Goal: Task Accomplishment & Management: Complete application form

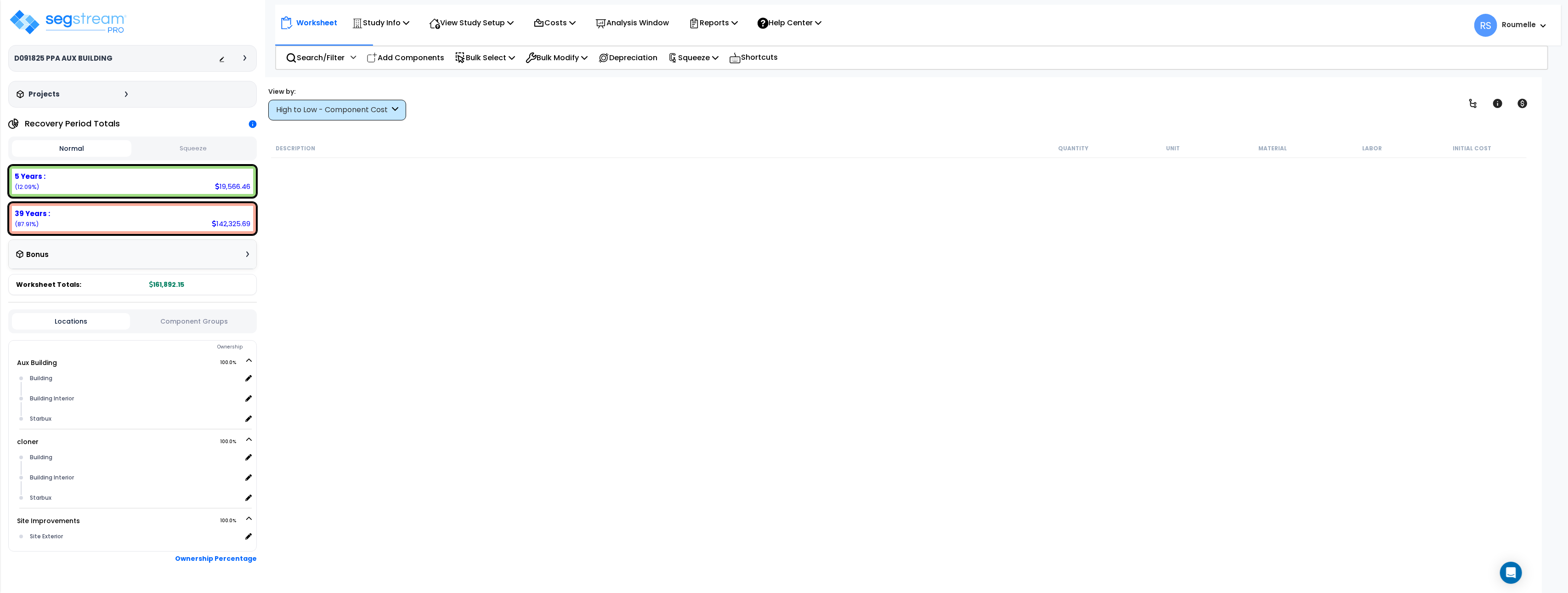
scroll to position [4448, 0]
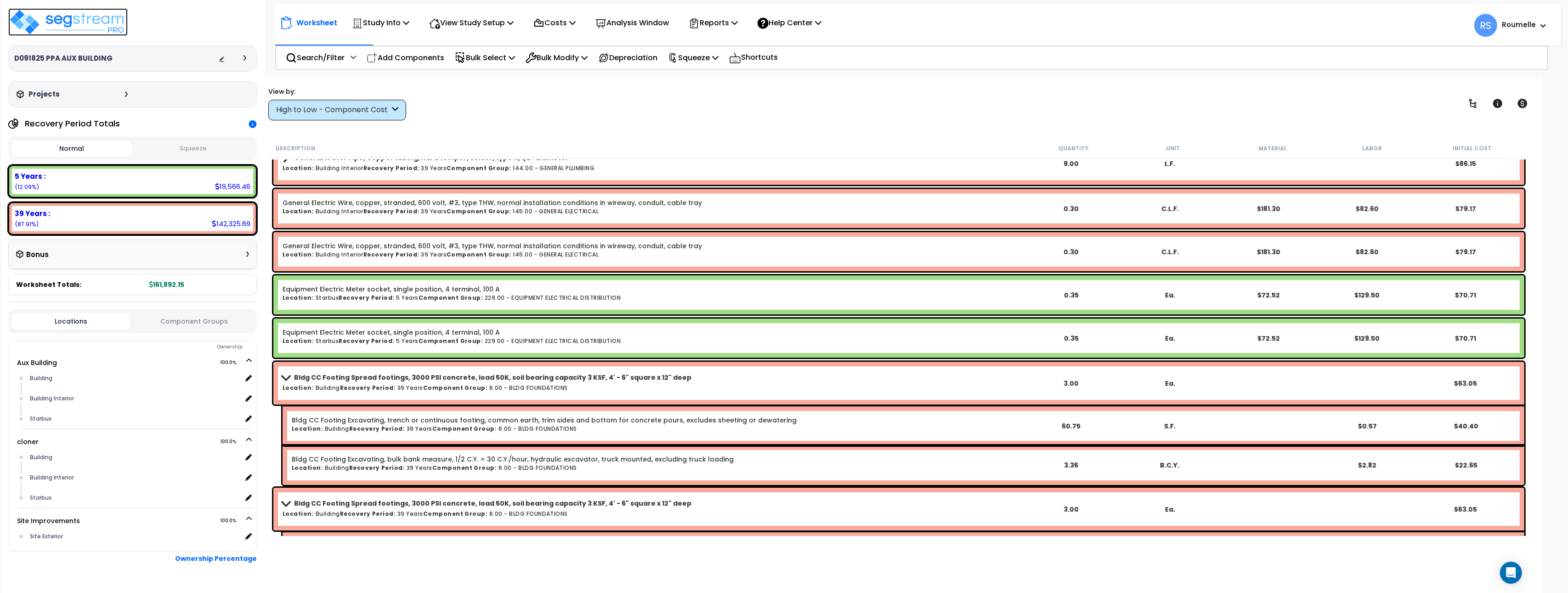
click at [102, 26] on img at bounding box center [68, 22] width 119 height 27
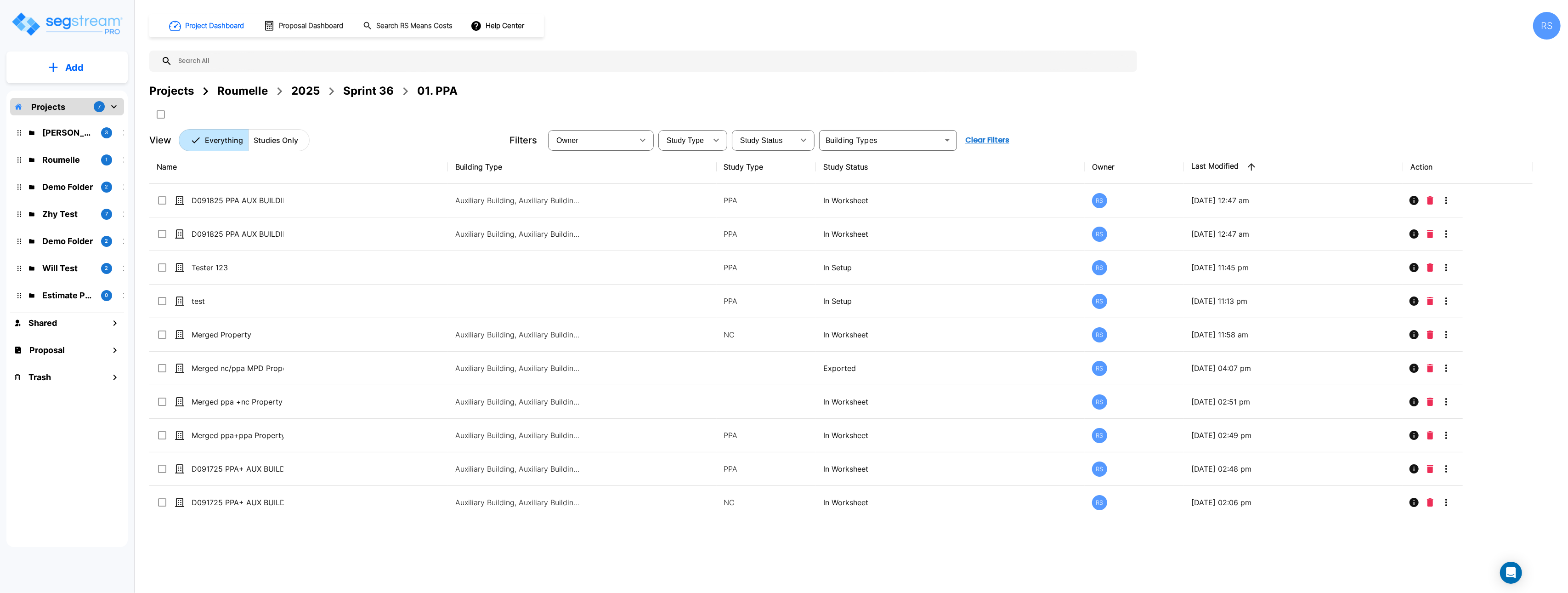
click at [73, 61] on p "Add" at bounding box center [74, 68] width 18 height 14
click at [83, 144] on p "Add Proposal" at bounding box center [73, 145] width 47 height 11
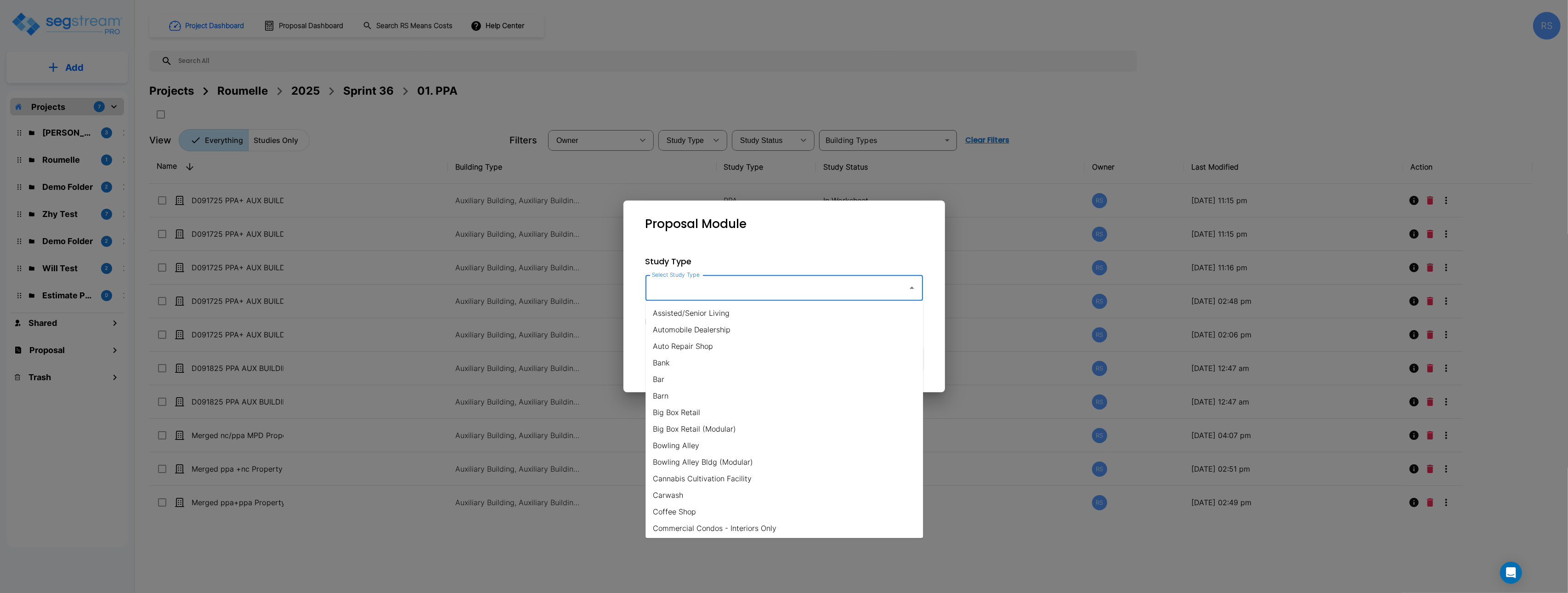
drag, startPoint x: 684, startPoint y: 286, endPoint x: 698, endPoint y: 299, distance: 19.1
click at [684, 286] on input "Select Study Type" at bounding box center [774, 287] width 250 height 18
drag, startPoint x: 744, startPoint y: 315, endPoint x: 787, endPoint y: 344, distance: 51.9
click at [744, 315] on li "Assisted/Senior Living" at bounding box center [784, 312] width 278 height 16
type input "Assisted/Senior Living"
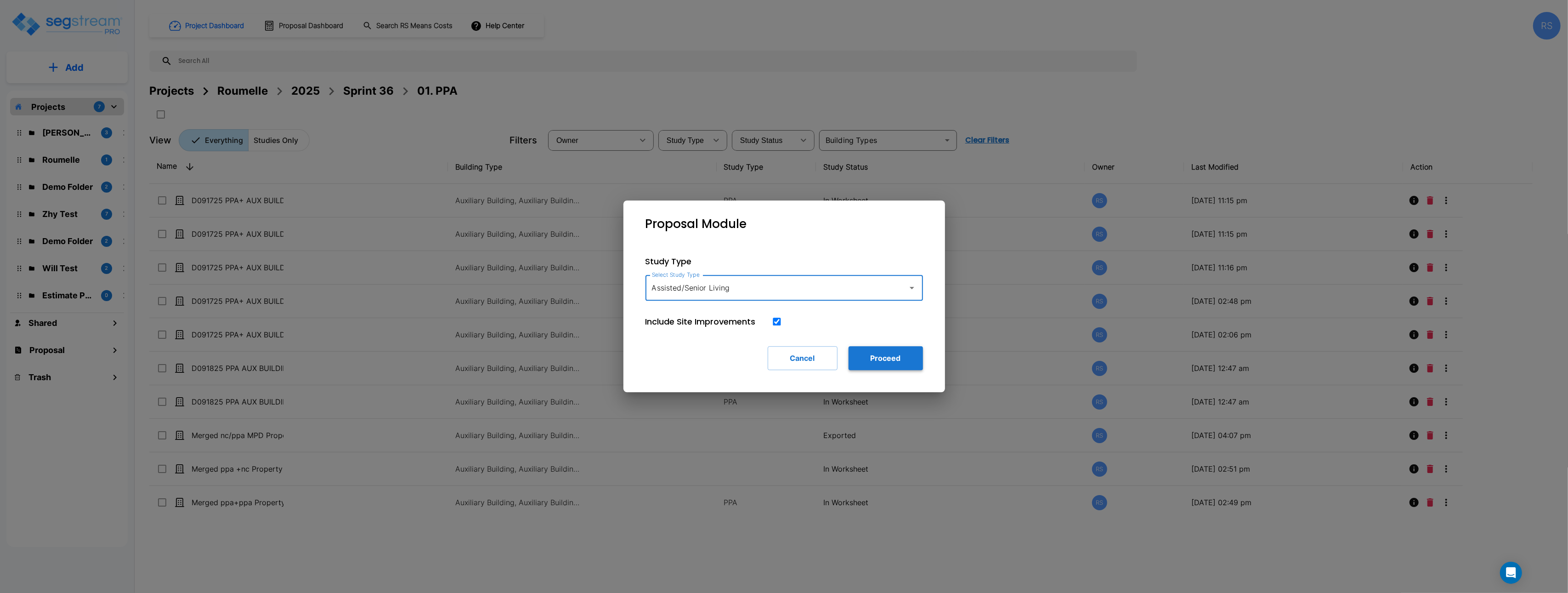
click at [870, 357] on button "Proceed" at bounding box center [886, 357] width 74 height 24
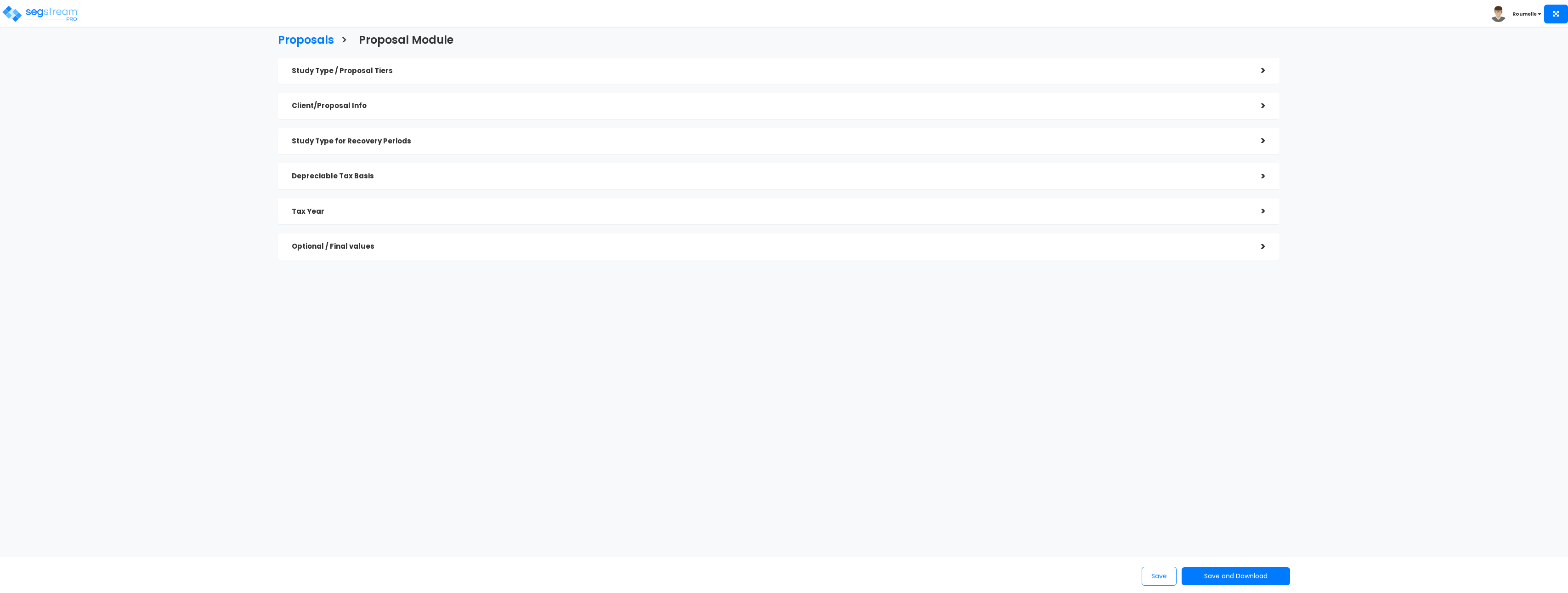
checkbox input "true"
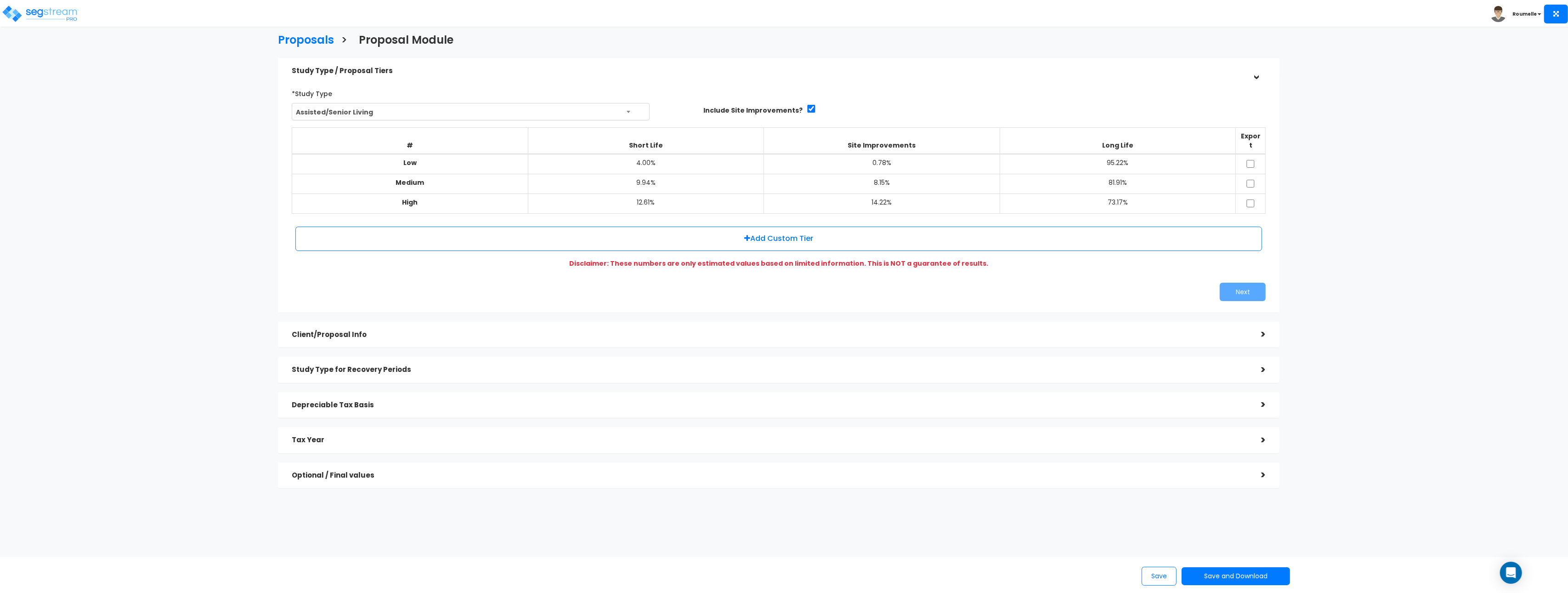
click at [450, 111] on span "Assisted/Senior Living" at bounding box center [471, 112] width 357 height 18
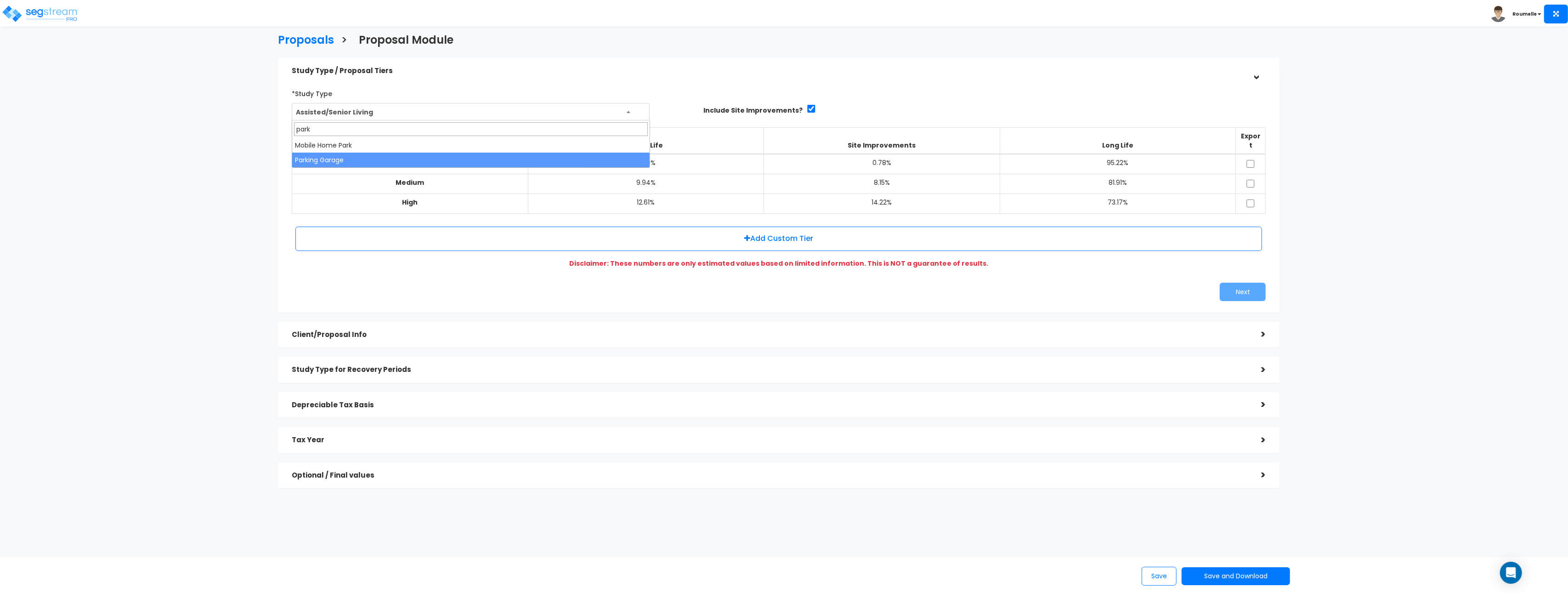
type input "park"
select select "78"
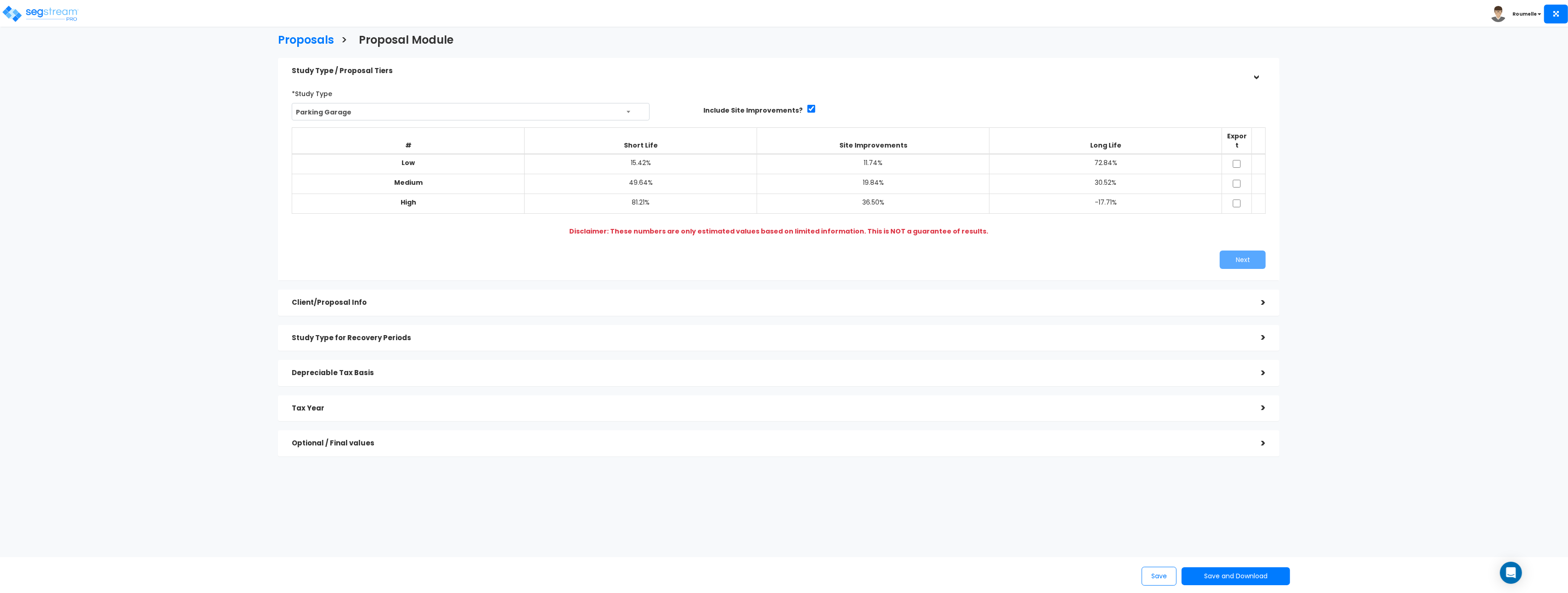
drag, startPoint x: 1107, startPoint y: 239, endPoint x: 1094, endPoint y: 239, distance: 13.0
click at [1107, 239] on div "*Study Type Assisted/Senior Living Assisted/Senior Living Automobile Dealership…" at bounding box center [779, 177] width 988 height 192
click at [1236, 200] on input "checkbox" at bounding box center [1236, 203] width 9 height 8
checkbox input "false"
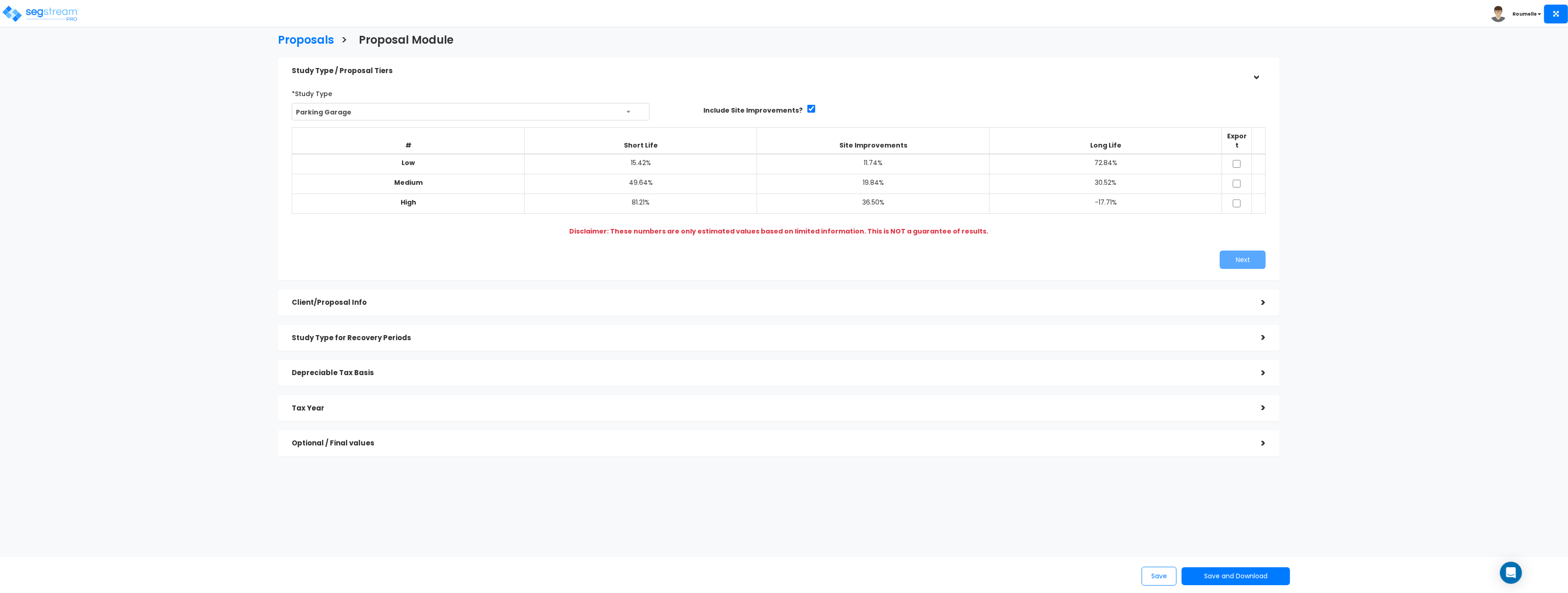
click at [702, 228] on div "# Short Life Site Improvements Long Life Export Low 15.42% 11.74% 72.84% Medium…" at bounding box center [779, 180] width 974 height 119
click at [702, 227] on div "# Short Life Site Improvements Long Life Export Low 15.42% 11.74% 72.84% Medium…" at bounding box center [779, 180] width 974 height 119
click at [807, 107] on input "checkbox" at bounding box center [811, 108] width 9 height 8
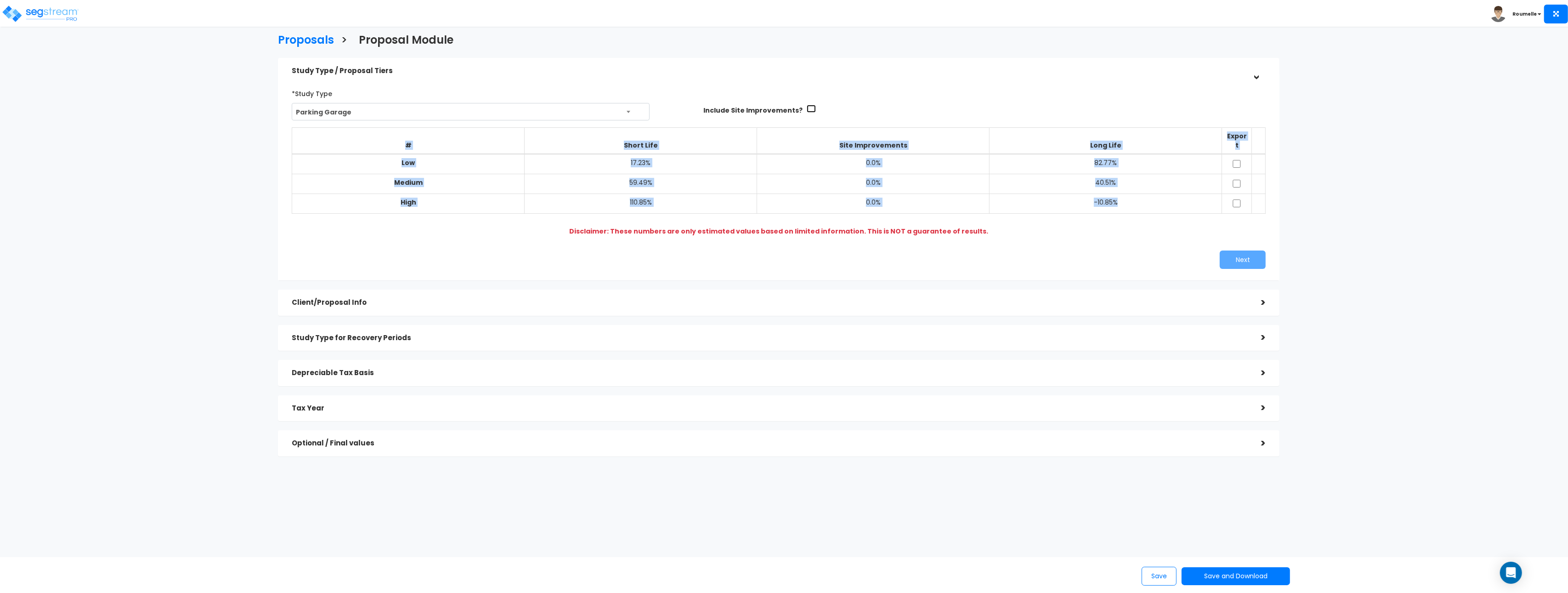
drag, startPoint x: 804, startPoint y: 107, endPoint x: 790, endPoint y: 108, distance: 14.0
click at [807, 107] on input "checkbox" at bounding box center [811, 108] width 9 height 8
checkbox input "true"
click at [446, 114] on span "Parking Garage" at bounding box center [471, 112] width 357 height 18
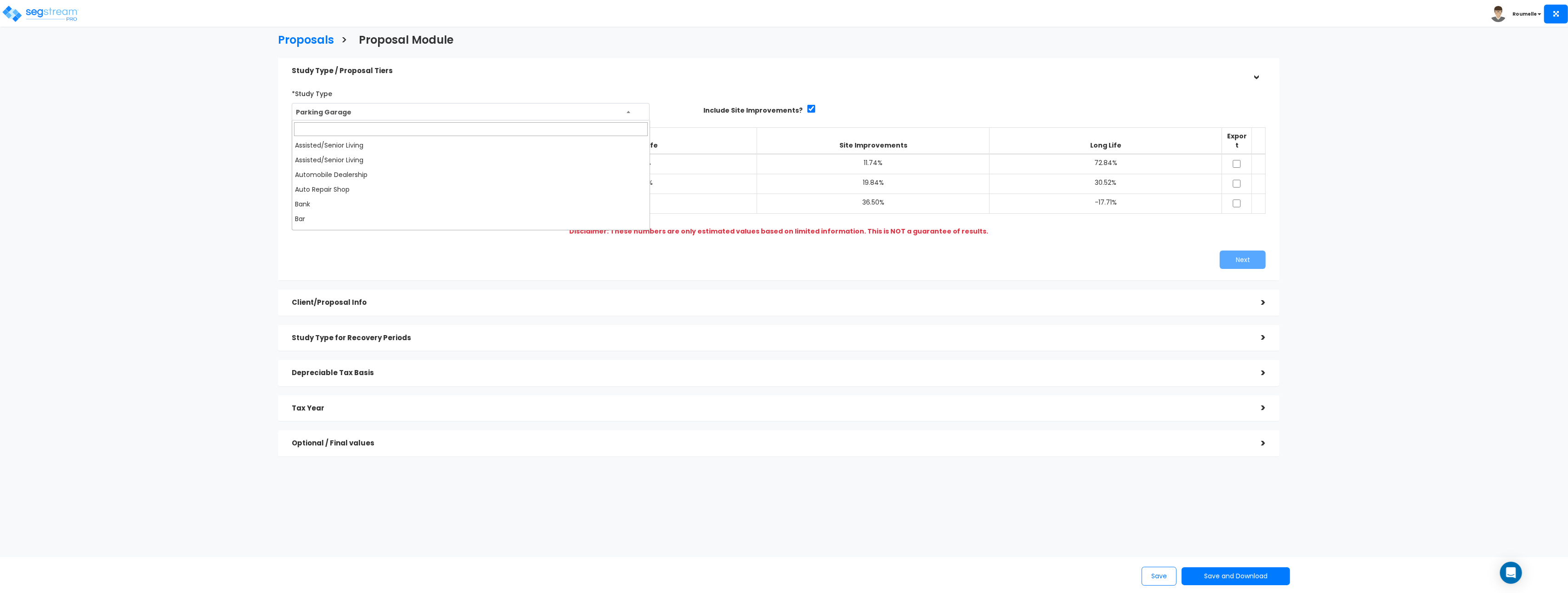
scroll to position [617, 0]
click at [458, 111] on span "Office Warehouse/Light Mftg" at bounding box center [471, 112] width 357 height 18
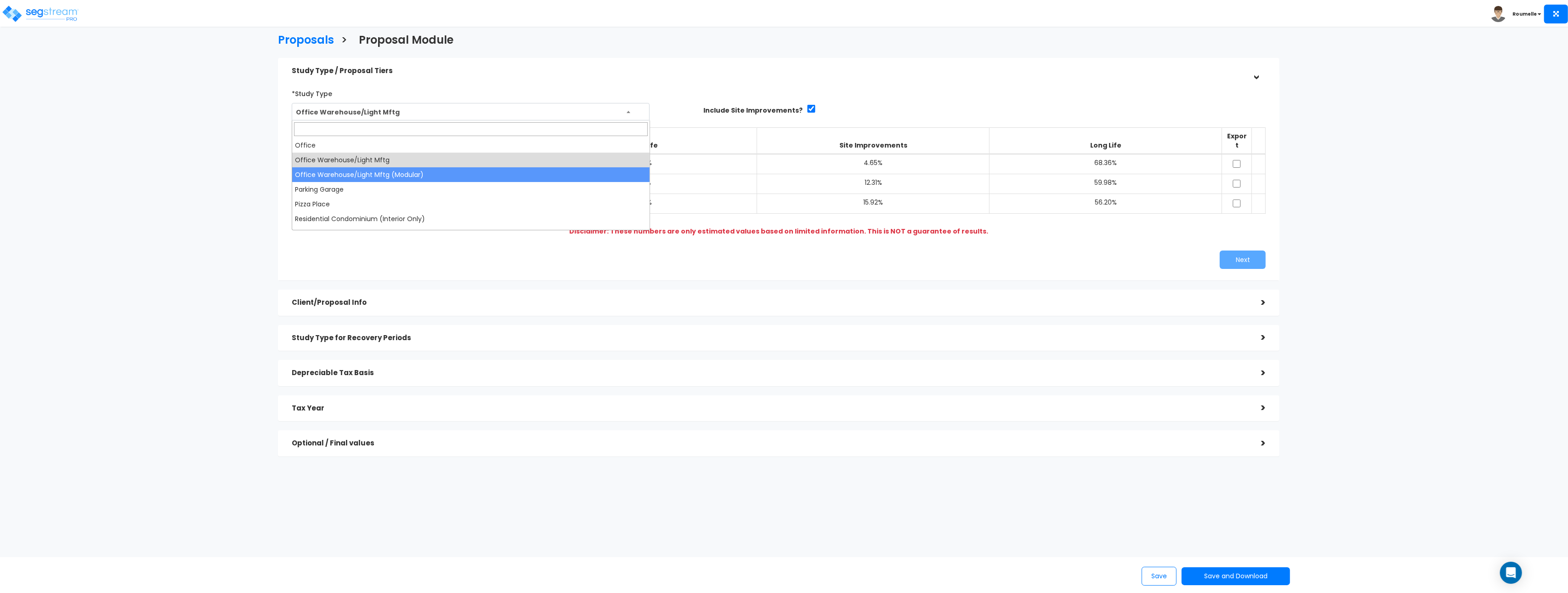
select select "220"
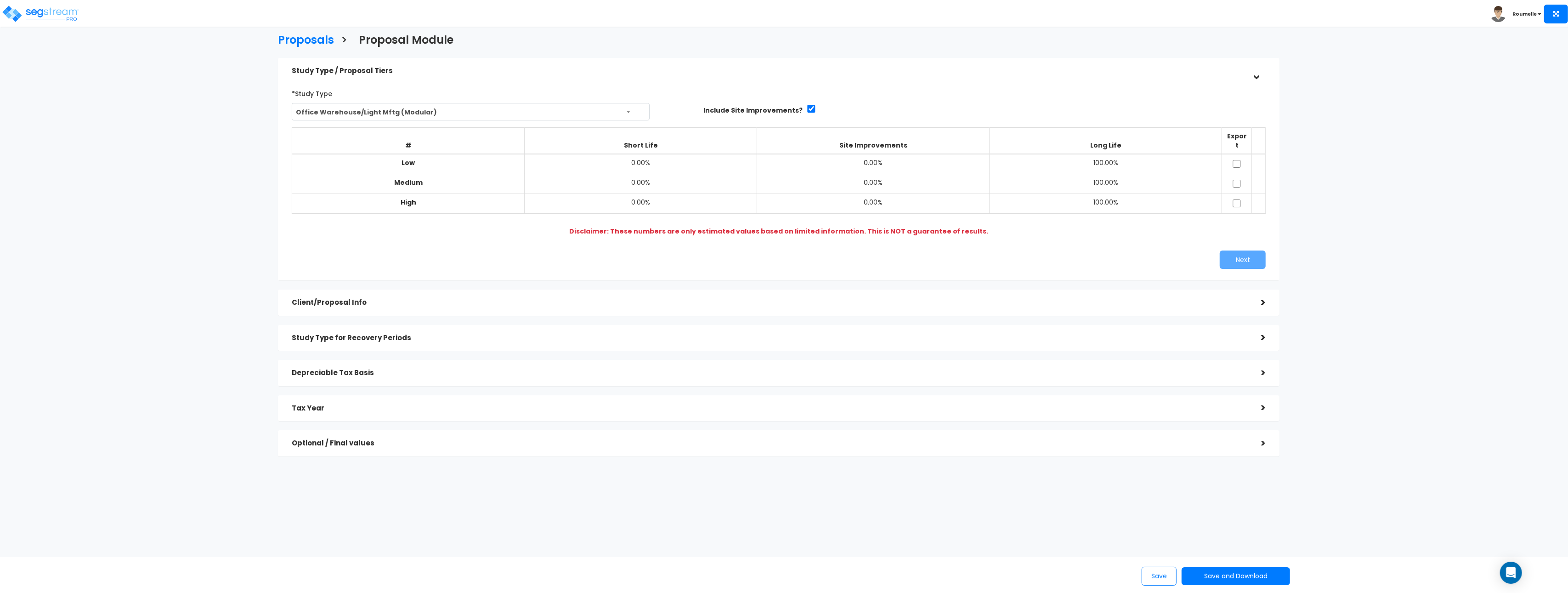
click at [536, 239] on div "*Study Type Assisted/Senior Living Assisted/Senior Living Automobile Dealership…" at bounding box center [779, 177] width 988 height 192
drag, startPoint x: 1376, startPoint y: 241, endPoint x: 1330, endPoint y: 244, distance: 46.1
click at [1365, 241] on div "Proposals > Proposal Module Study Type / Proposal Tiers > *Study Type Assisted/…" at bounding box center [779, 247] width 1295 height 725
drag, startPoint x: 1113, startPoint y: 236, endPoint x: 1372, endPoint y: 242, distance: 259.1
click at [1115, 236] on div "*Study Type Assisted/Senior Living Assisted/Senior Living Automobile Dealership…" at bounding box center [779, 177] width 988 height 192
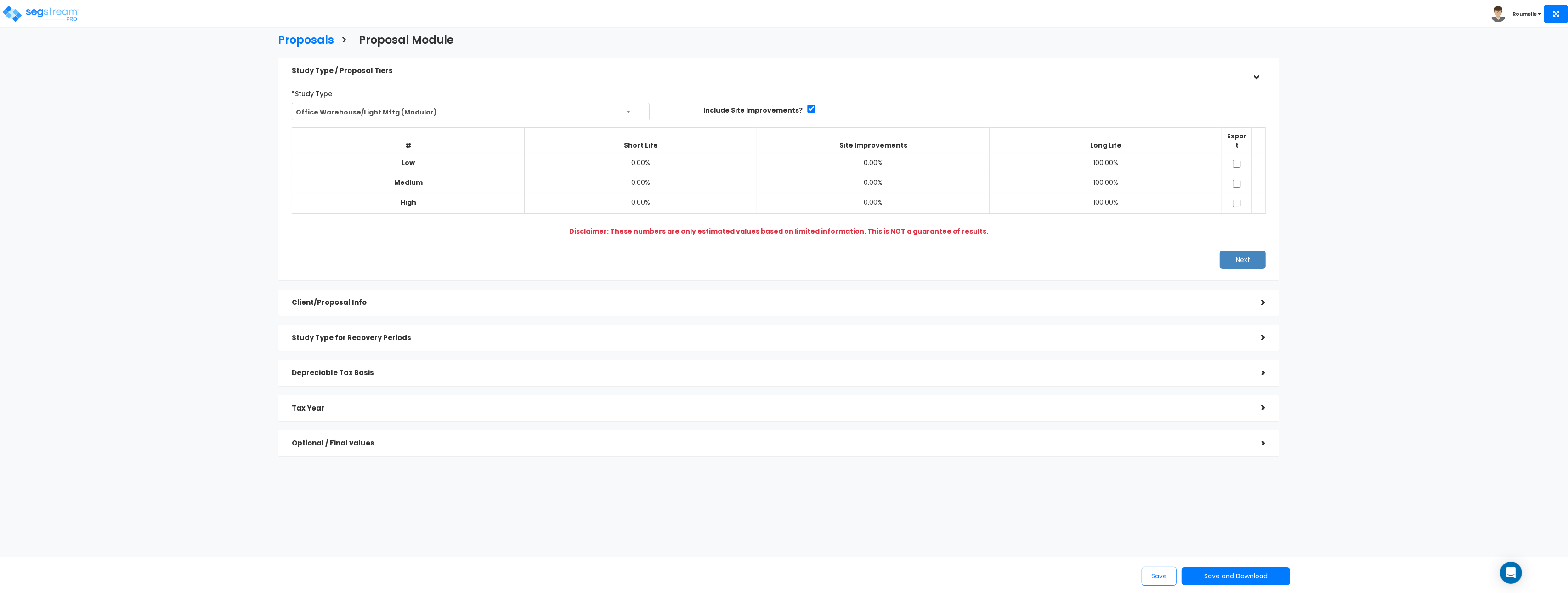
drag, startPoint x: 1430, startPoint y: 242, endPoint x: 1224, endPoint y: 256, distance: 206.5
click at [1424, 242] on div "Proposals > Proposal Module Study Type / Proposal Tiers > *Study Type Assisted/…" at bounding box center [784, 325] width 1568 height 569
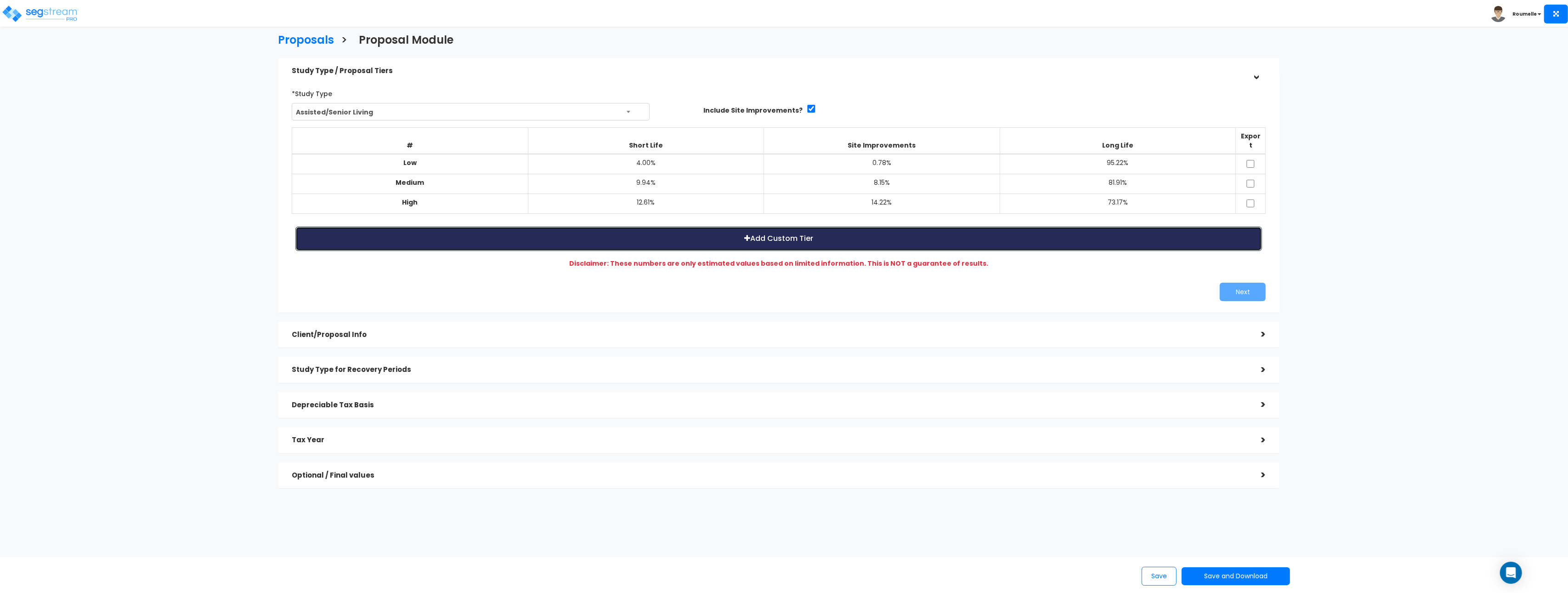
click at [777, 234] on button "Add Custom Tier" at bounding box center [779, 239] width 967 height 24
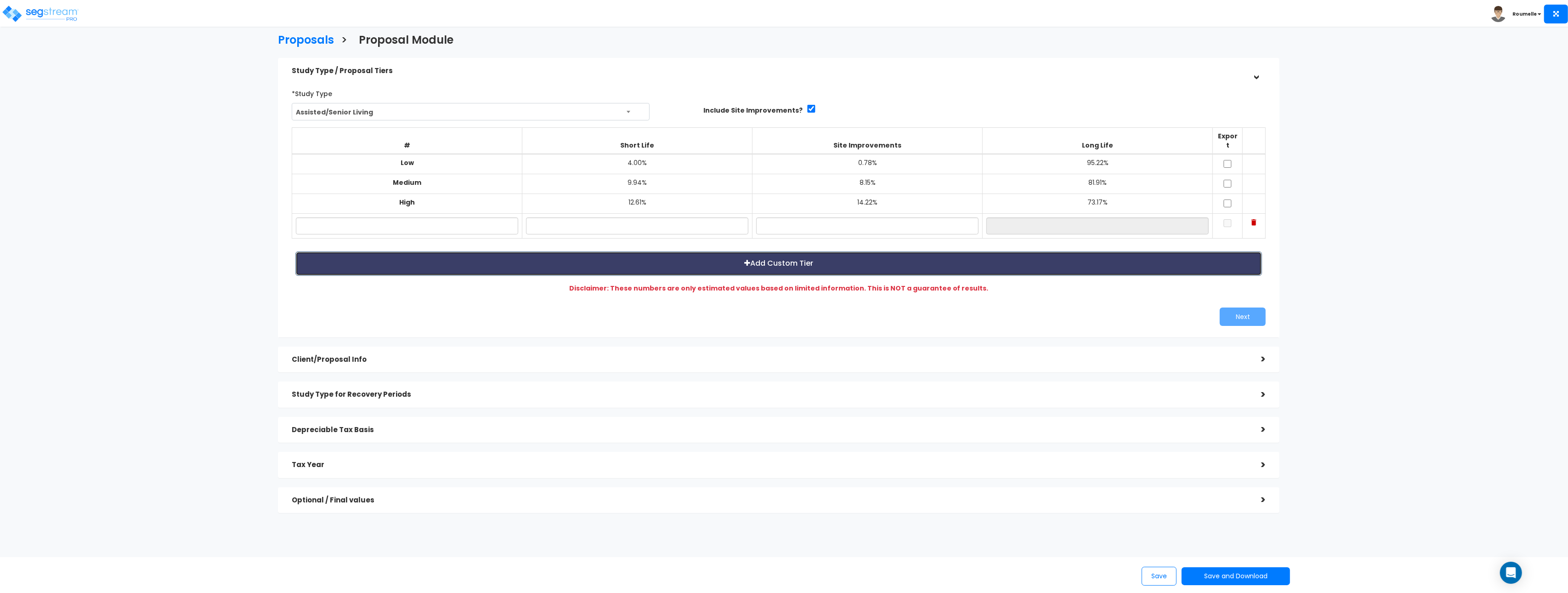
click at [766, 258] on button "Add Custom Tier" at bounding box center [779, 264] width 967 height 24
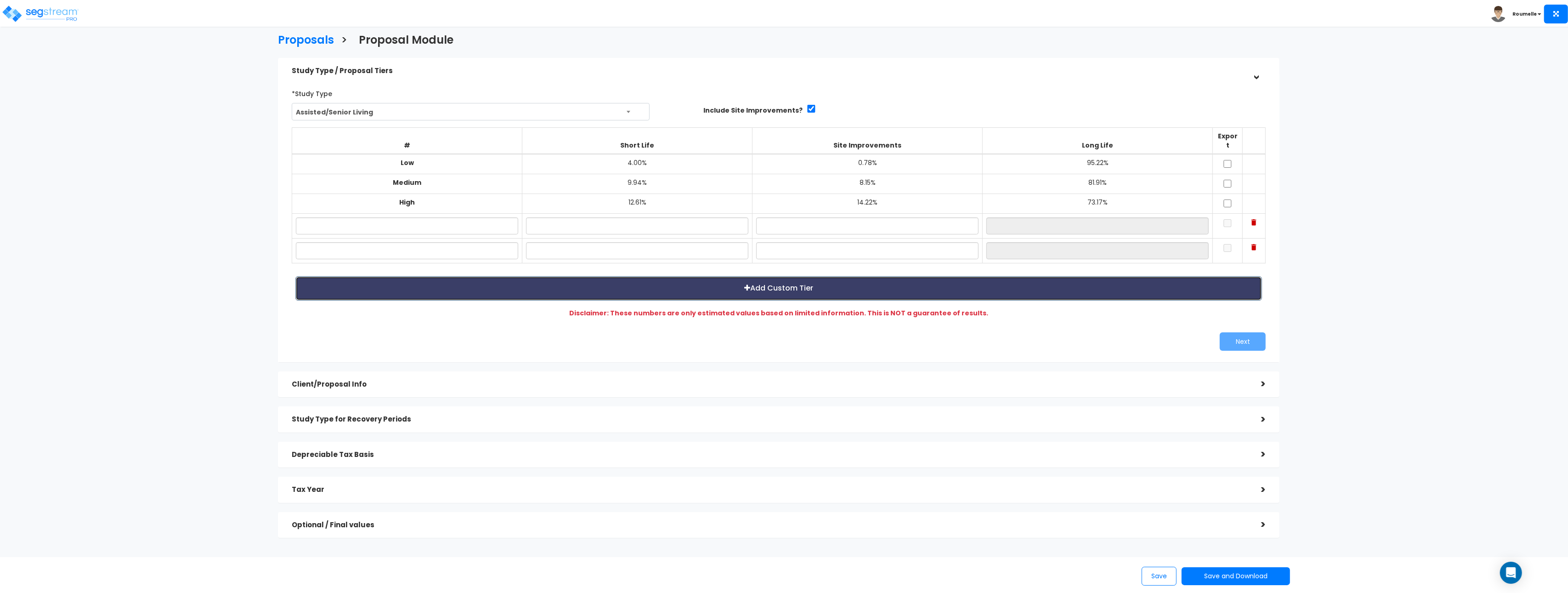
click at [786, 280] on button "Add Custom Tier" at bounding box center [779, 289] width 967 height 24
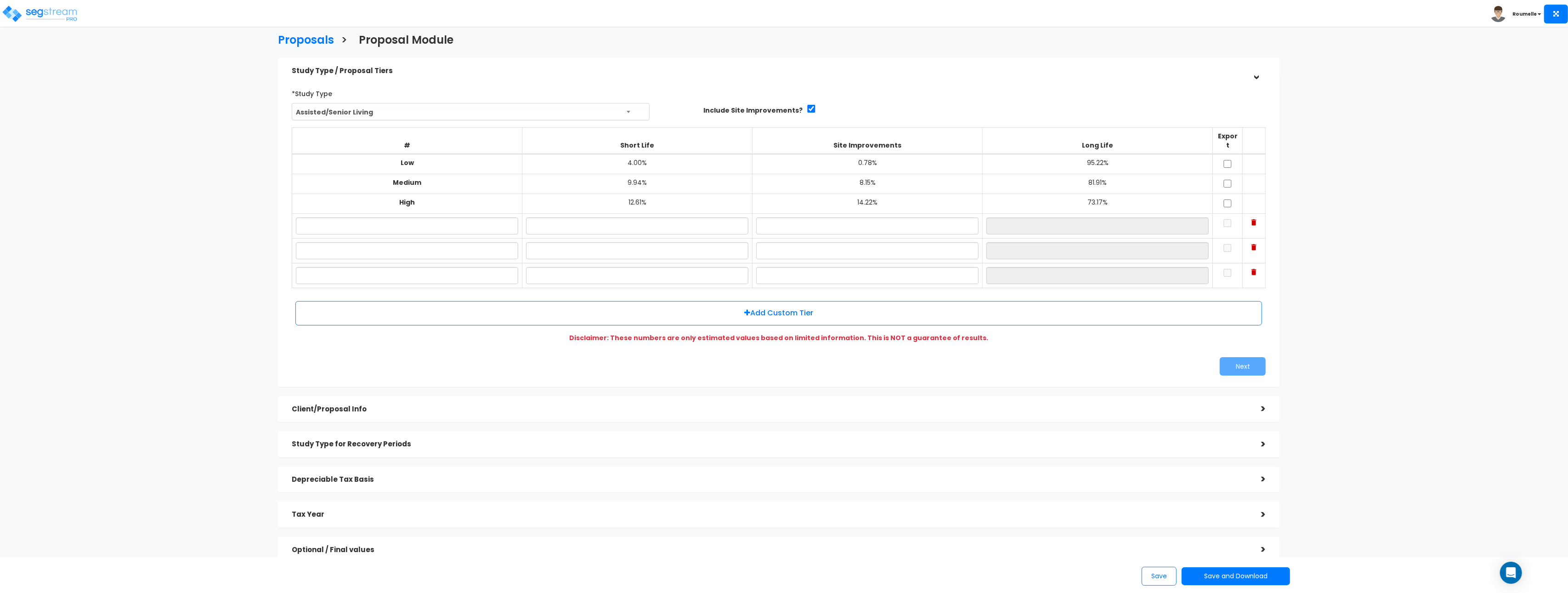
drag, startPoint x: 1065, startPoint y: 341, endPoint x: 1045, endPoint y: 342, distance: 20.0
click at [1064, 341] on div "*Study Type Assisted/Senior Living Assisted/Senior Living Automobile Dealership…" at bounding box center [779, 231] width 988 height 299
click at [606, 333] on b "Disclaimer: These numbers are only estimated values based on limited informatio…" at bounding box center [779, 337] width 419 height 9
click at [606, 333] on b "Disclaimer: These numbers are only estimated values based on limited informatio…" at bounding box center [779, 337] width 419 height 9
drag, startPoint x: 606, startPoint y: 331, endPoint x: 612, endPoint y: 334, distance: 6.7
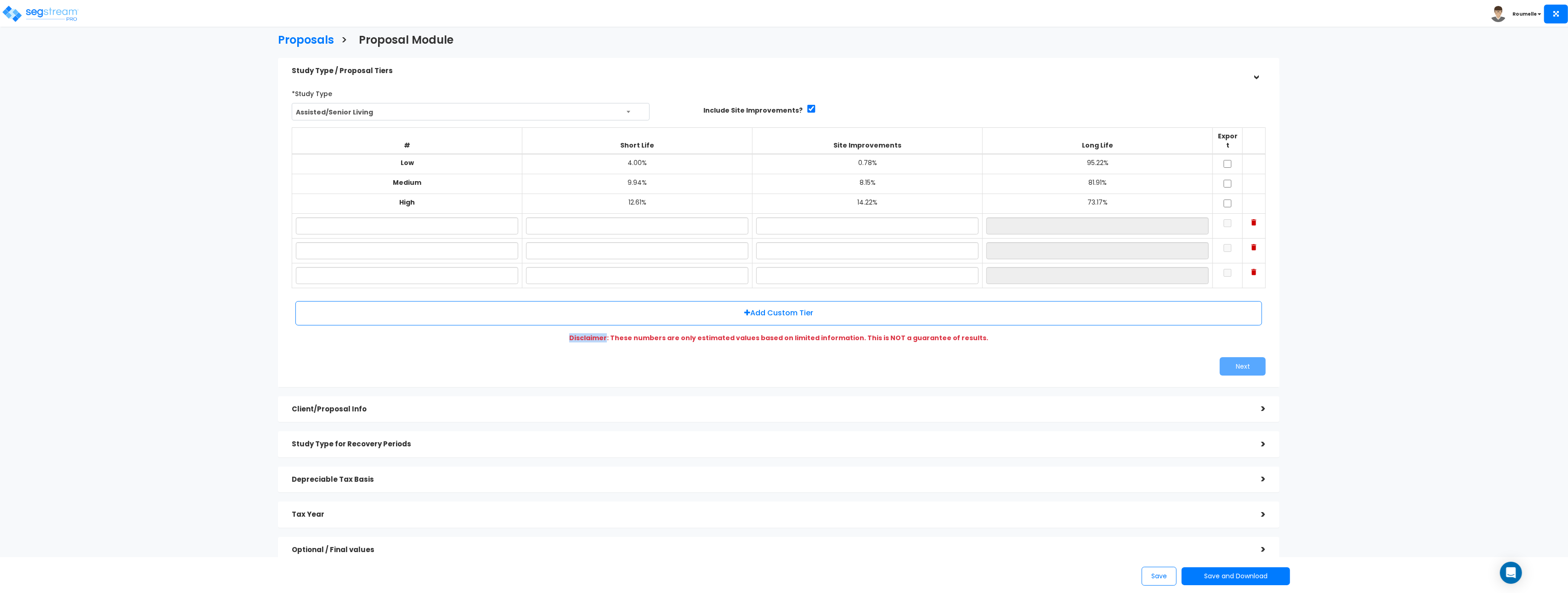
click at [606, 333] on b "Disclaimer: These numbers are only estimated values based on limited informatio…" at bounding box center [779, 337] width 419 height 9
click at [214, 131] on div "Proposals > Proposal Module Study Type / Proposal Tiers > *Study Type Assisted/…" at bounding box center [779, 300] width 1295 height 831
drag, startPoint x: 662, startPoint y: 78, endPoint x: 639, endPoint y: 93, distance: 27.5
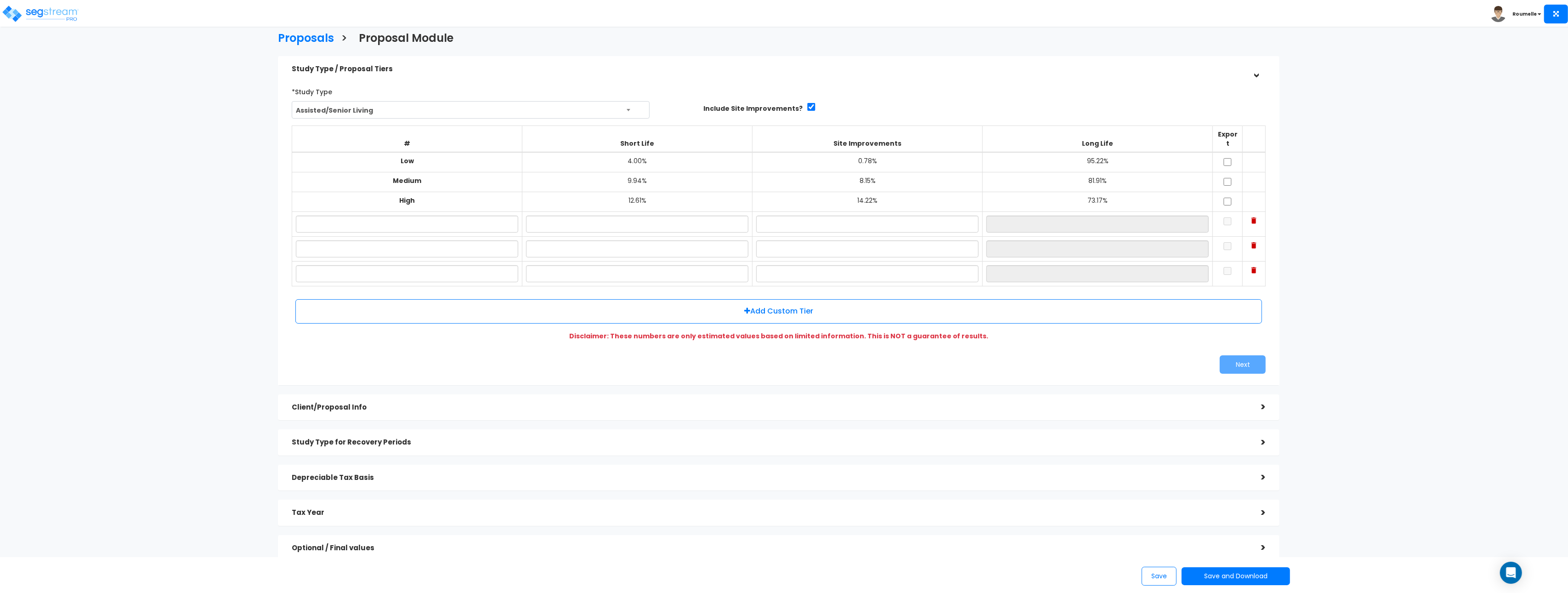
click at [661, 78] on div "*Study Type Assisted/Senior Living Assisted/Senior Living Automobile Dealership…" at bounding box center [779, 228] width 1001 height 312
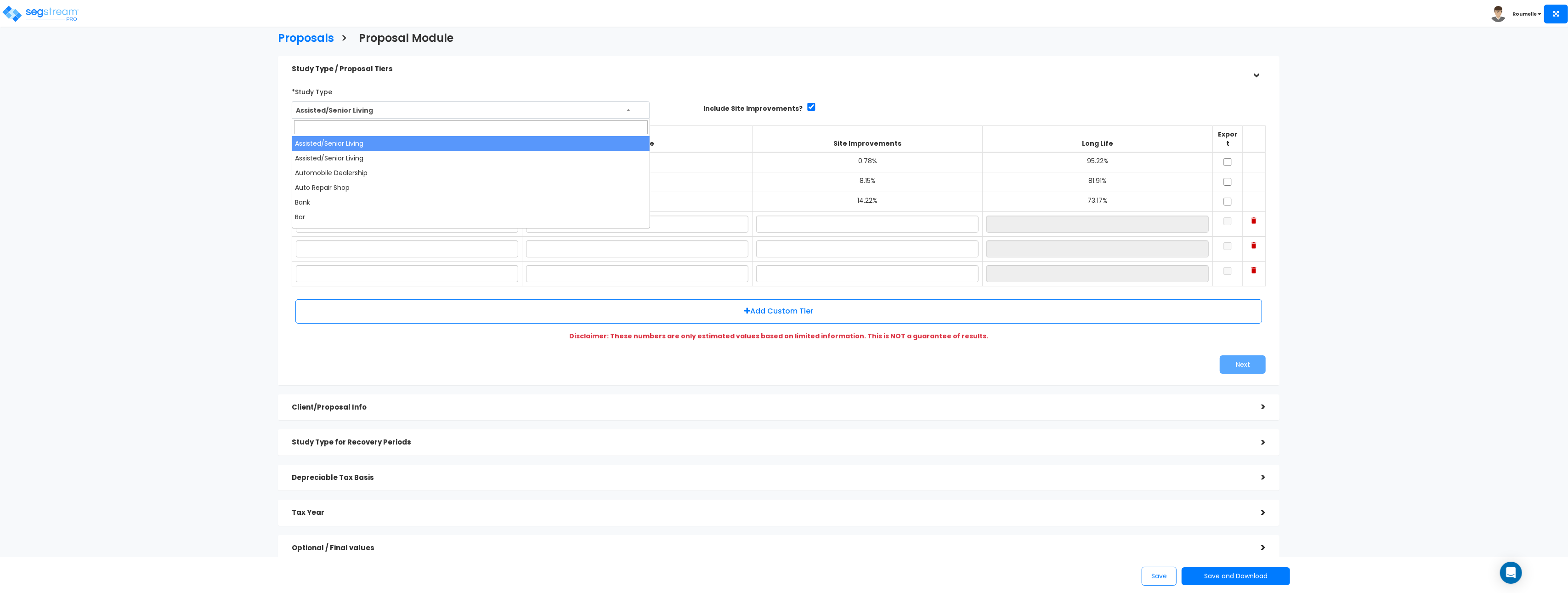
click at [572, 110] on span "Assisted/Senior Living" at bounding box center [471, 110] width 357 height 18
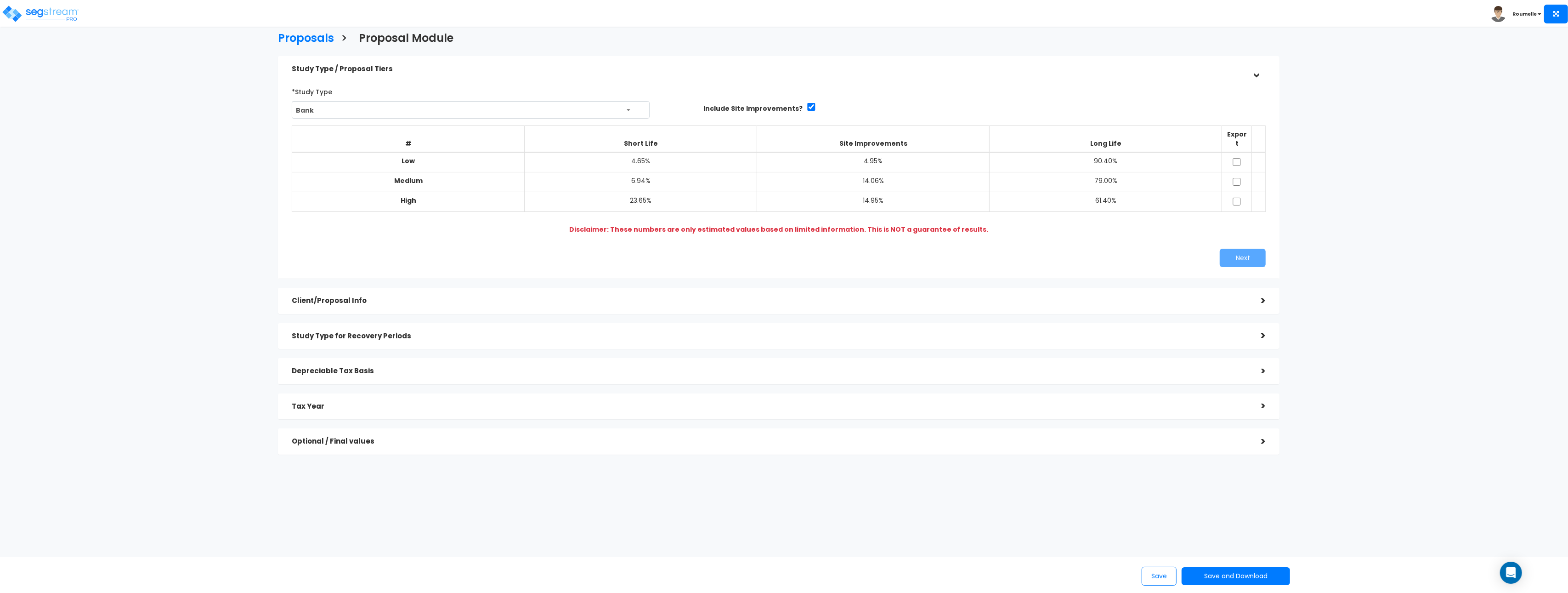
click at [718, 237] on div "*Study Type Assisted/Senior Living Assisted/Senior Living Automobile Dealership…" at bounding box center [779, 175] width 988 height 192
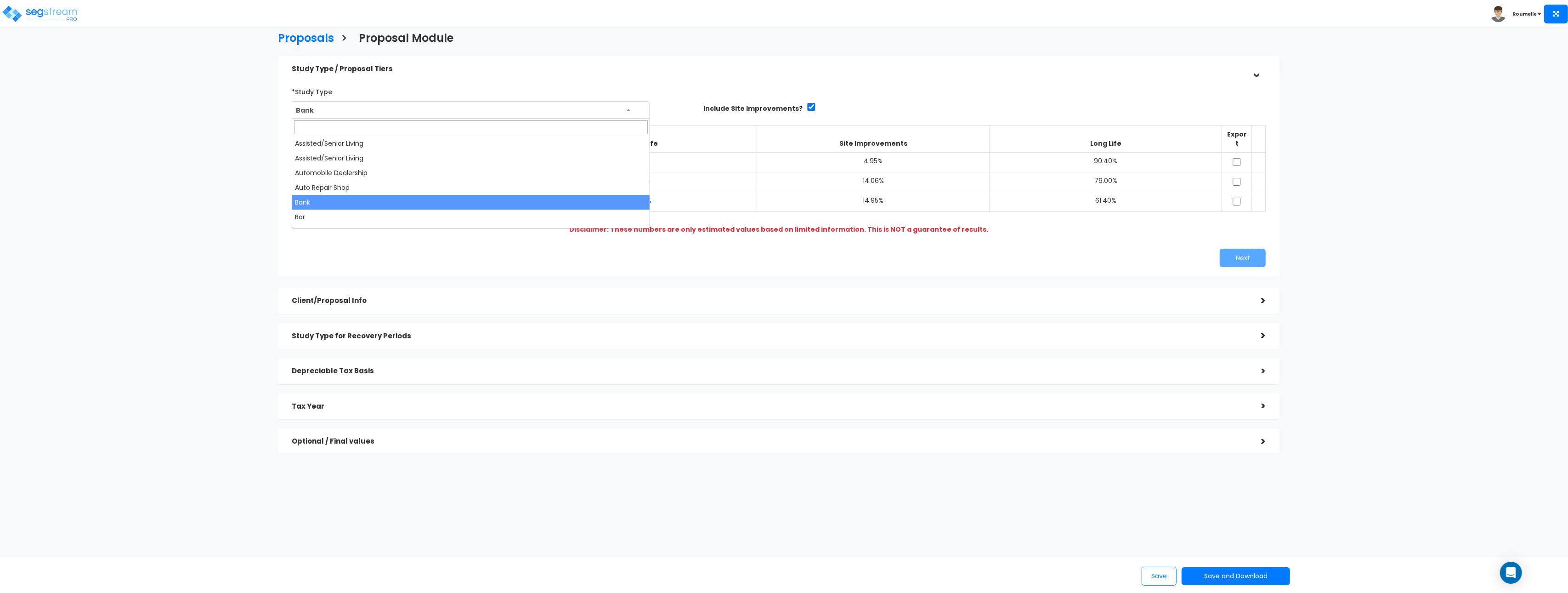
click at [381, 108] on span "Bank" at bounding box center [471, 110] width 357 height 18
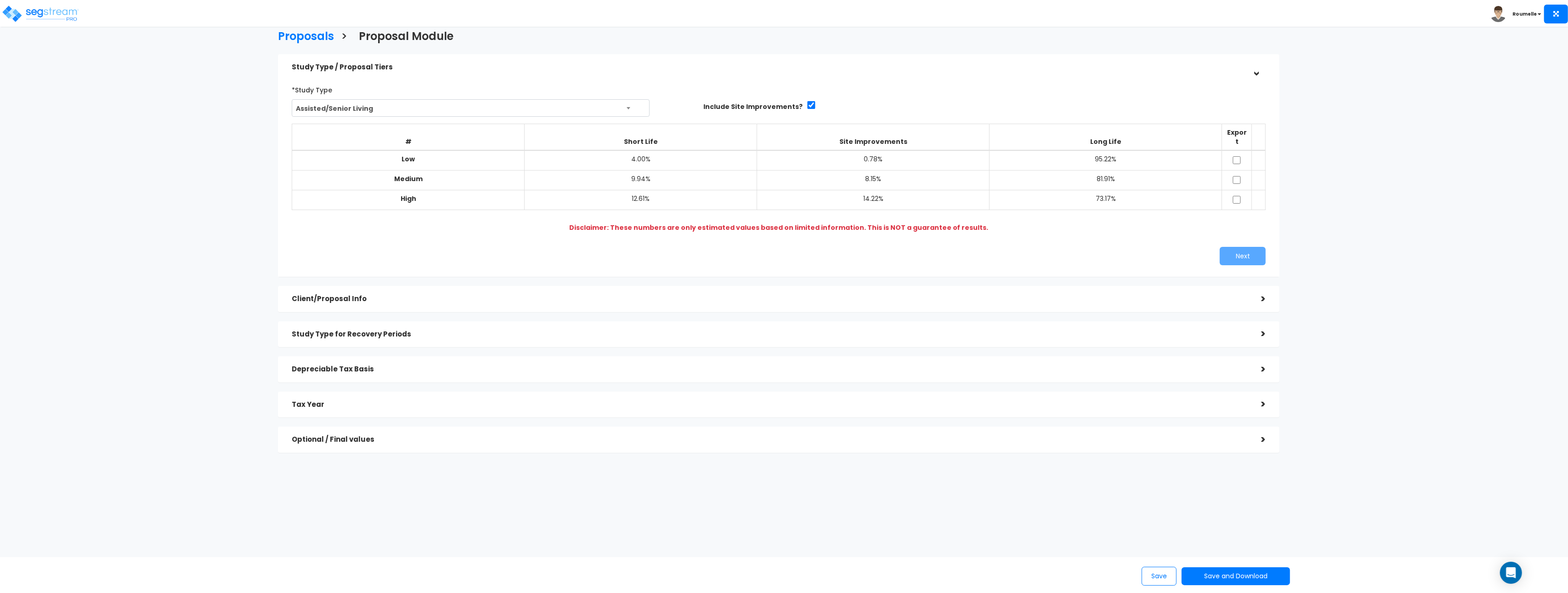
scroll to position [0, 0]
click at [907, 250] on div "Next" at bounding box center [1025, 259] width 494 height 18
drag, startPoint x: 1372, startPoint y: 228, endPoint x: 949, endPoint y: 280, distance: 426.2
click at [1370, 228] on div "Proposals > Proposal Module Study Type / Proposal Tiers > *Study Type Assisted/…" at bounding box center [779, 247] width 1295 height 725
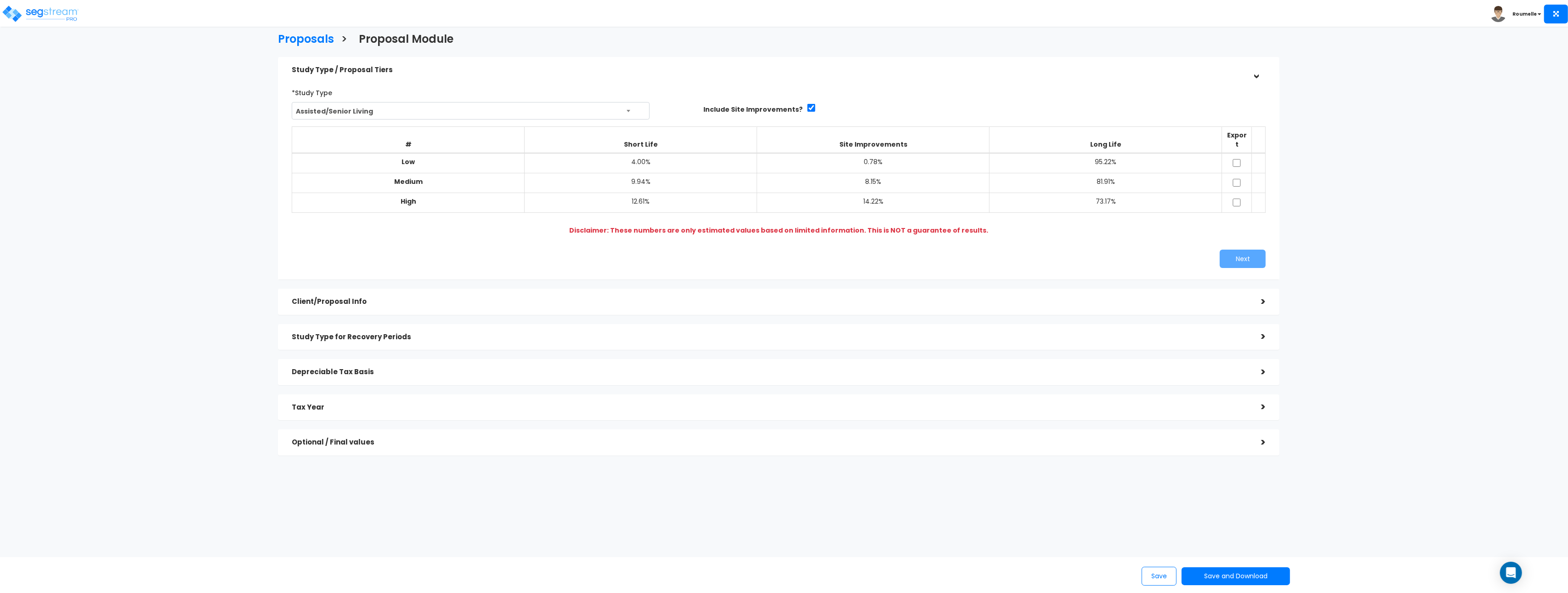
click at [768, 226] on b "Disclaimer: These numbers are only estimated values based on limited informatio…" at bounding box center [779, 230] width 419 height 9
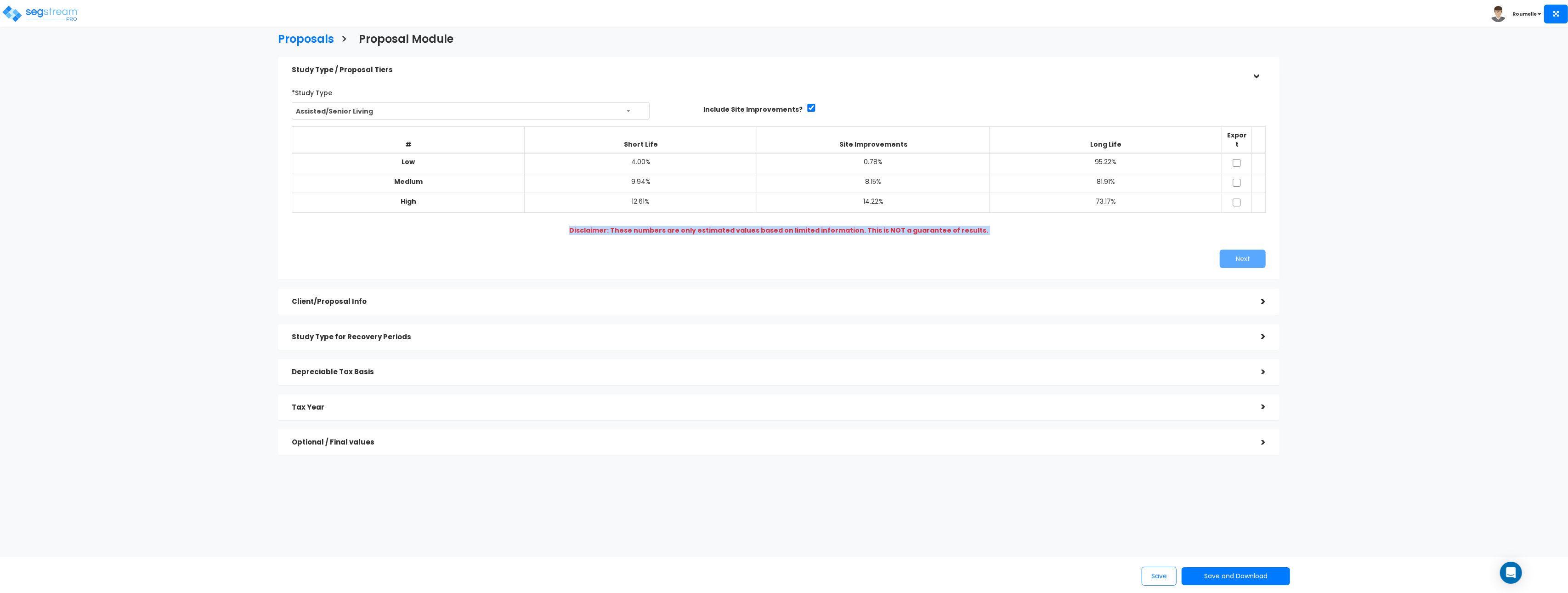
drag, startPoint x: 768, startPoint y: 223, endPoint x: 774, endPoint y: 224, distance: 6.1
click at [768, 226] on b "Disclaimer: These numbers are only estimated values based on limited informatio…" at bounding box center [779, 230] width 419 height 9
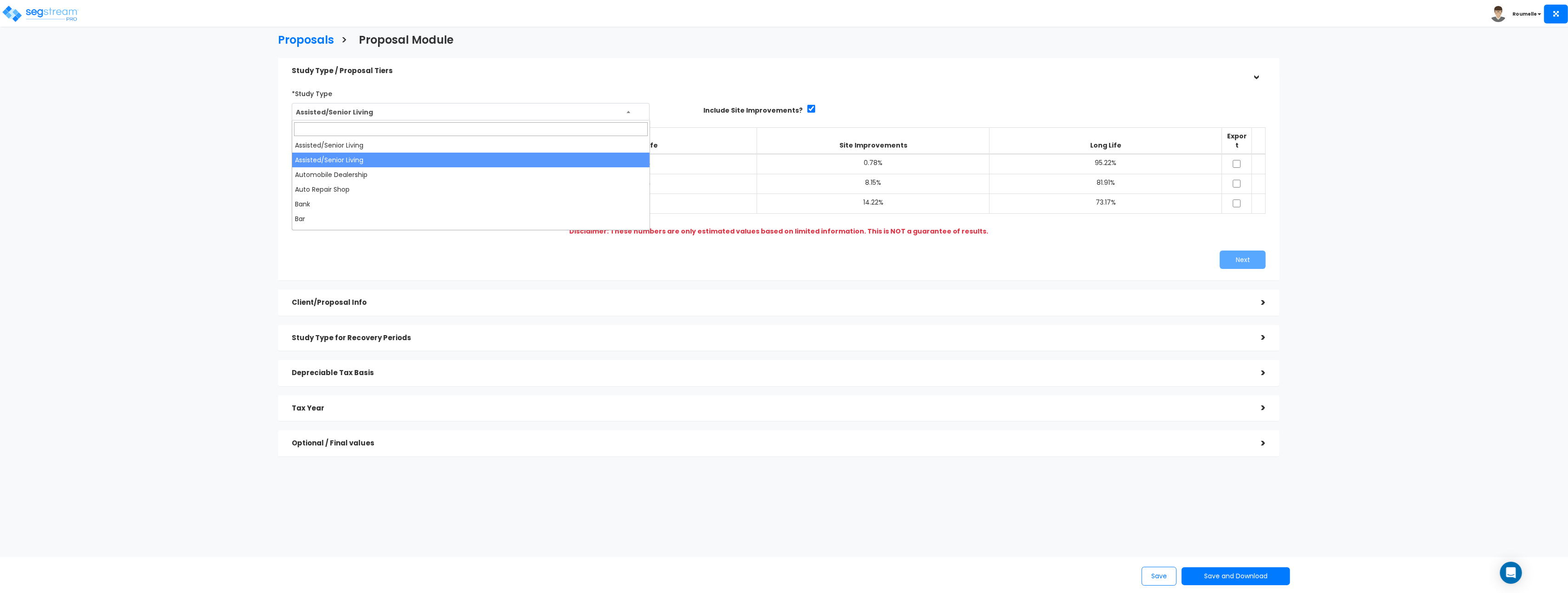
click at [396, 116] on span "Assisted/Senior Living" at bounding box center [471, 112] width 357 height 18
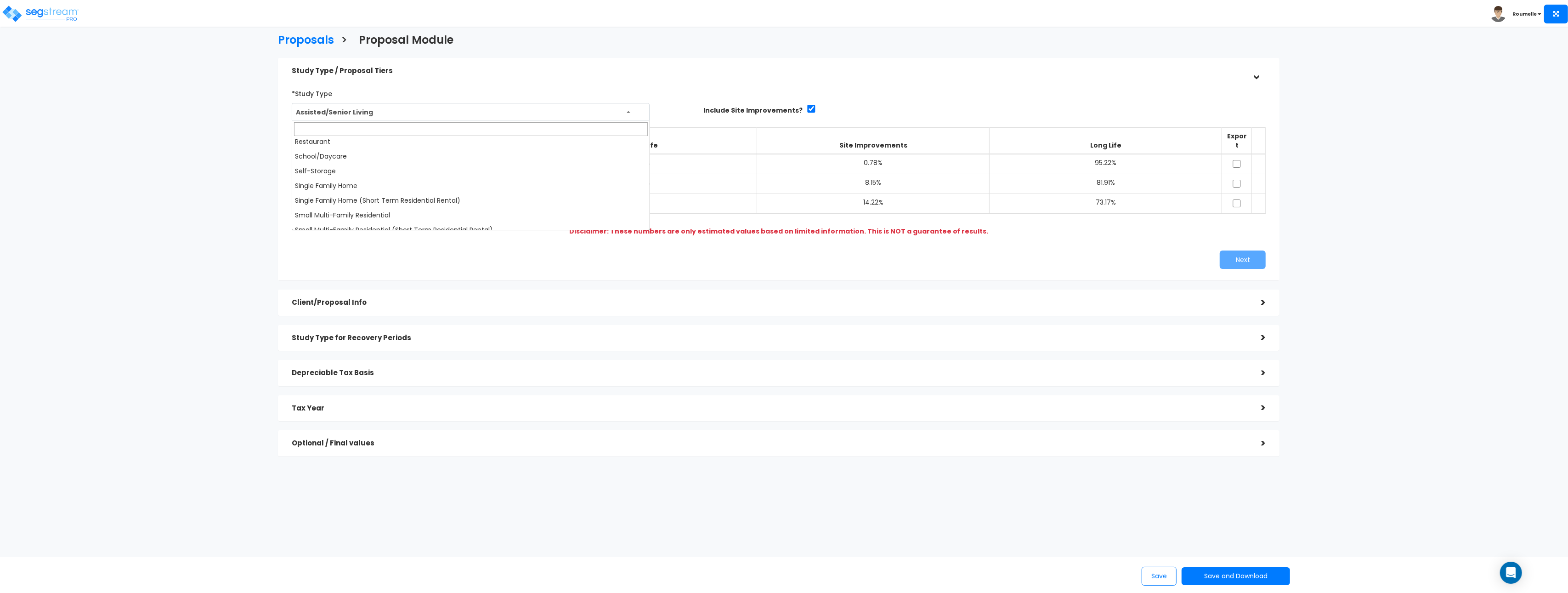
scroll to position [751, 0]
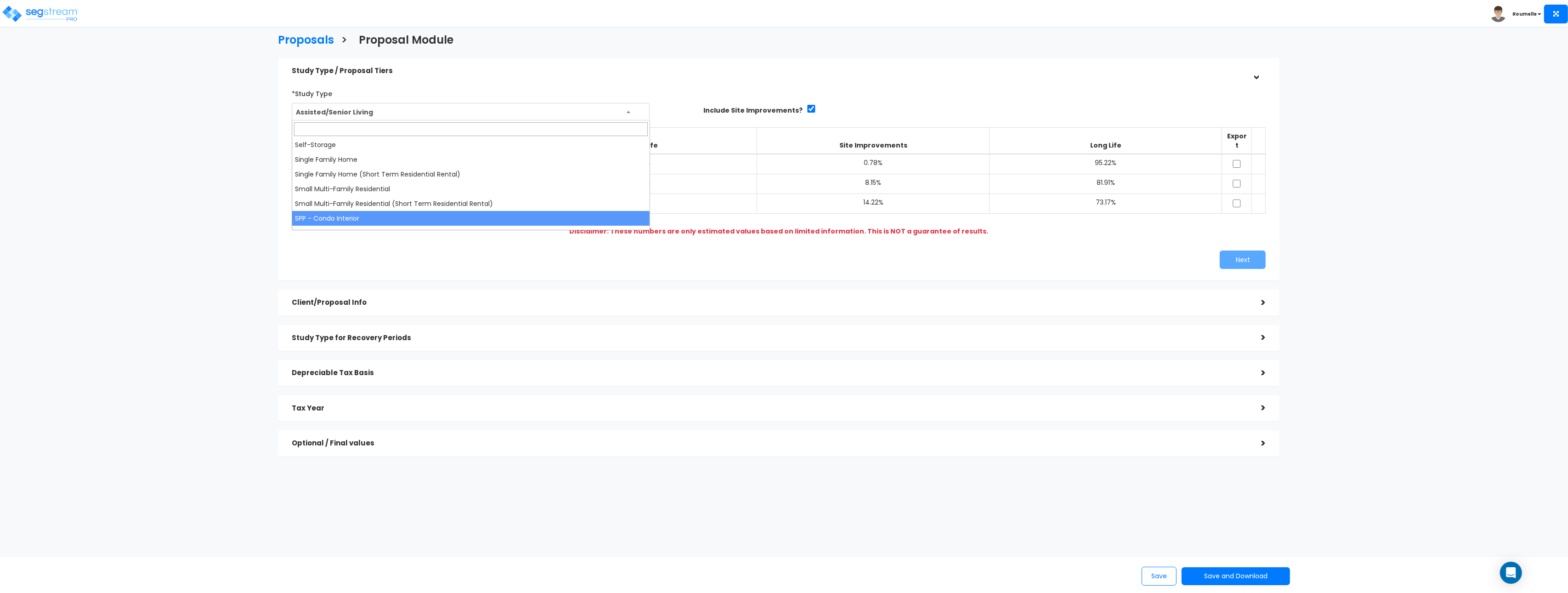
select select "177"
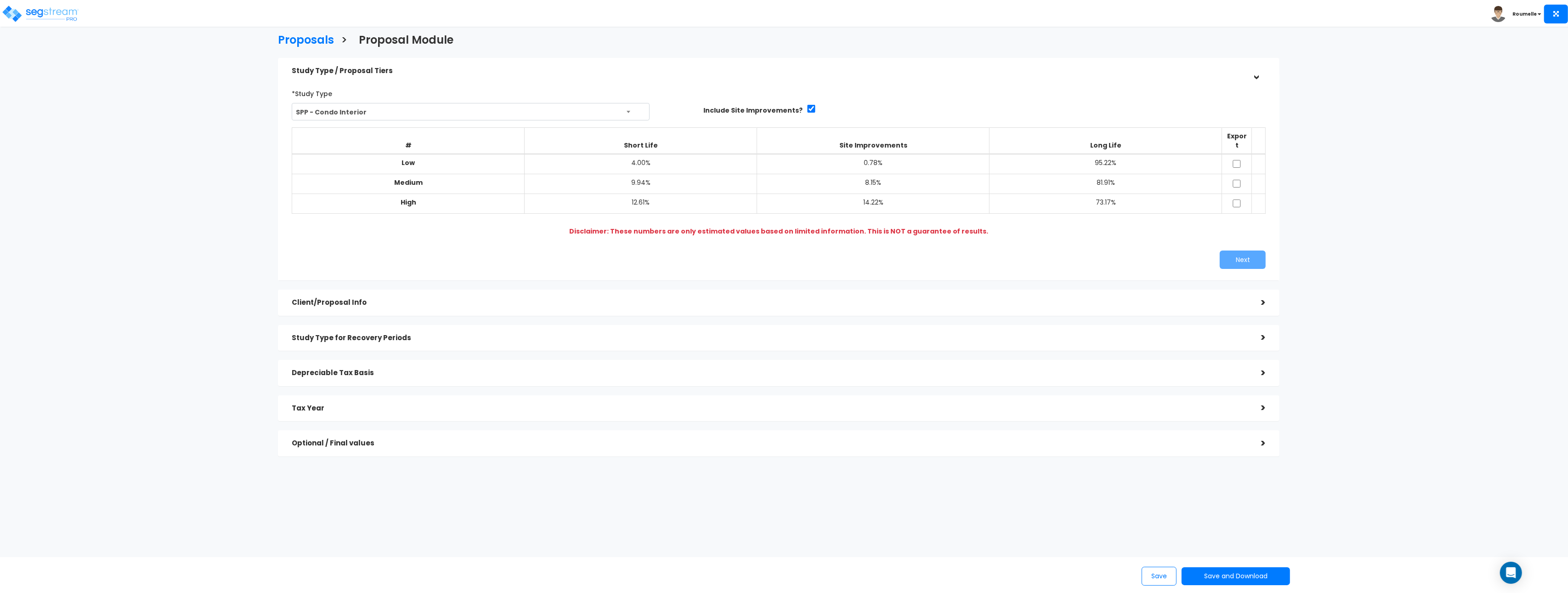
drag, startPoint x: 562, startPoint y: 75, endPoint x: 571, endPoint y: 76, distance: 9.1
click at [562, 75] on div "Study Type / Proposal Tiers" at bounding box center [769, 71] width 956 height 17
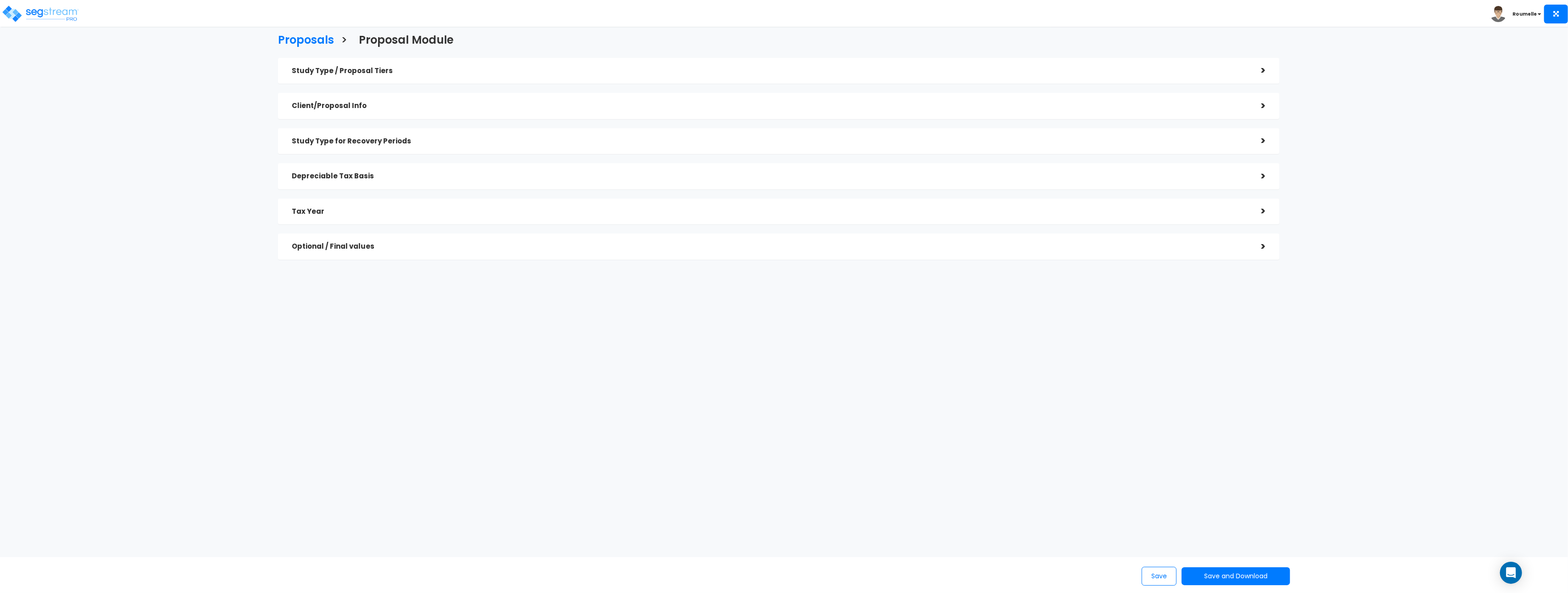
click at [707, 69] on h5 "Study Type / Proposal Tiers" at bounding box center [769, 71] width 956 height 8
checkbox input "true"
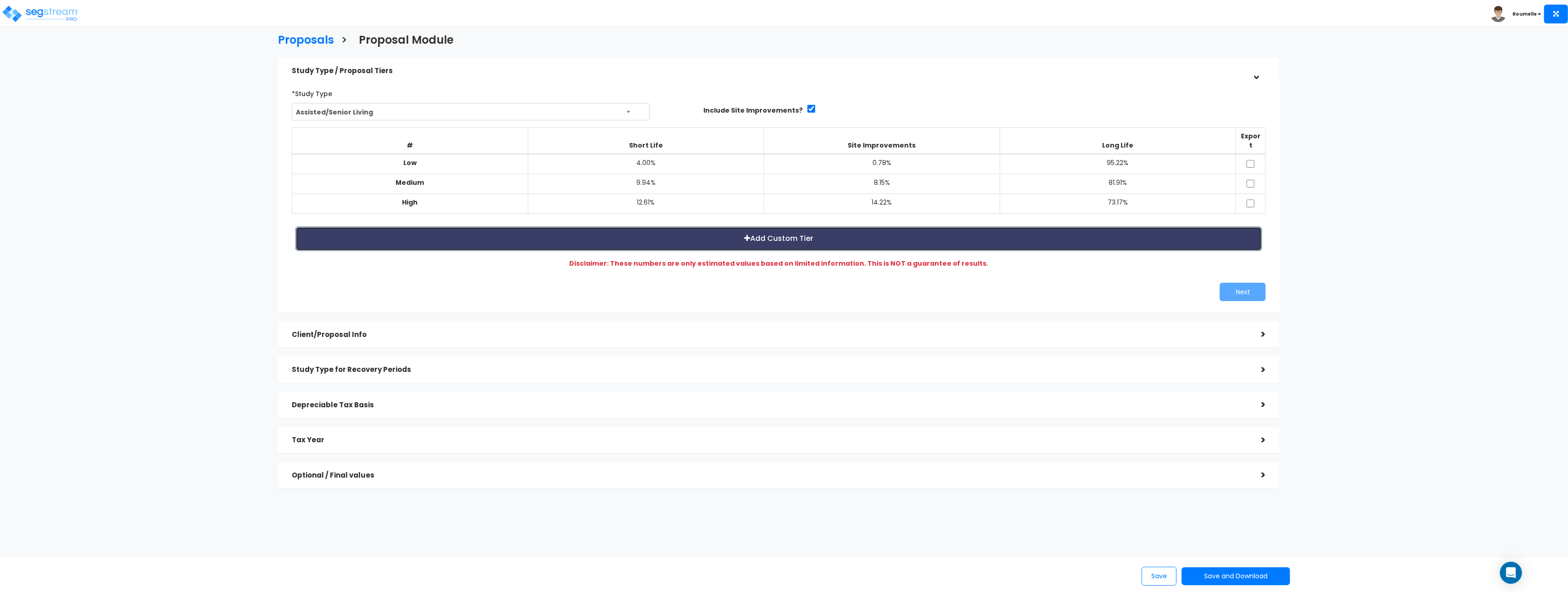
click at [815, 234] on button "Add Custom Tier" at bounding box center [779, 239] width 967 height 24
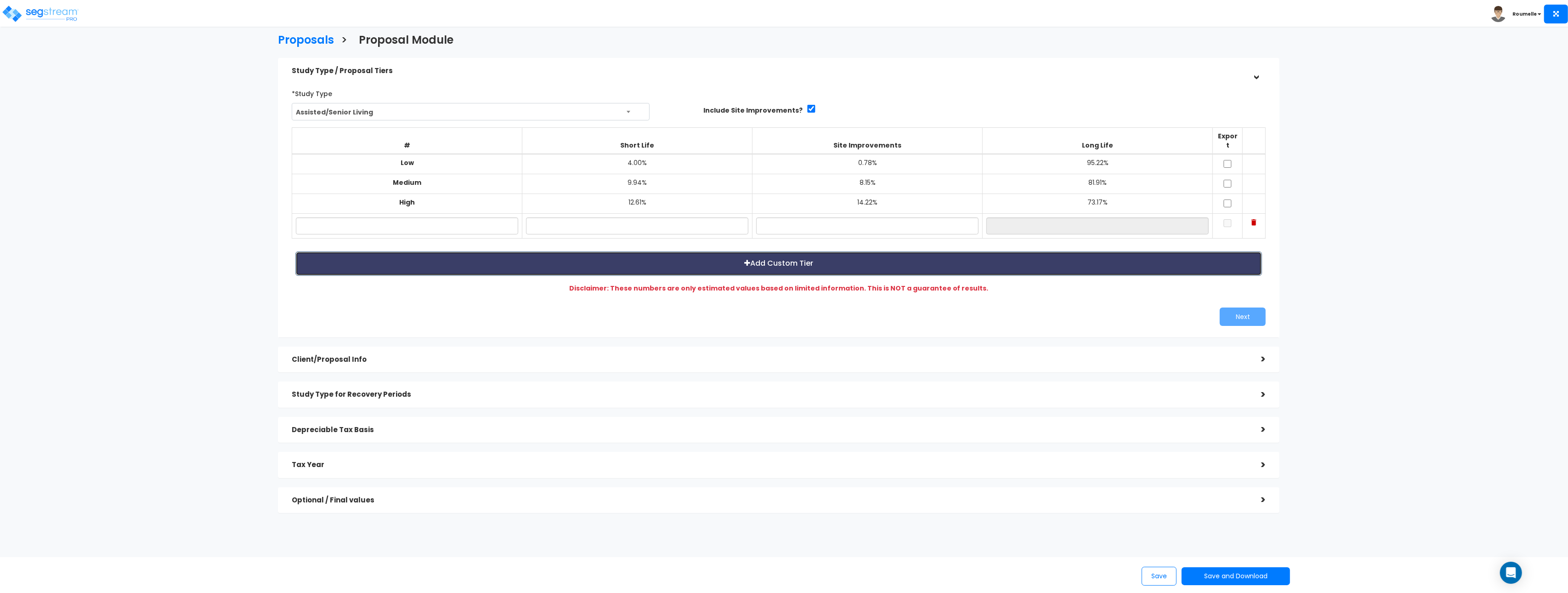
click at [777, 252] on button "Add Custom Tier" at bounding box center [779, 264] width 967 height 24
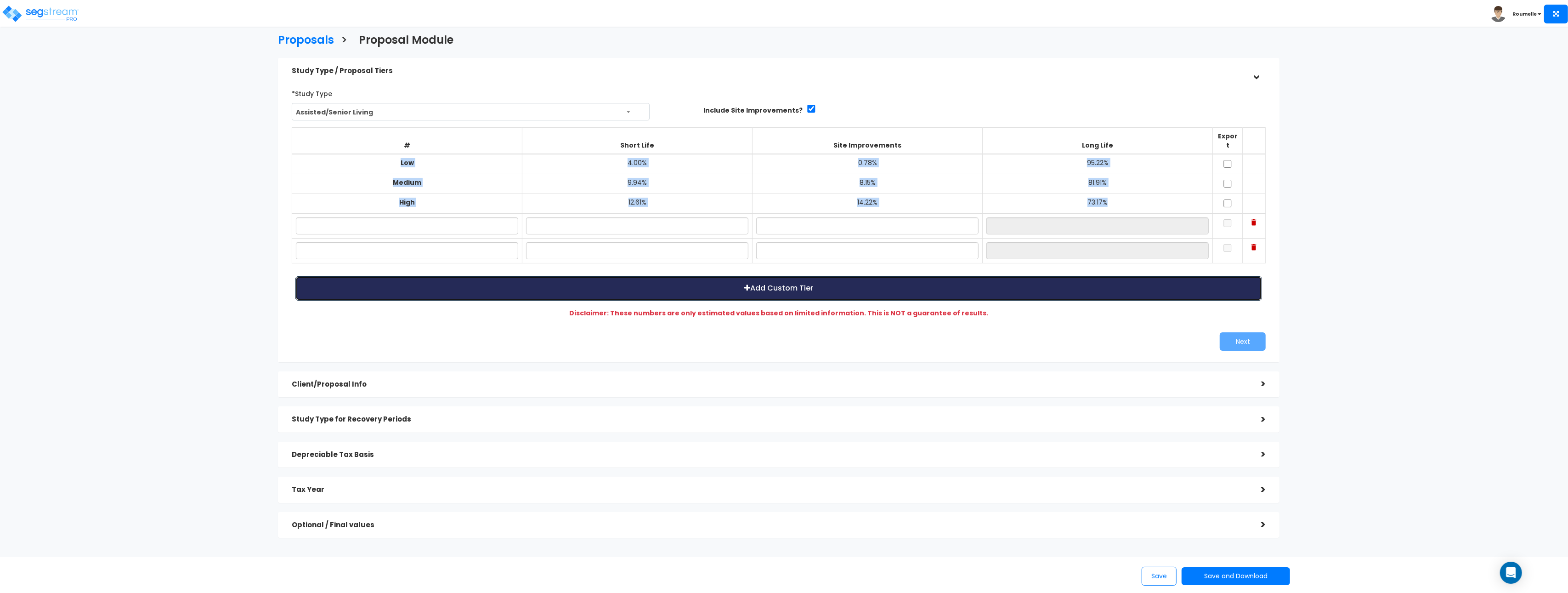
drag, startPoint x: 771, startPoint y: 273, endPoint x: 681, endPoint y: 224, distance: 102.5
click at [771, 276] on button "Add Custom Tier" at bounding box center [779, 289] width 967 height 24
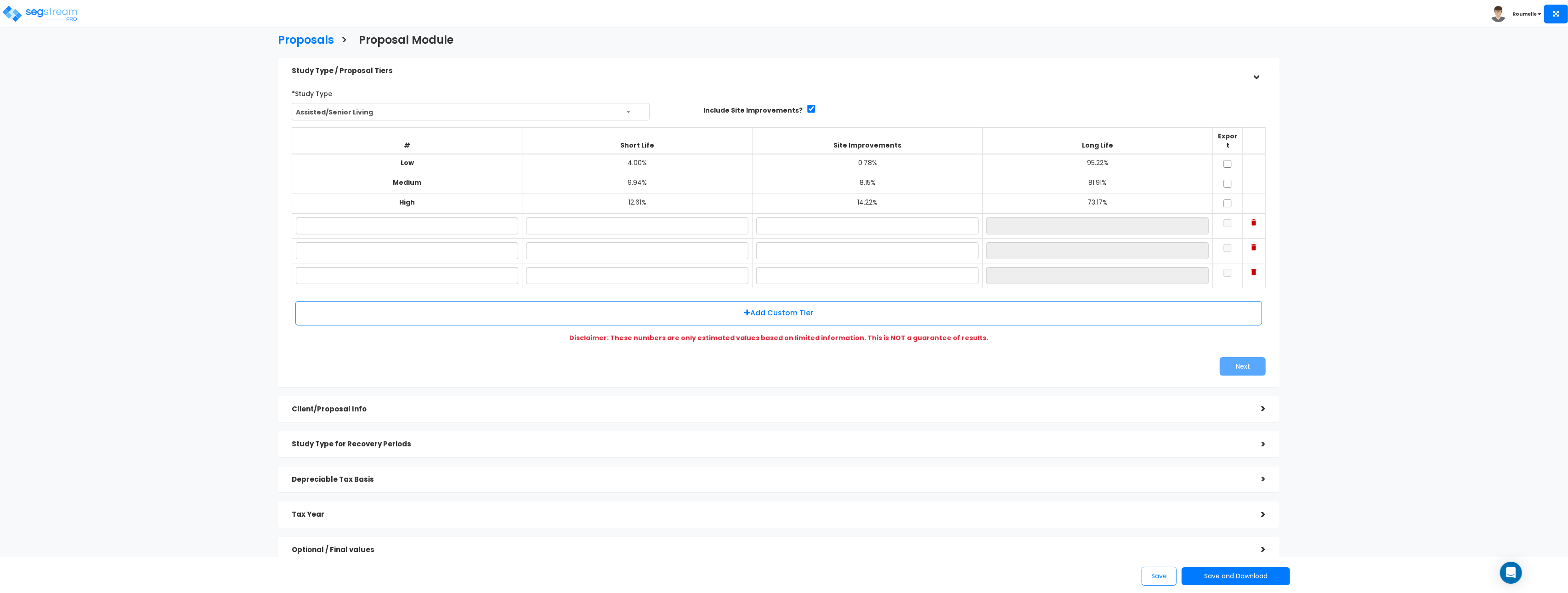
click at [478, 119] on span "Assisted/Senior Living" at bounding box center [471, 112] width 357 height 18
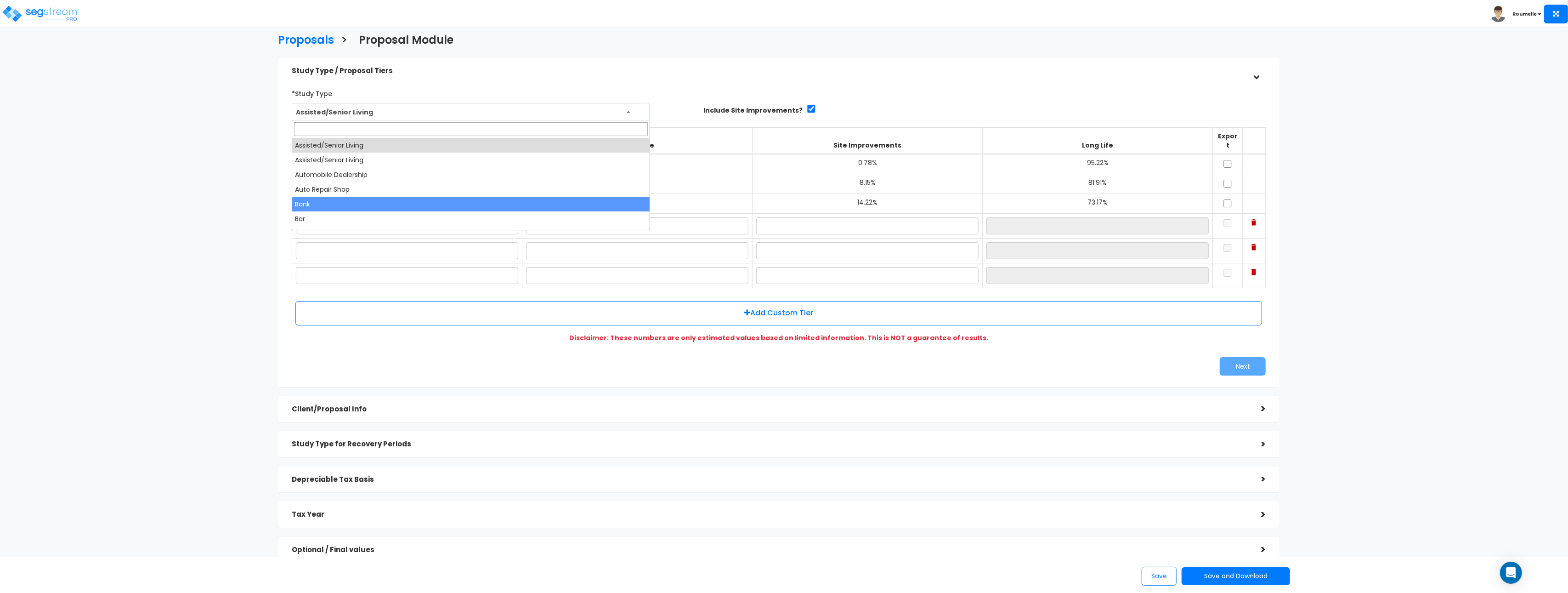
select select "172"
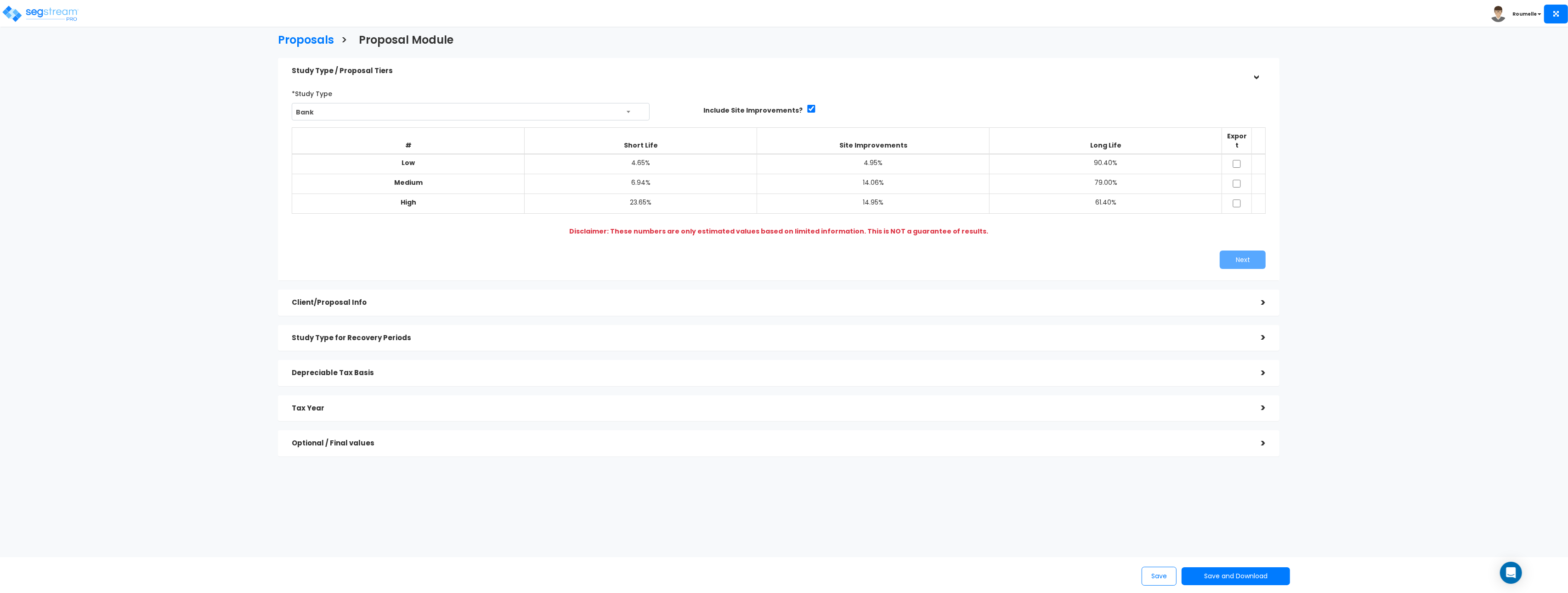
click at [467, 91] on div "*Study Type Assisted/Senior Living Assisted/Senior Living Automobile Dealership…" at bounding box center [491, 103] width 398 height 35
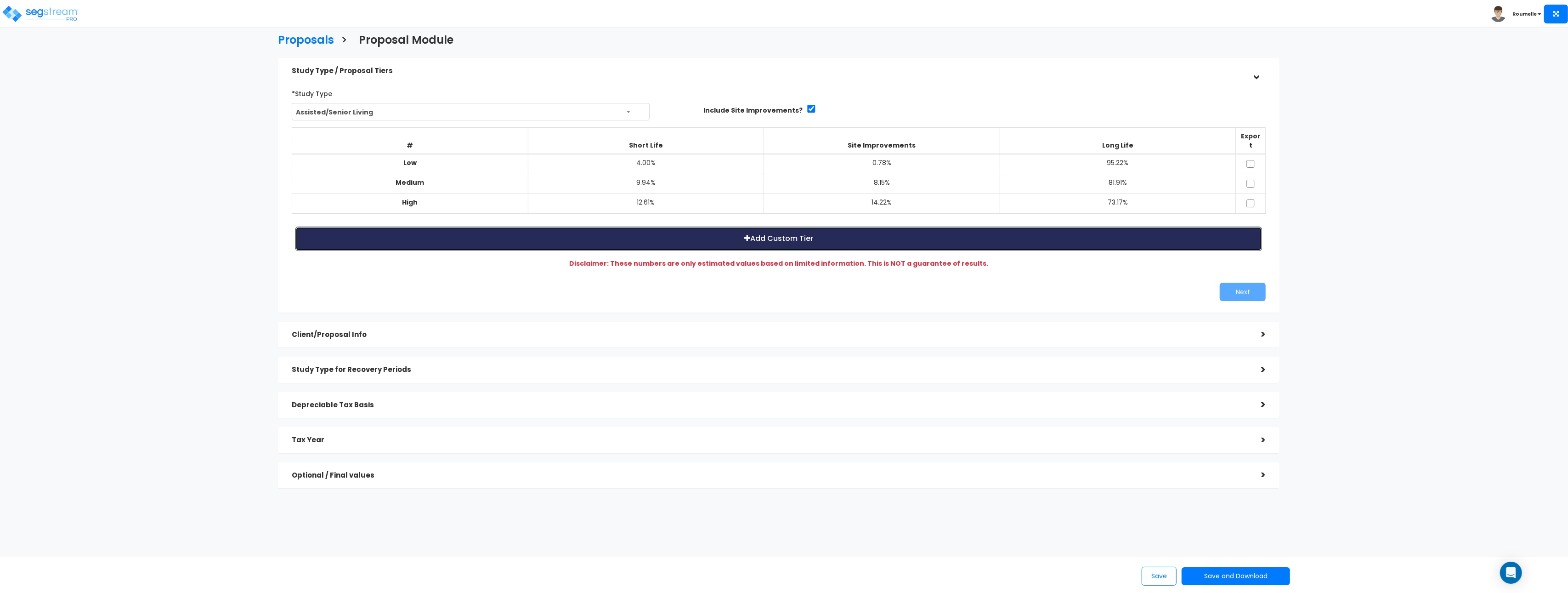
click at [894, 230] on button "Add Custom Tier" at bounding box center [779, 239] width 967 height 24
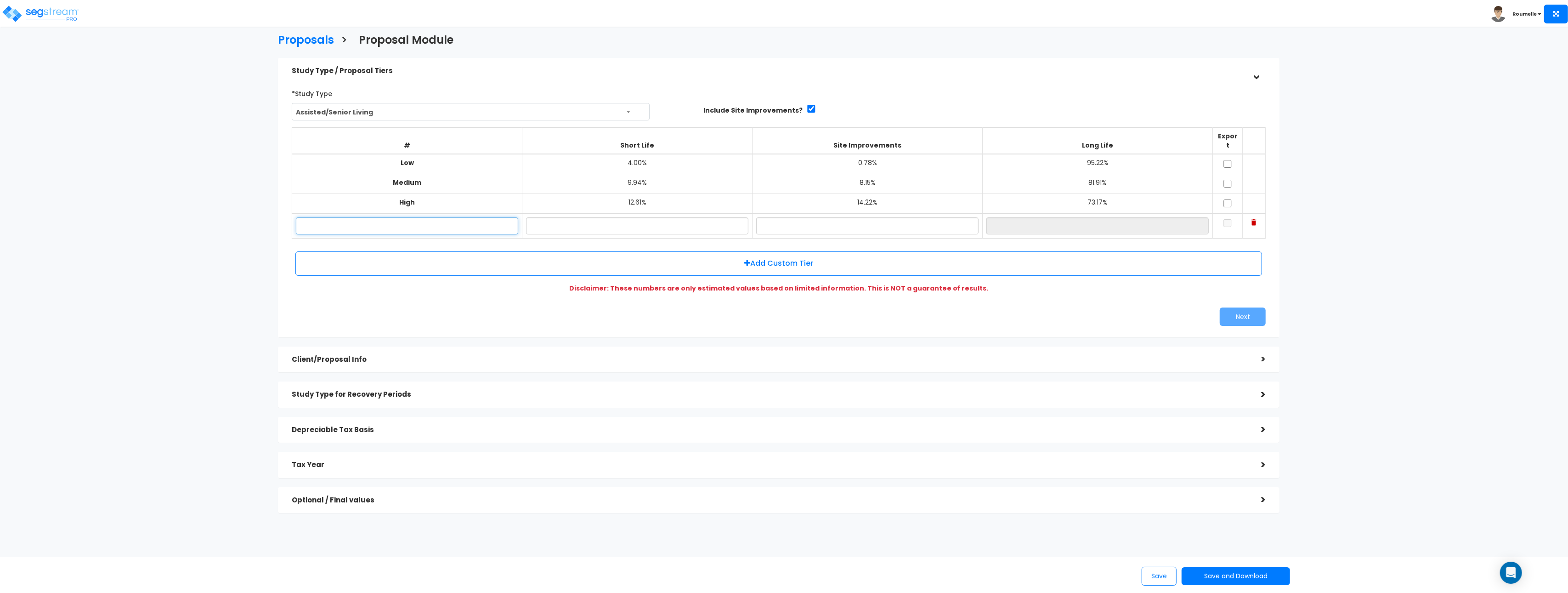
click at [427, 220] on input "text" at bounding box center [407, 226] width 222 height 17
type input "tester"
type input "99.00%"
type input "0%"
type input "1.00%"
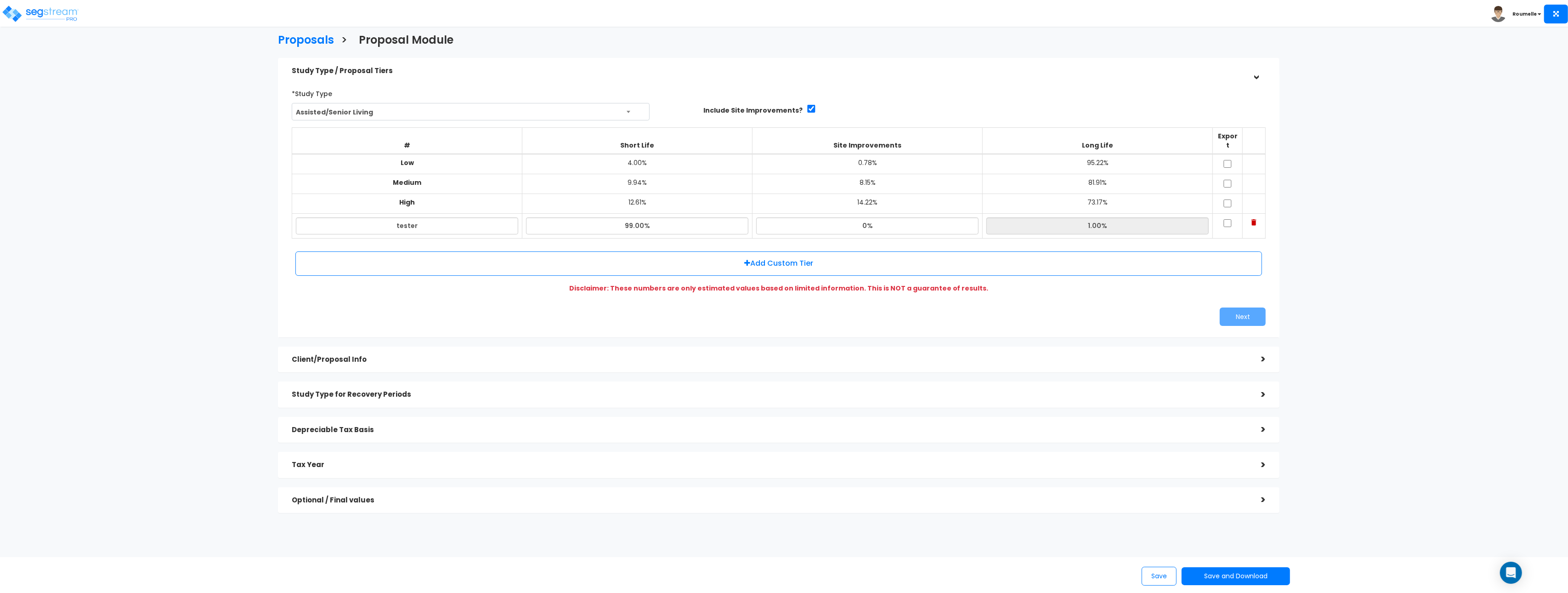
click at [1256, 193] on table "# Short Life Site Improvements Long Life Export Low 4.00% 0.78% 95.22% 9.94%" at bounding box center [779, 183] width 974 height 111
click at [1192, 356] on h5 "Client/Proposal Info" at bounding box center [769, 359] width 956 height 8
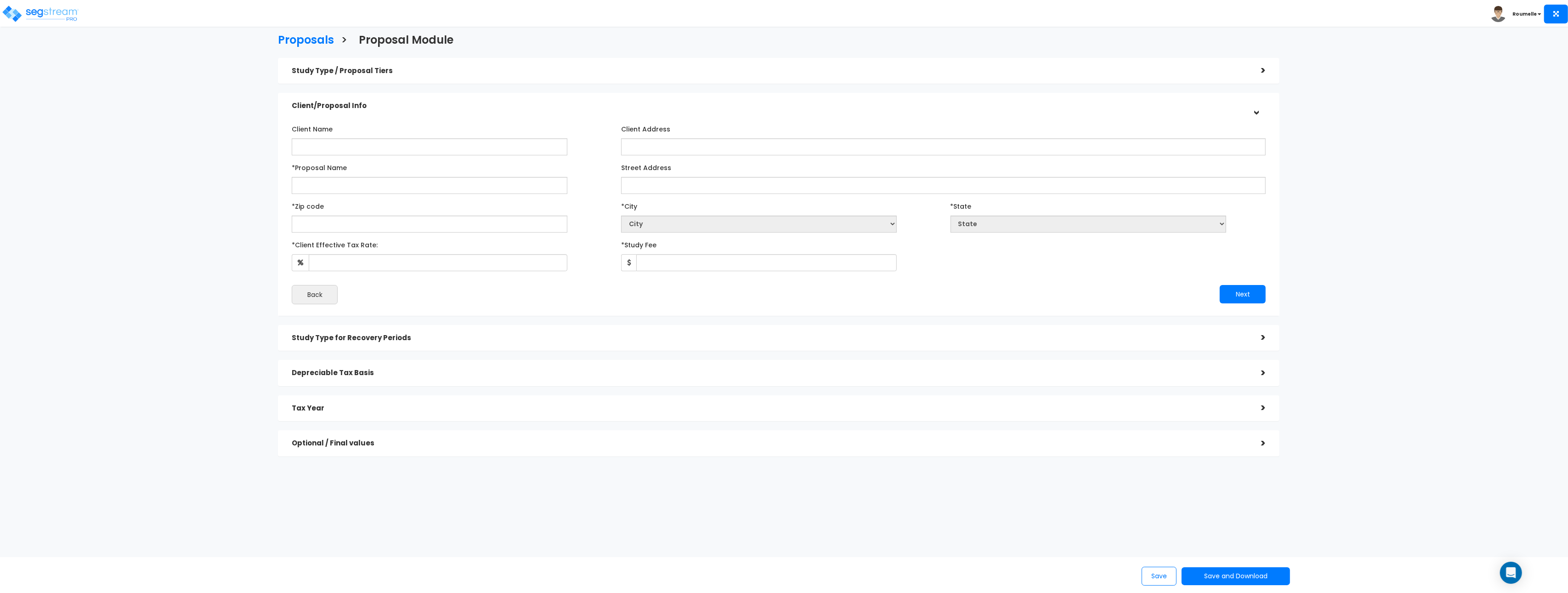
click at [1261, 110] on div ">" at bounding box center [1256, 105] width 14 height 18
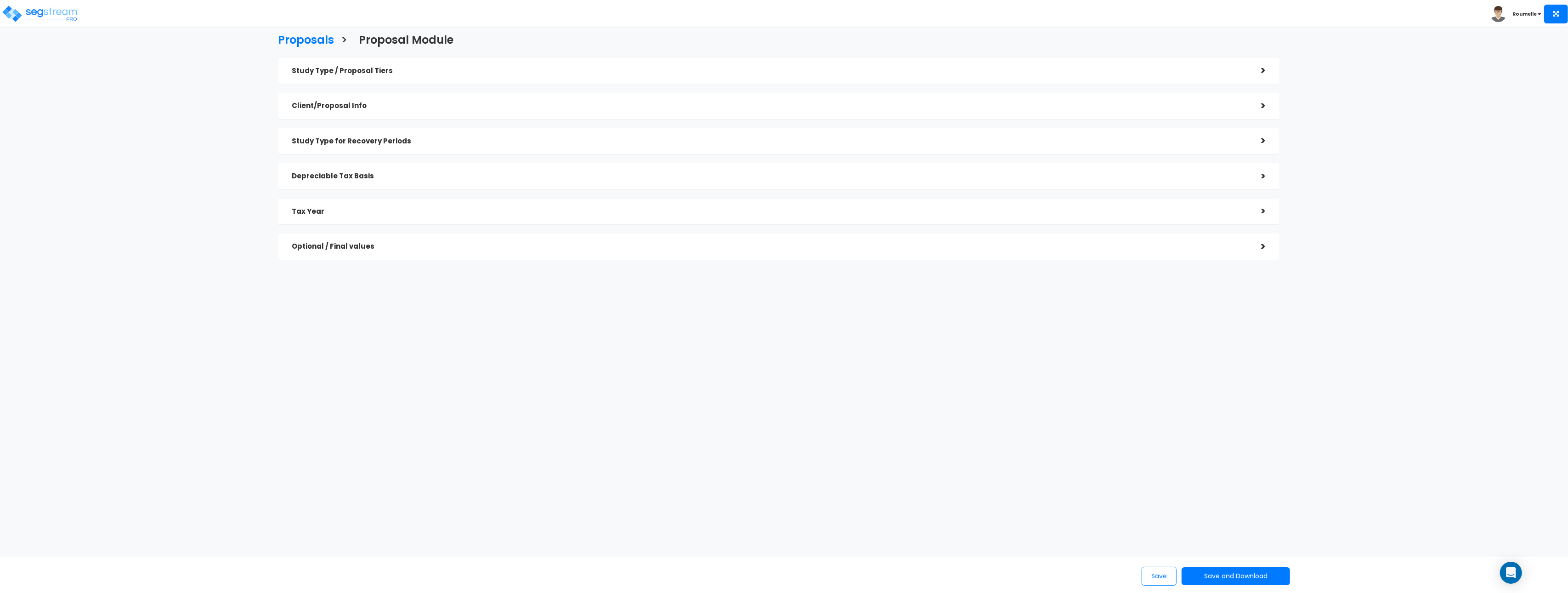
click at [1264, 71] on div ">" at bounding box center [1256, 70] width 18 height 14
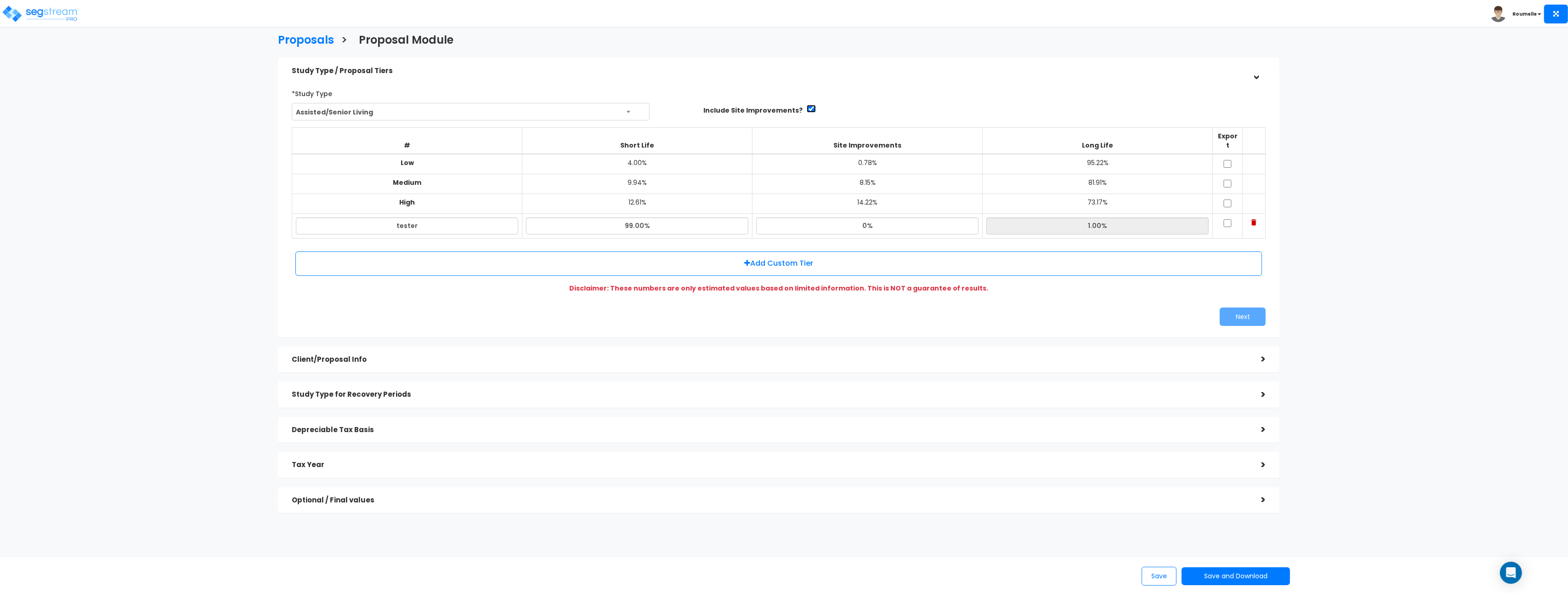
click at [807, 110] on input "checkbox" at bounding box center [811, 108] width 9 height 8
checkbox input "false"
type input "0.0%"
click at [807, 110] on input "checkbox" at bounding box center [811, 108] width 9 height 8
click at [807, 109] on input "checkbox" at bounding box center [811, 108] width 9 height 8
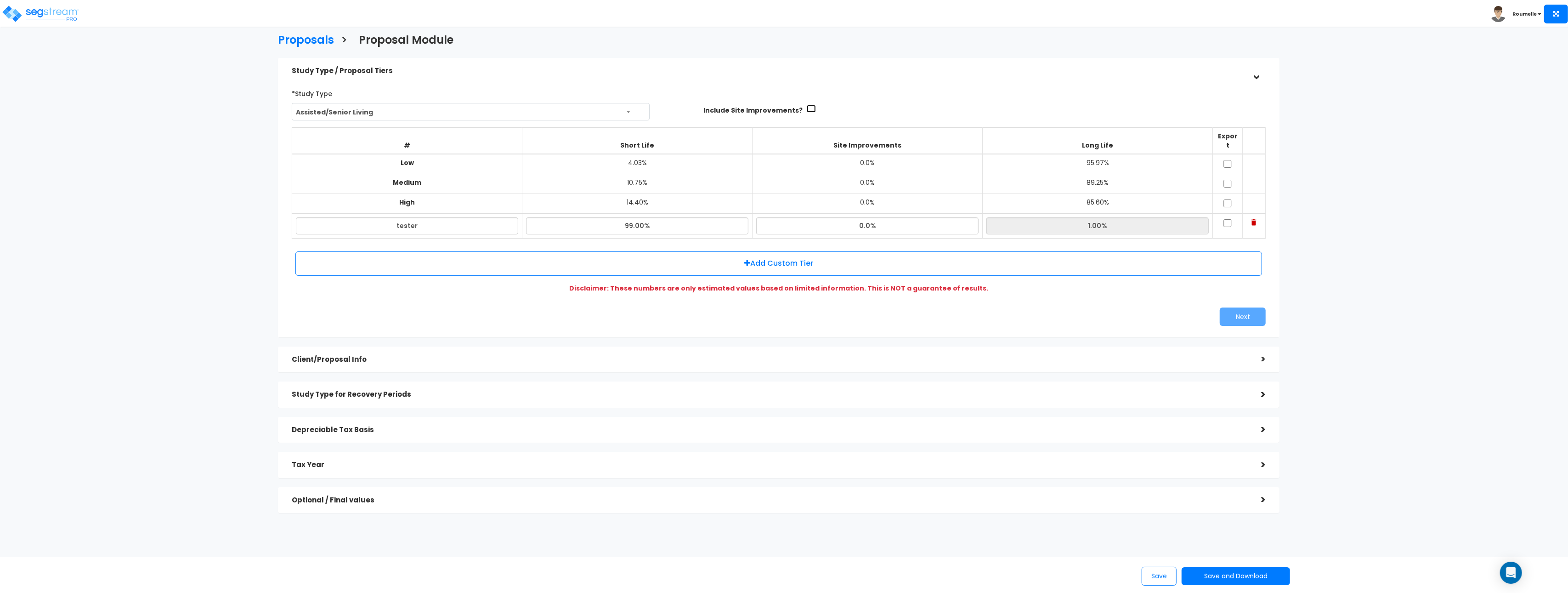
click at [807, 109] on input "checkbox" at bounding box center [811, 108] width 9 height 8
checkbox input "true"
drag, startPoint x: 1427, startPoint y: 275, endPoint x: 1391, endPoint y: 14, distance: 263.5
click at [1425, 269] on div "Proposals > Proposal Module Study Type / Proposal Tiers > *Study Type Assisted/…" at bounding box center [784, 353] width 1568 height 626
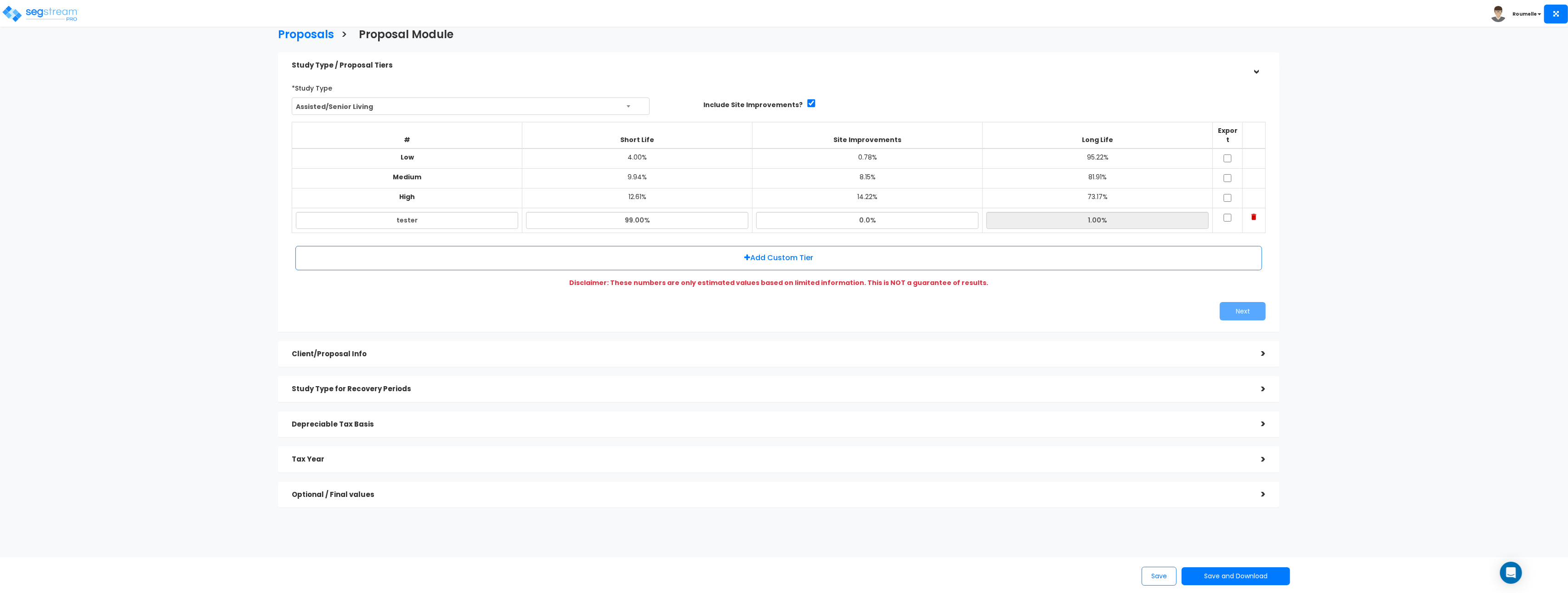
click at [1254, 214] on img at bounding box center [1254, 217] width 5 height 7
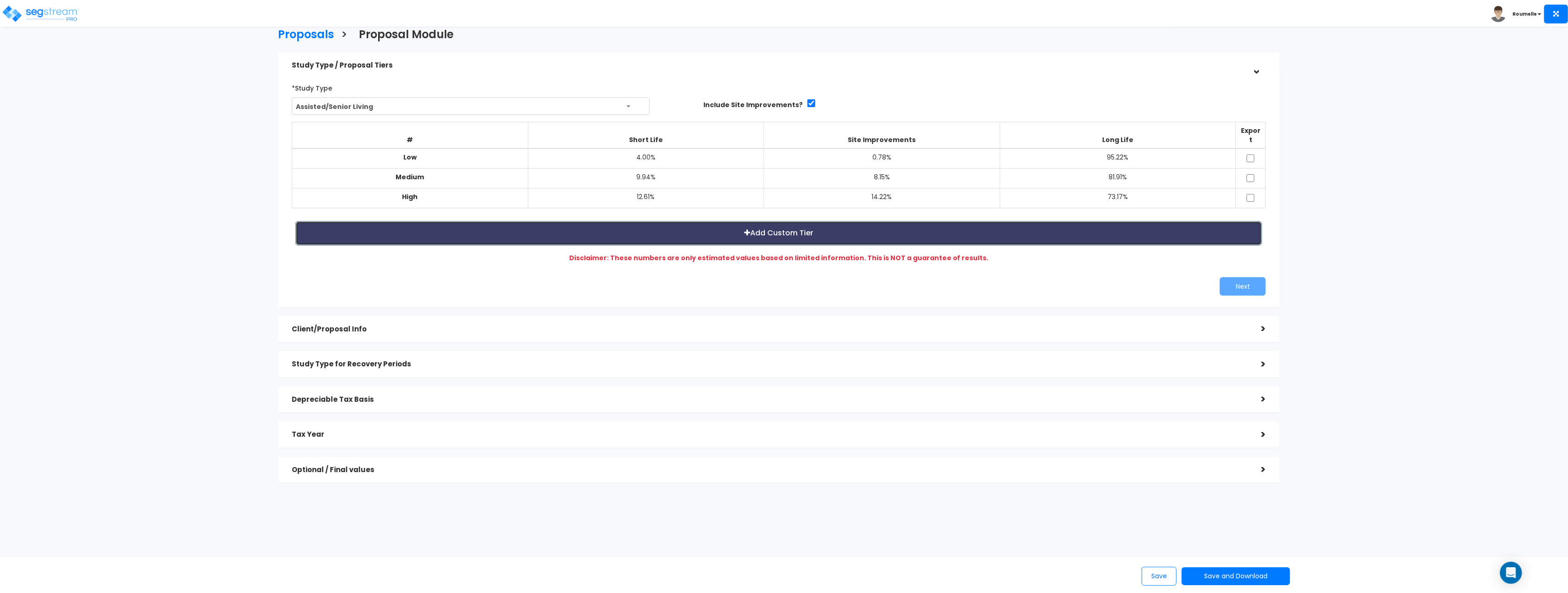
click at [727, 231] on button "Add Custom Tier" at bounding box center [779, 233] width 967 height 24
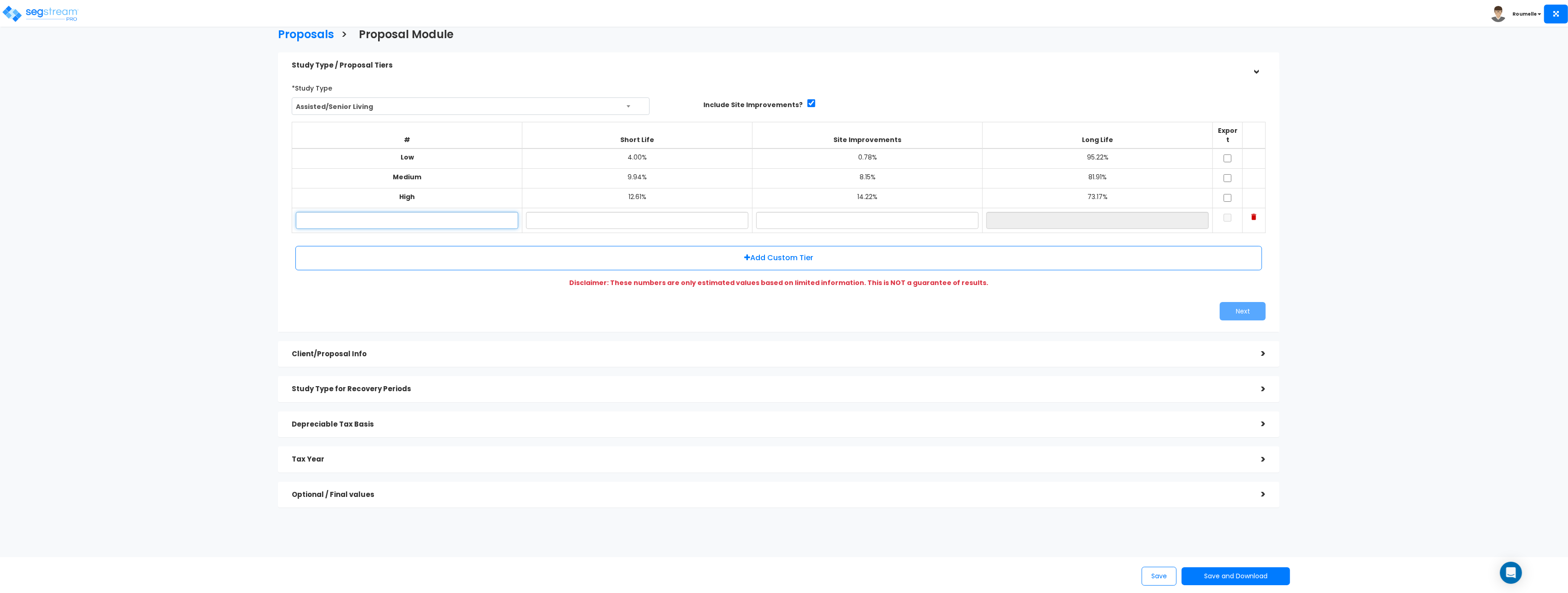
click at [445, 212] on input "text" at bounding box center [407, 220] width 222 height 17
type input "super high"
type input "10.00%"
type input "9.00%"
type input "81.00%"
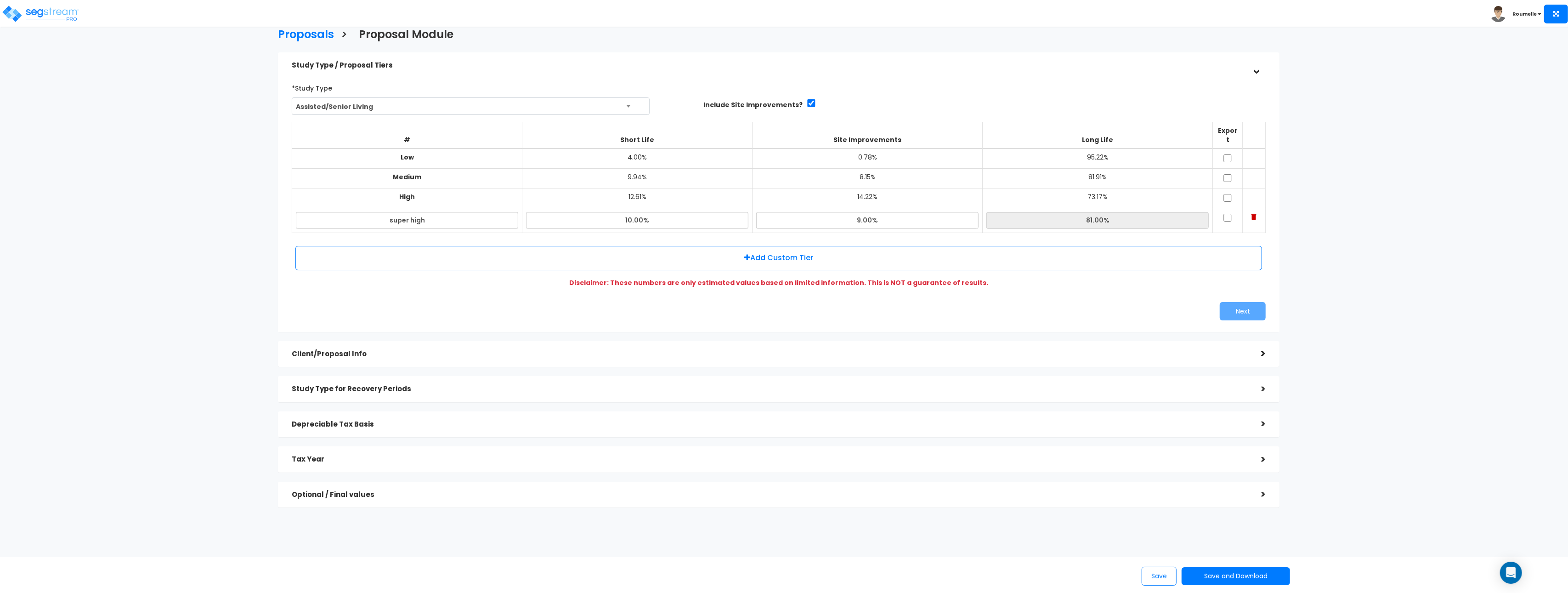
click at [1099, 306] on div "Next" at bounding box center [1025, 311] width 494 height 18
click at [1236, 314] on div "*Study Type Assisted/Senior Living Assisted/Senior Living Automobile Dealership…" at bounding box center [779, 200] width 988 height 249
click at [1188, 350] on h5 "Client/Proposal Info" at bounding box center [769, 354] width 956 height 8
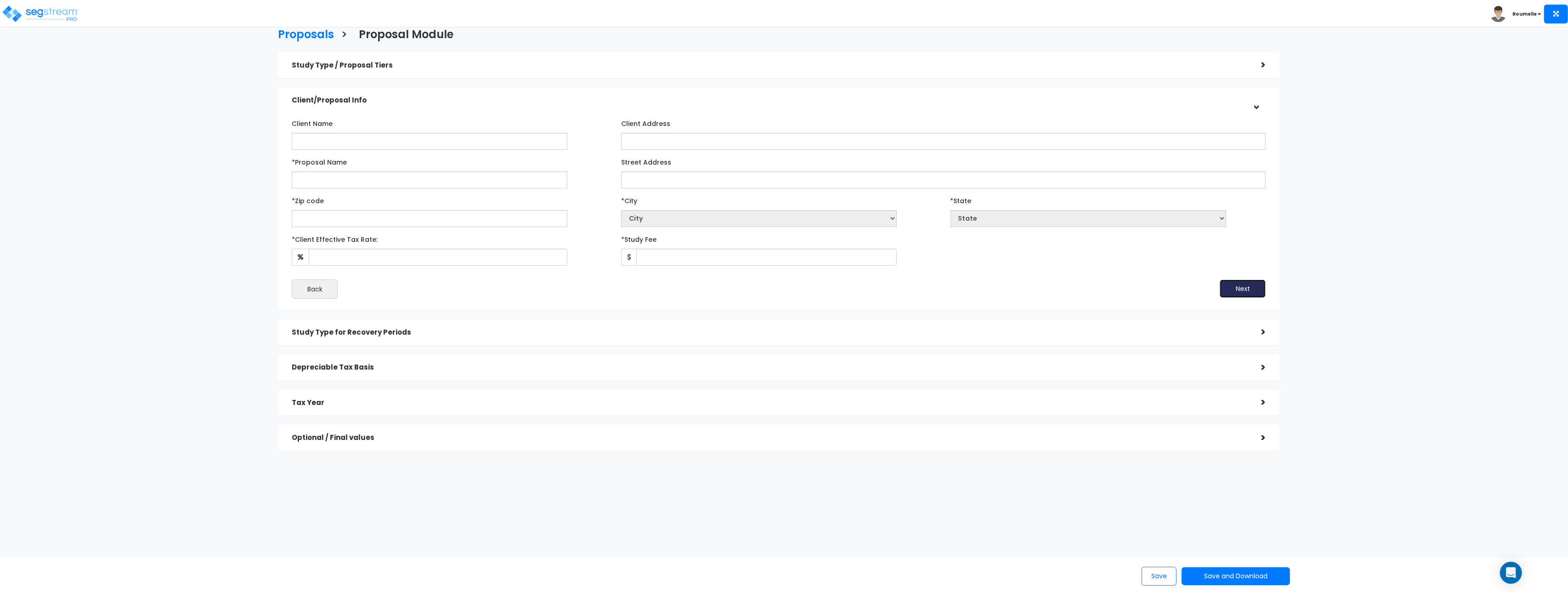
click at [1253, 289] on button "Next" at bounding box center [1242, 289] width 46 height 18
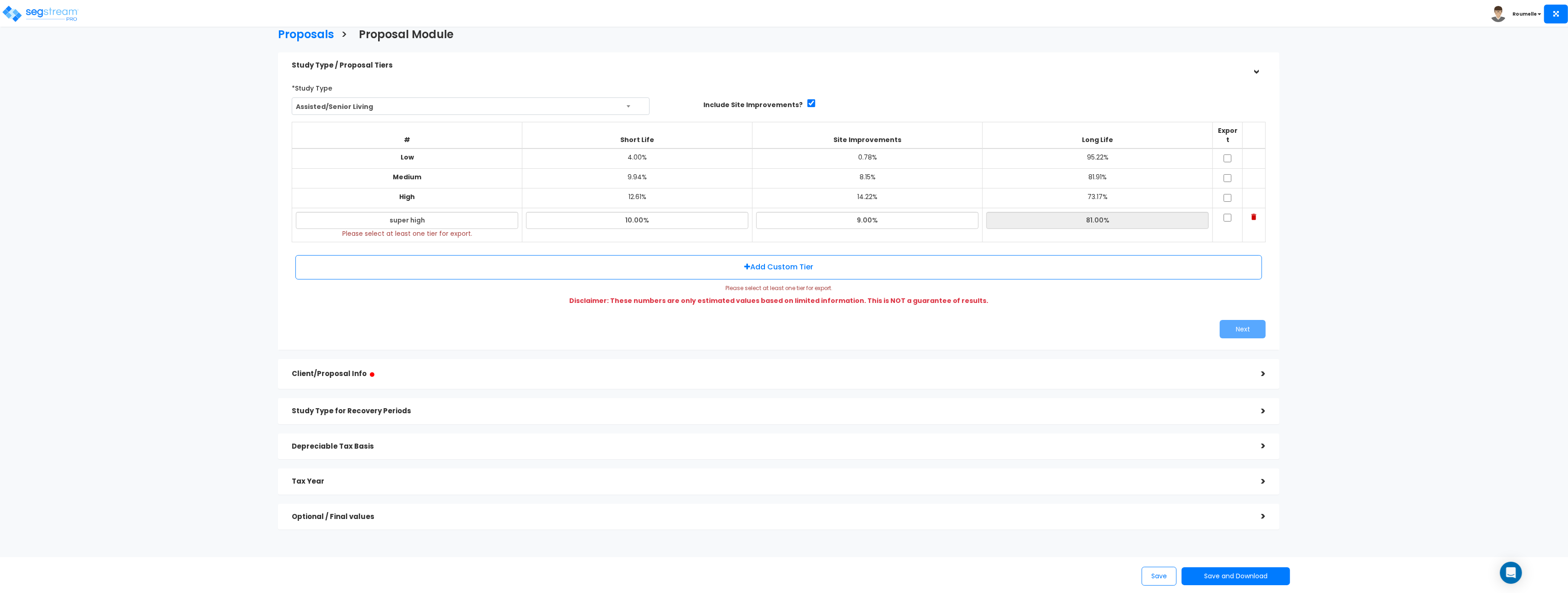
click at [1224, 368] on h5 "Client/Proposal Info ●" at bounding box center [769, 374] width 956 height 12
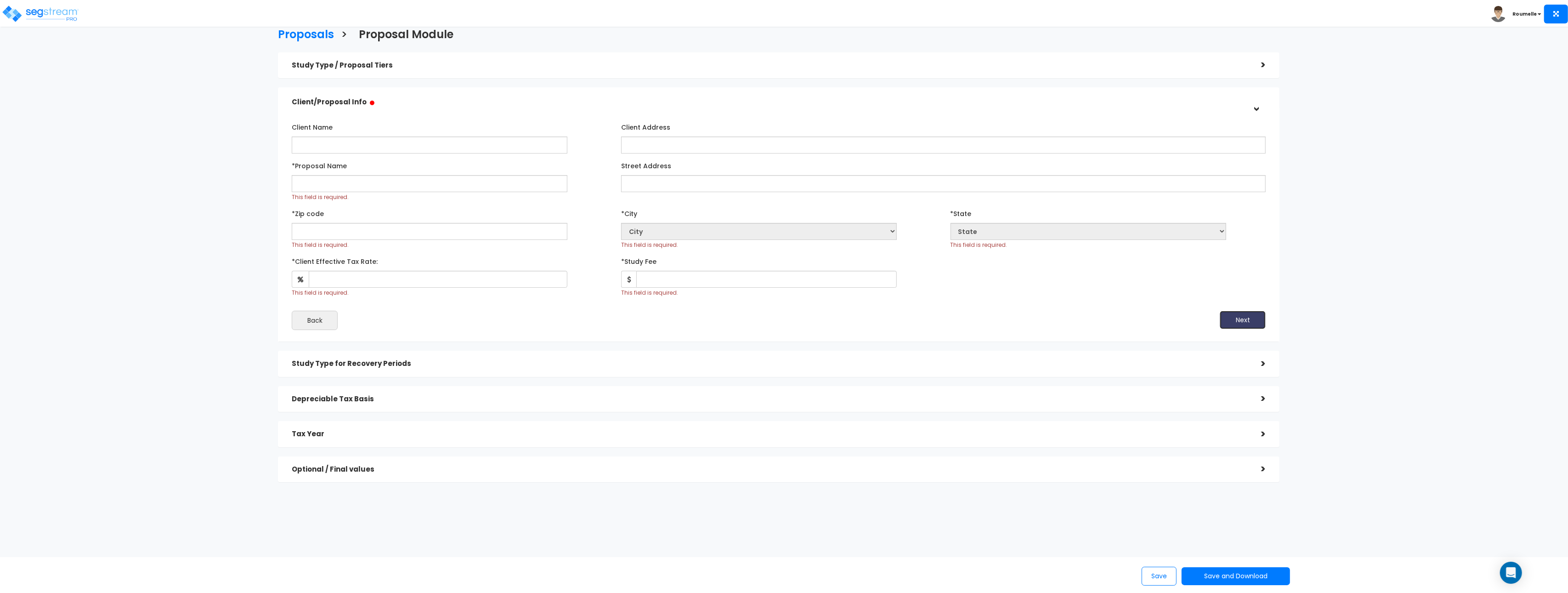
click at [1251, 321] on button "Next" at bounding box center [1242, 320] width 46 height 18
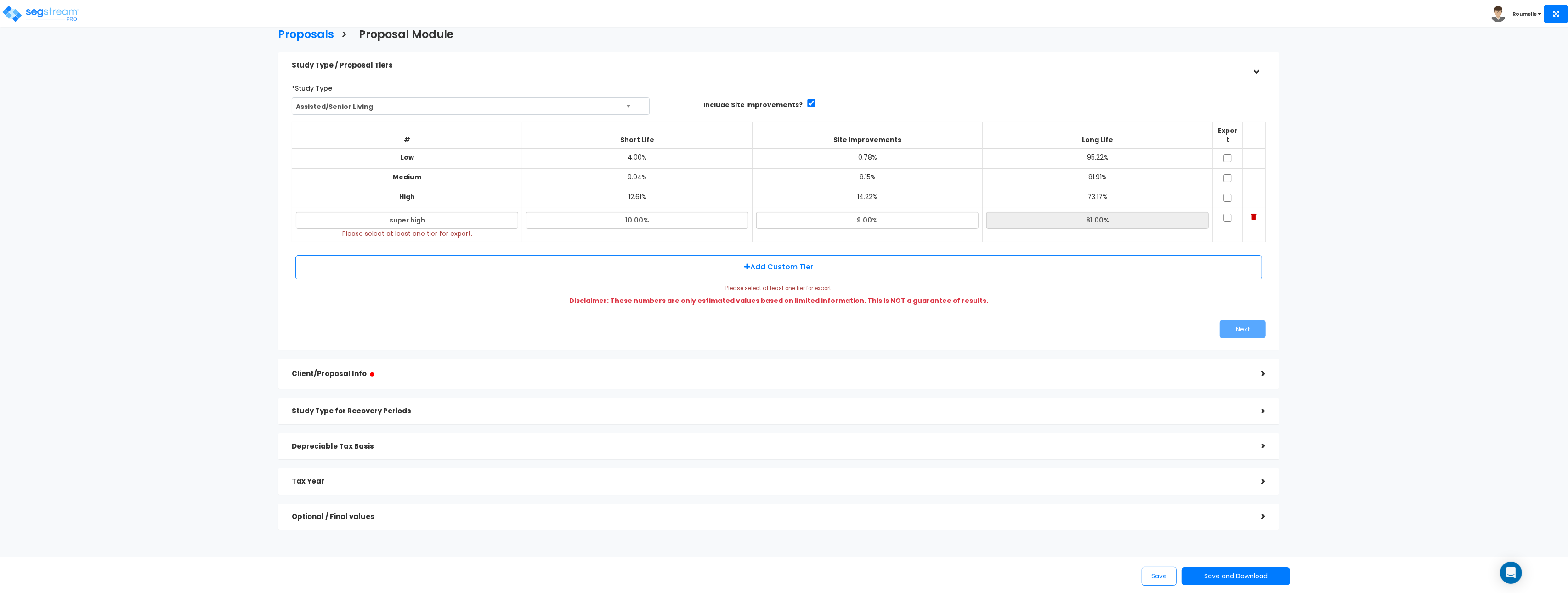
click at [1214, 370] on h5 "Client/Proposal Info ●" at bounding box center [769, 374] width 956 height 12
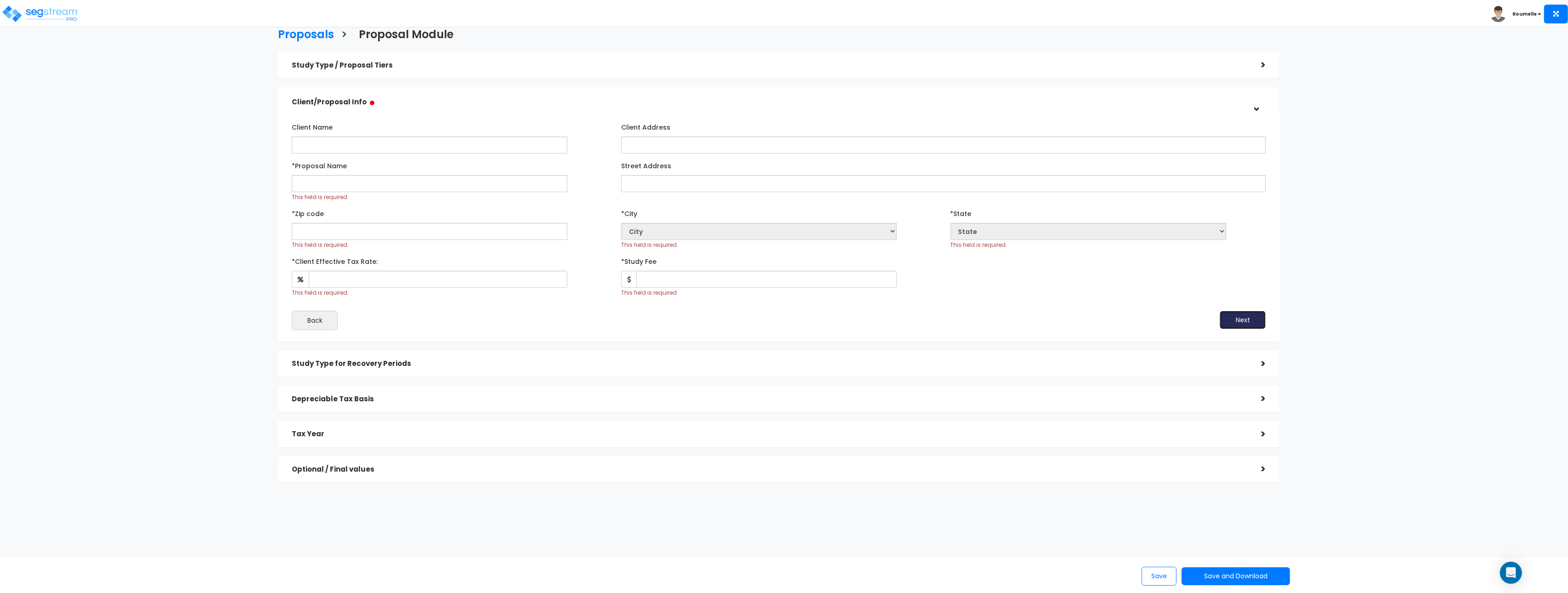
drag, startPoint x: 1247, startPoint y: 323, endPoint x: 1186, endPoint y: 377, distance: 81.5
click at [1238, 348] on div "Study Type / Proposal Tiers > *Study Type Assisted/Senior Living Assisted/Senio…" at bounding box center [779, 267] width 1001 height 430
click at [1179, 365] on h5 "Study Type for Recovery Periods" at bounding box center [769, 363] width 956 height 8
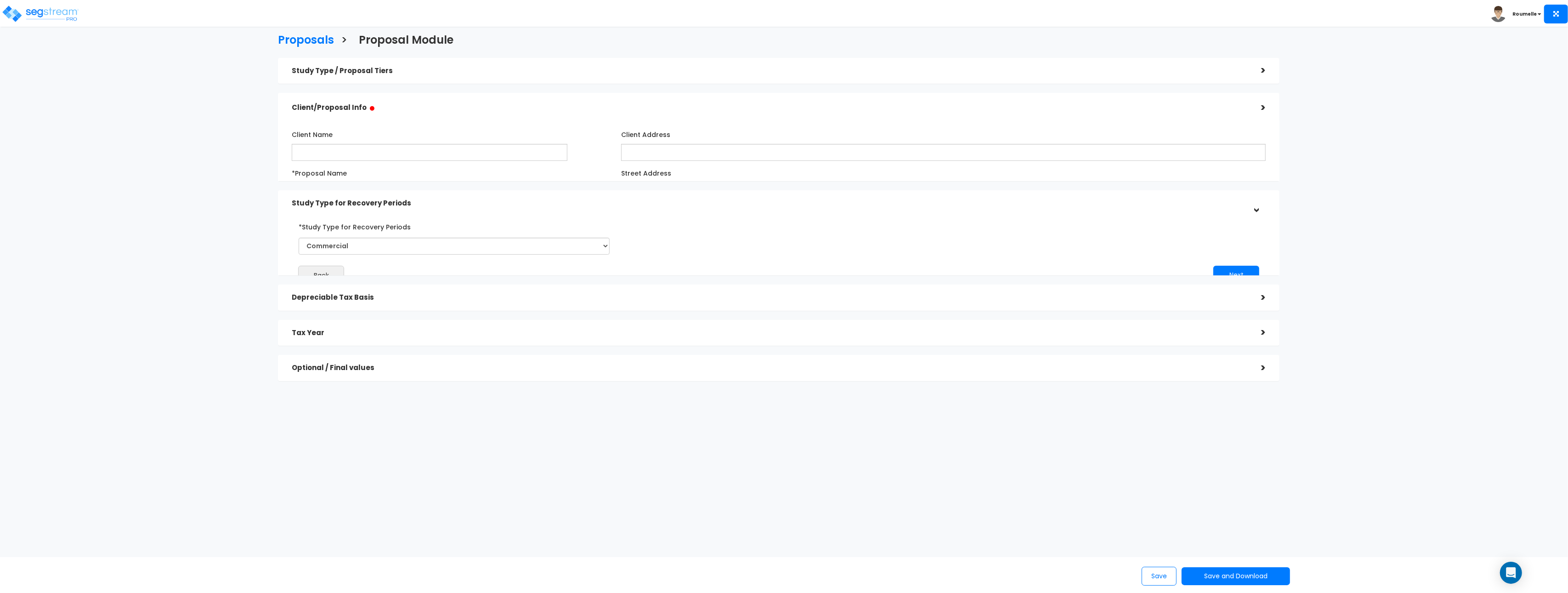
scroll to position [0, 0]
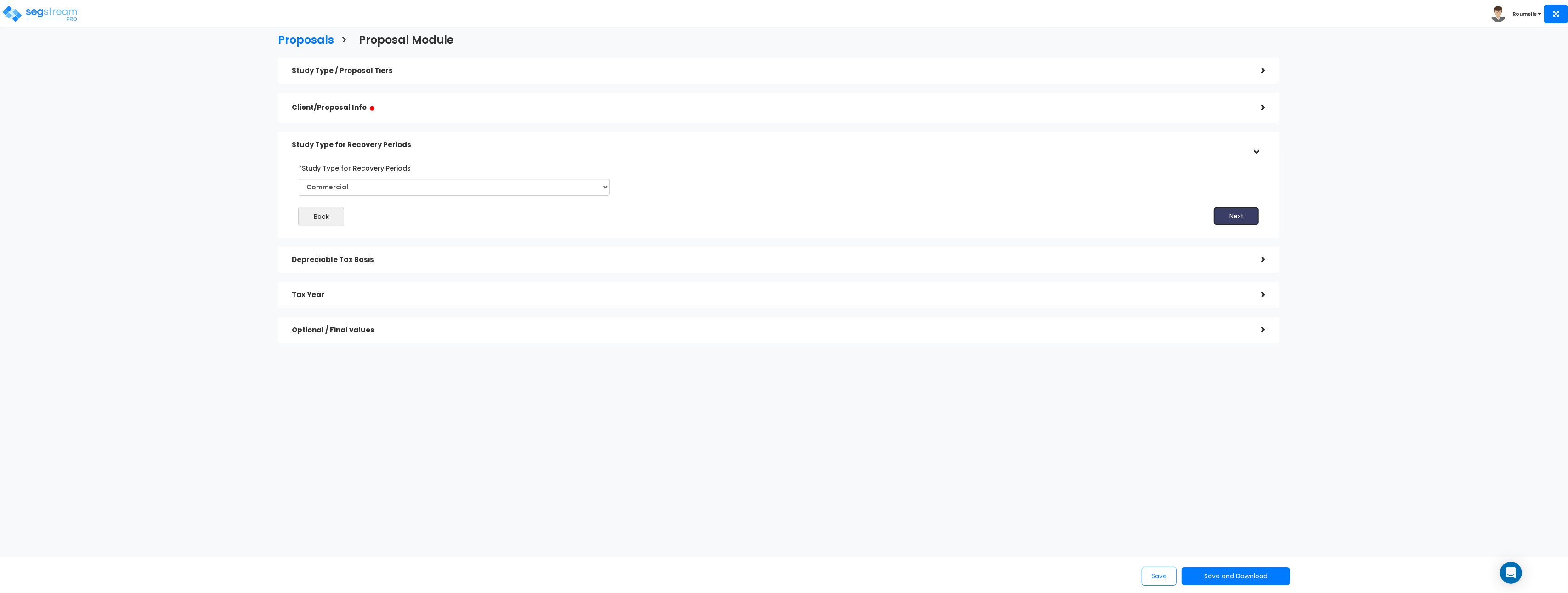
click at [1237, 222] on button "Next" at bounding box center [1236, 216] width 46 height 18
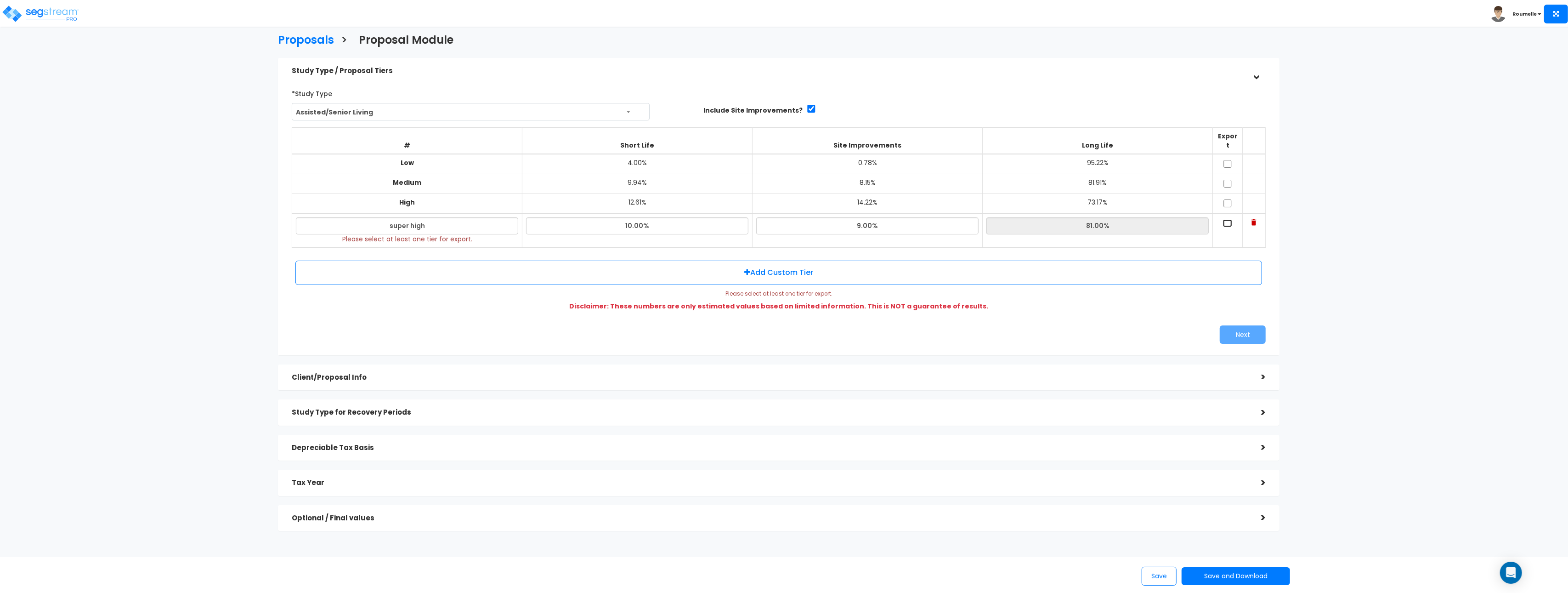
click at [1228, 219] on input "checkbox" at bounding box center [1227, 223] width 9 height 8
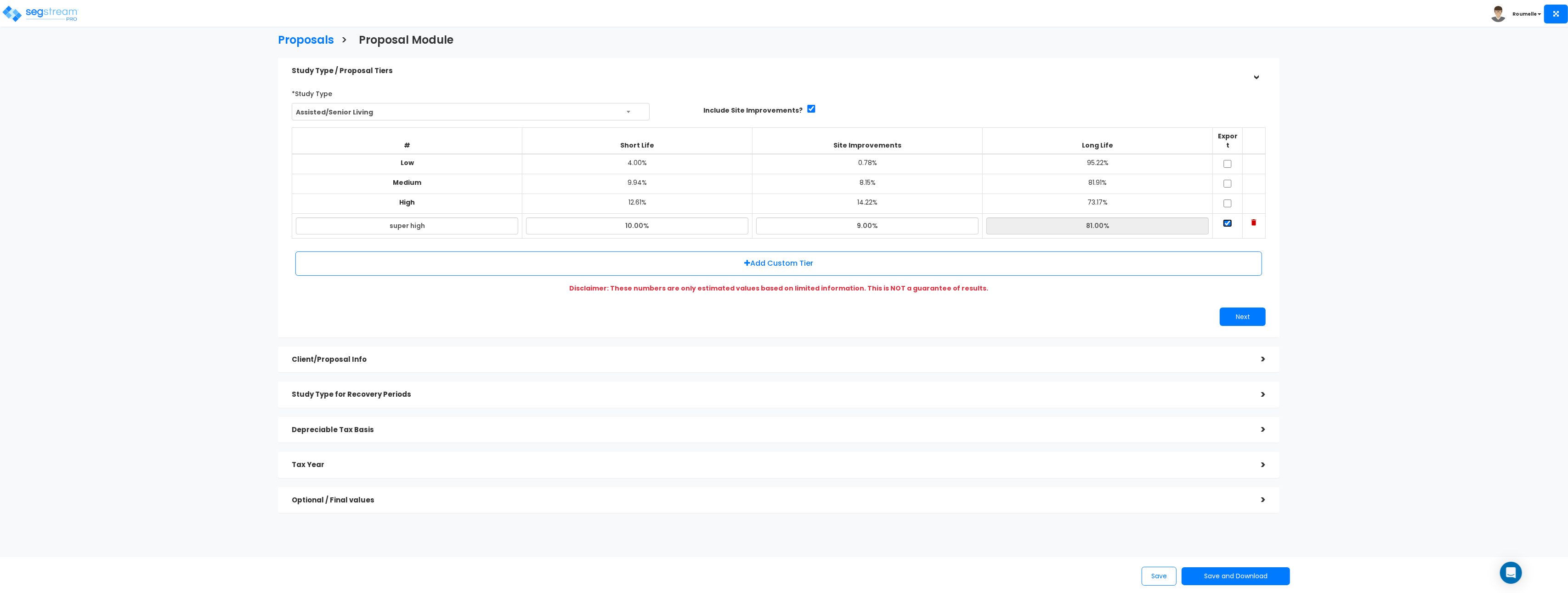
click at [1228, 219] on input "checkbox" at bounding box center [1227, 223] width 9 height 8
click at [1227, 219] on input "checkbox" at bounding box center [1227, 223] width 9 height 8
click at [1228, 219] on input "checkbox" at bounding box center [1227, 223] width 9 height 8
click at [1230, 219] on input "checkbox" at bounding box center [1227, 223] width 9 height 8
drag, startPoint x: 1229, startPoint y: 212, endPoint x: 1228, endPoint y: 203, distance: 9.1
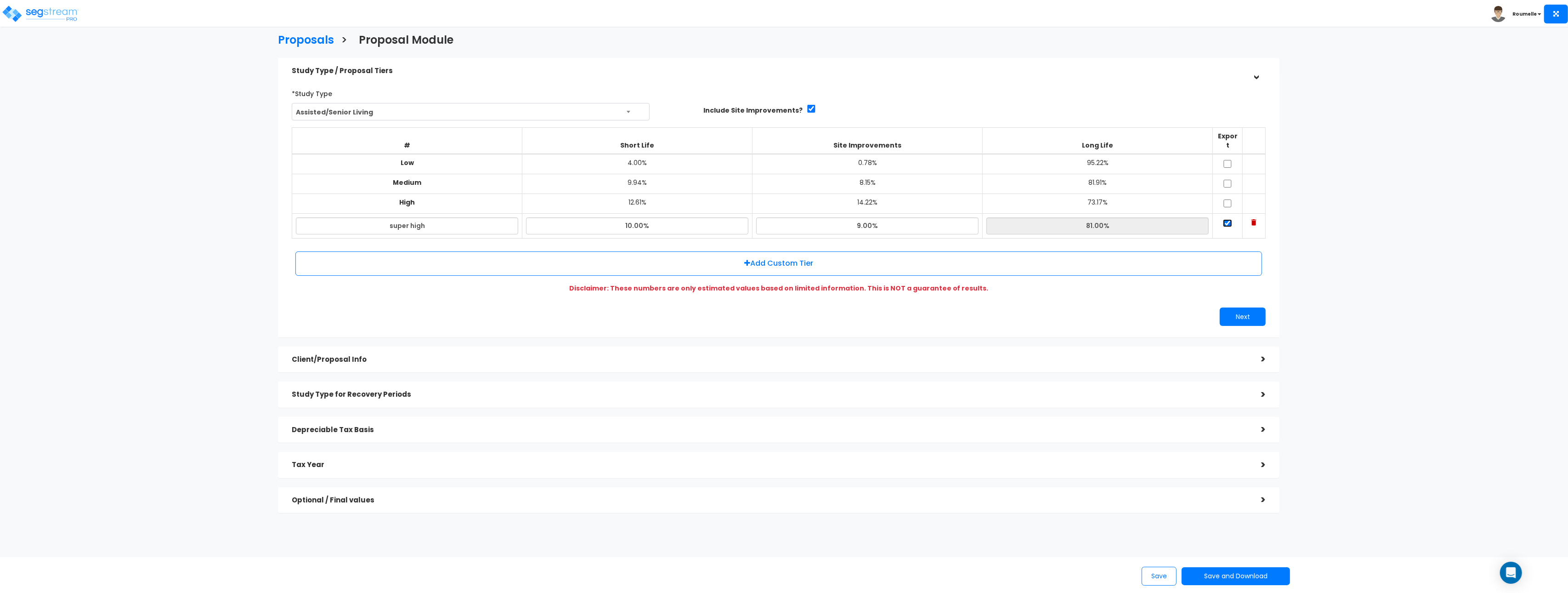
click at [1229, 219] on input "checkbox" at bounding box center [1227, 223] width 9 height 8
checkbox input "false"
click at [338, 355] on h5 "Client/Proposal Info" at bounding box center [769, 359] width 956 height 8
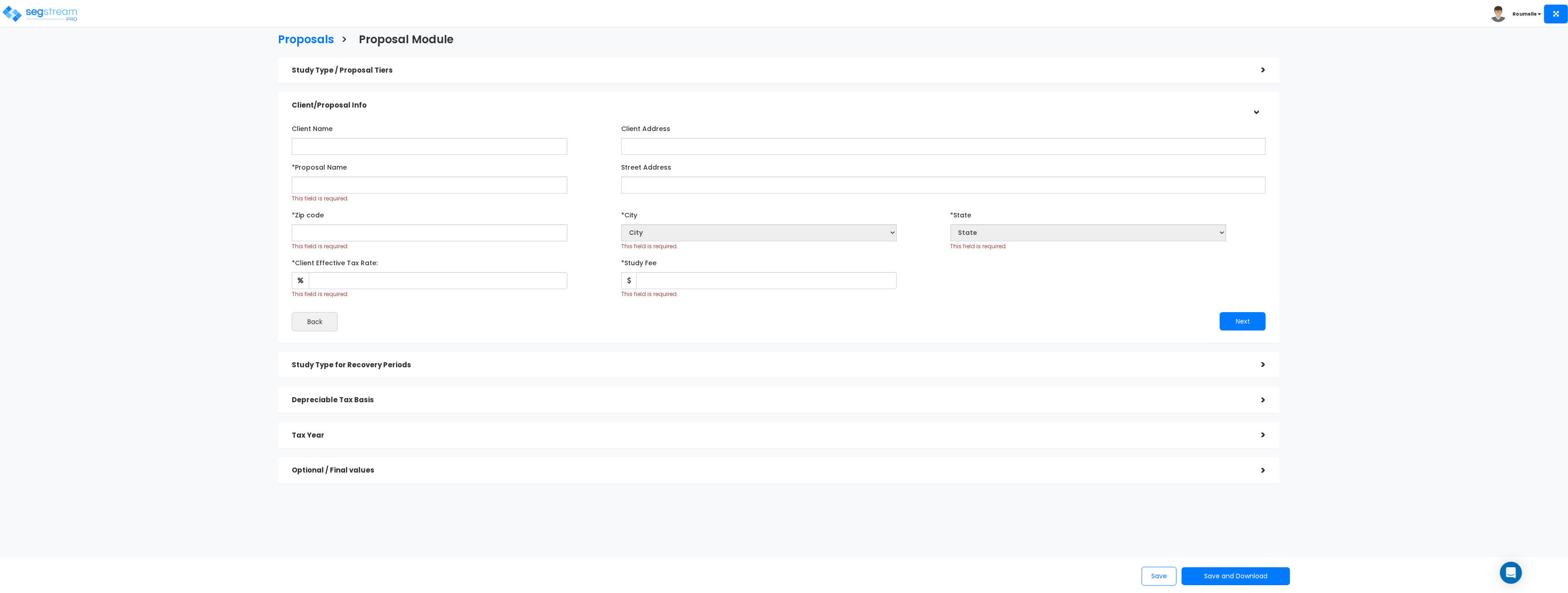
click at [405, 66] on h5 "Study Type / Proposal Tiers" at bounding box center [769, 70] width 956 height 8
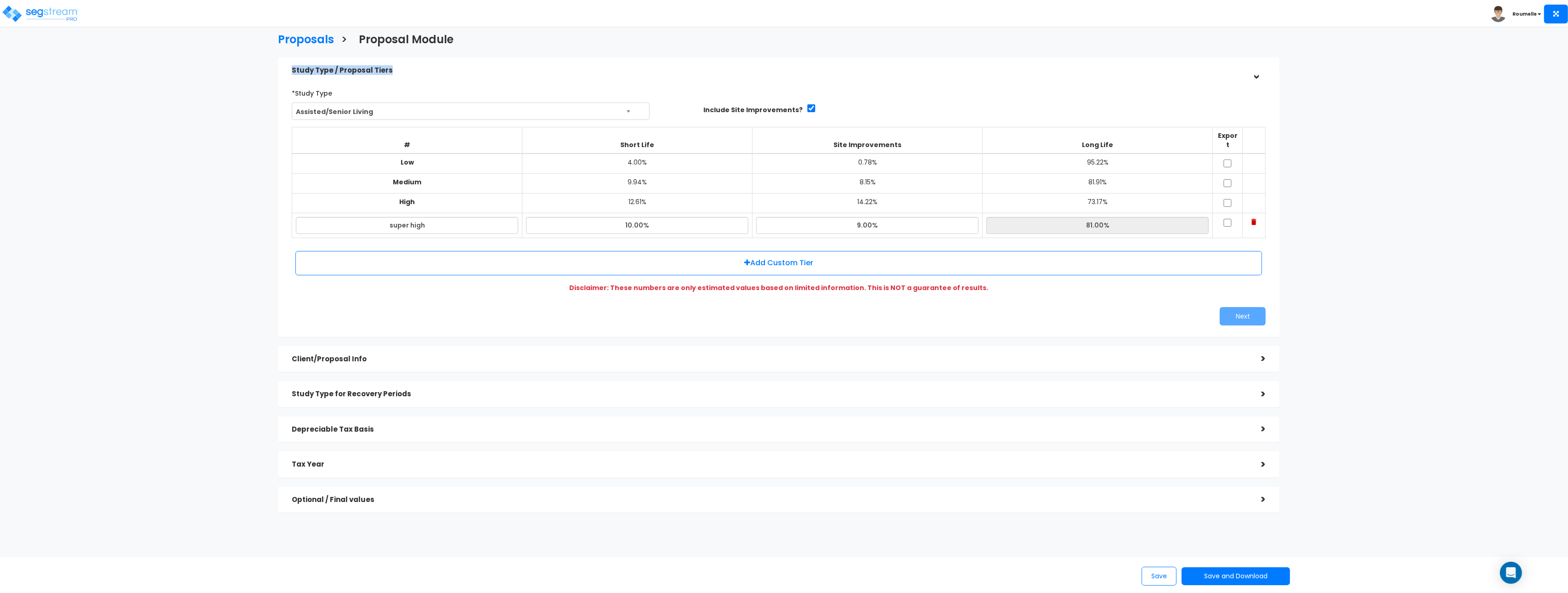
copy h5 "Study Type / Proposal Tiers"
drag, startPoint x: 363, startPoint y: 69, endPoint x: 289, endPoint y: 70, distance: 74.0
click at [289, 70] on div "Study Type / Proposal Tiers >" at bounding box center [779, 70] width 1001 height 26
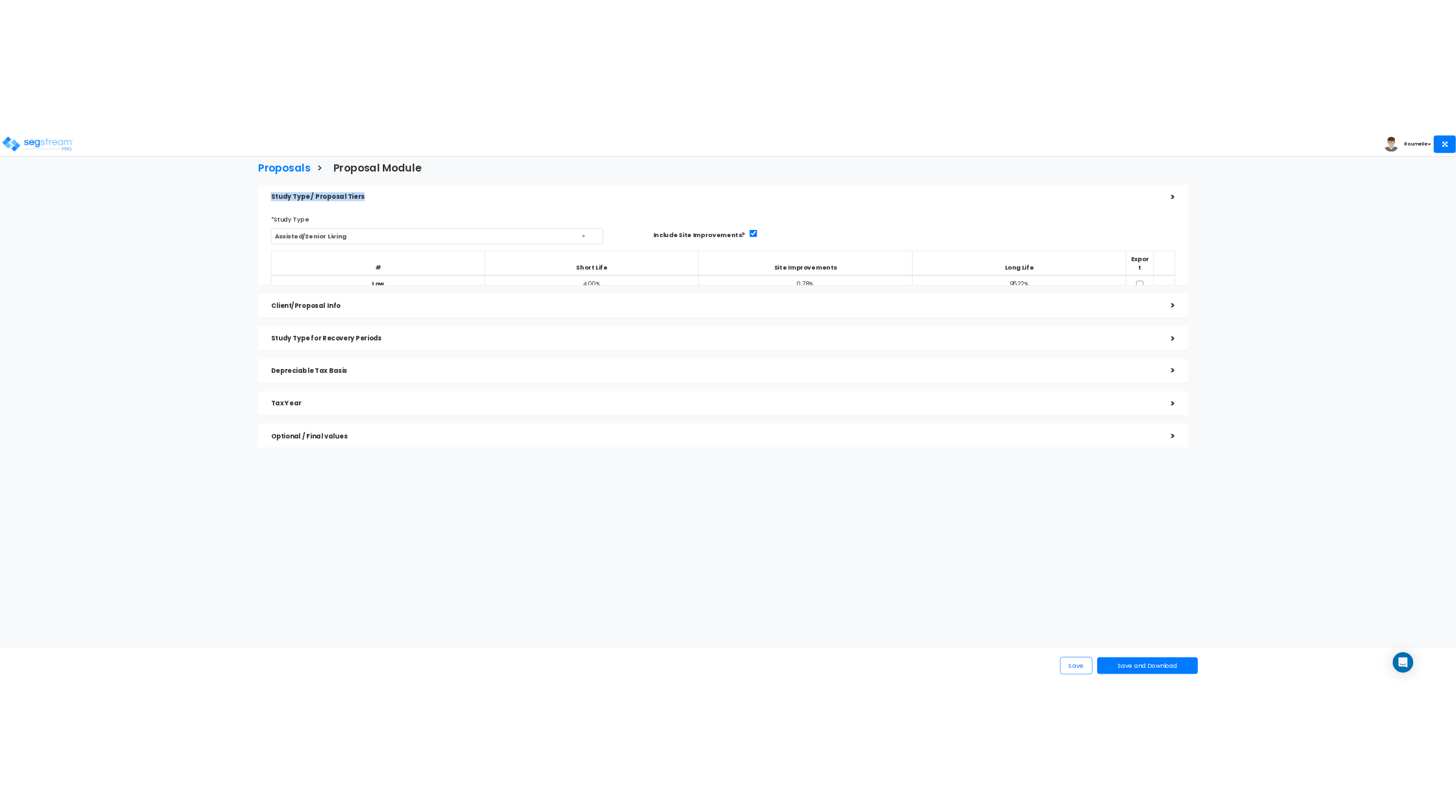
scroll to position [0, 0]
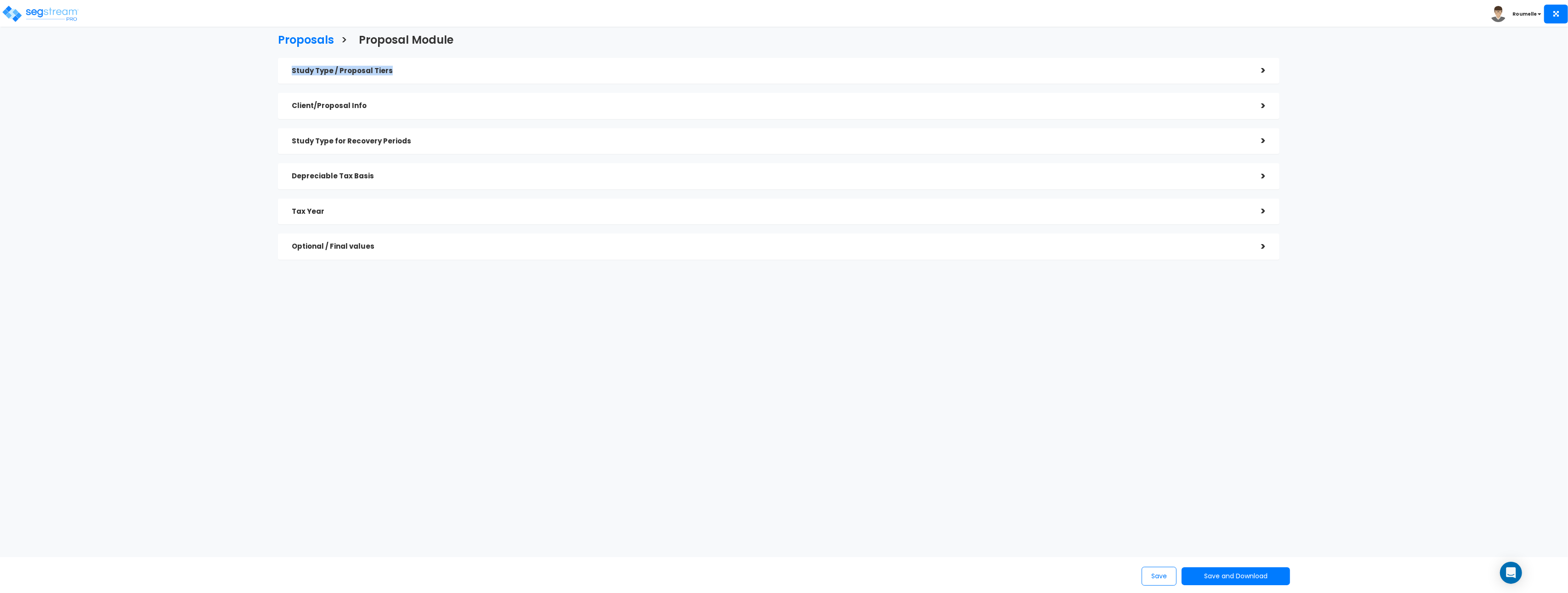
click at [493, 76] on div "Study Type / Proposal Tiers" at bounding box center [769, 71] width 956 height 17
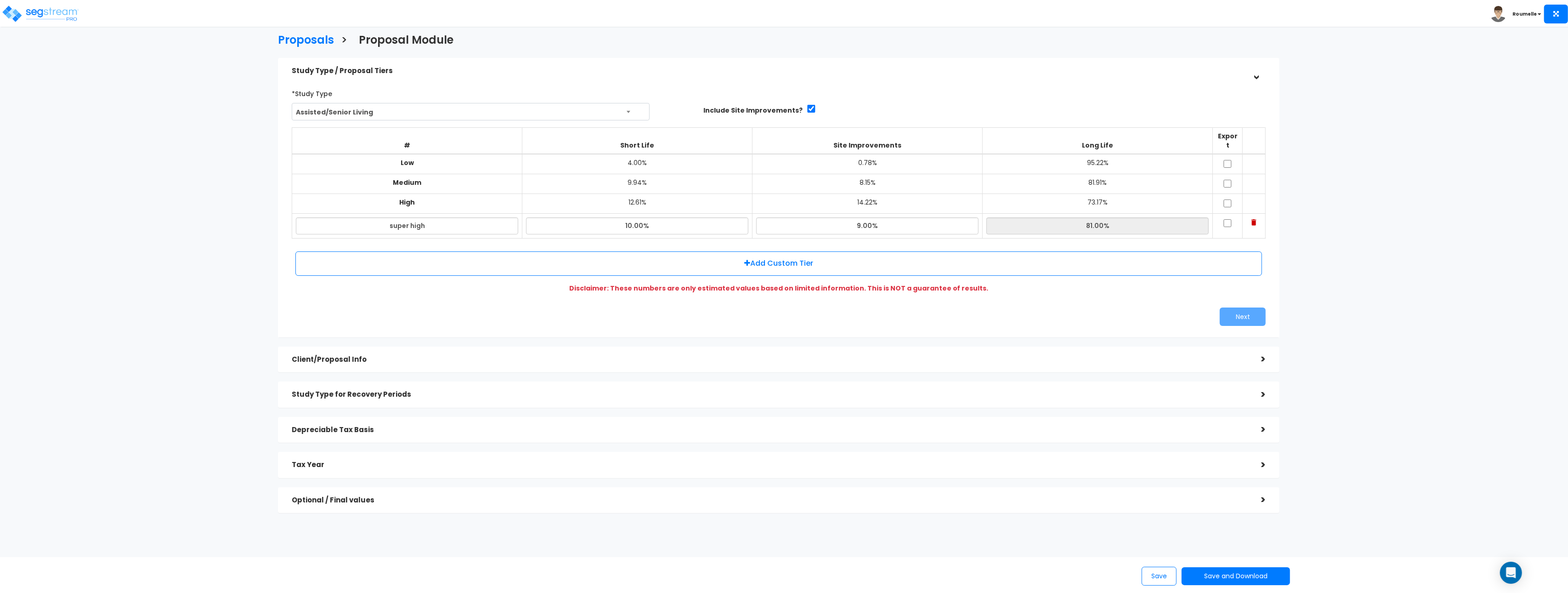
click at [1233, 289] on div "*Study Type Assisted/Senior Living Assisted/Senior Living Automobile Dealership…" at bounding box center [779, 206] width 988 height 249
click at [1229, 160] on input "checkbox" at bounding box center [1227, 164] width 9 height 8
checkbox input "true"
click at [1230, 180] on input "checkbox" at bounding box center [1227, 183] width 9 height 8
checkbox input "true"
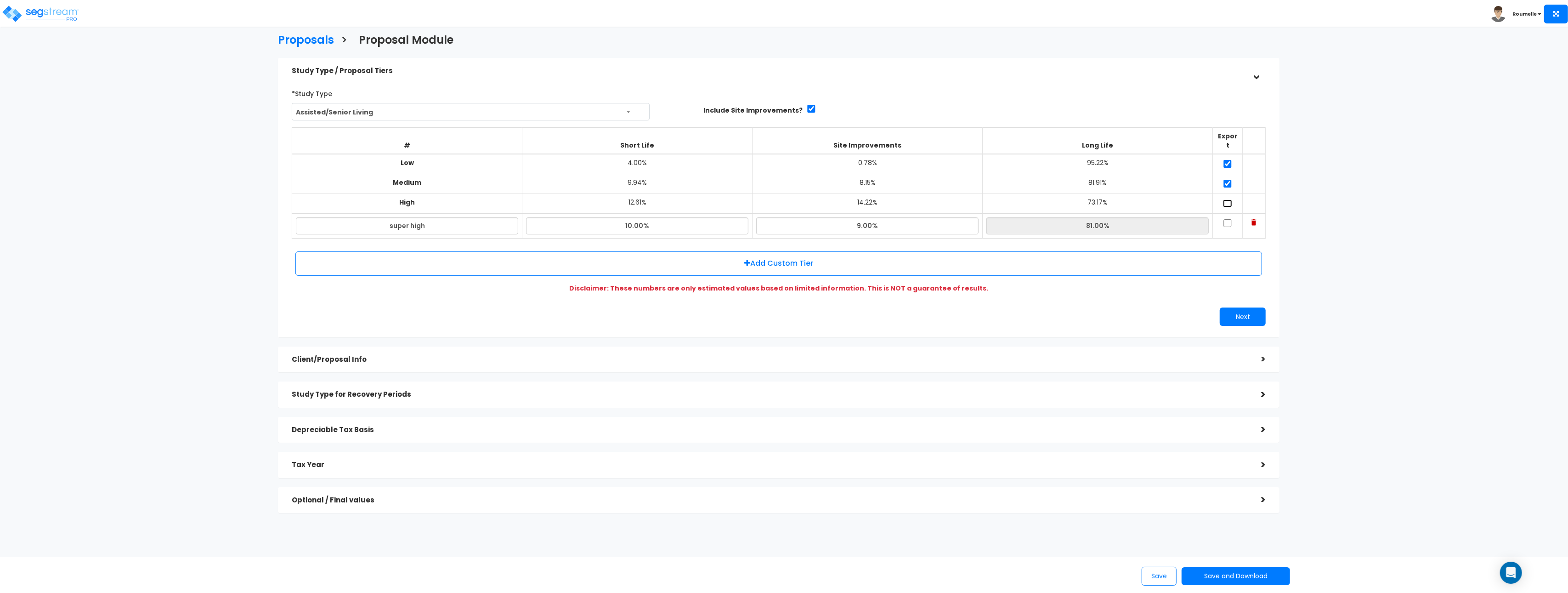
drag, startPoint x: 1229, startPoint y: 192, endPoint x: 1228, endPoint y: 209, distance: 17.0
click at [1229, 200] on input "checkbox" at bounding box center [1227, 203] width 9 height 8
checkbox input "true"
click at [1228, 214] on td at bounding box center [1228, 226] width 30 height 25
click at [1230, 219] on input "checkbox" at bounding box center [1227, 223] width 9 height 8
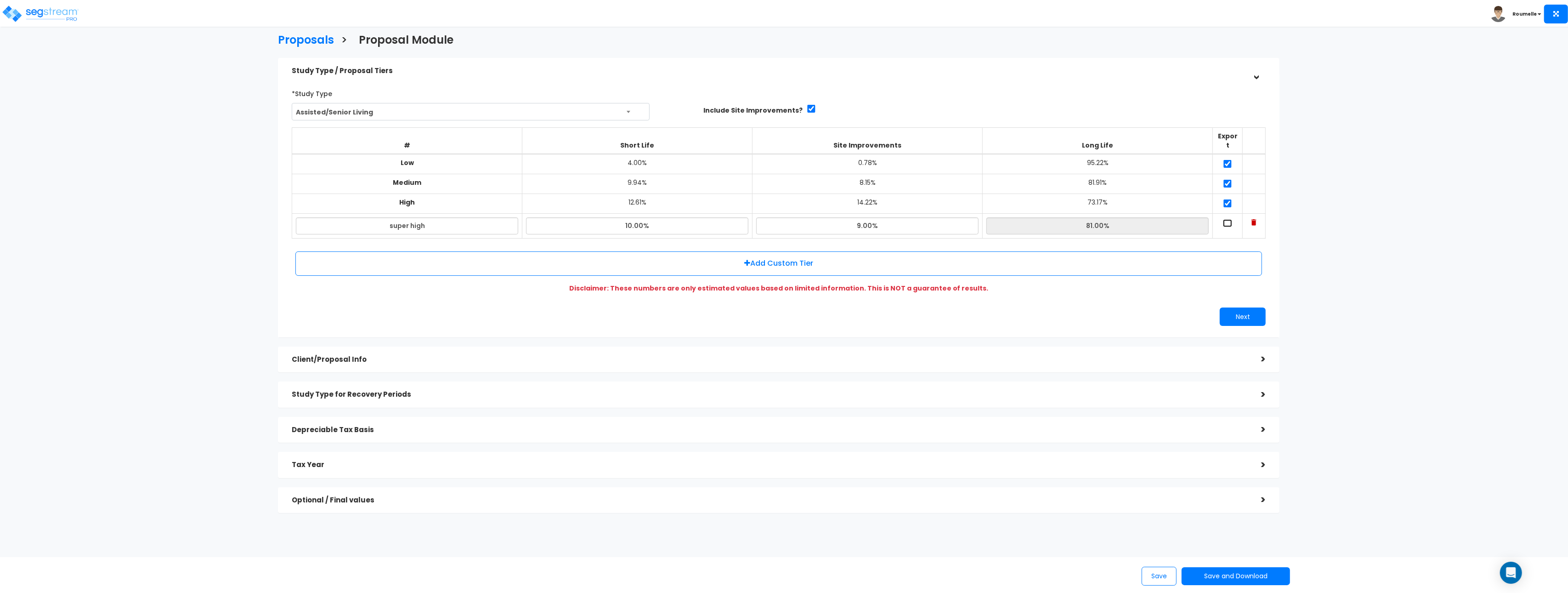
checkbox input "true"
click at [1237, 307] on button "Next" at bounding box center [1242, 317] width 46 height 18
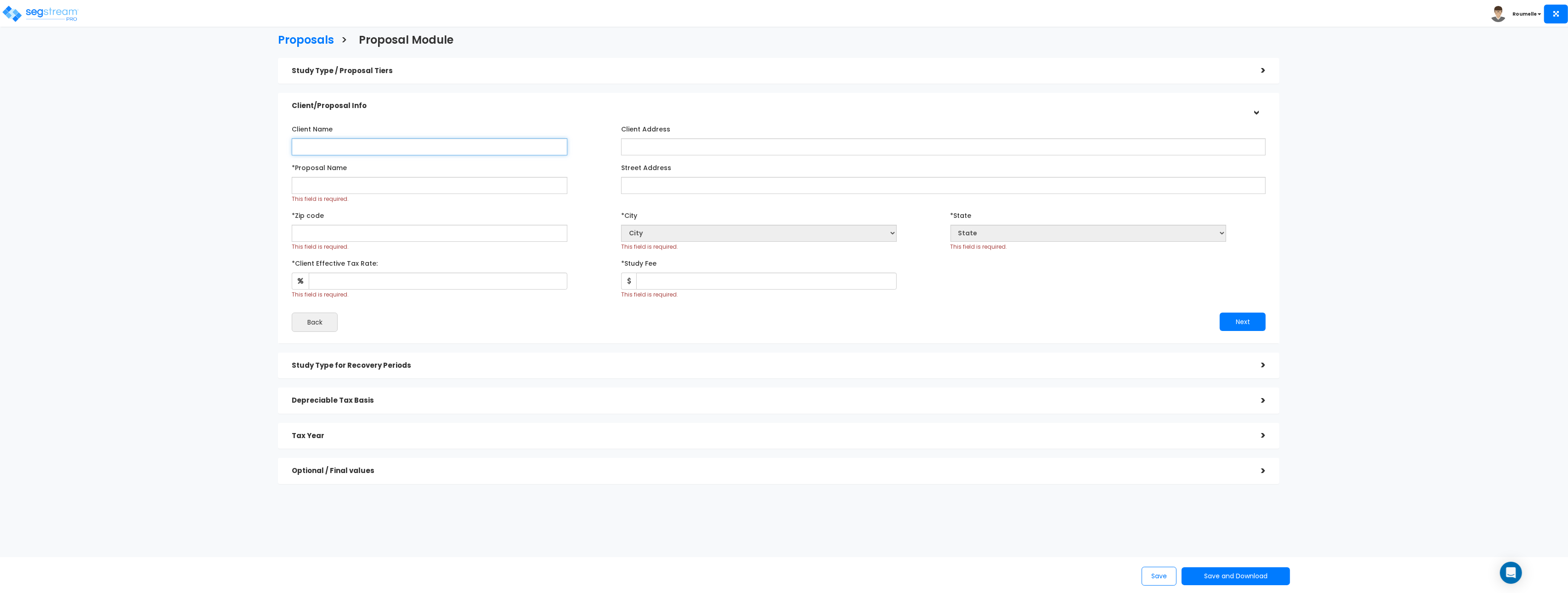
click at [347, 147] on input "Client Name" at bounding box center [429, 147] width 276 height 17
type input "tester"
type input "testers23423"
type input "tester"
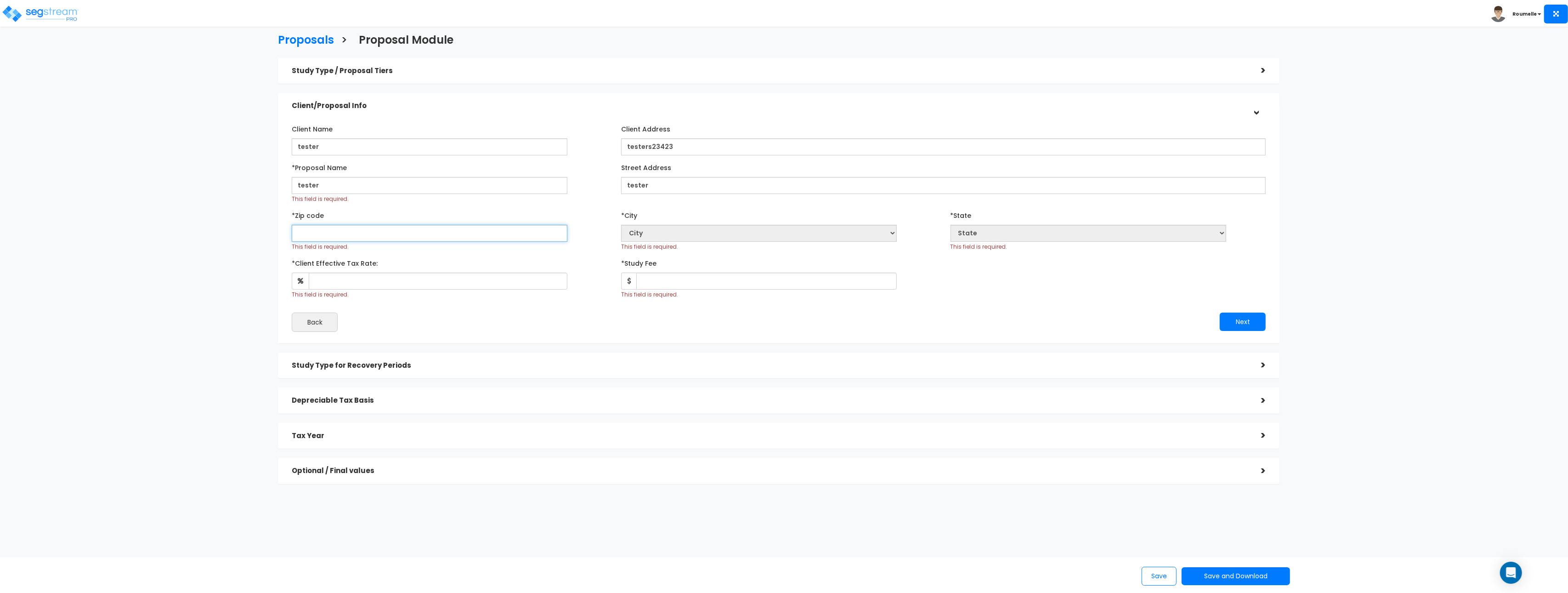
select select "National Average"
click at [77, 13] on img at bounding box center [40, 14] width 78 height 18
click at [343, 233] on input "text" at bounding box center [429, 233] width 276 height 17
type input "3310"
select select "FL"
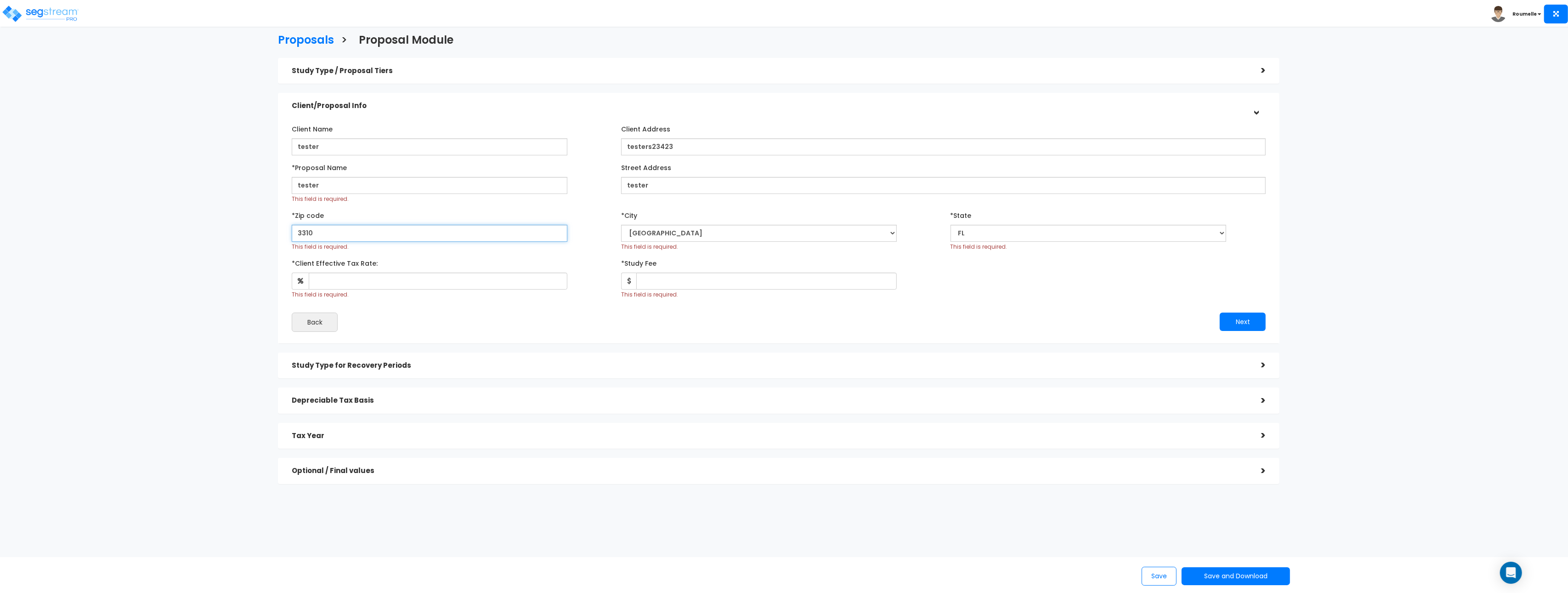
type input "33108"
select select
type input "33108"
click at [593, 320] on div "Back" at bounding box center [531, 322] width 494 height 19
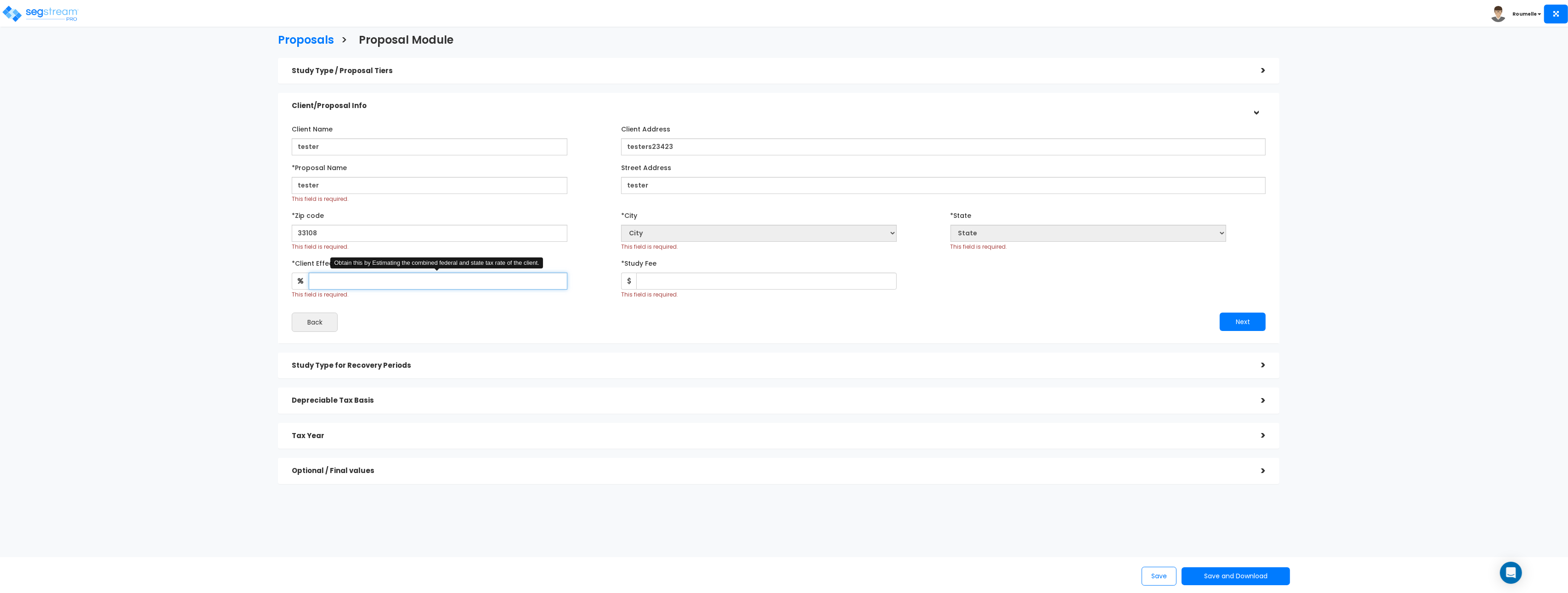
drag, startPoint x: 430, startPoint y: 282, endPoint x: 495, endPoint y: 283, distance: 65.0
click at [430, 282] on input "*Client Effective Tax Rate:" at bounding box center [438, 281] width 259 height 17
drag, startPoint x: 175, startPoint y: 292, endPoint x: 230, endPoint y: 281, distance: 56.1
click at [178, 291] on div "Proposals > Proposal Module Study Type / Proposal Tiers > *Study Type Assisted/…" at bounding box center [779, 261] width 1295 height 753
click at [351, 284] on input "*Client Effective Tax Rate:" at bounding box center [438, 281] width 259 height 17
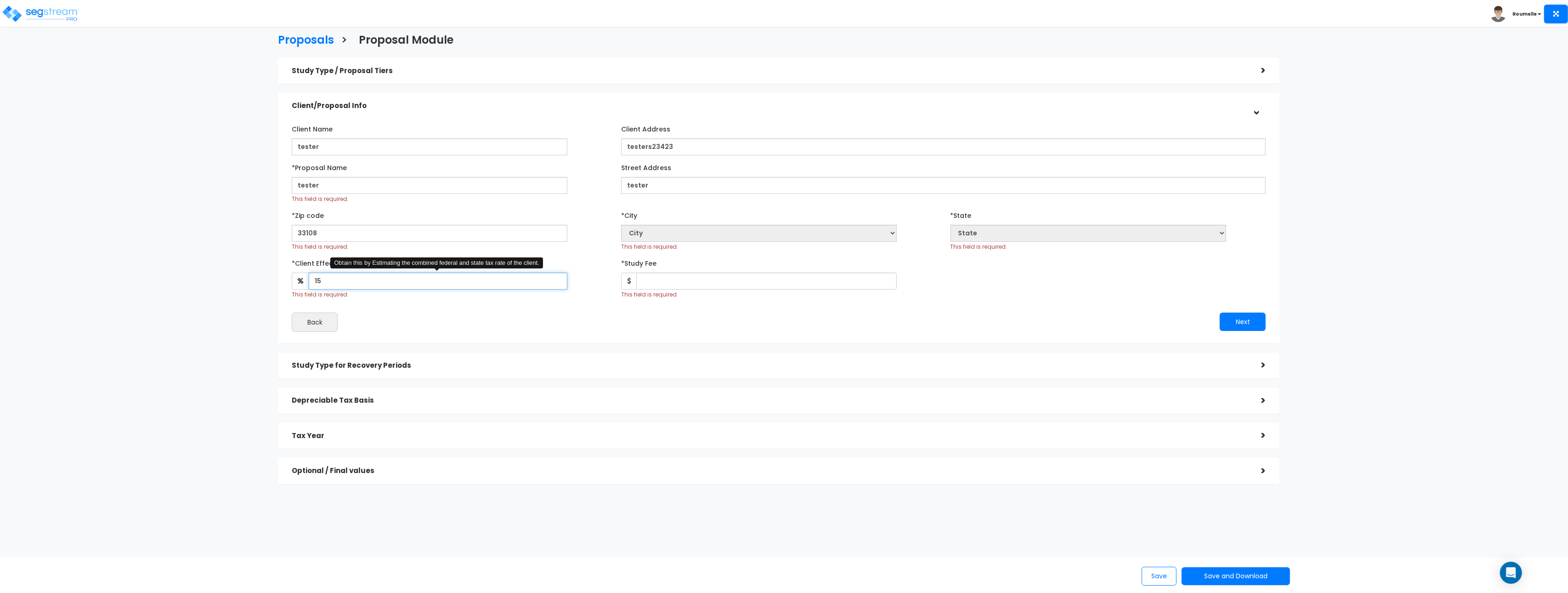
type input "15"
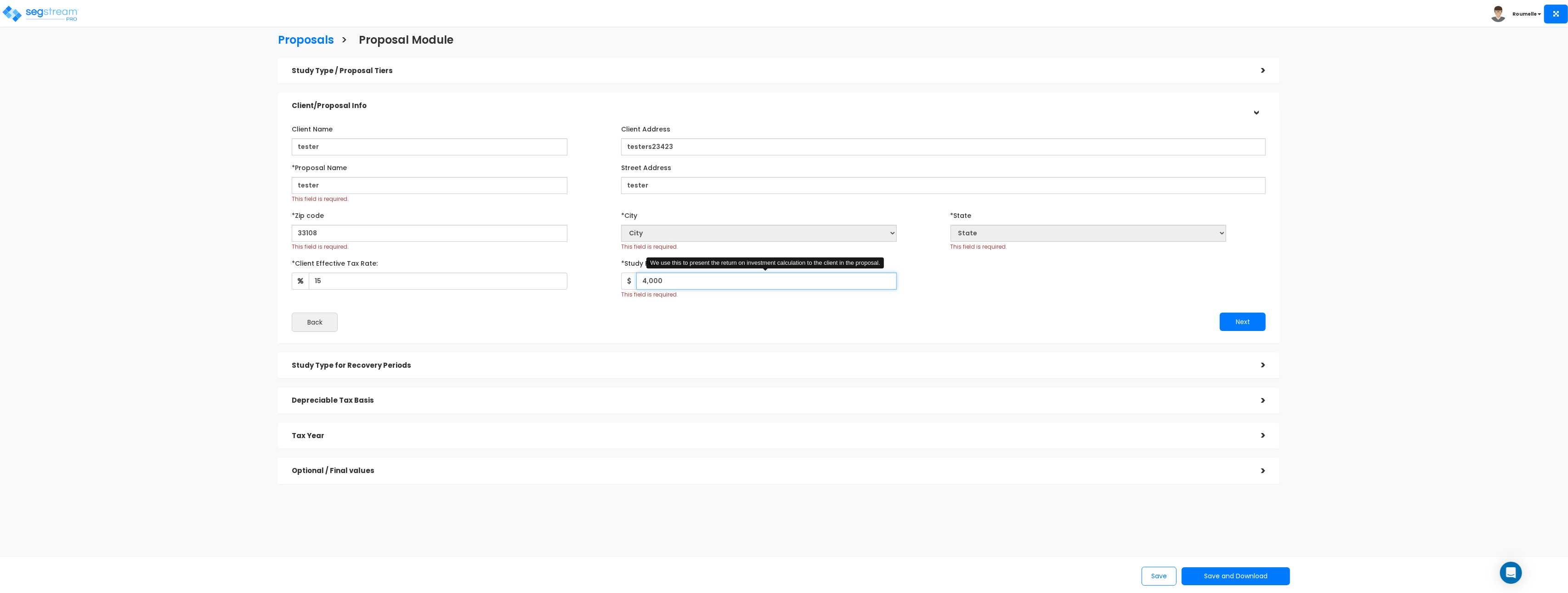
type input "4,000"
click at [699, 325] on div "Back" at bounding box center [531, 322] width 494 height 19
click at [366, 362] on h5 "Study Type for Recovery Periods" at bounding box center [769, 365] width 956 height 8
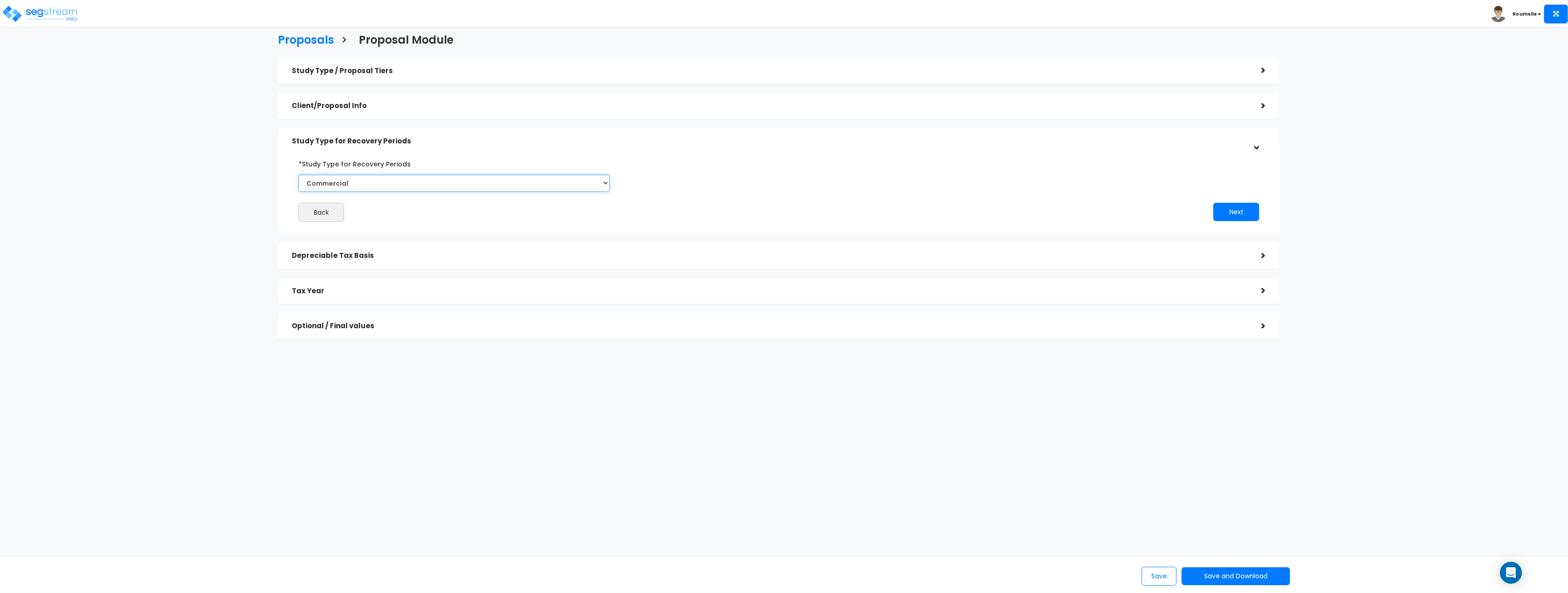
click at [415, 183] on select "Commercial Residential" at bounding box center [454, 183] width 311 height 17
click at [299, 175] on select "Commercial Residential" at bounding box center [454, 183] width 311 height 17
click at [827, 178] on div "Back Next" at bounding box center [779, 189] width 988 height 66
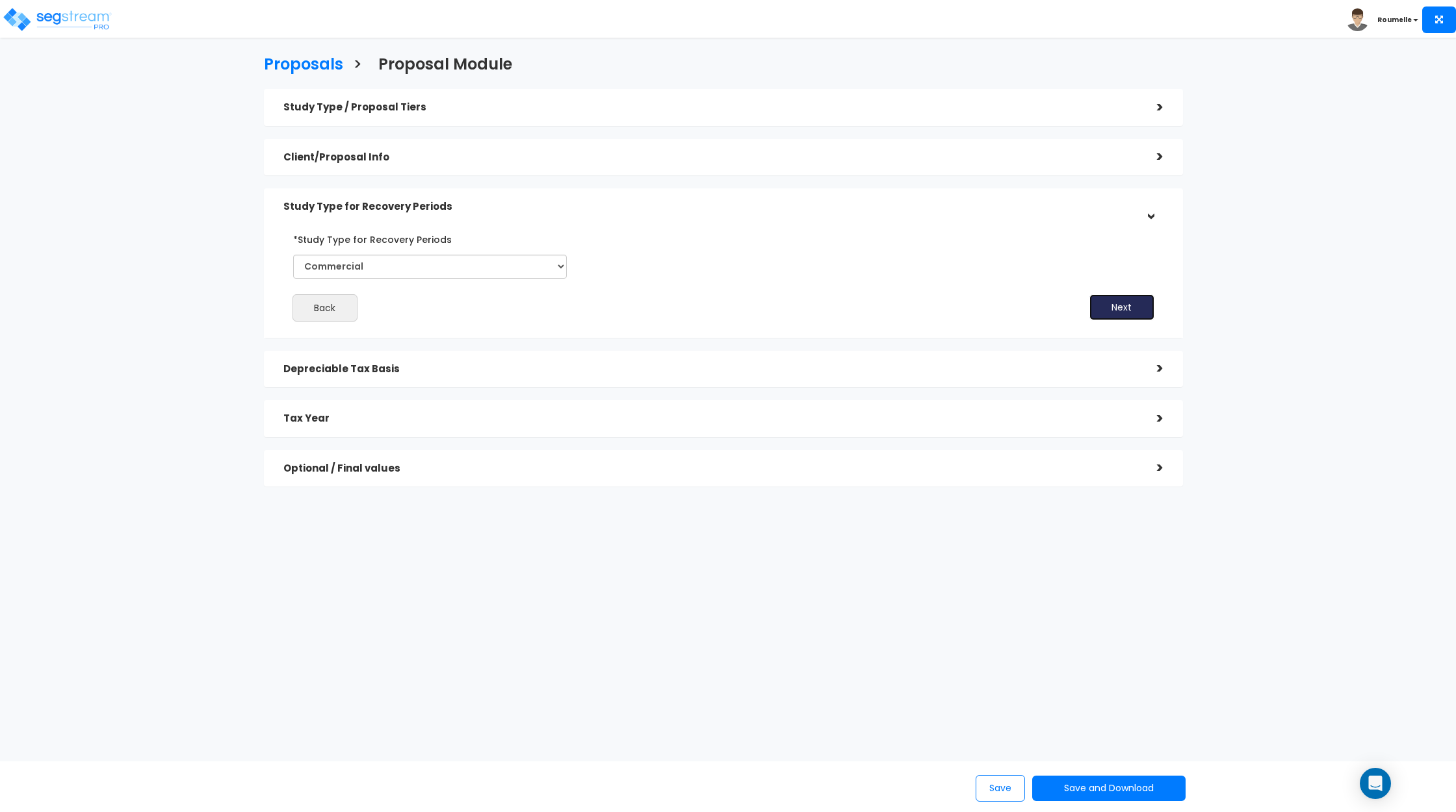
drag, startPoint x: 1122, startPoint y: 314, endPoint x: 850, endPoint y: 319, distance: 272.0
click at [1118, 313] on button "Next" at bounding box center [1121, 307] width 65 height 26
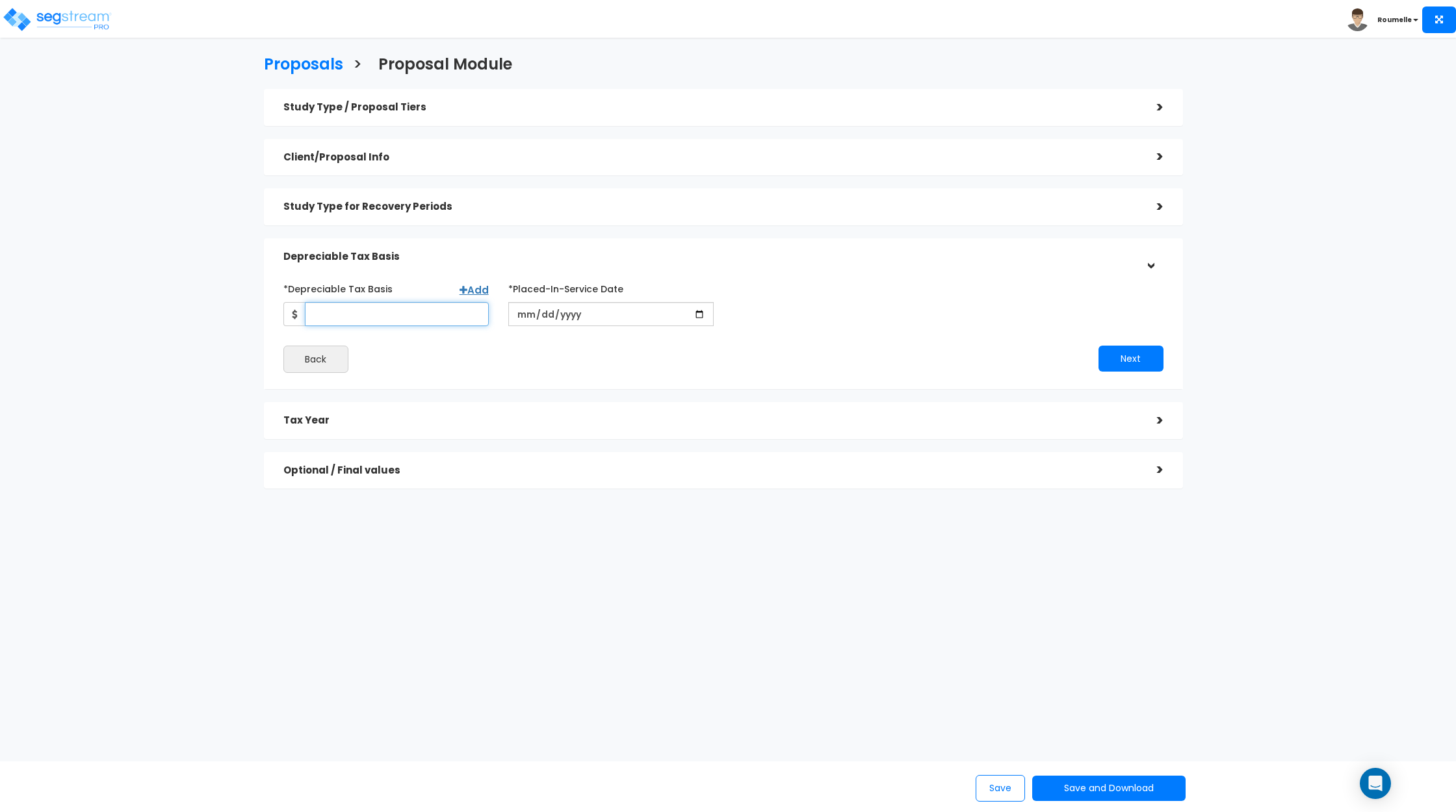
click at [449, 319] on input "*Depreciable Tax Basis" at bounding box center [397, 314] width 184 height 24
type input "750,000"
click at [701, 316] on input "date" at bounding box center [610, 314] width 206 height 24
drag, startPoint x: 573, startPoint y: 310, endPoint x: 524, endPoint y: 312, distance: 49.0
click at [568, 311] on input "date" at bounding box center [610, 314] width 206 height 24
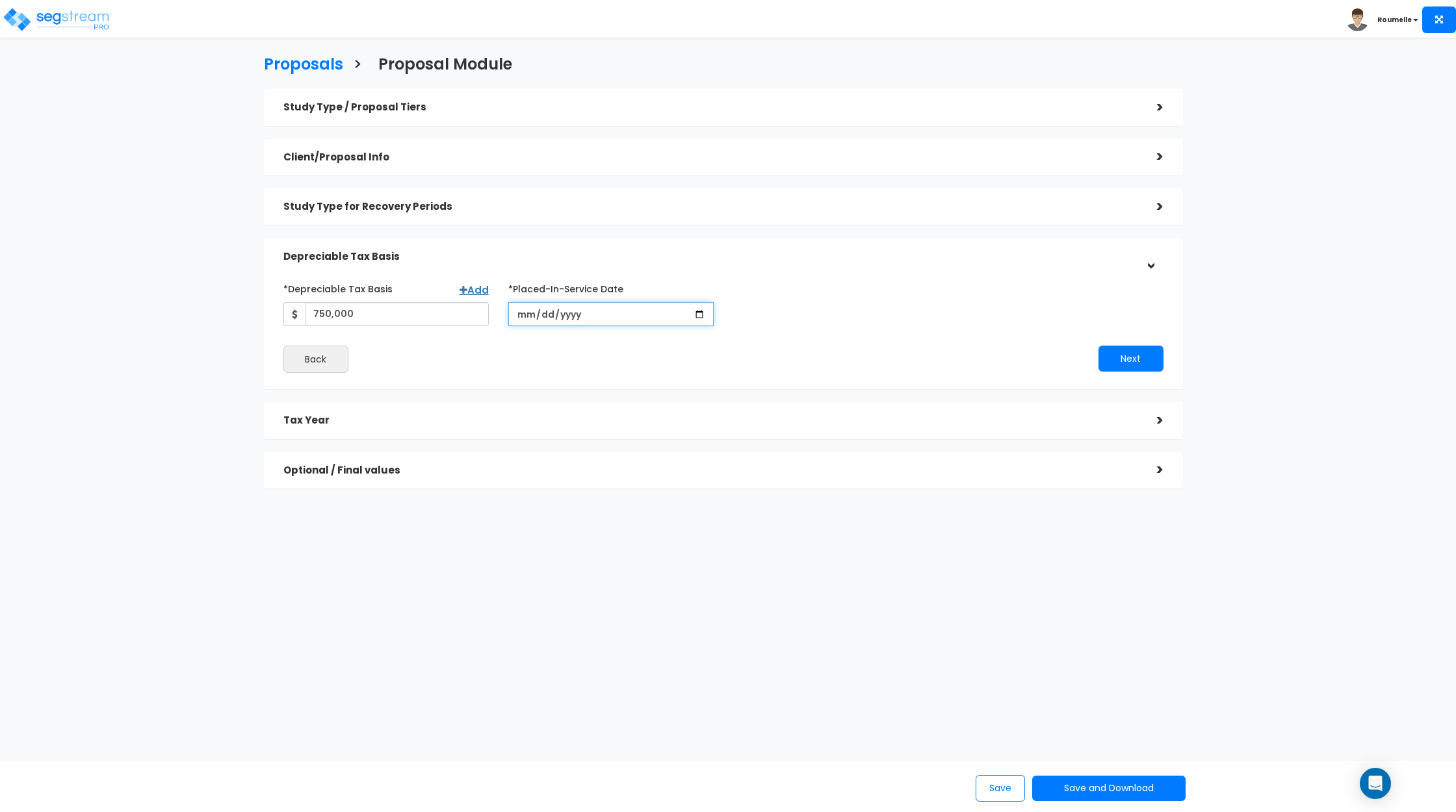
click at [524, 312] on input "date" at bounding box center [610, 314] width 206 height 24
click at [561, 313] on input "date" at bounding box center [610, 314] width 206 height 24
type input "0002-11-23"
click at [802, 322] on div "*Depreciable Tax Basis Add 750,000 *Placed-In-Service Date *Purchase/Contract D…" at bounding box center [723, 302] width 900 height 48
click at [858, 356] on div "Next" at bounding box center [948, 359] width 449 height 26
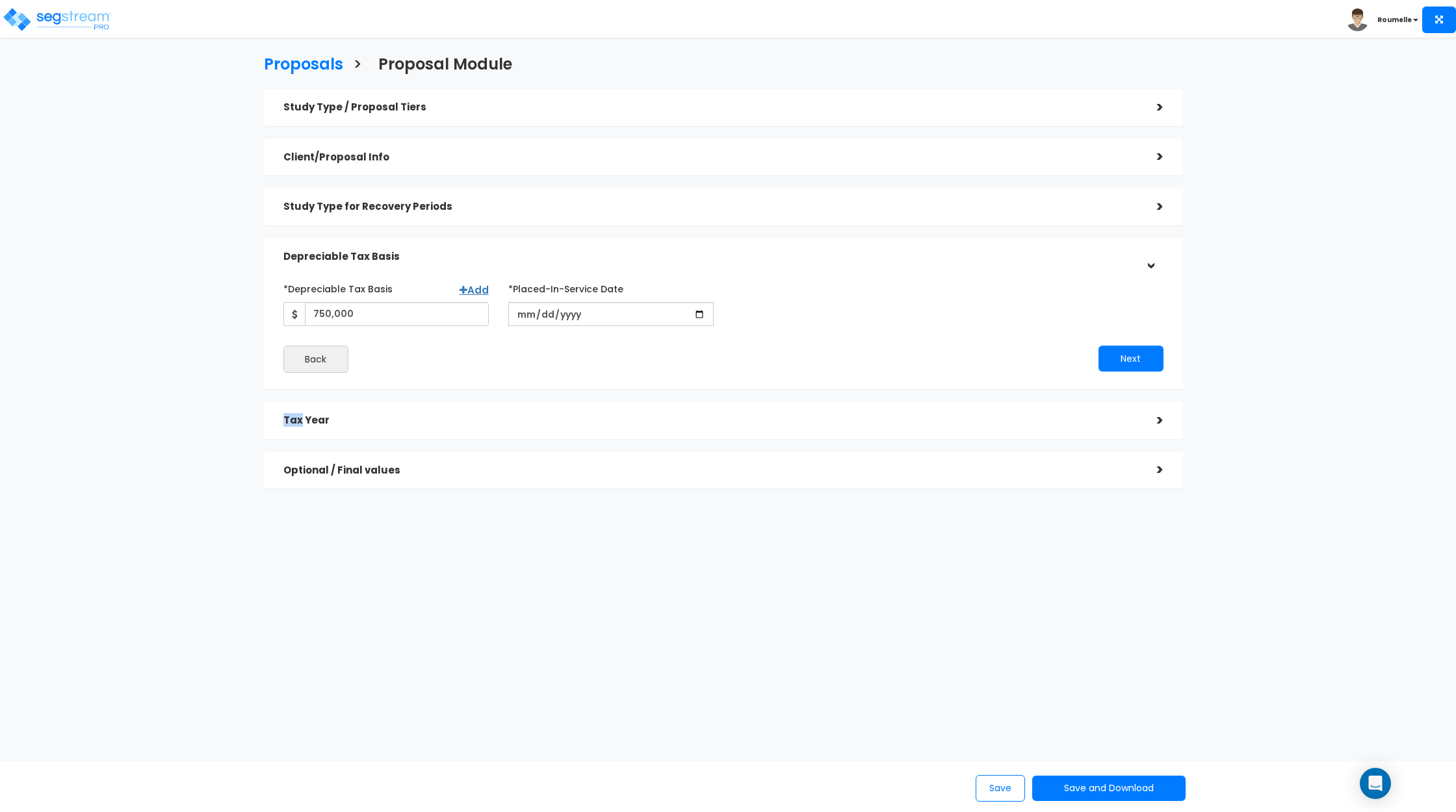
click at [857, 356] on div "Next" at bounding box center [948, 359] width 449 height 26
drag, startPoint x: 645, startPoint y: 351, endPoint x: 553, endPoint y: 354, distance: 92.0
click at [637, 351] on div "Back" at bounding box center [499, 360] width 449 height 28
drag, startPoint x: 517, startPoint y: 313, endPoint x: 540, endPoint y: 322, distance: 24.7
click at [518, 313] on input "date" at bounding box center [610, 314] width 206 height 24
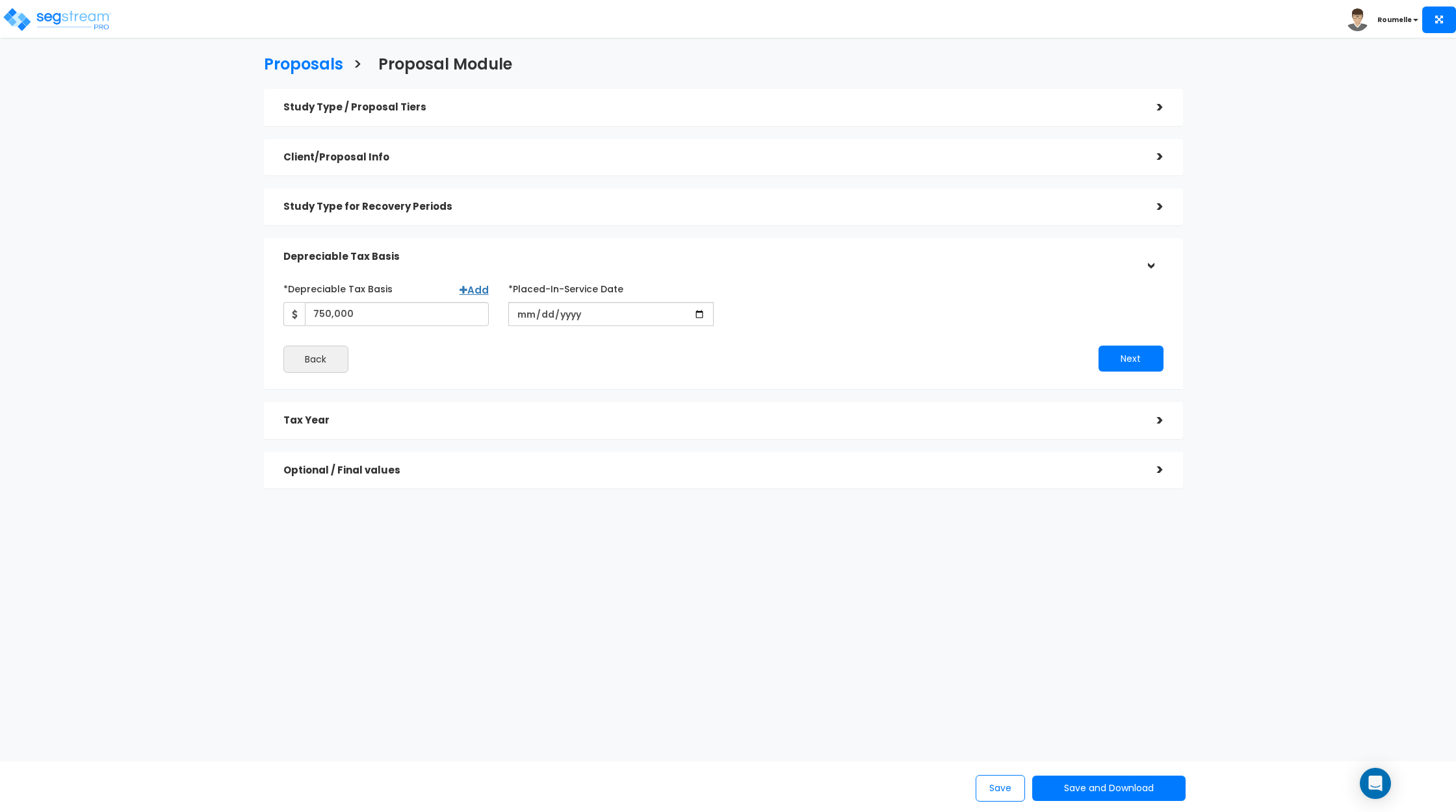
click at [585, 350] on div "Back" at bounding box center [499, 360] width 449 height 28
click at [620, 319] on input "1985-10-03" at bounding box center [610, 314] width 206 height 24
click at [561, 317] on input "1985-10-03" at bounding box center [610, 314] width 206 height 24
type input "2025-10-03"
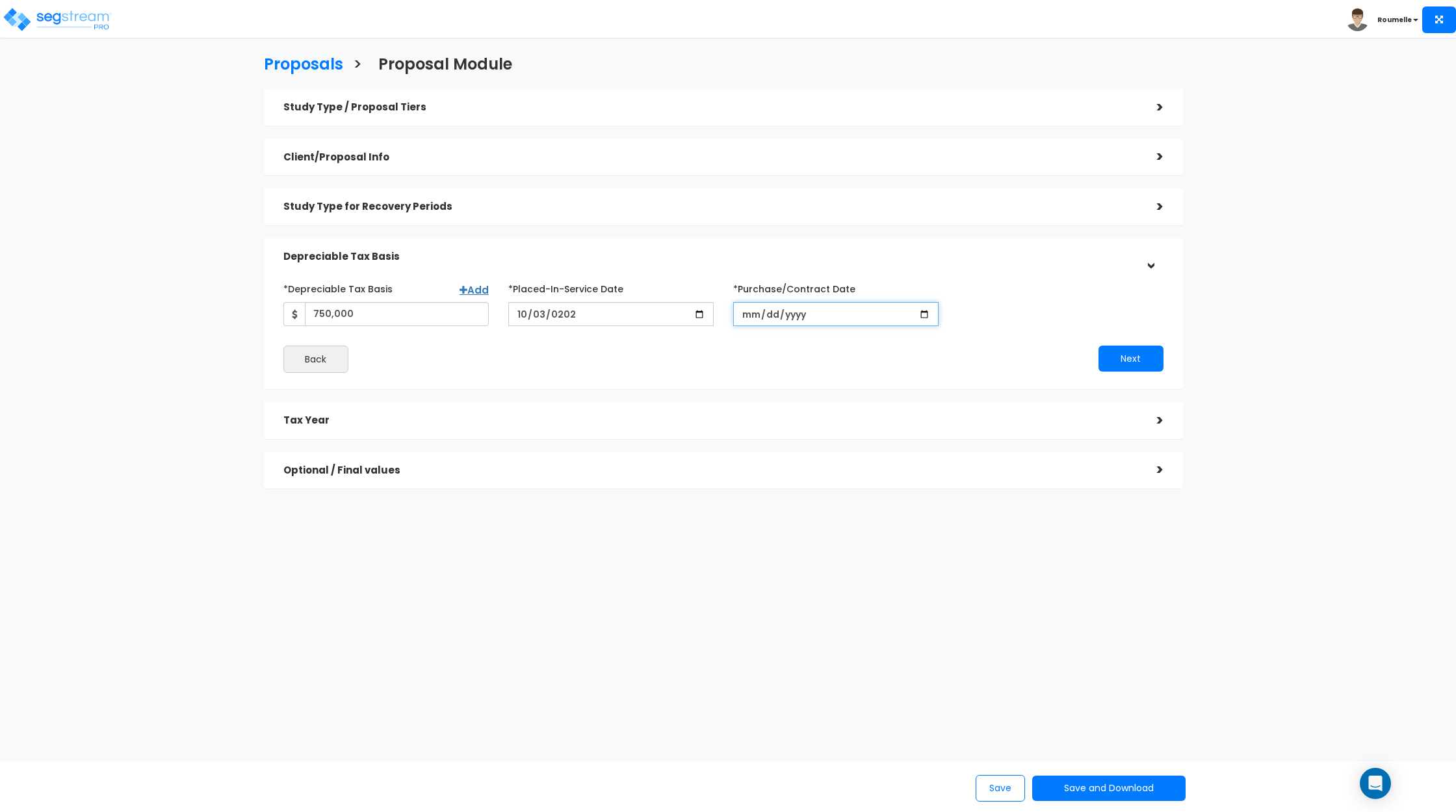
click at [821, 318] on input "*Purchase/Contract Date" at bounding box center [835, 314] width 206 height 24
click at [929, 312] on input "*Purchase/Contract Date" at bounding box center [835, 314] width 206 height 24
type input "2025-10-31"
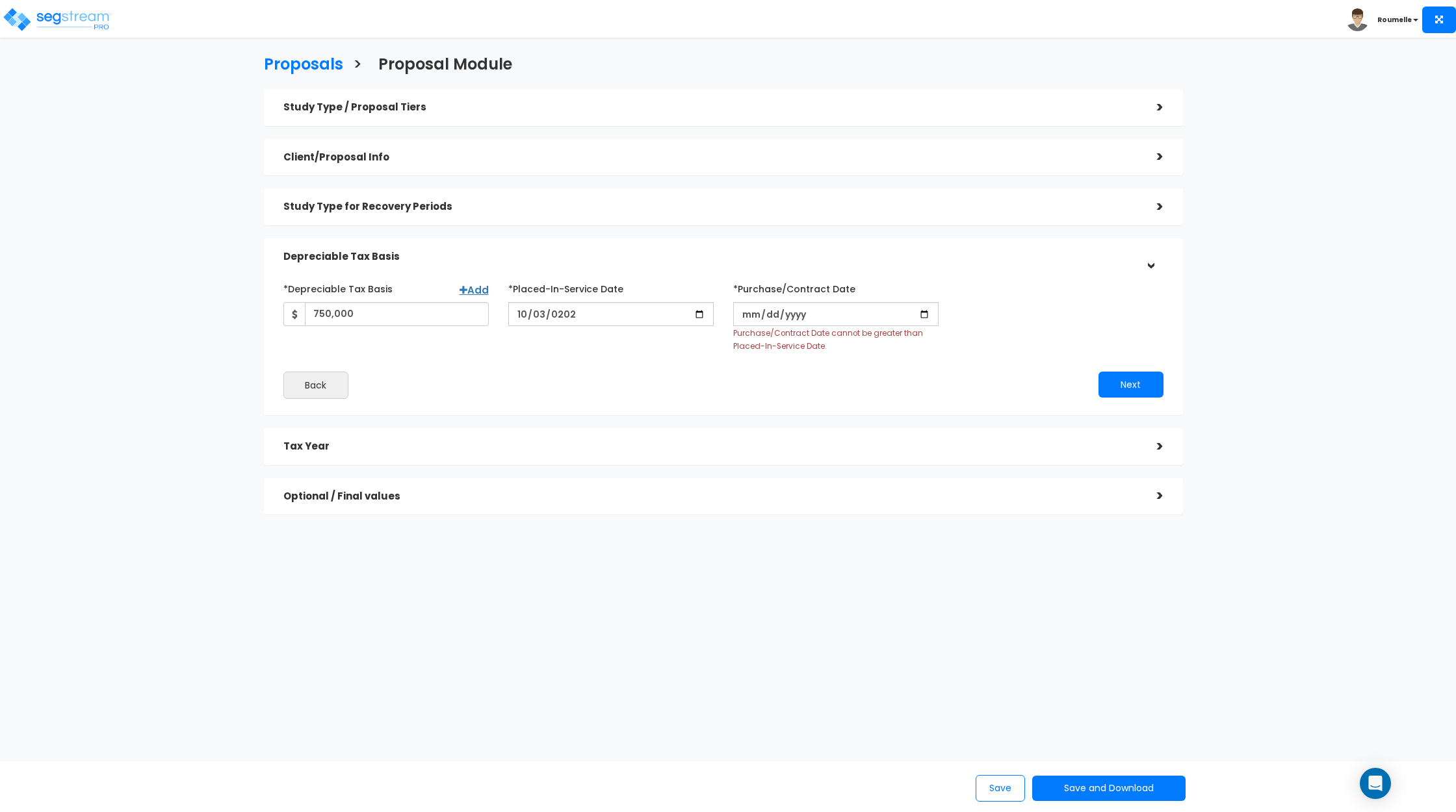
click at [424, 212] on h5 "Study Type for Recovery Periods" at bounding box center [710, 207] width 854 height 11
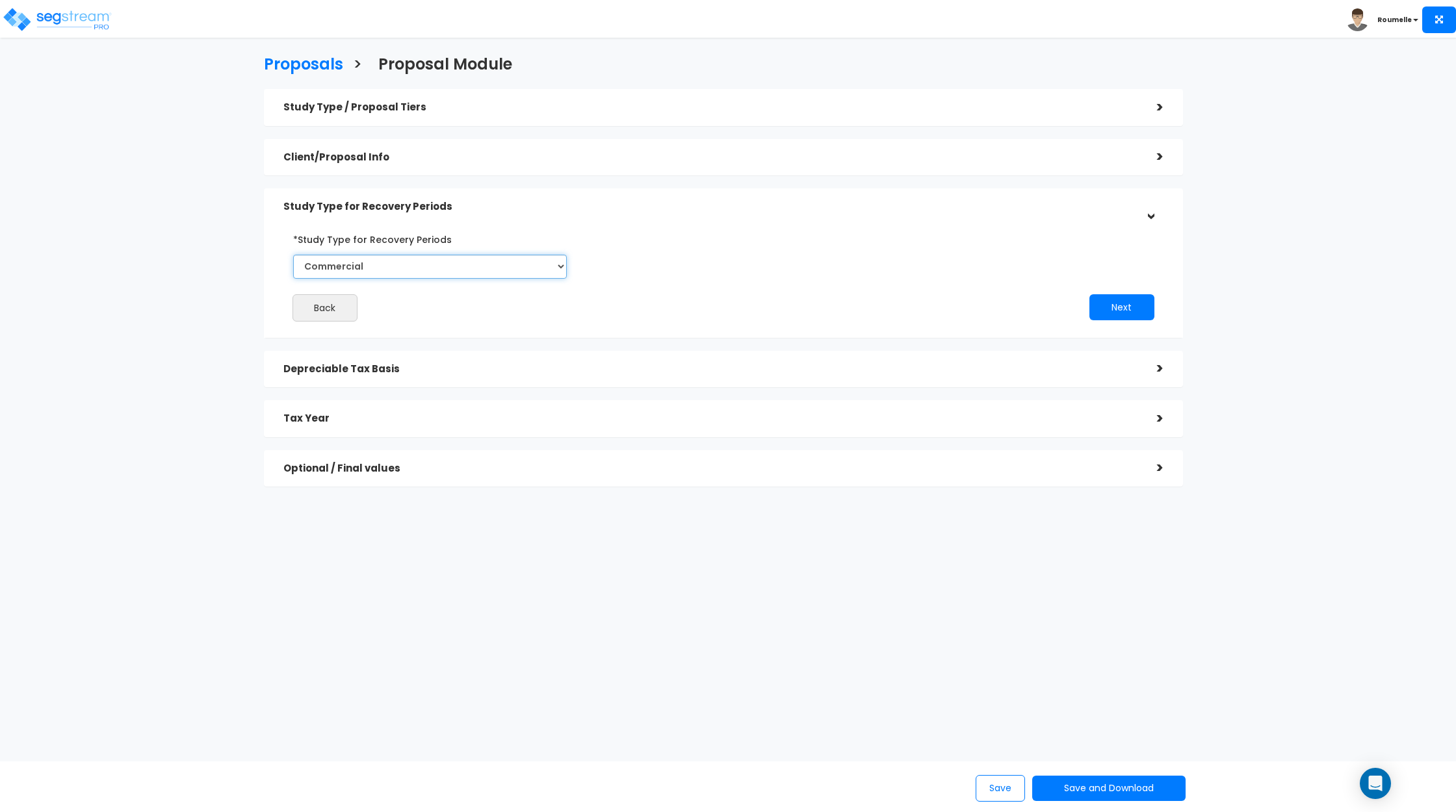
click at [437, 263] on select "Commercial Residential" at bounding box center [430, 267] width 274 height 24
select select "Residential"
click at [293, 255] on select "Commercial Residential" at bounding box center [430, 267] width 274 height 24
click at [443, 369] on h5 "Depreciable Tax Basis" at bounding box center [710, 369] width 854 height 11
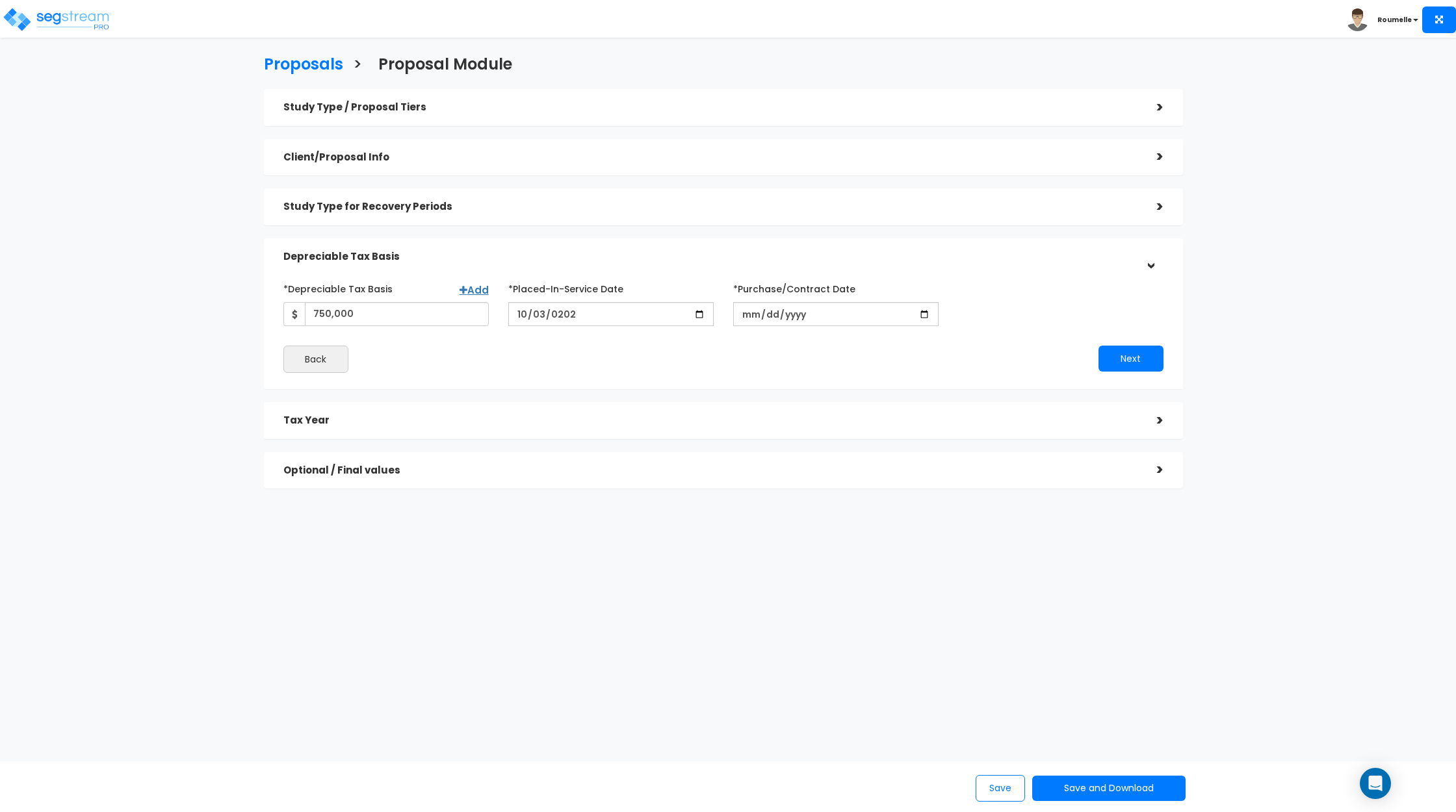
click at [372, 156] on h5 "Client/Proposal Info" at bounding box center [710, 158] width 854 height 11
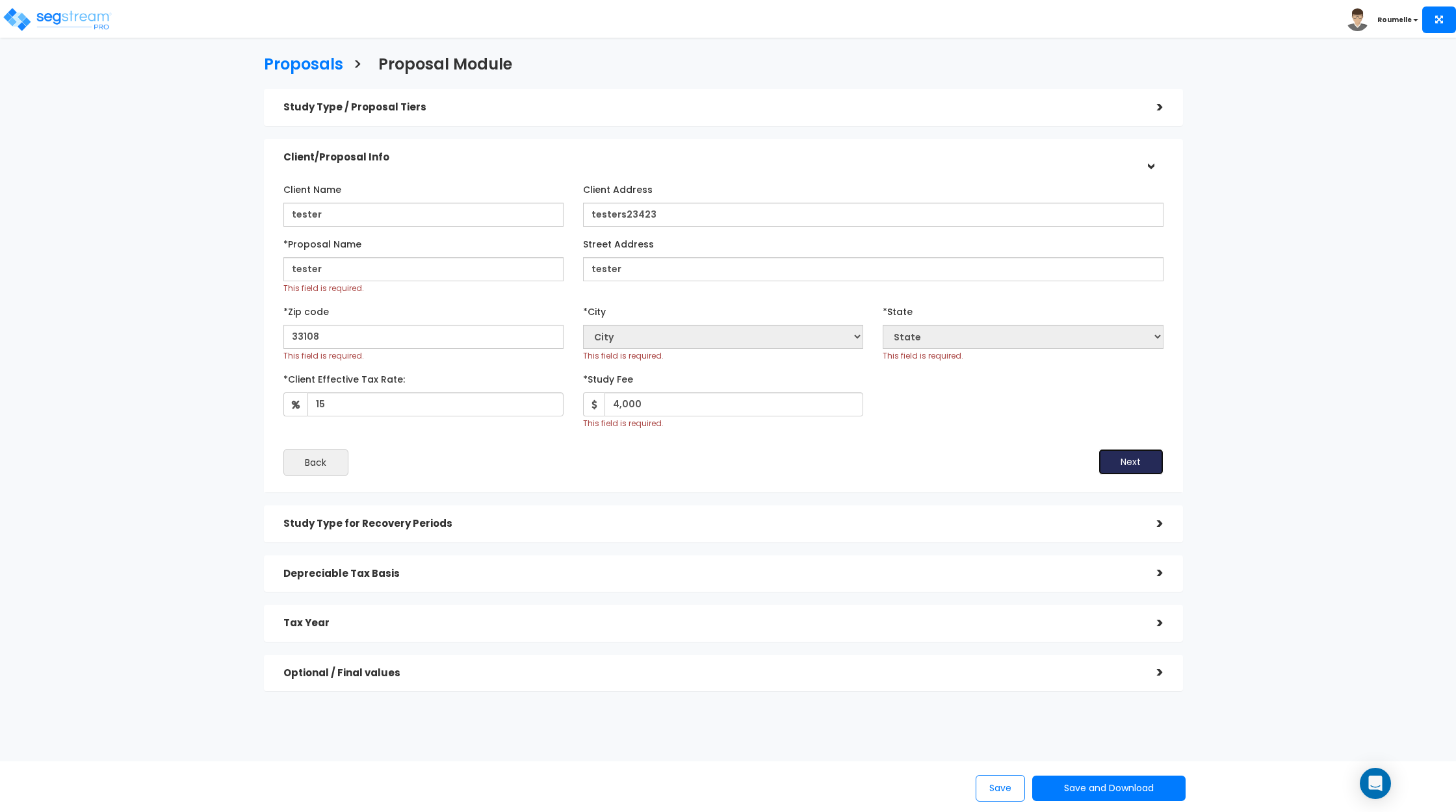
click at [1136, 459] on button "Next" at bounding box center [1131, 462] width 65 height 26
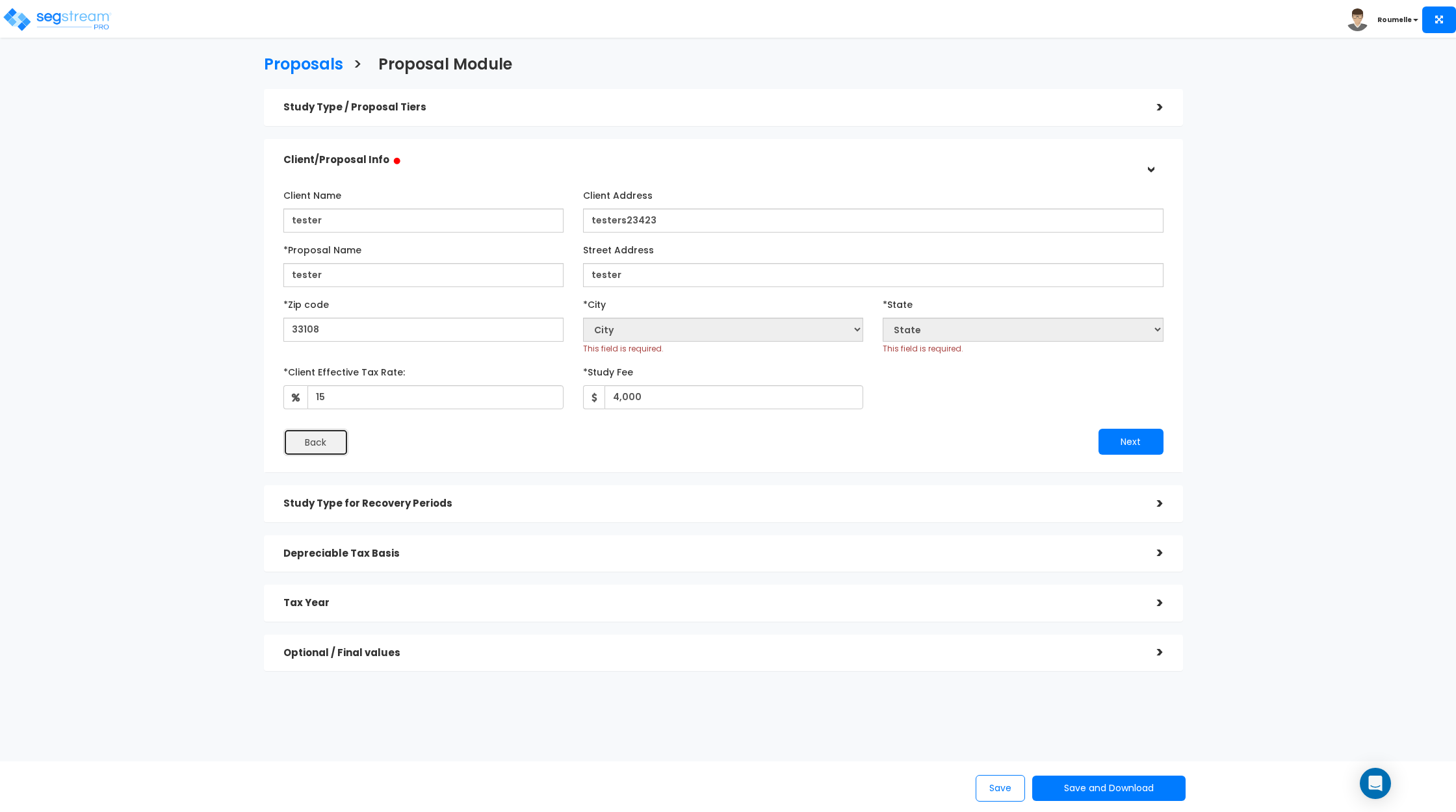
click at [333, 444] on button "Back" at bounding box center [315, 443] width 65 height 28
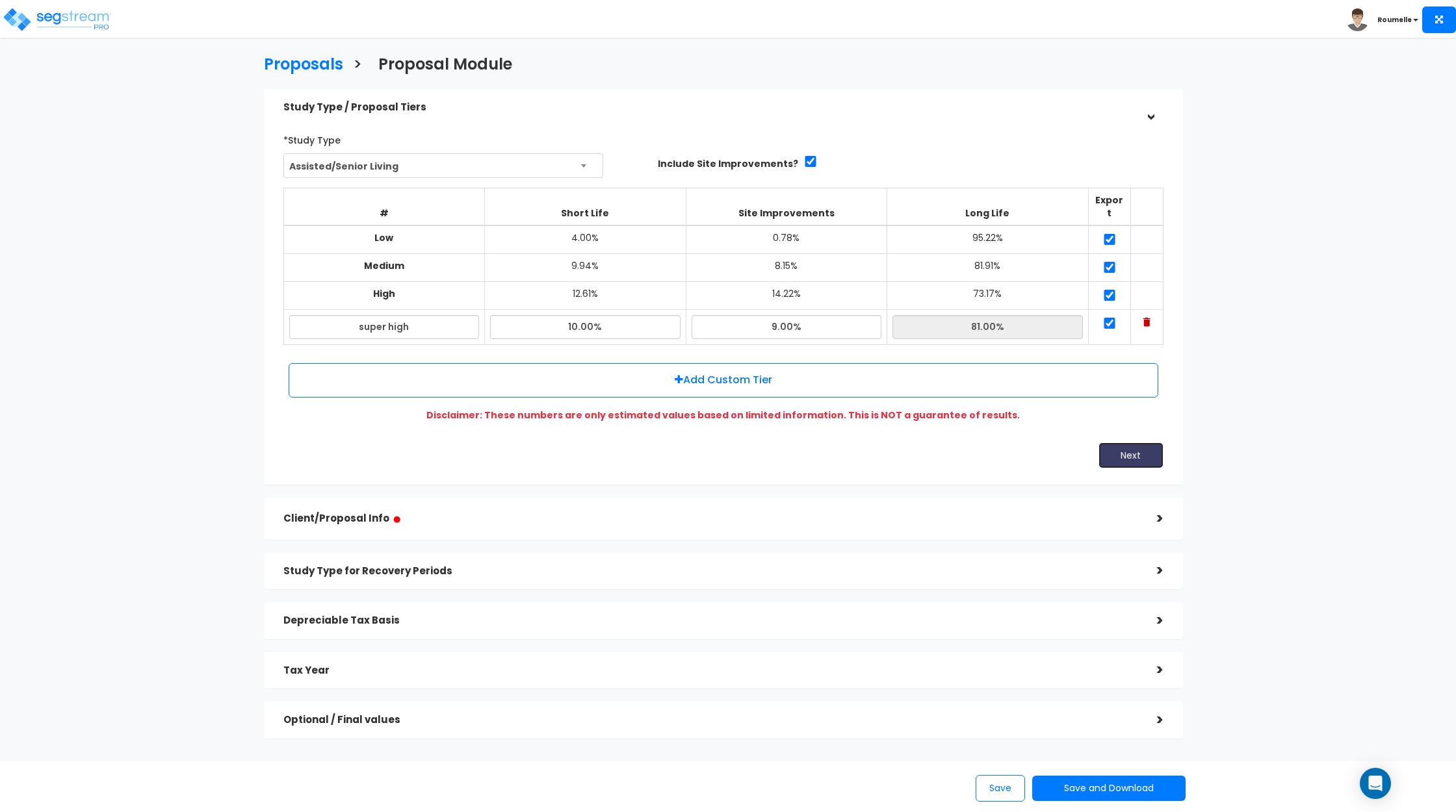
click at [1124, 443] on button "Next" at bounding box center [1131, 456] width 65 height 26
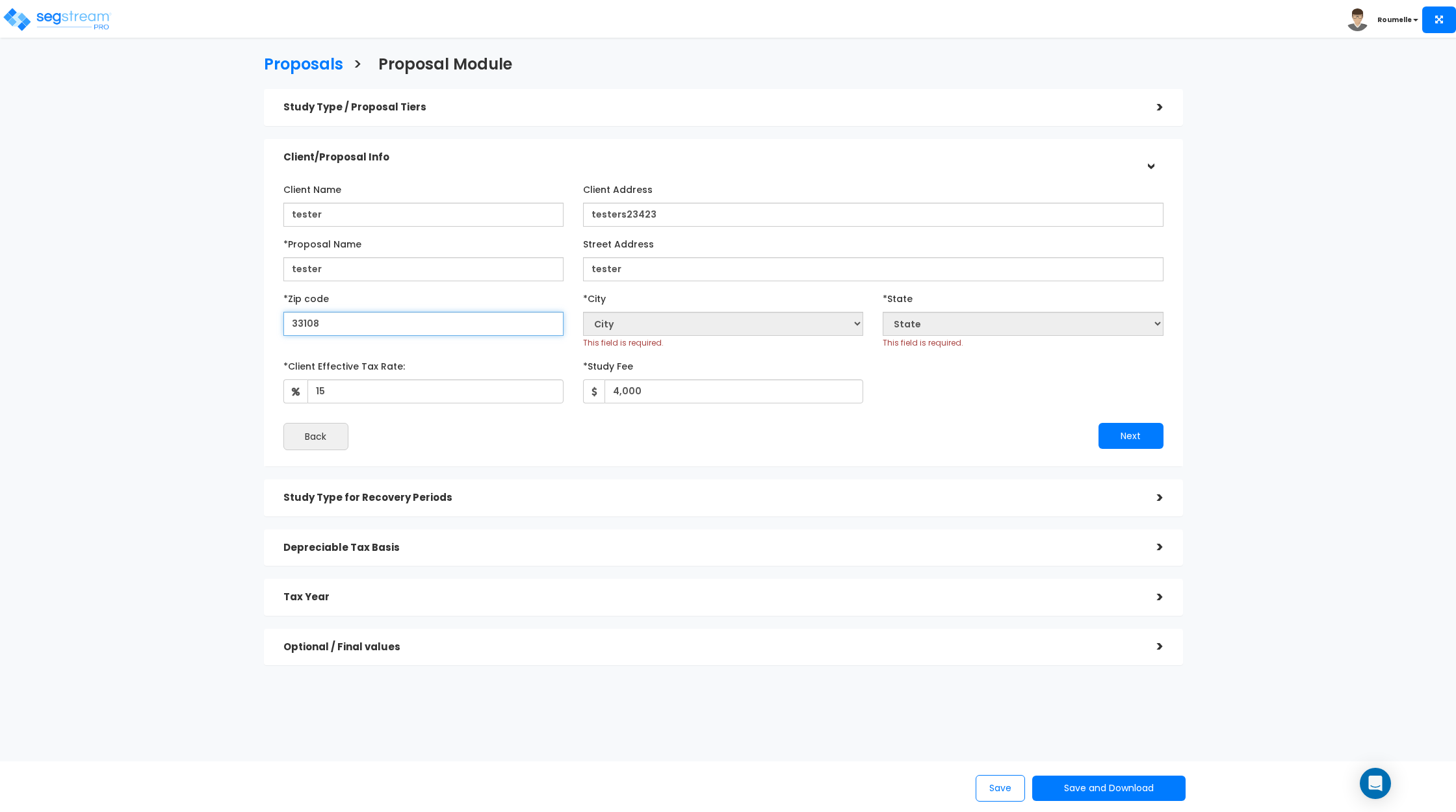
click at [377, 322] on input "33108" at bounding box center [423, 324] width 280 height 24
type input "33109"
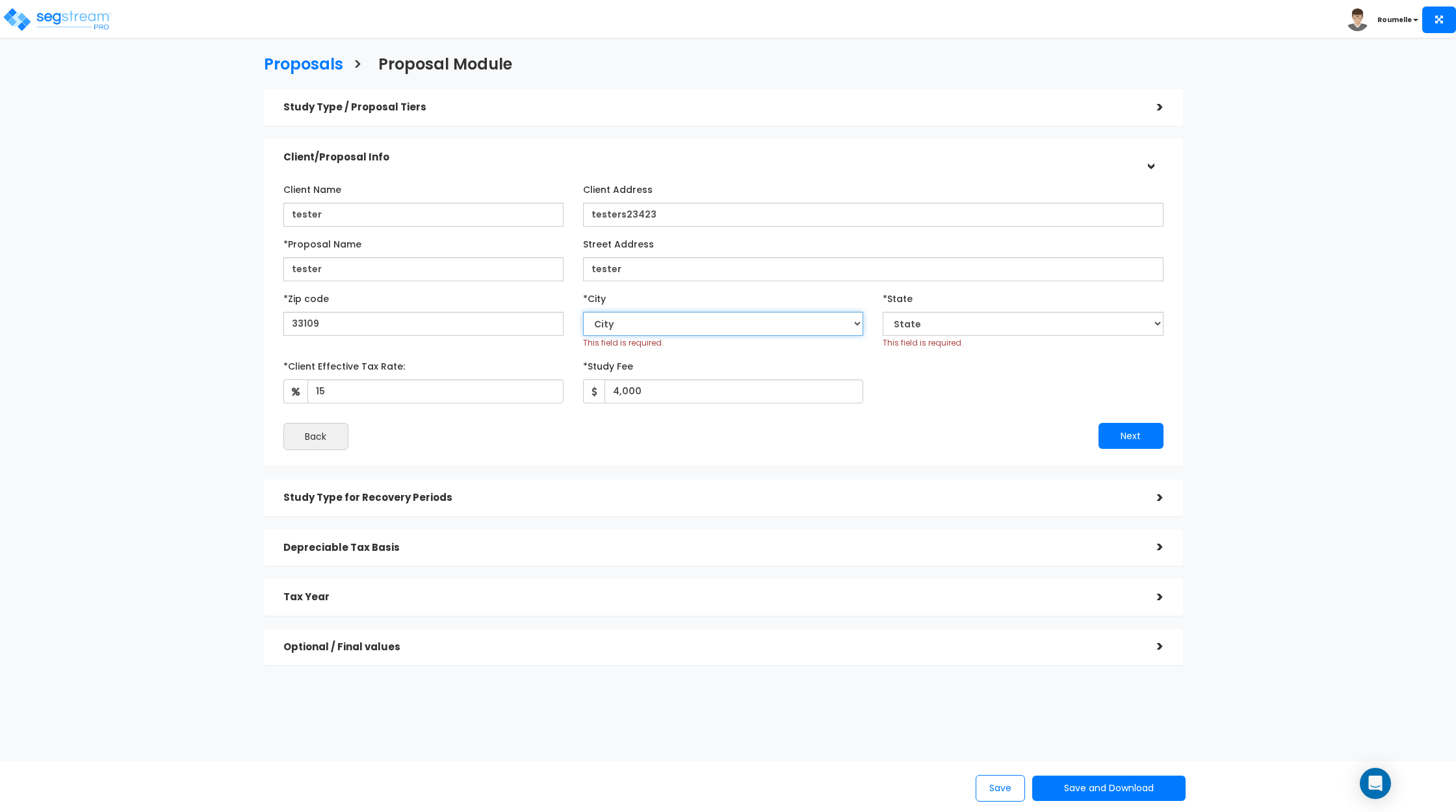
select select "FL"
select select "Miami Beach"
click at [1050, 427] on div "Next" at bounding box center [948, 436] width 449 height 26
click at [1125, 437] on button "Next" at bounding box center [1131, 436] width 65 height 26
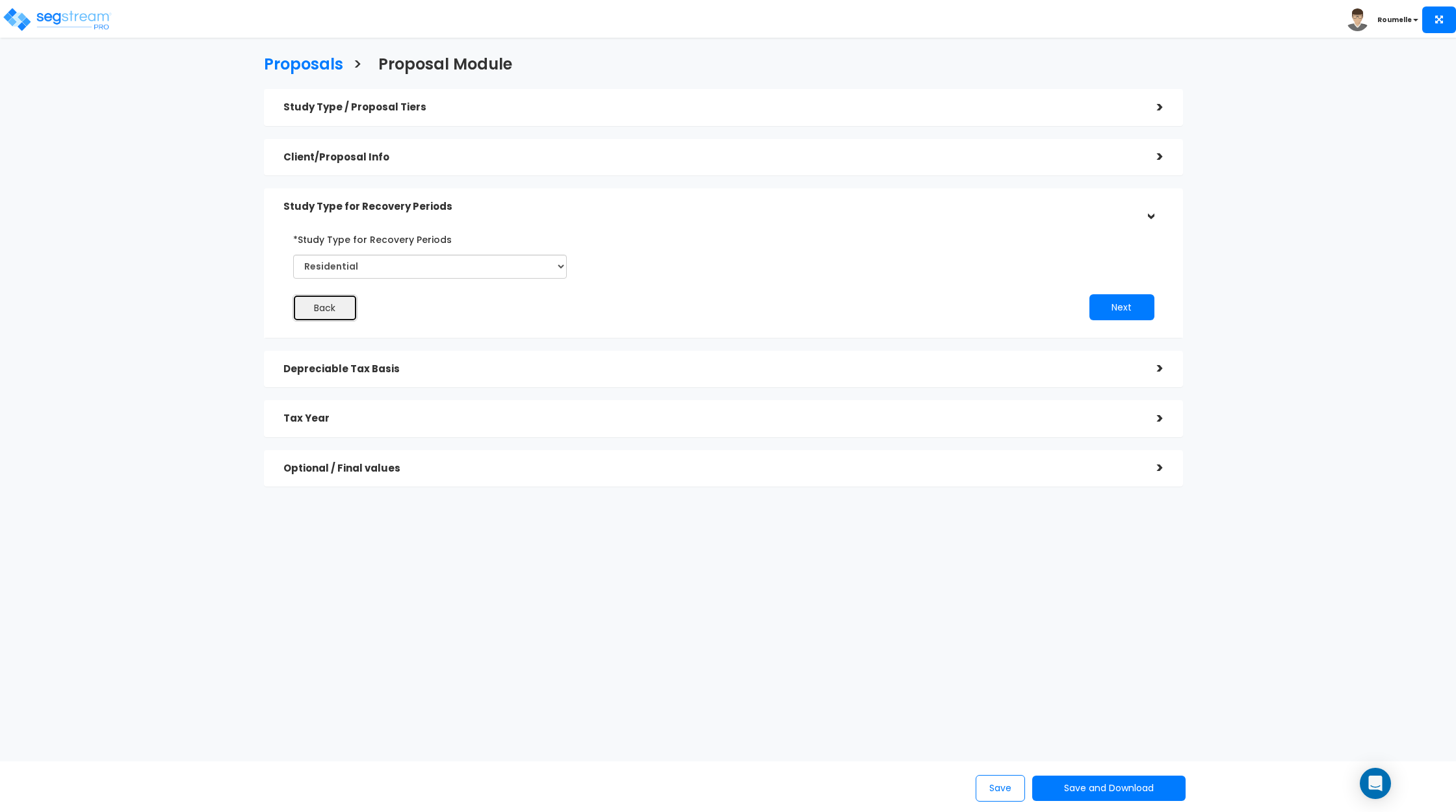
click at [329, 294] on button "Back" at bounding box center [325, 308] width 65 height 28
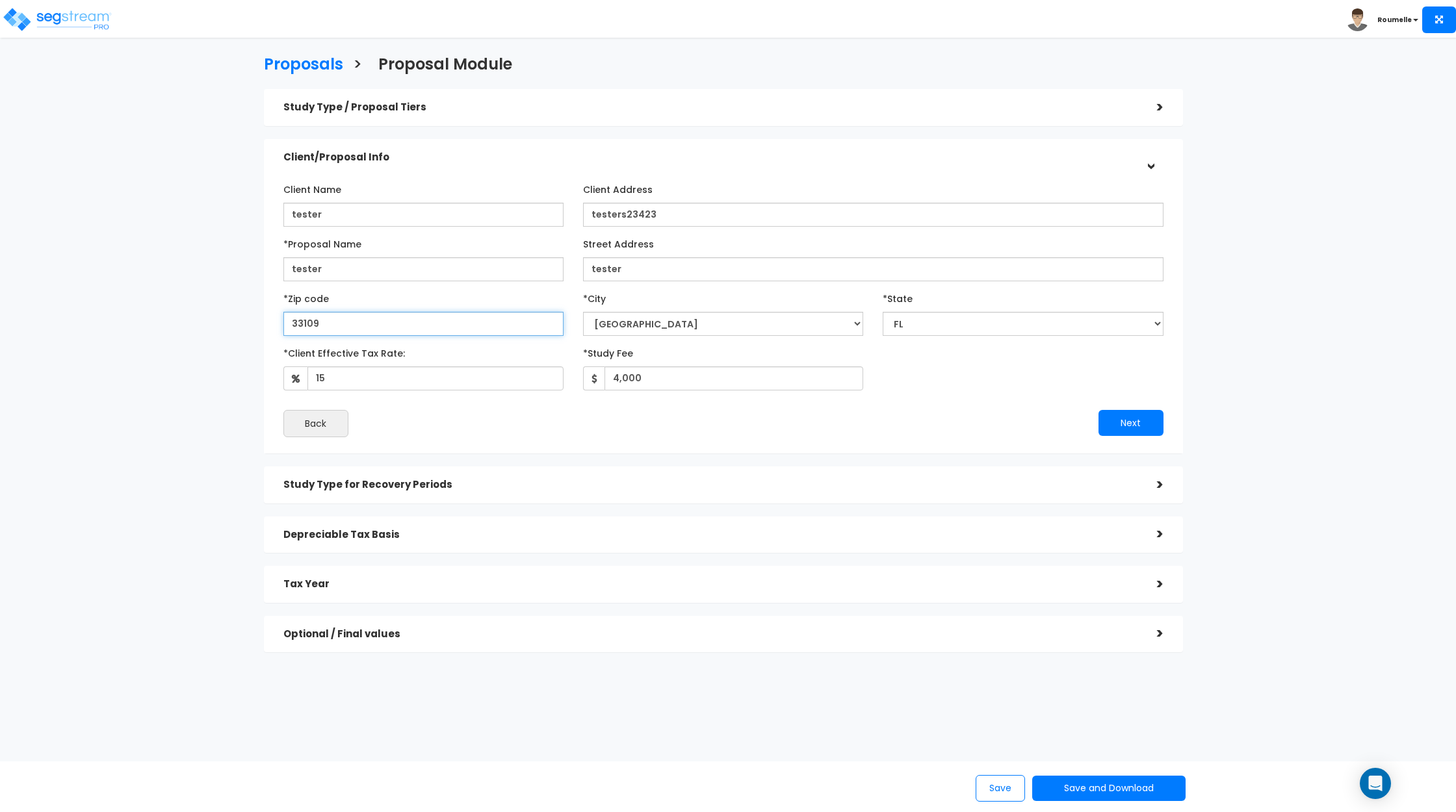
click at [357, 322] on input "33109" at bounding box center [423, 324] width 280 height 24
type input "33108"
select select
drag, startPoint x: 991, startPoint y: 406, endPoint x: 868, endPoint y: 388, distance: 124.3
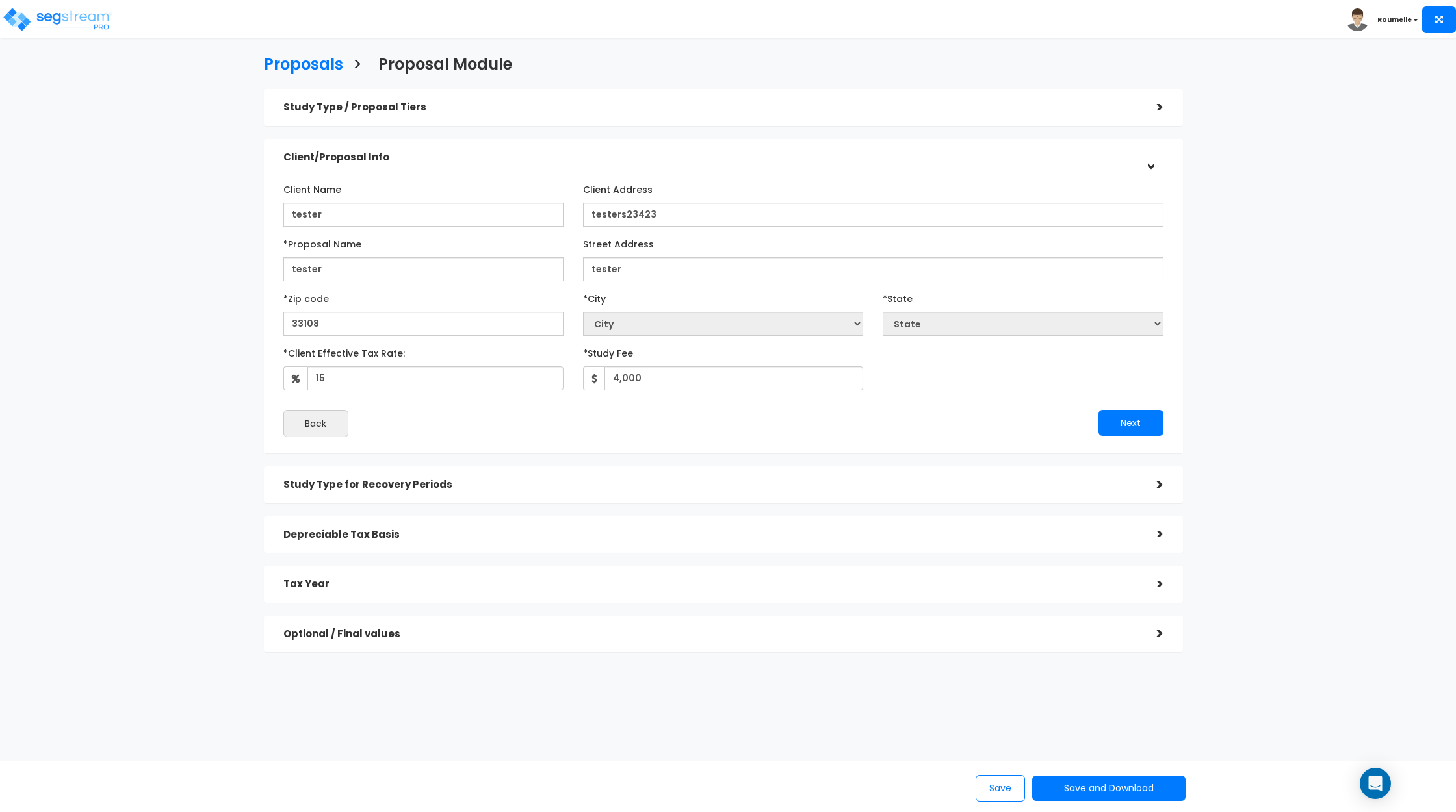
click at [991, 406] on div "Client Name tester Client Address testers23423 tester City" at bounding box center [723, 308] width 880 height 258
click at [438, 328] on input "33108" at bounding box center [423, 324] width 280 height 24
drag, startPoint x: 386, startPoint y: 313, endPoint x: 390, endPoint y: 321, distance: 8.9
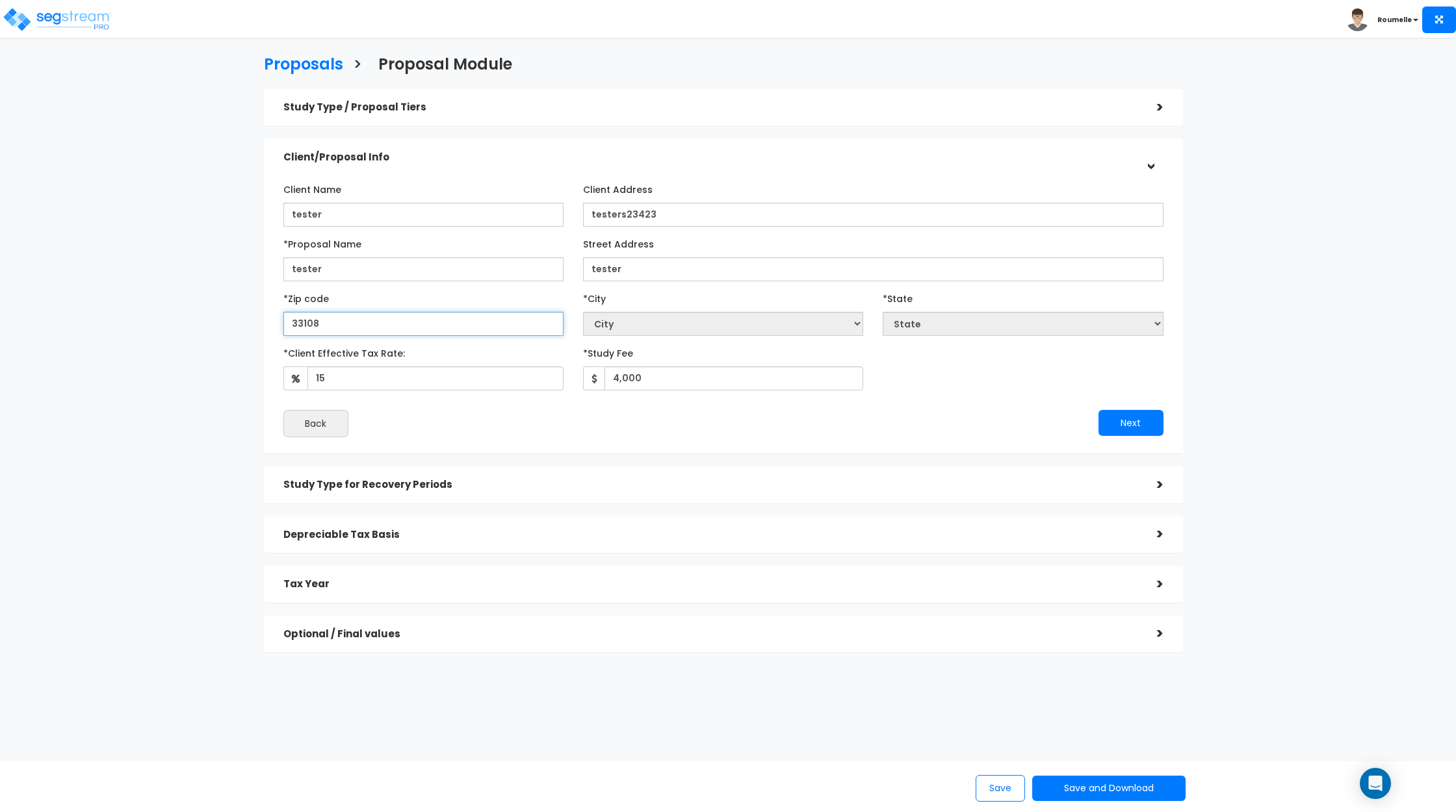
click at [386, 314] on input "33108" at bounding box center [423, 324] width 280 height 24
click at [393, 323] on input "33108" at bounding box center [423, 324] width 280 height 24
type input "33109"
select select "FL"
click at [406, 325] on input "33109" at bounding box center [423, 324] width 280 height 24
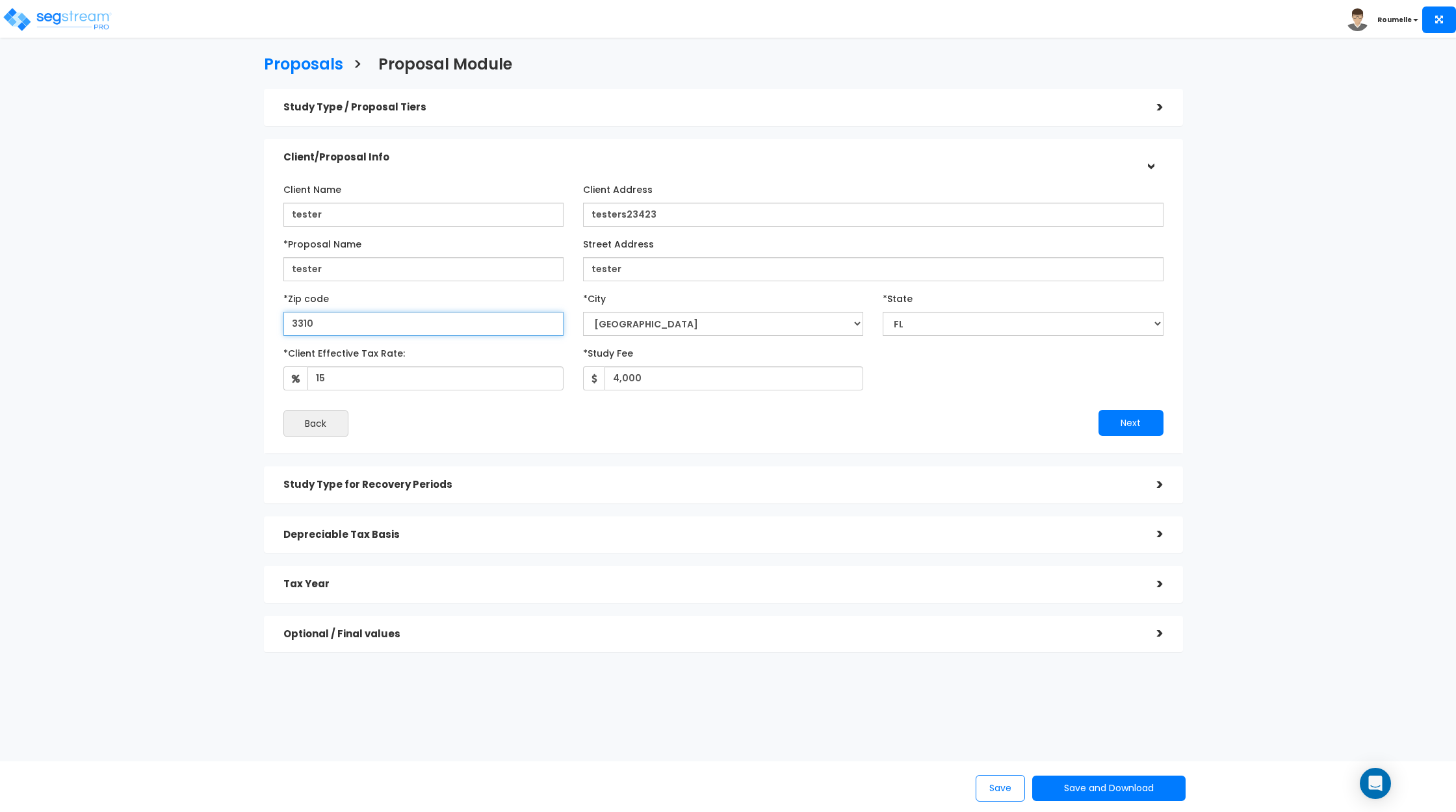
type input "33108"
select select
type input "33108"
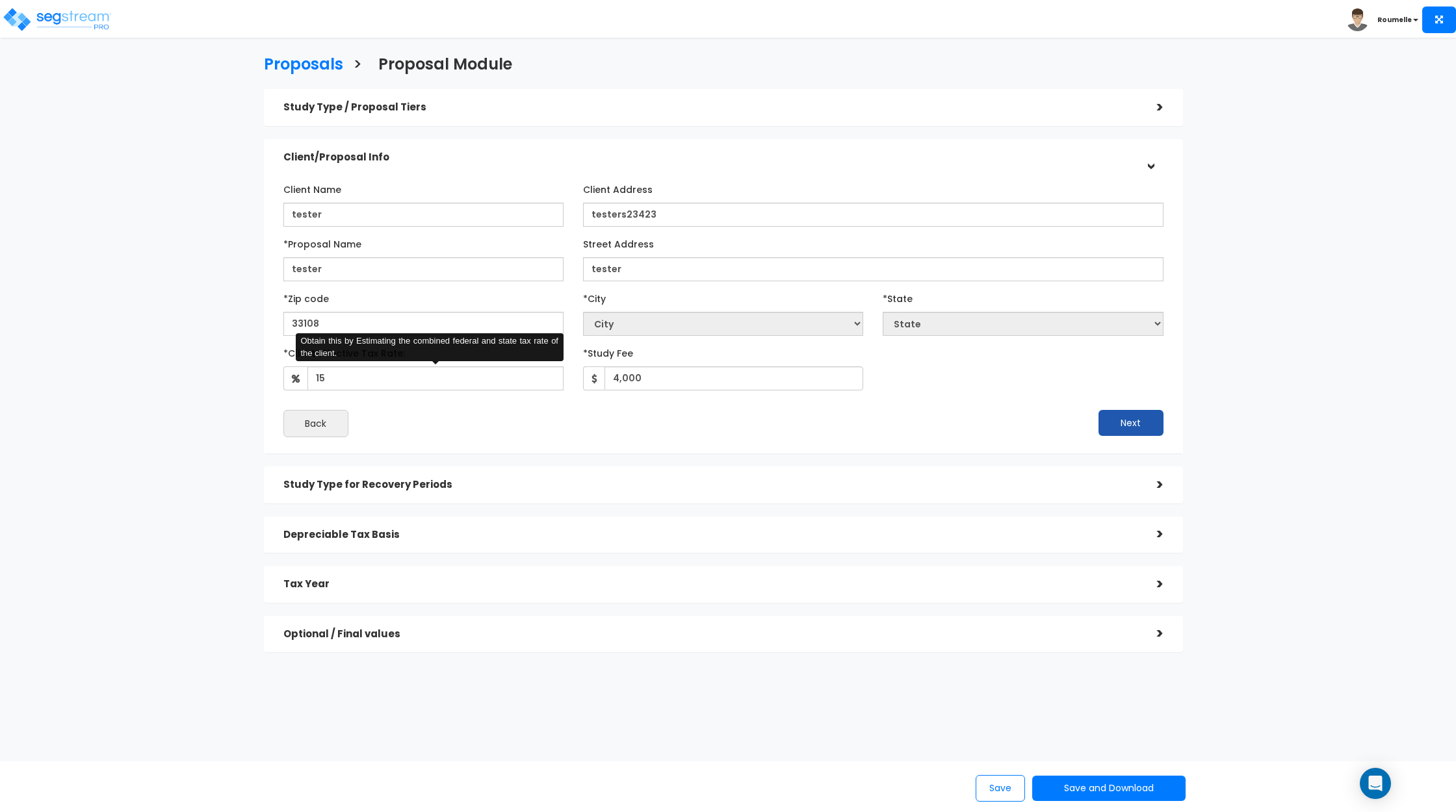
drag, startPoint x: 1251, startPoint y: 401, endPoint x: 1135, endPoint y: 421, distance: 117.7
click at [1251, 401] on div "Proposals > Proposal Module Study Type / Proposal Tiers > *Study Type Assisted/…" at bounding box center [723, 357] width 1197 height 888
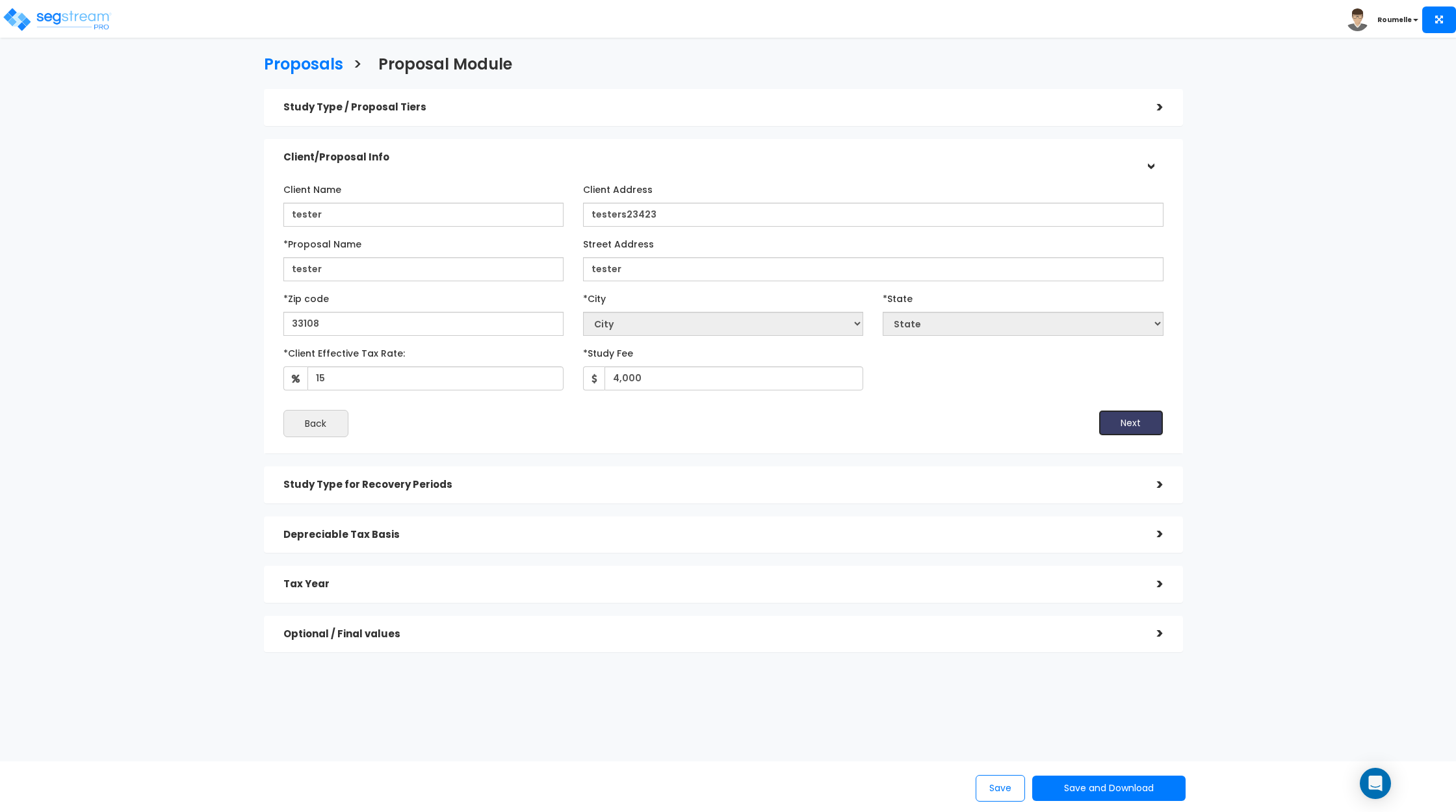
click at [1119, 425] on button "Next" at bounding box center [1131, 423] width 65 height 26
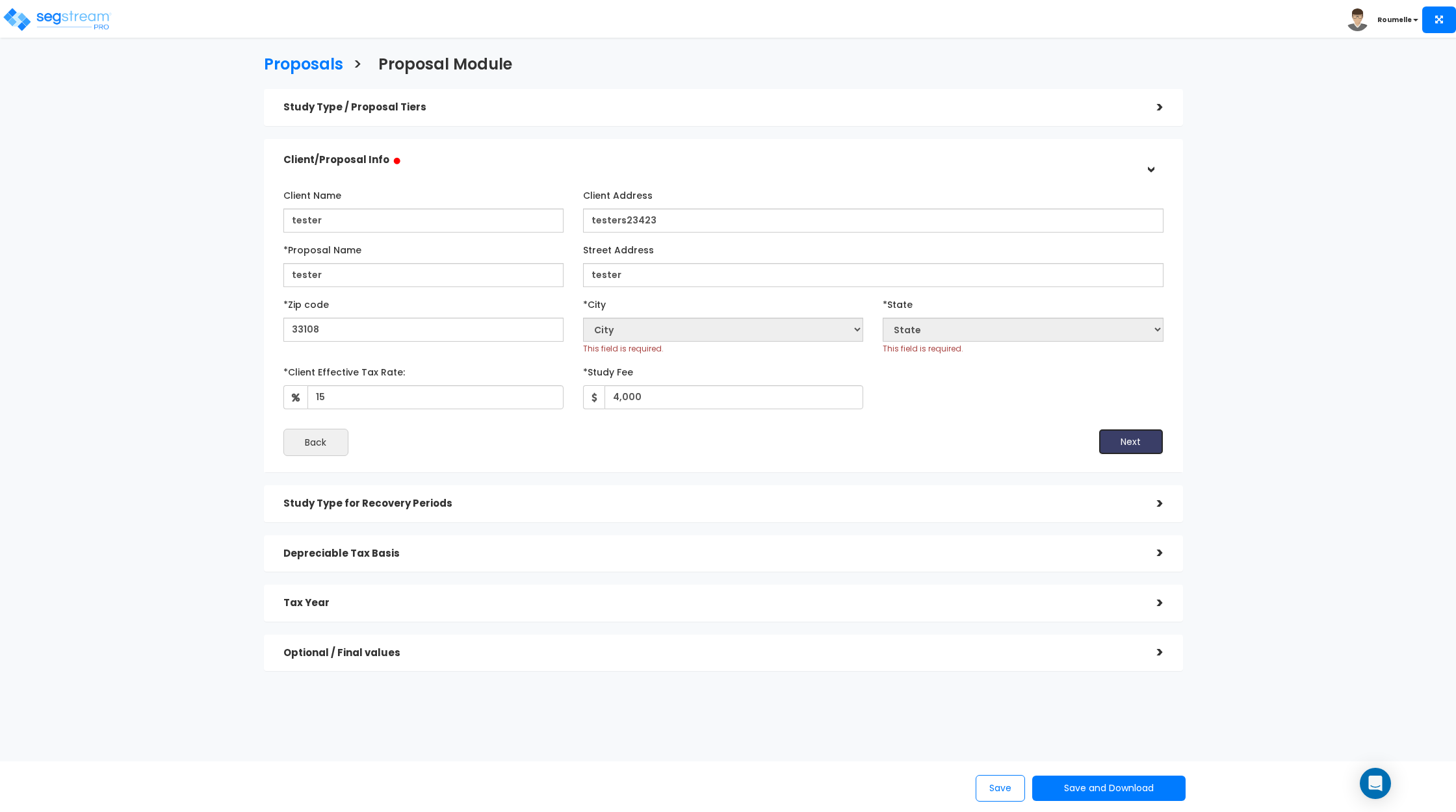
click at [1134, 441] on button "Next" at bounding box center [1131, 442] width 65 height 26
click at [1136, 439] on button "Next" at bounding box center [1131, 442] width 65 height 26
click at [1135, 439] on button "Next" at bounding box center [1131, 442] width 65 height 26
click at [1136, 439] on button "Next" at bounding box center [1131, 442] width 65 height 26
click at [1135, 439] on button "Next" at bounding box center [1131, 442] width 65 height 26
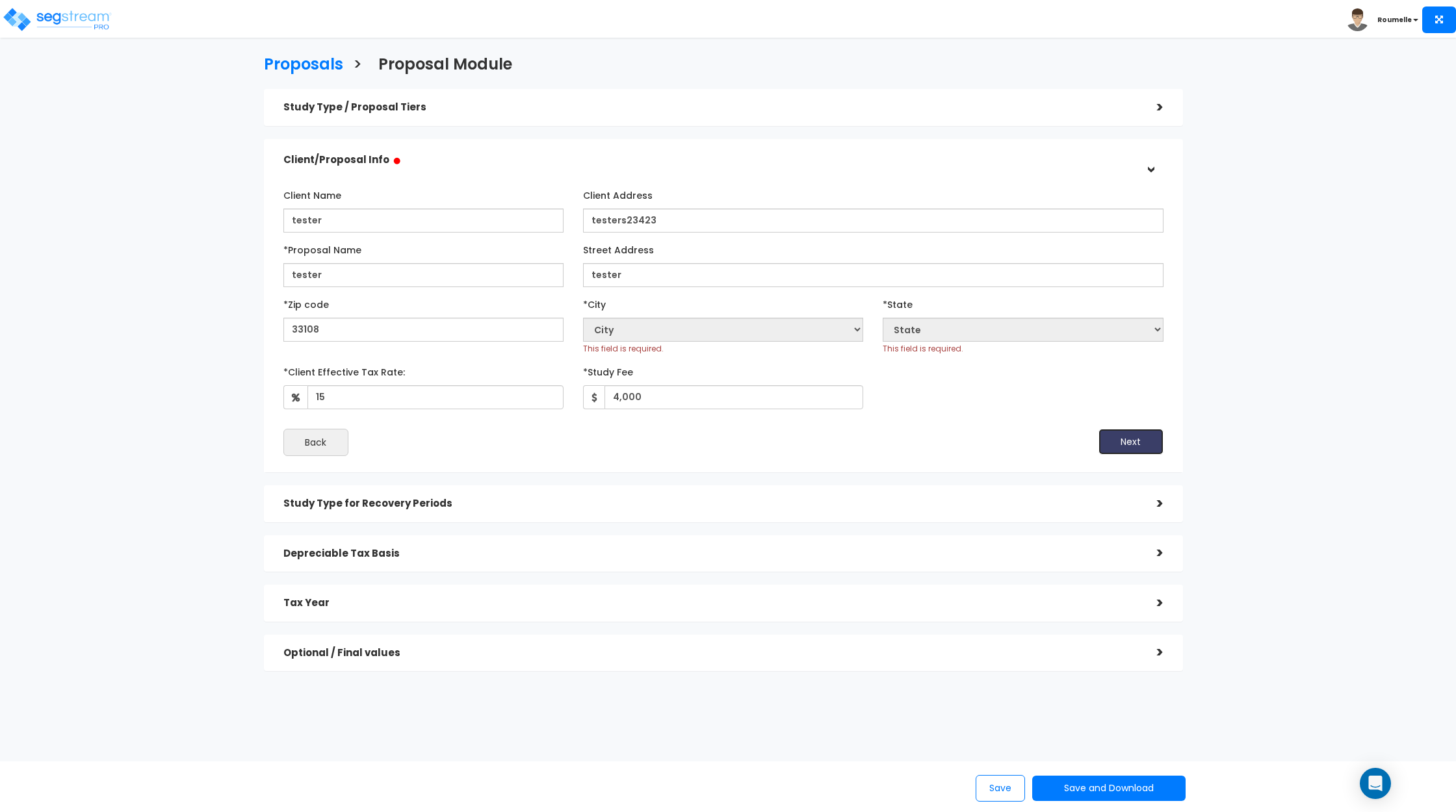
click at [1135, 439] on button "Next" at bounding box center [1131, 442] width 65 height 26
click at [1136, 439] on button "Next" at bounding box center [1131, 442] width 65 height 26
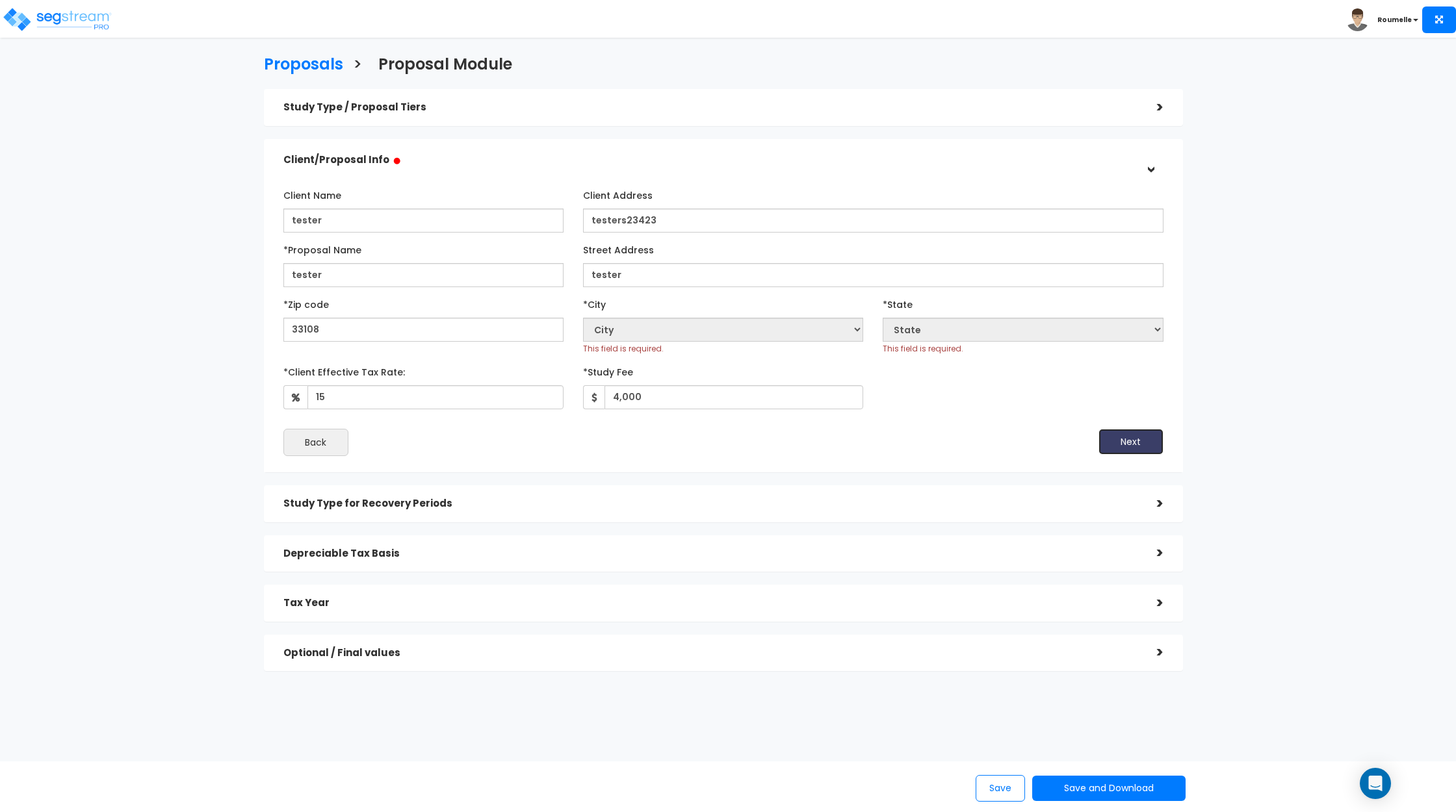
drag, startPoint x: 1136, startPoint y: 439, endPoint x: 1123, endPoint y: 452, distance: 18.4
click at [1136, 439] on button "Next" at bounding box center [1131, 442] width 65 height 26
click at [889, 447] on div "Next" at bounding box center [948, 442] width 449 height 26
click at [1140, 446] on button "Next" at bounding box center [1131, 442] width 65 height 26
click at [963, 445] on div "Next" at bounding box center [948, 442] width 449 height 26
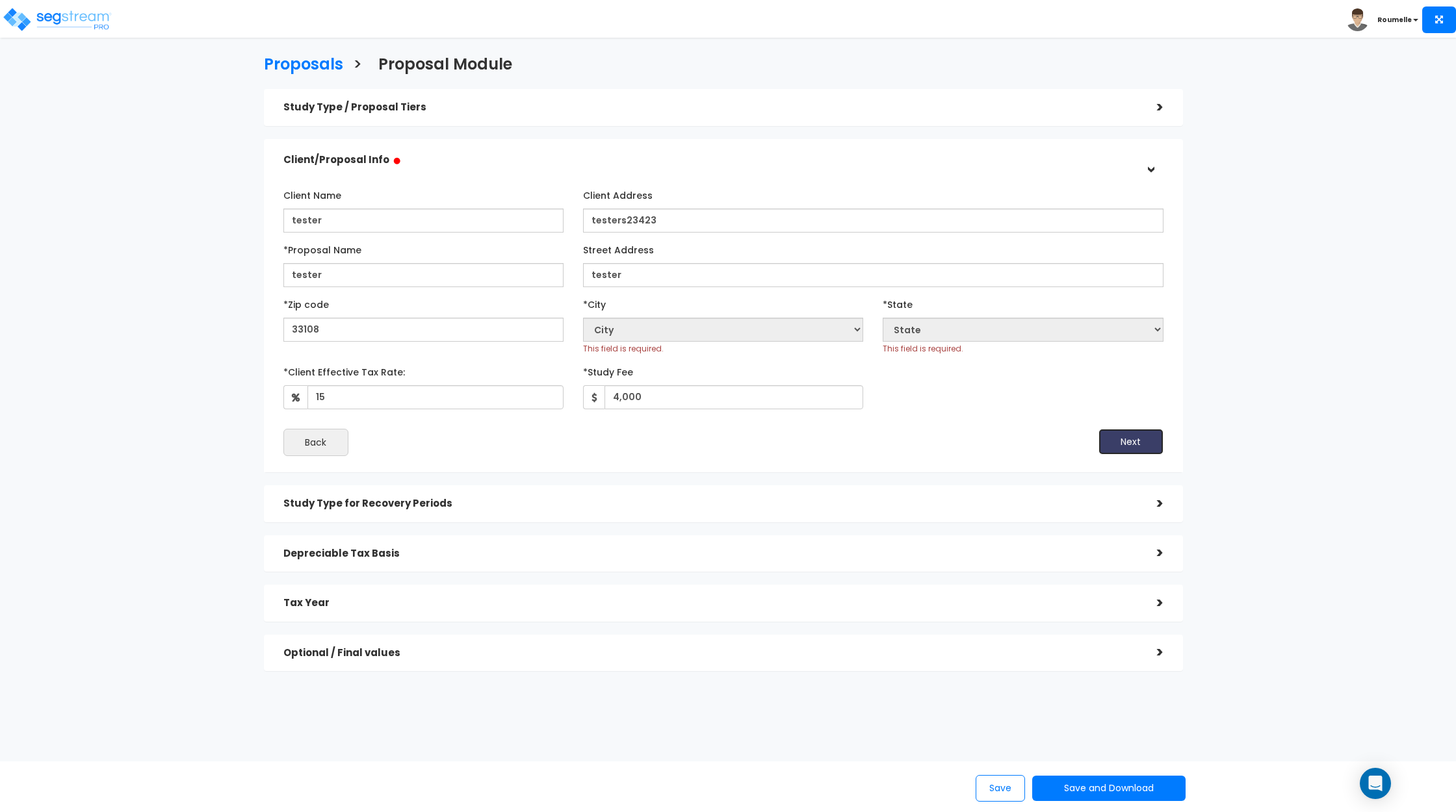
click at [1123, 450] on button "Next" at bounding box center [1131, 442] width 65 height 26
click at [828, 435] on div "Next" at bounding box center [948, 442] width 449 height 26
click at [1114, 105] on h5 "Study Type / Proposal Tiers" at bounding box center [710, 107] width 854 height 11
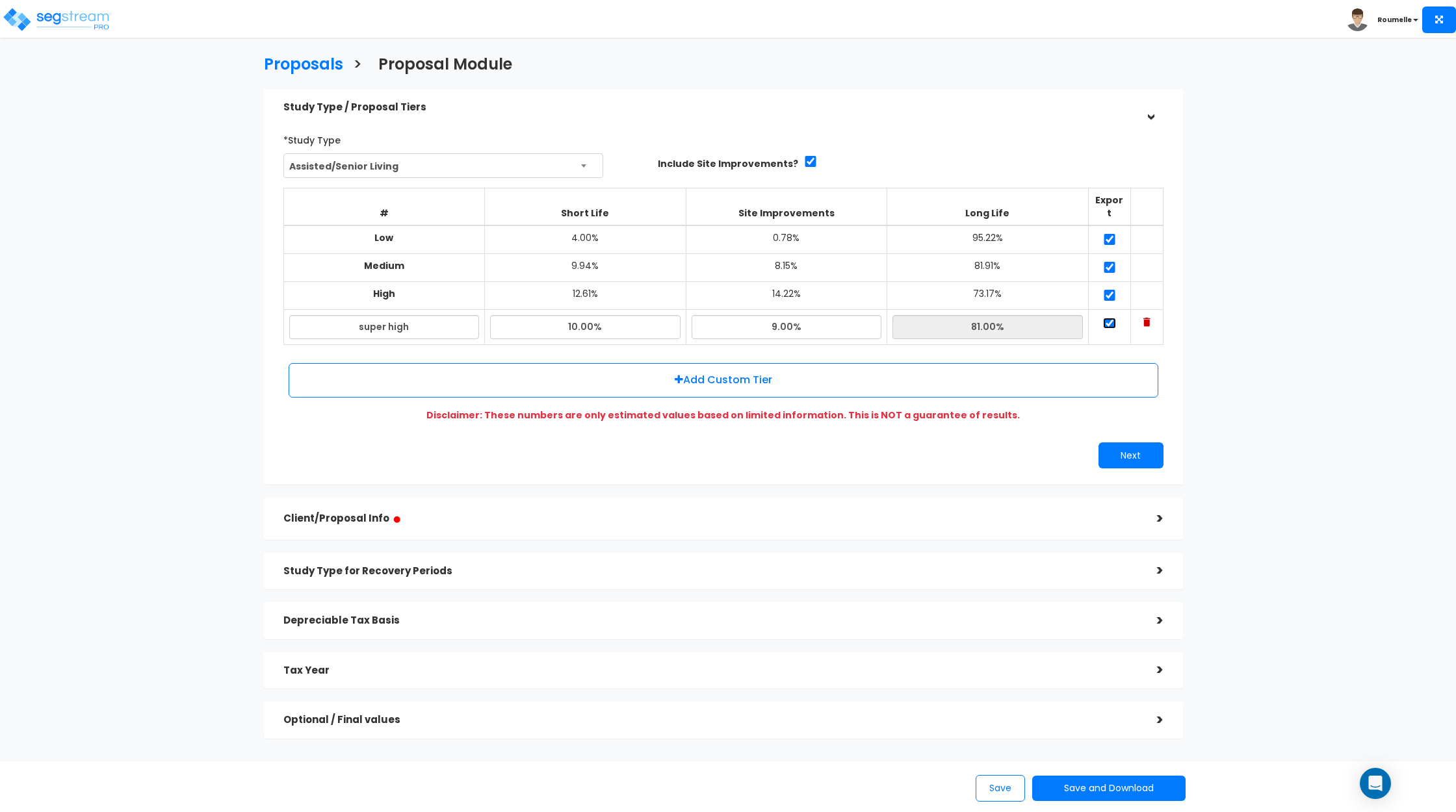
drag, startPoint x: 1109, startPoint y: 310, endPoint x: 1115, endPoint y: 282, distance: 28.6
click at [1109, 318] on input "checkbox" at bounding box center [1109, 323] width 13 height 11
checkbox input "false"
drag, startPoint x: 1115, startPoint y: 279, endPoint x: 1111, endPoint y: 272, distance: 8.1
click at [1115, 290] on input "checkbox" at bounding box center [1109, 295] width 13 height 11
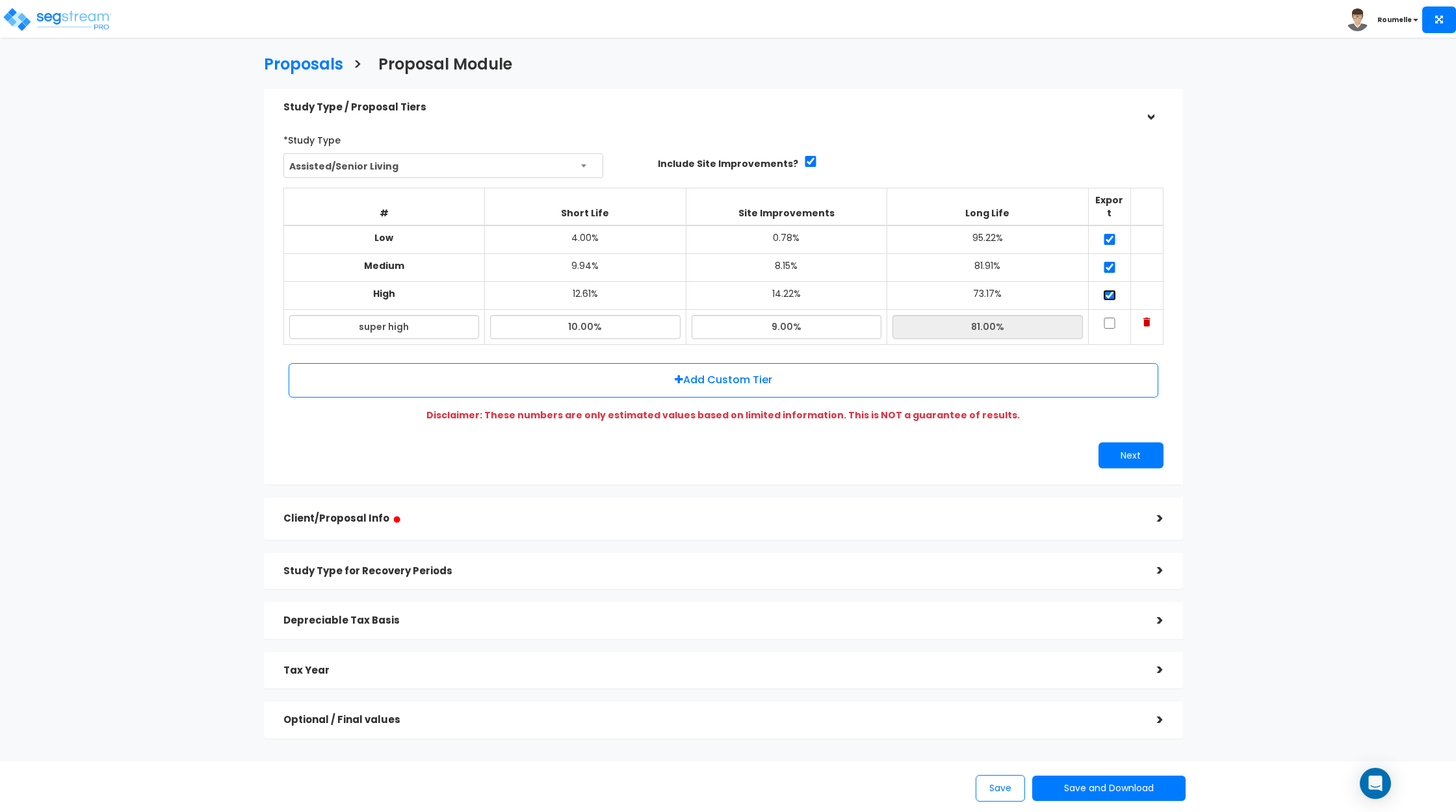
checkbox input "false"
drag, startPoint x: 1108, startPoint y: 249, endPoint x: 1106, endPoint y: 238, distance: 11.2
click at [1108, 253] on td at bounding box center [1108, 267] width 42 height 28
click at [1106, 234] on input "checkbox" at bounding box center [1109, 239] width 13 height 11
checkbox input "false"
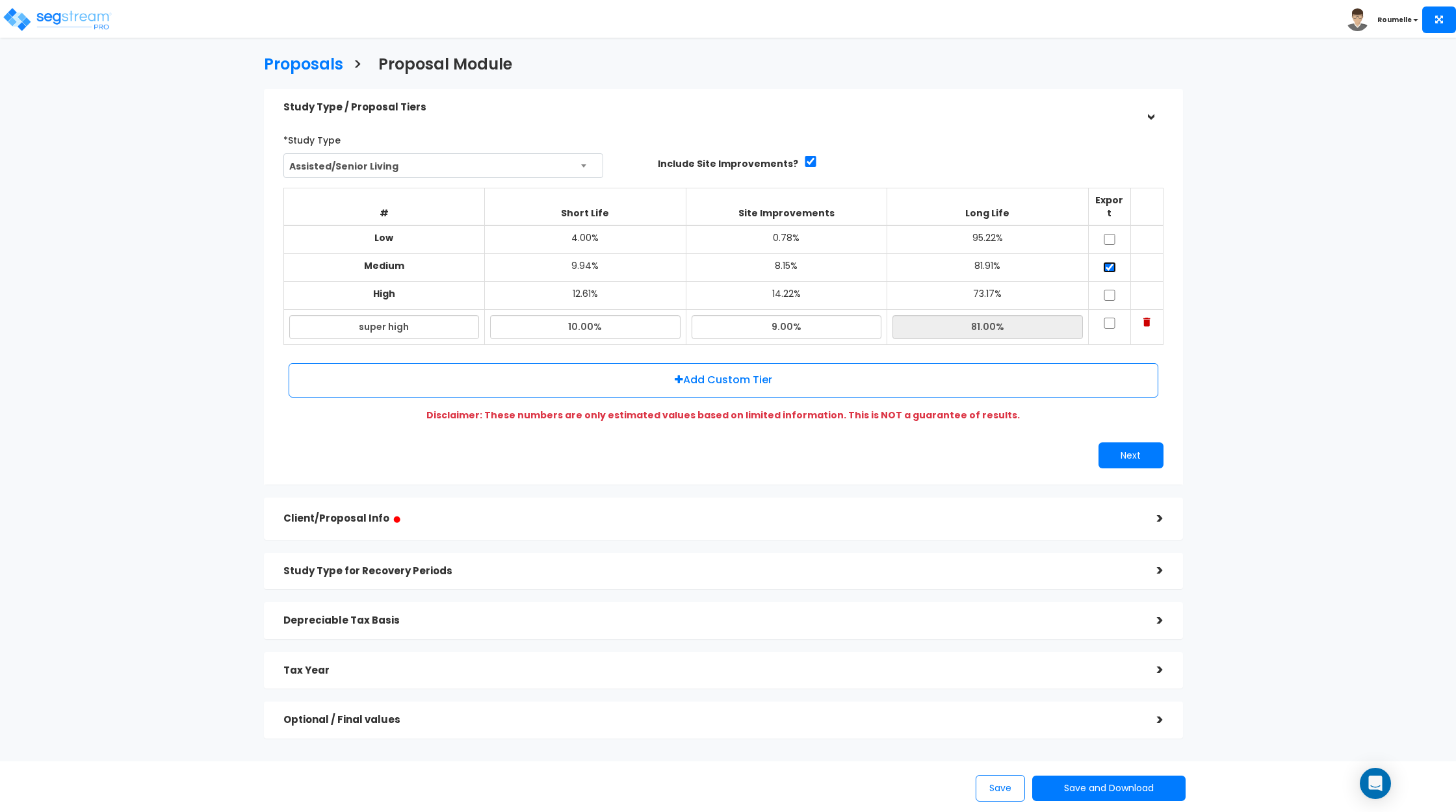
click at [1107, 262] on input "checkbox" at bounding box center [1109, 267] width 13 height 11
checkbox input "false"
click at [1060, 524] on div "Client/Proposal Info ● >" at bounding box center [722, 518] width 919 height 42
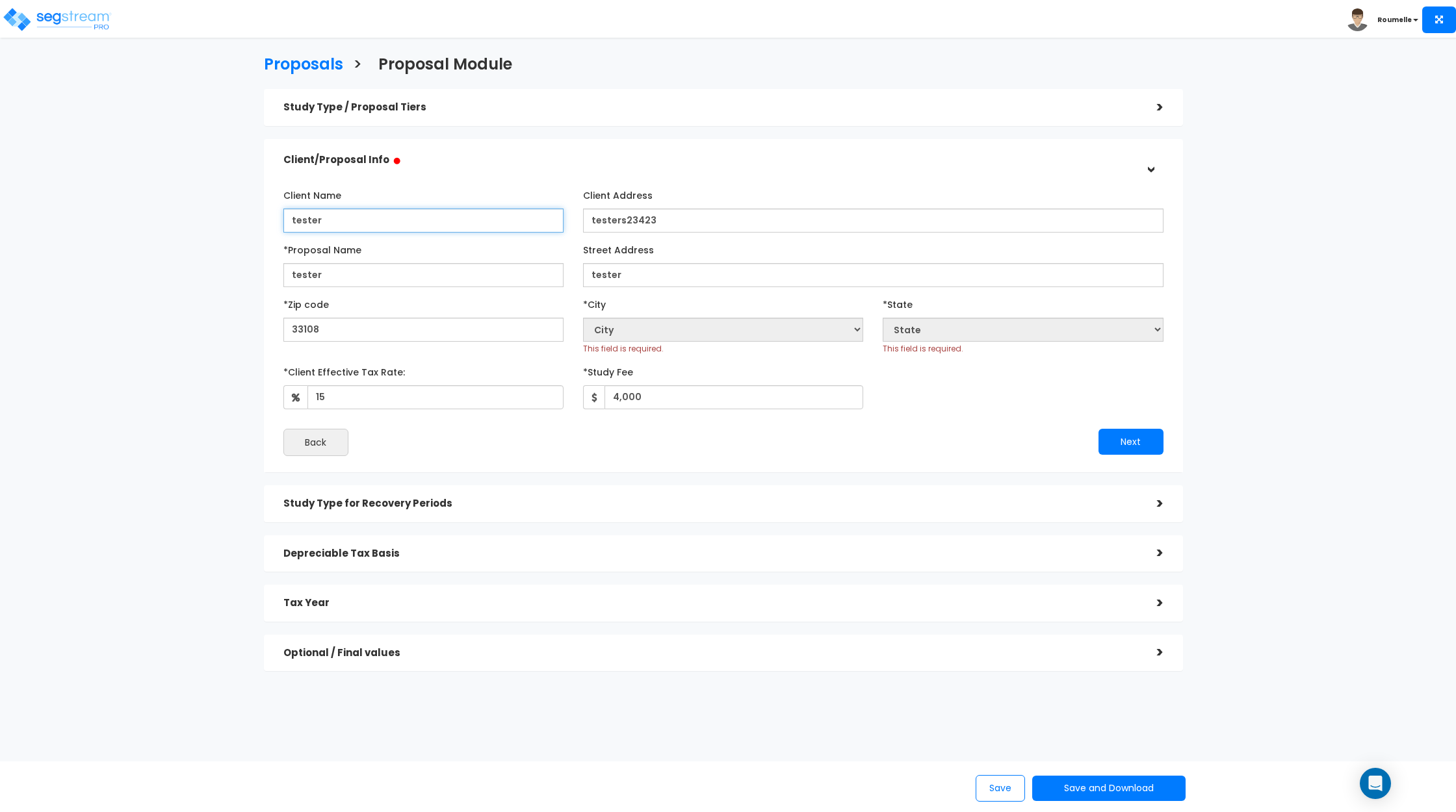
click at [476, 214] on input "tester" at bounding box center [423, 220] width 280 height 24
click at [475, 214] on input "tester" at bounding box center [423, 220] width 280 height 24
click at [442, 278] on input "tester" at bounding box center [423, 276] width 280 height 24
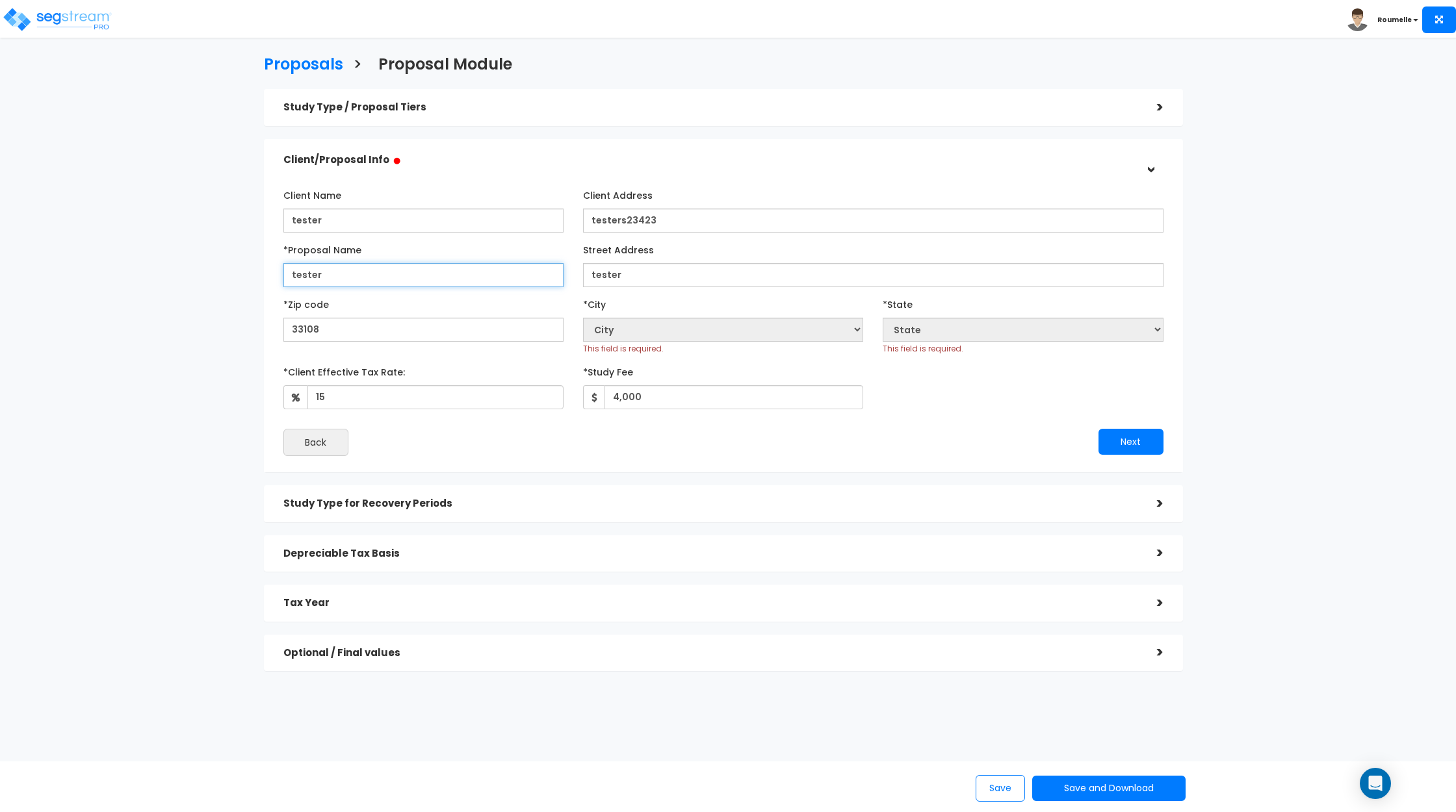
drag, startPoint x: 442, startPoint y: 278, endPoint x: 651, endPoint y: 284, distance: 209.1
click at [443, 278] on input "tester" at bounding box center [423, 276] width 280 height 24
click at [403, 330] on input "33108" at bounding box center [423, 330] width 280 height 24
click at [403, 330] on input "text" at bounding box center [423, 330] width 280 height 24
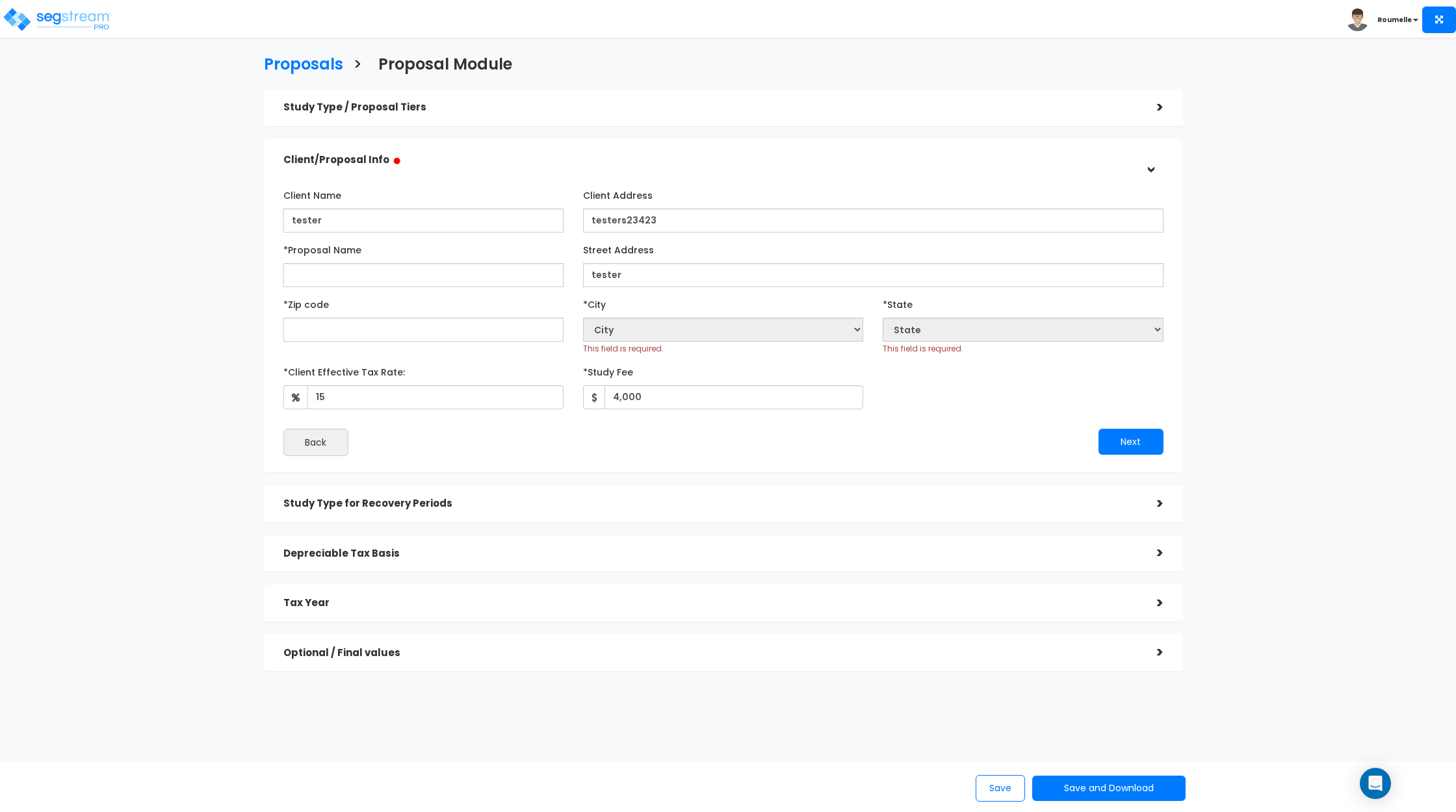
drag, startPoint x: 182, startPoint y: 311, endPoint x: 189, endPoint y: 312, distance: 7.1
click at [182, 311] on div "Proposals > Proposal Module Study Type / Proposal Tiers > *Study Type Assisted/…" at bounding box center [723, 367] width 1197 height 907
select select "National Average"
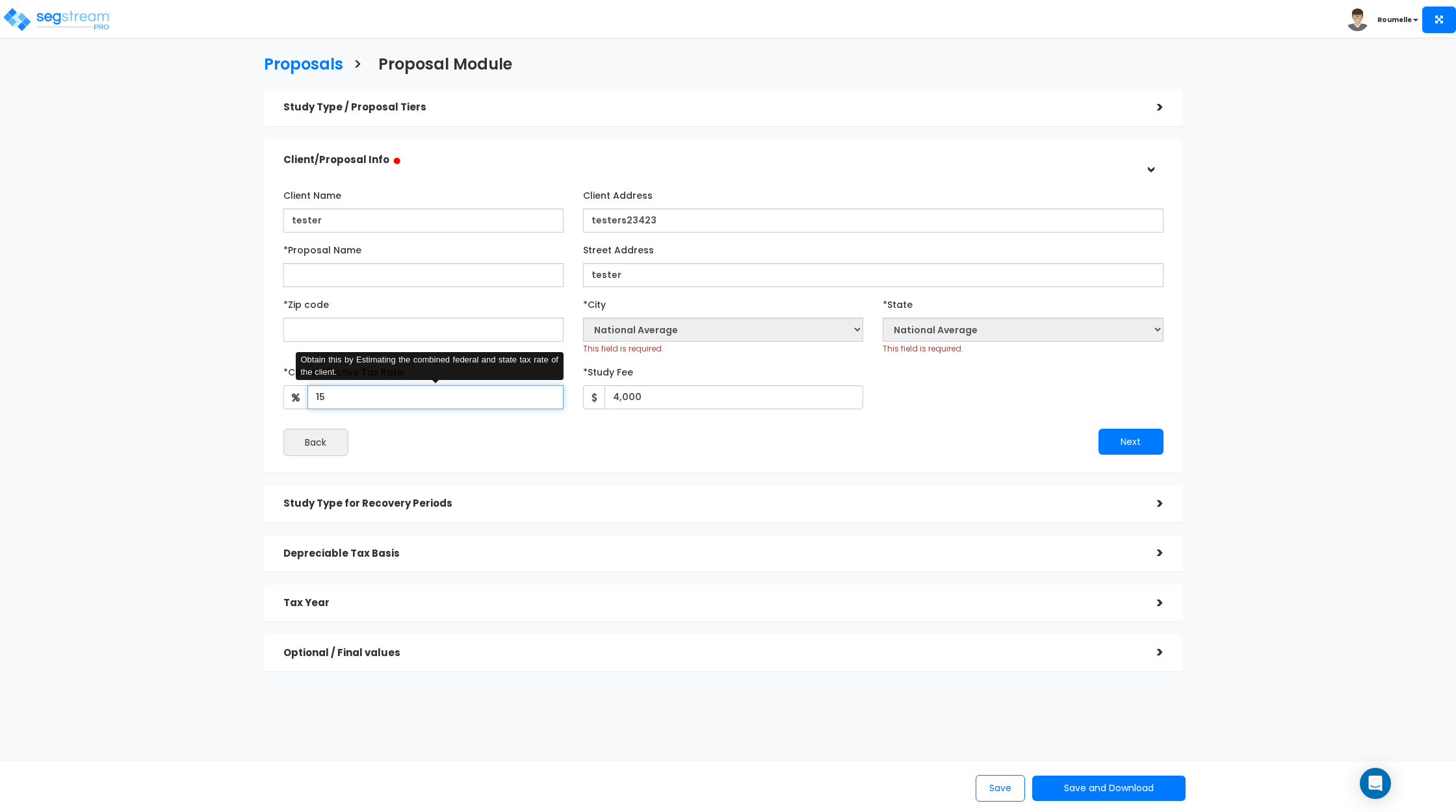
click at [397, 399] on input "15" at bounding box center [435, 398] width 256 height 24
drag, startPoint x: 397, startPoint y: 399, endPoint x: 479, endPoint y: 402, distance: 82.1
click at [397, 399] on input "15" at bounding box center [435, 398] width 256 height 24
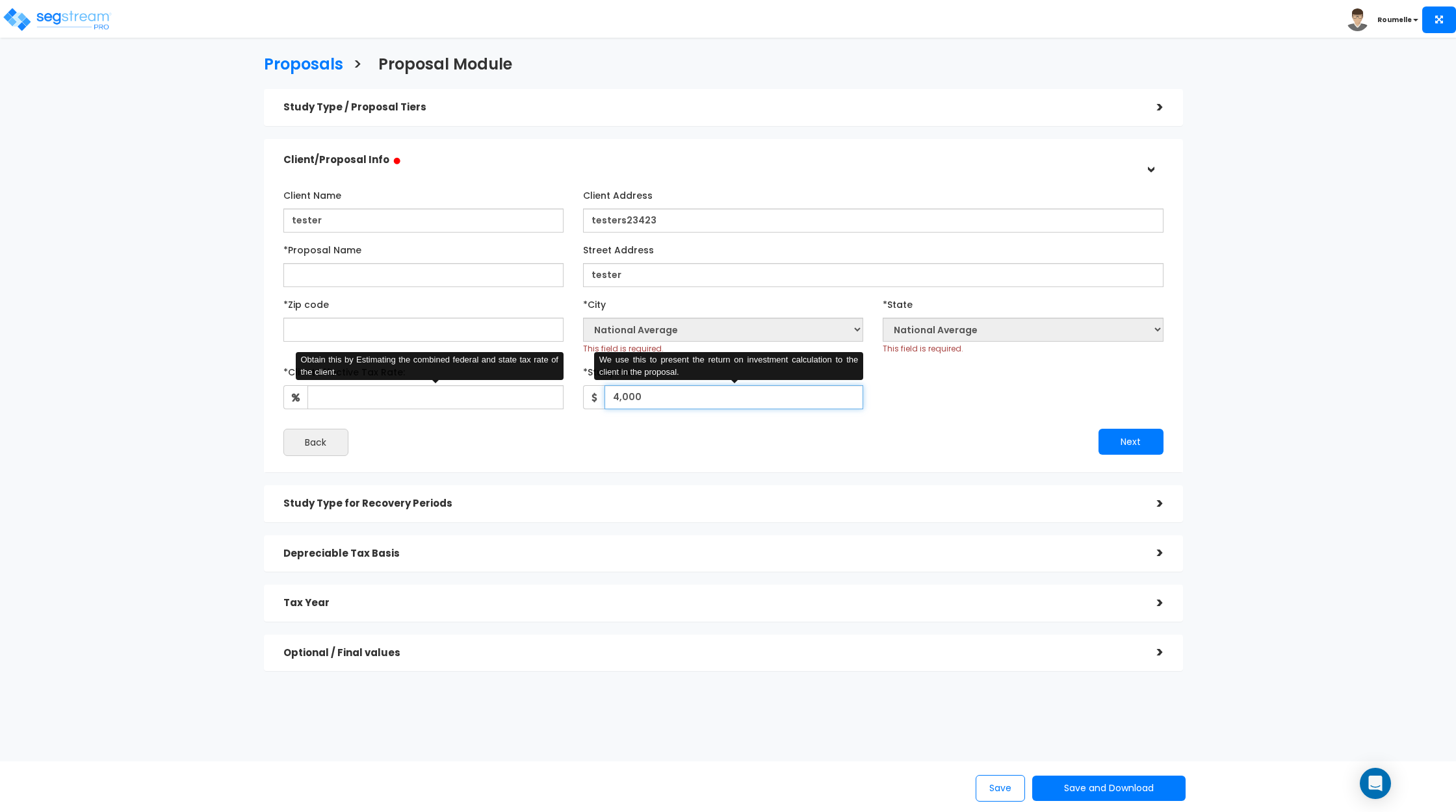
click at [692, 396] on input "4,000" at bounding box center [734, 398] width 258 height 24
drag, startPoint x: 692, startPoint y: 396, endPoint x: 752, endPoint y: 439, distance: 73.8
click at [692, 397] on input "*Study Fee" at bounding box center [734, 398] width 258 height 24
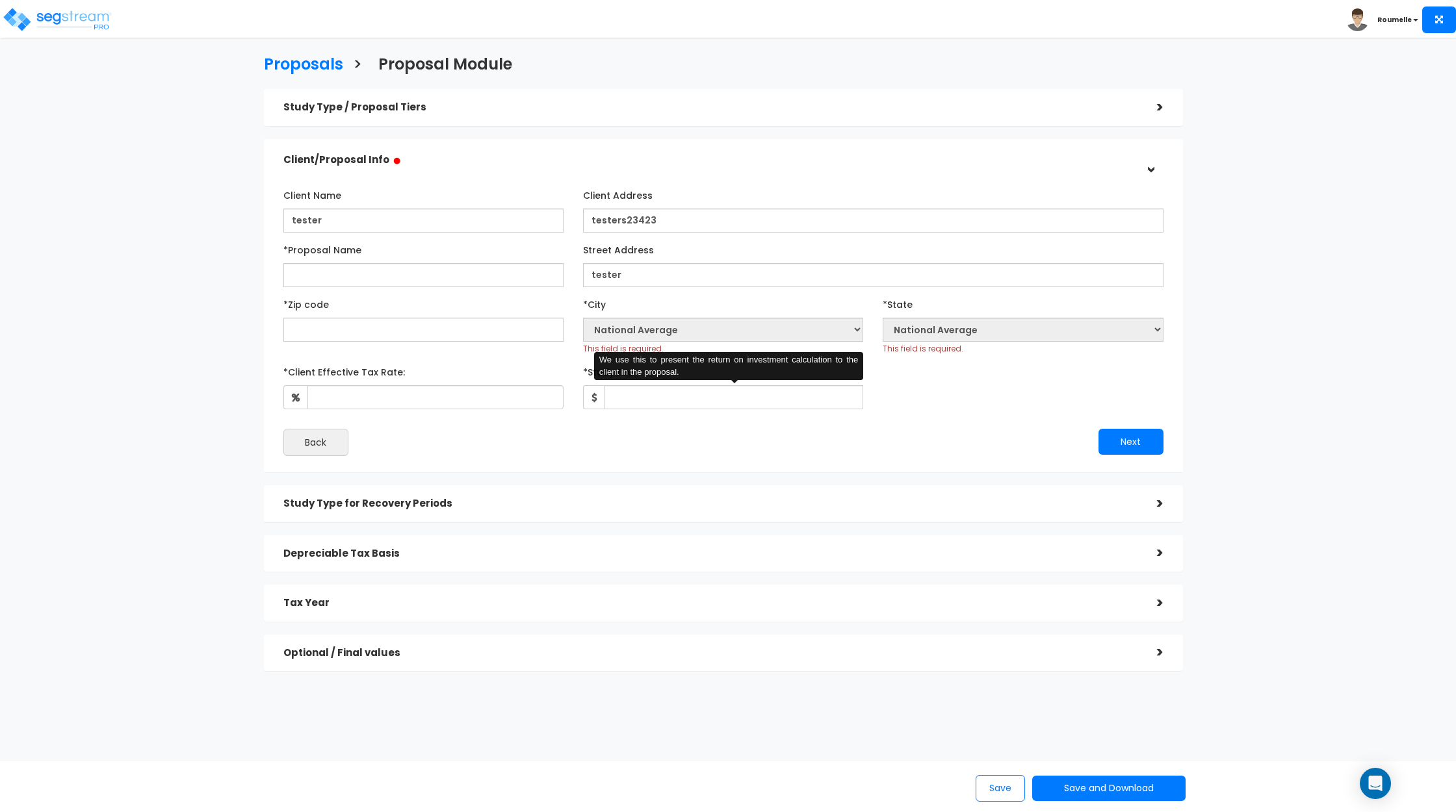
click at [774, 440] on div "Next" at bounding box center [948, 442] width 449 height 26
click at [1013, 435] on div "Next" at bounding box center [948, 442] width 449 height 26
click at [544, 511] on div "Study Type for Recovery Periods" at bounding box center [710, 504] width 854 height 24
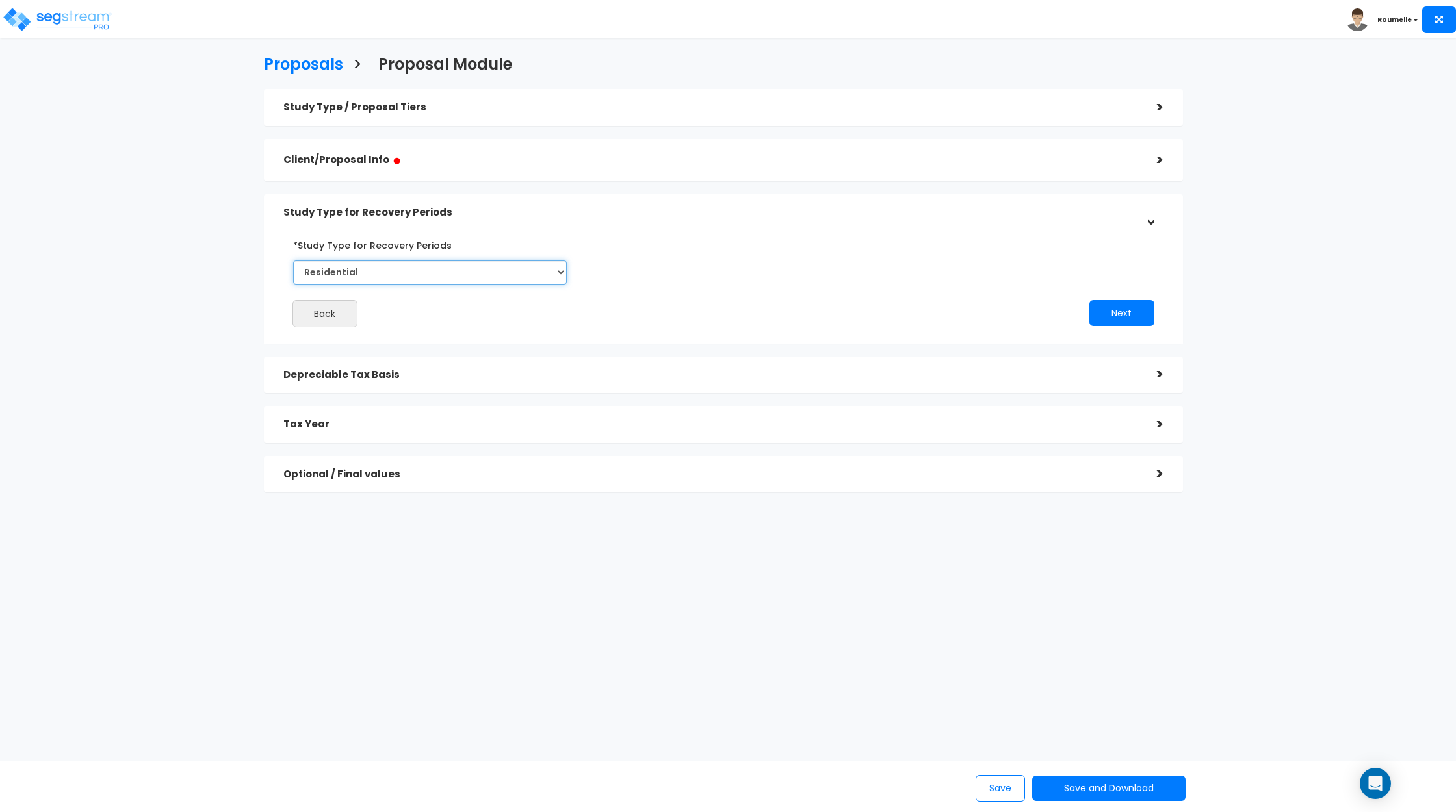
click at [441, 263] on select "Commercial Residential" at bounding box center [430, 273] width 274 height 24
click at [696, 319] on div "Back" at bounding box center [499, 314] width 449 height 28
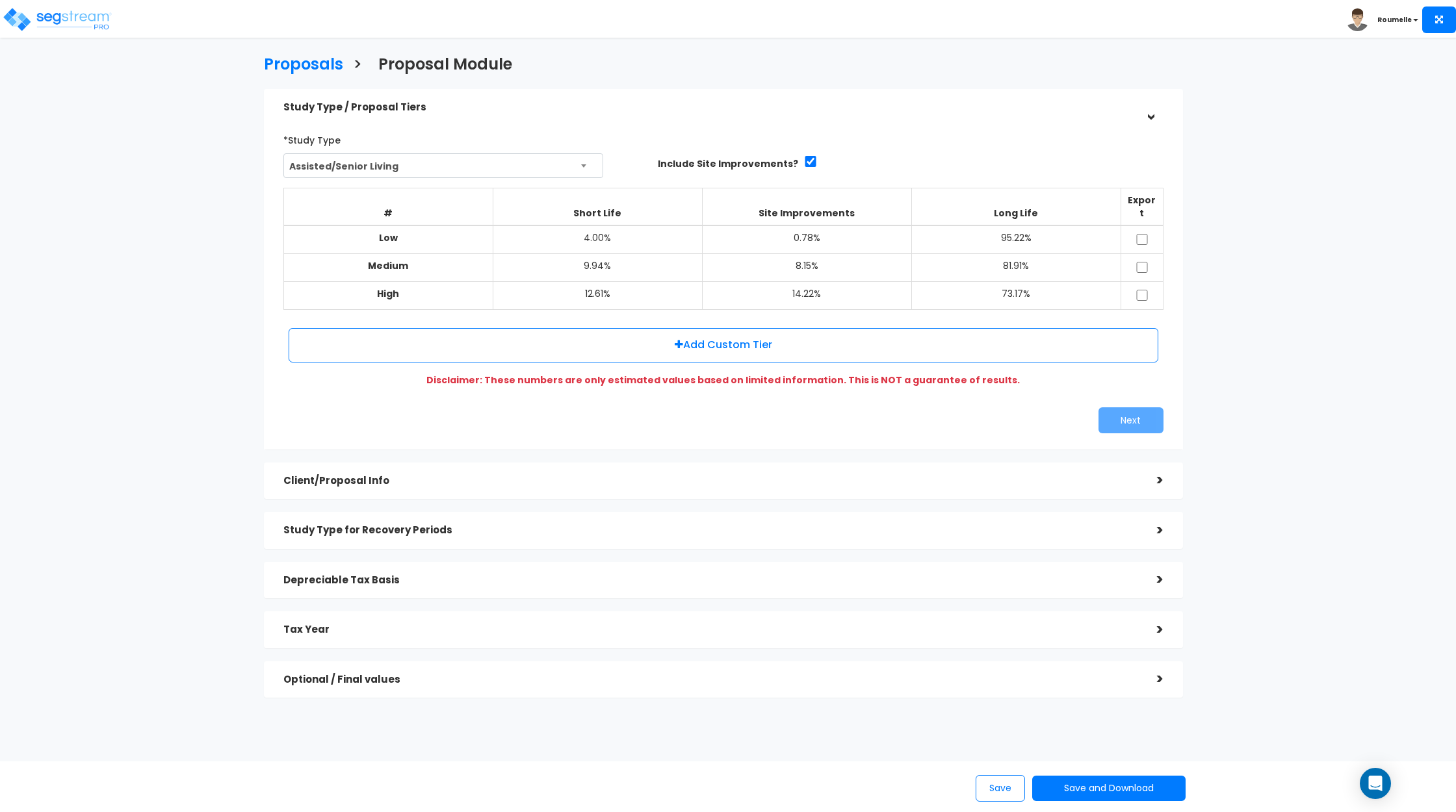
click at [970, 469] on div "Client/Proposal Info" at bounding box center [710, 481] width 854 height 24
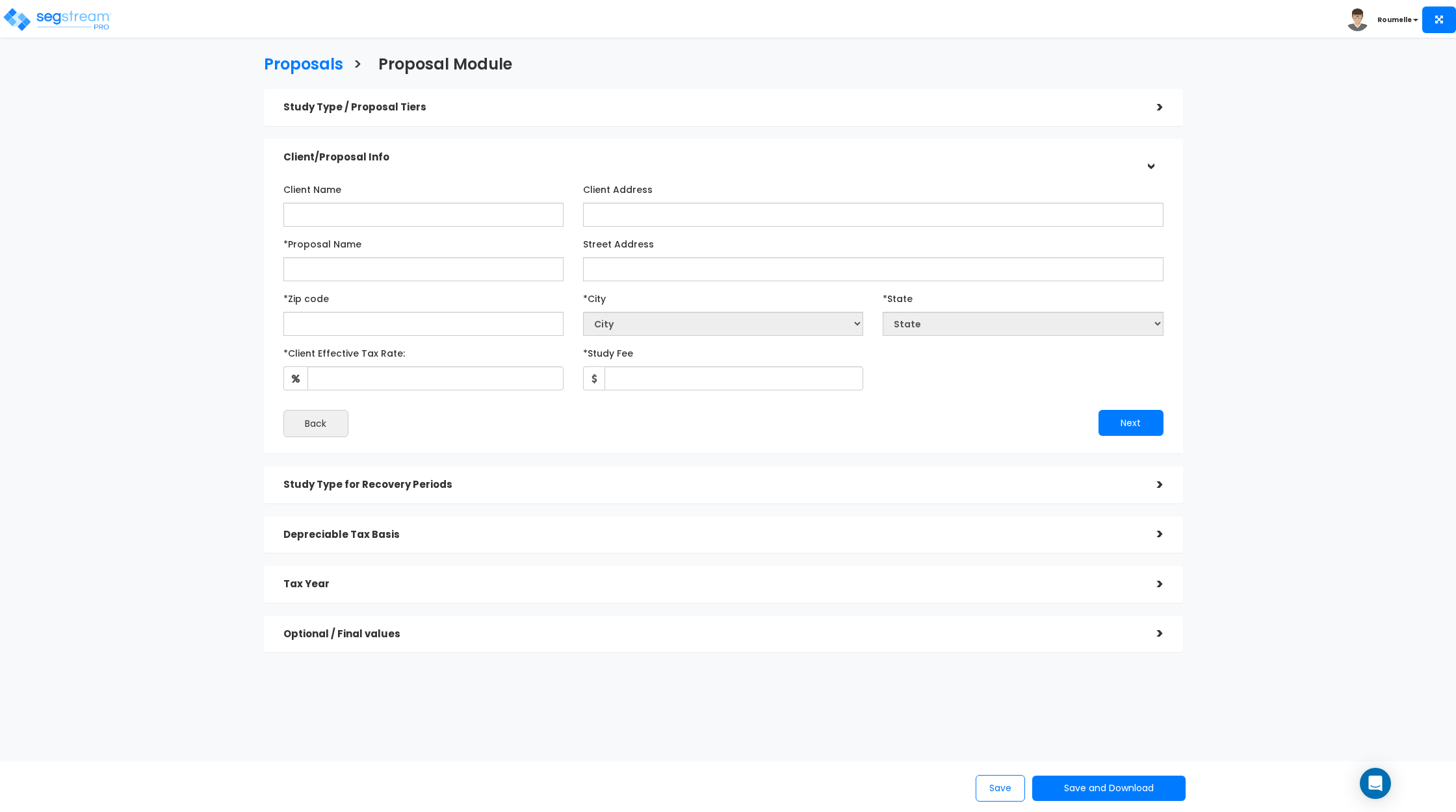
click at [949, 481] on h5 "Study Type for Recovery Periods" at bounding box center [710, 485] width 854 height 11
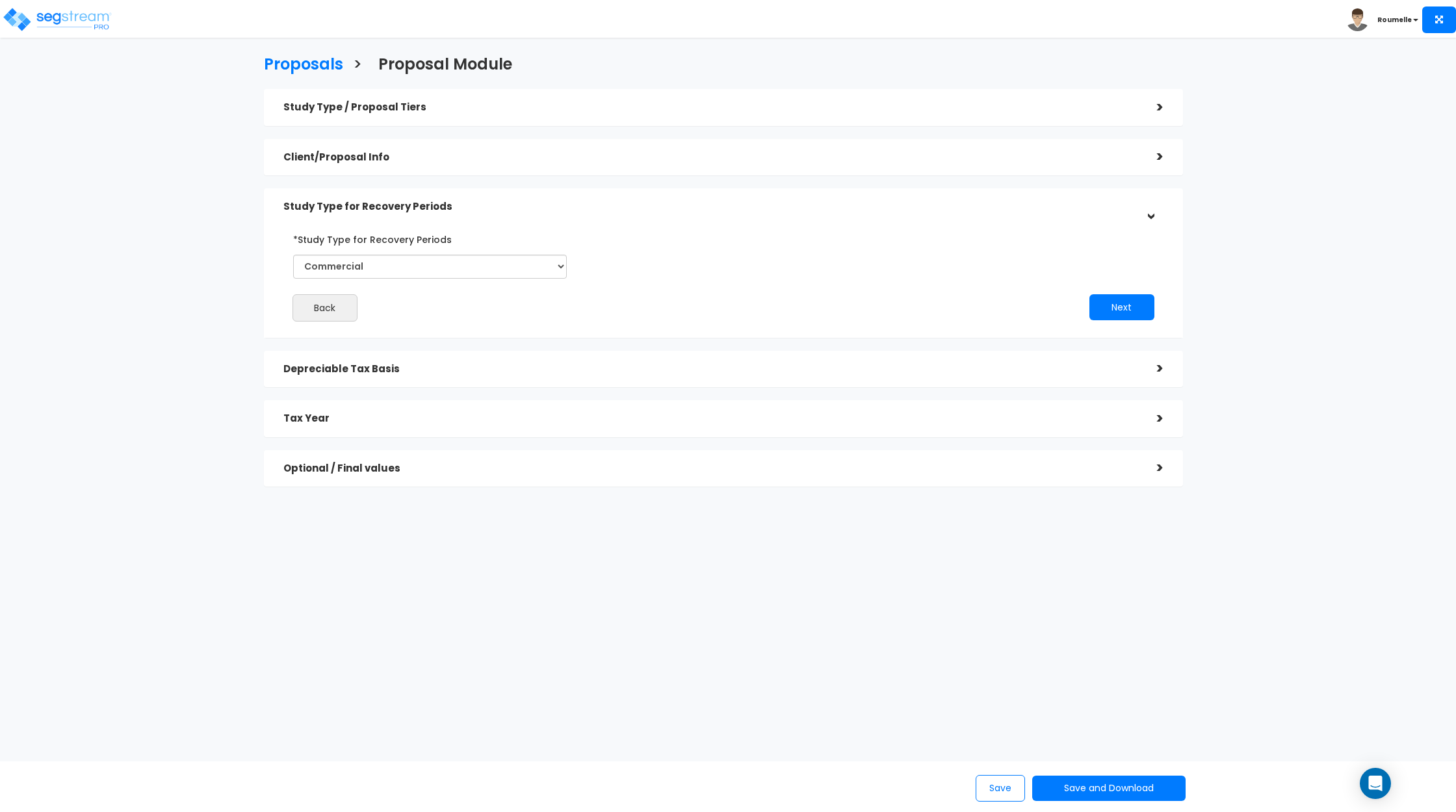
click at [914, 369] on h5 "Depreciable Tax Basis" at bounding box center [710, 369] width 854 height 11
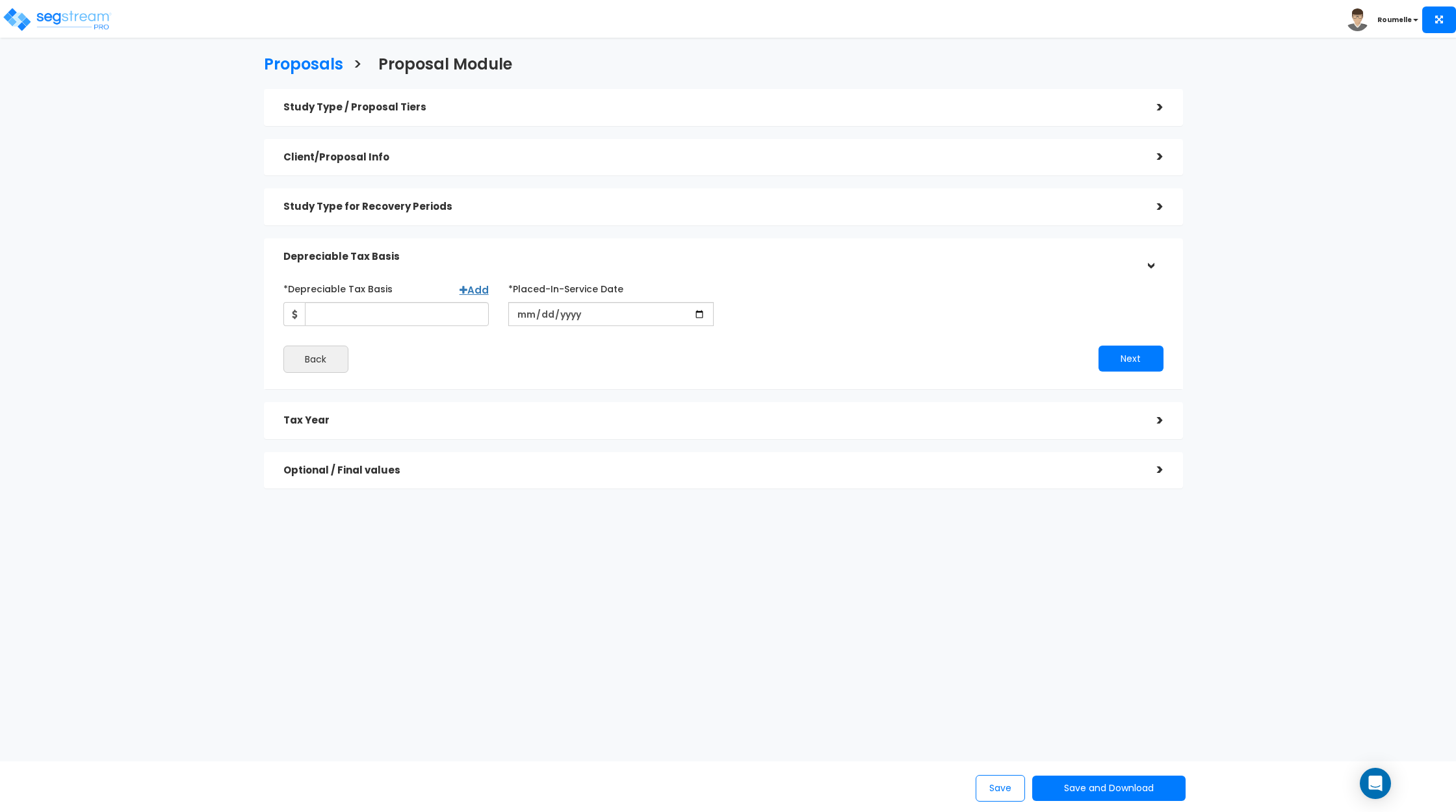
click at [929, 420] on h5 "Tax Year" at bounding box center [710, 420] width 854 height 11
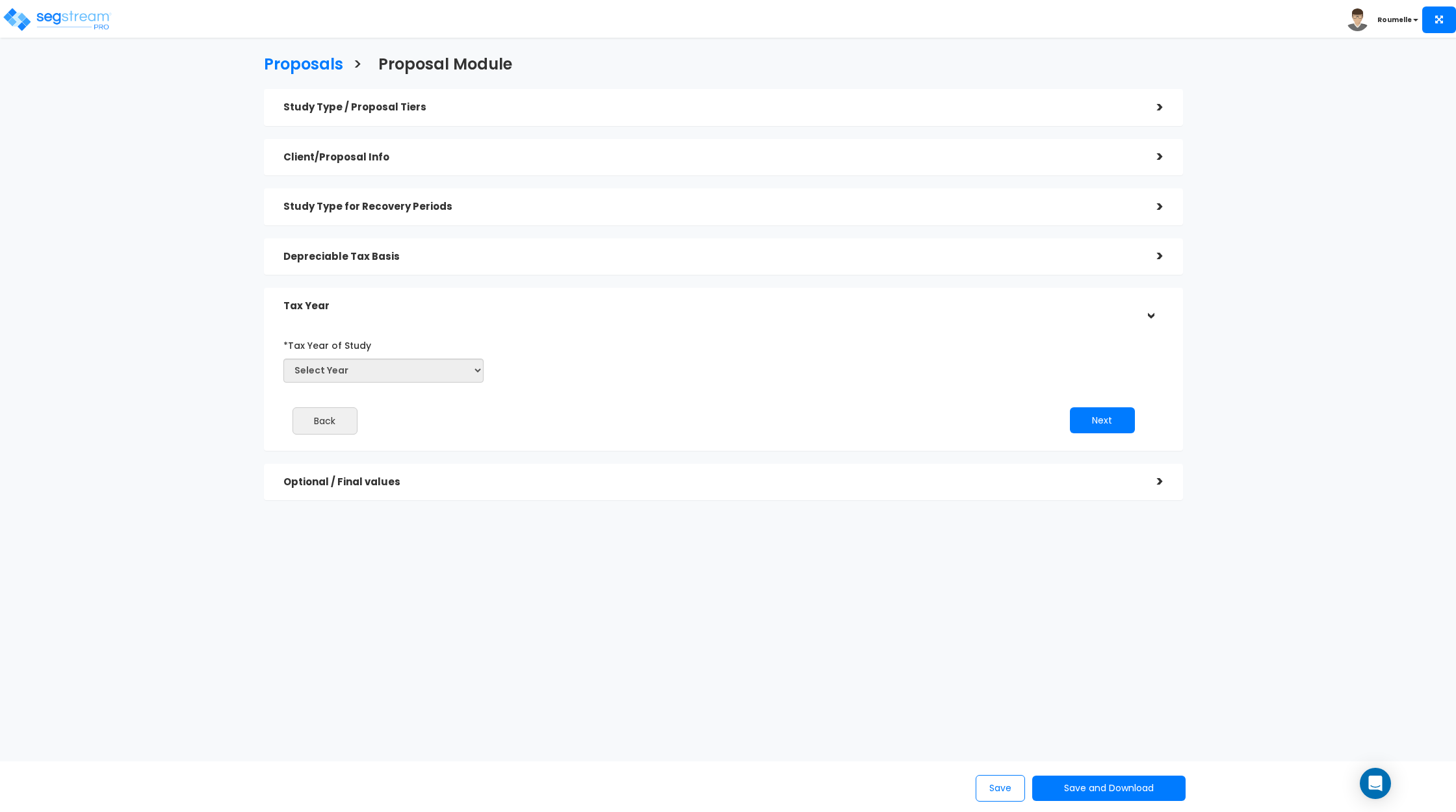
click at [892, 491] on div "Optional / Final values" at bounding box center [710, 482] width 854 height 24
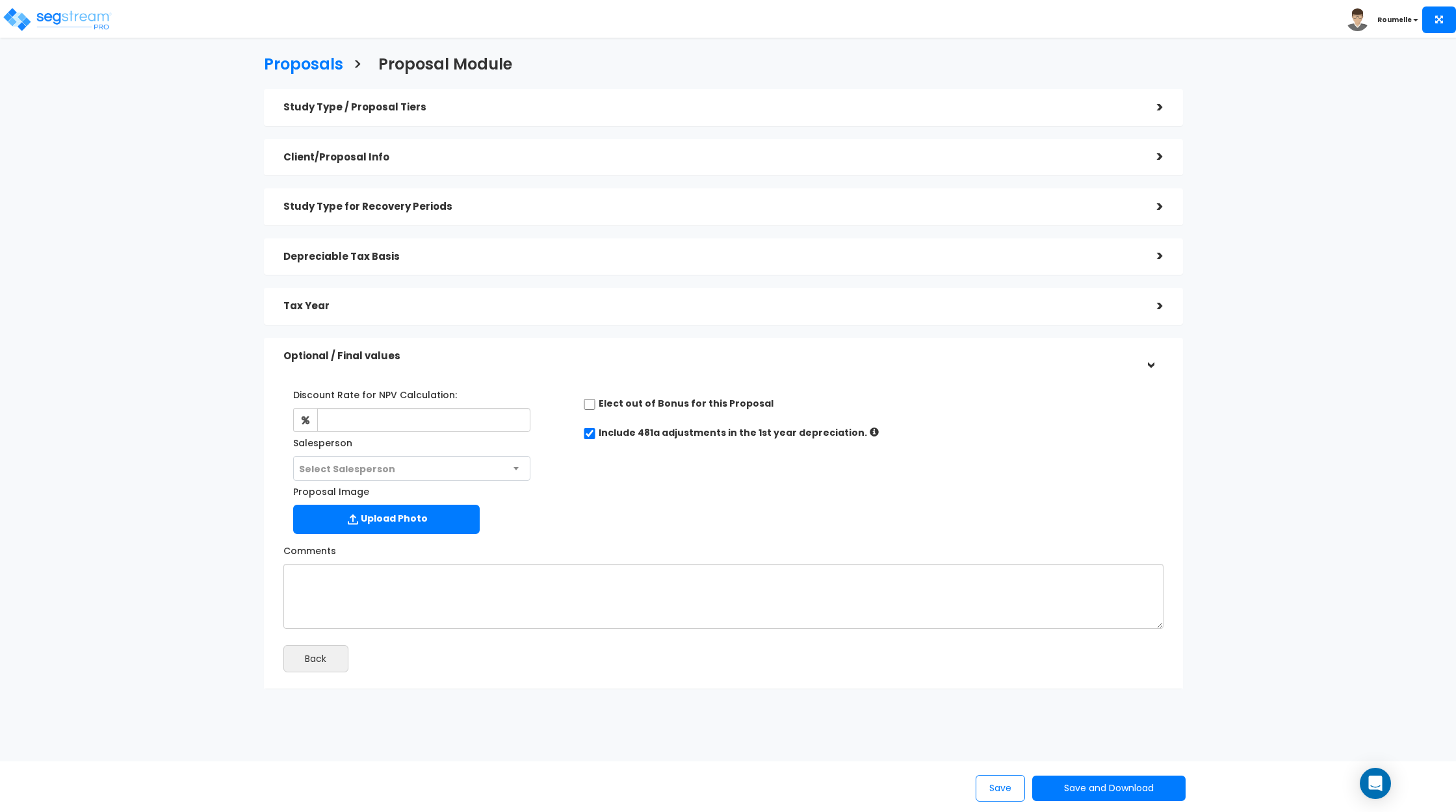
click at [1050, 304] on h5 "Tax Year" at bounding box center [710, 306] width 854 height 11
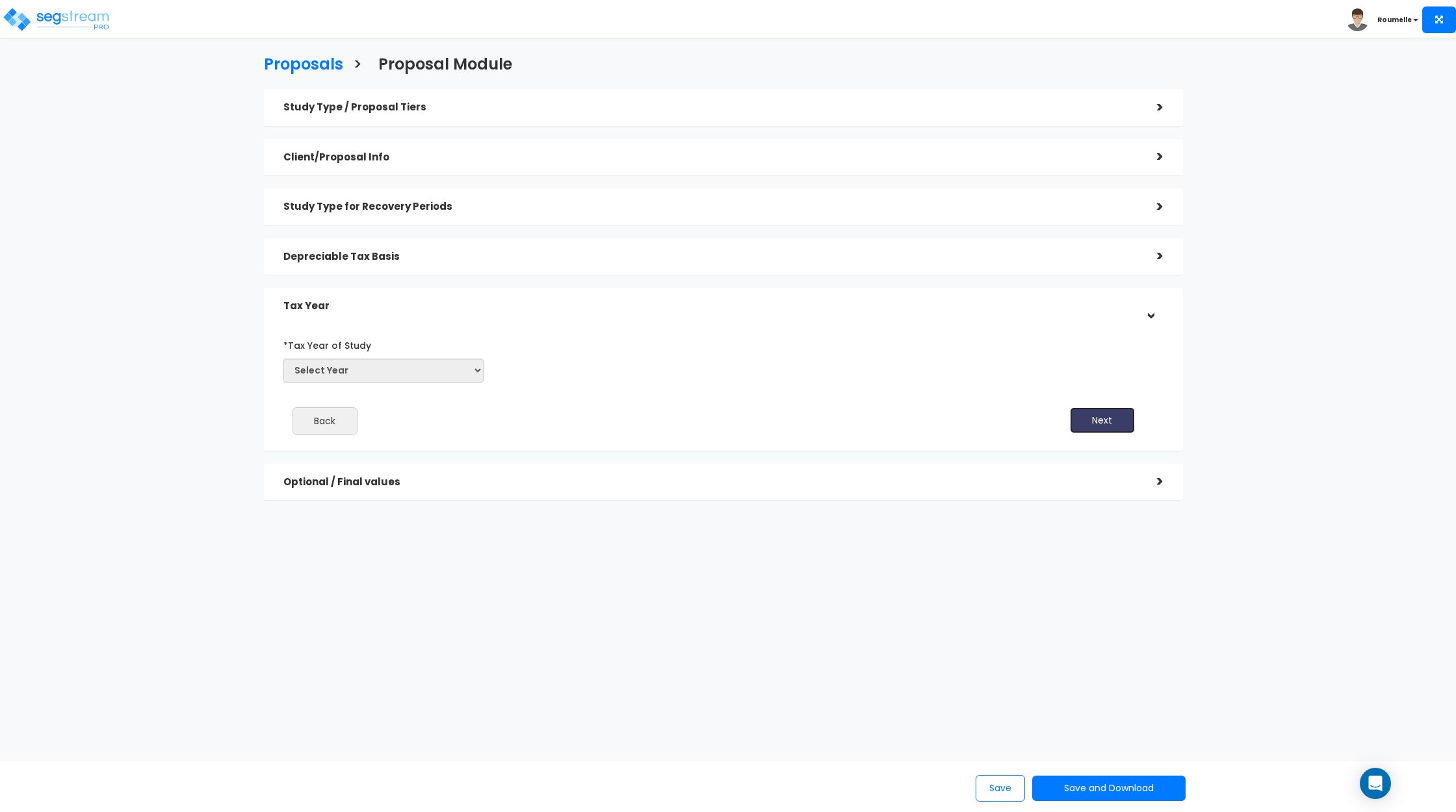
click at [1106, 425] on button "Next" at bounding box center [1101, 420] width 65 height 26
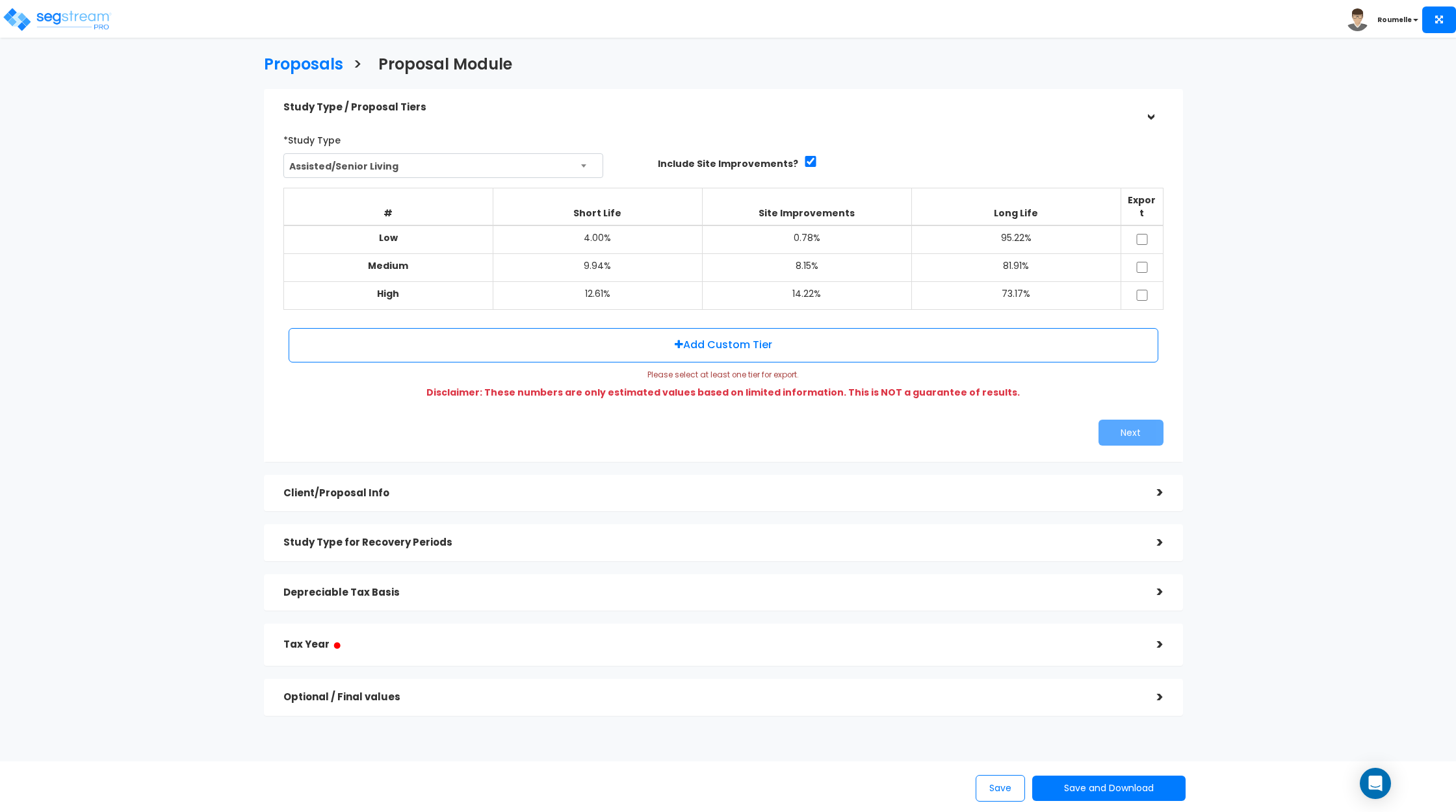
click at [1029, 488] on h5 "Client/Proposal Info" at bounding box center [710, 493] width 854 height 11
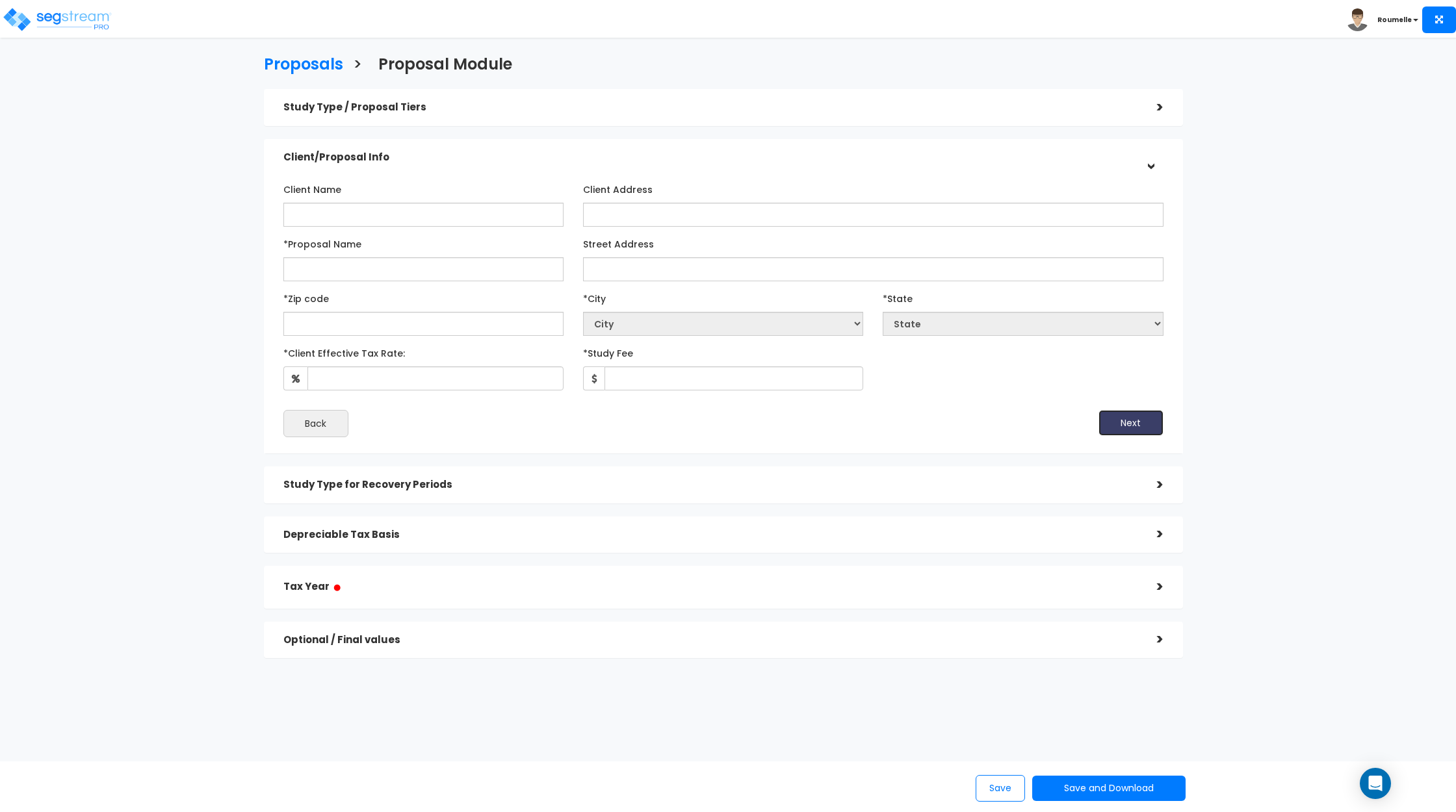
click at [1137, 435] on button "Next" at bounding box center [1131, 423] width 65 height 26
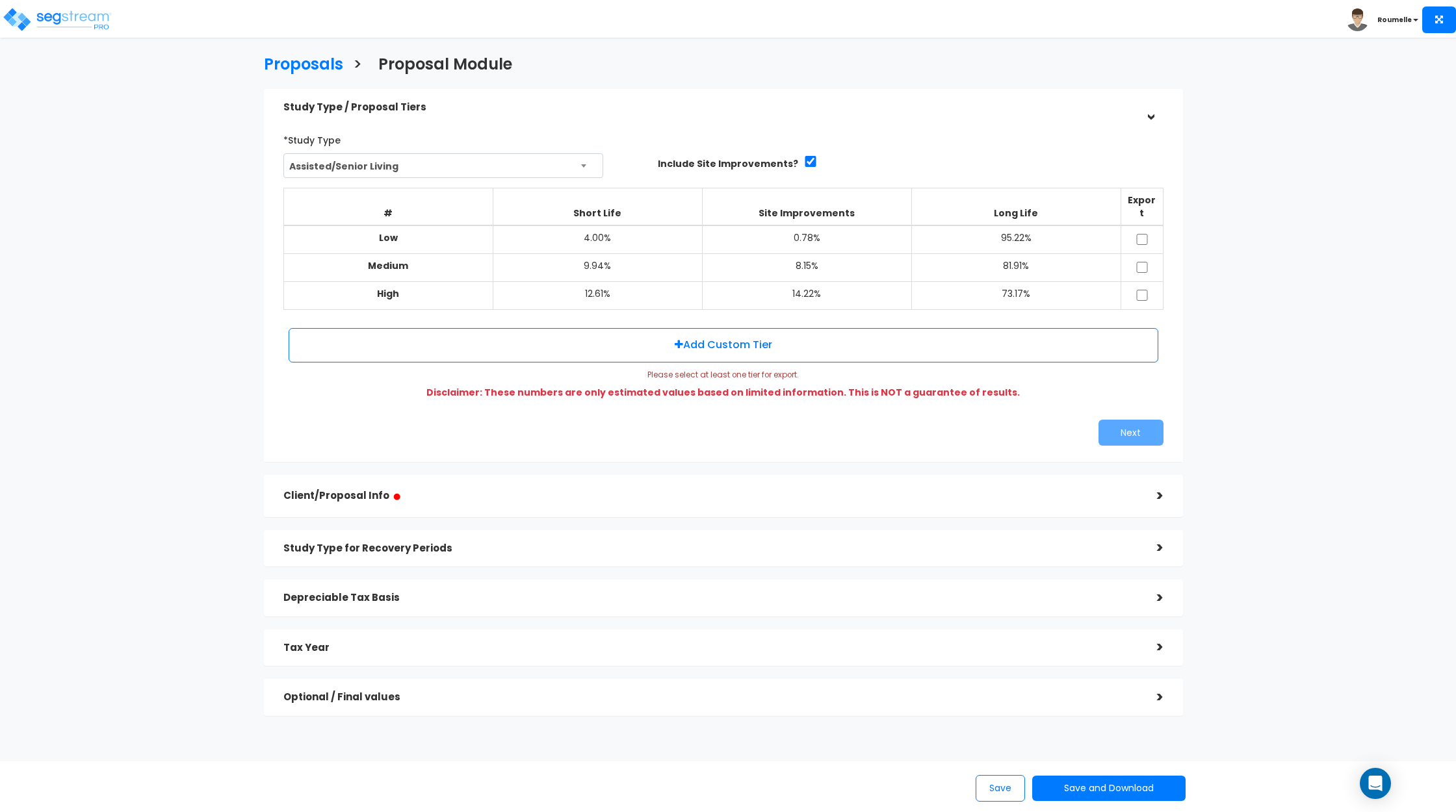
click at [1104, 488] on h5 "Client/Proposal Info ●" at bounding box center [710, 496] width 854 height 16
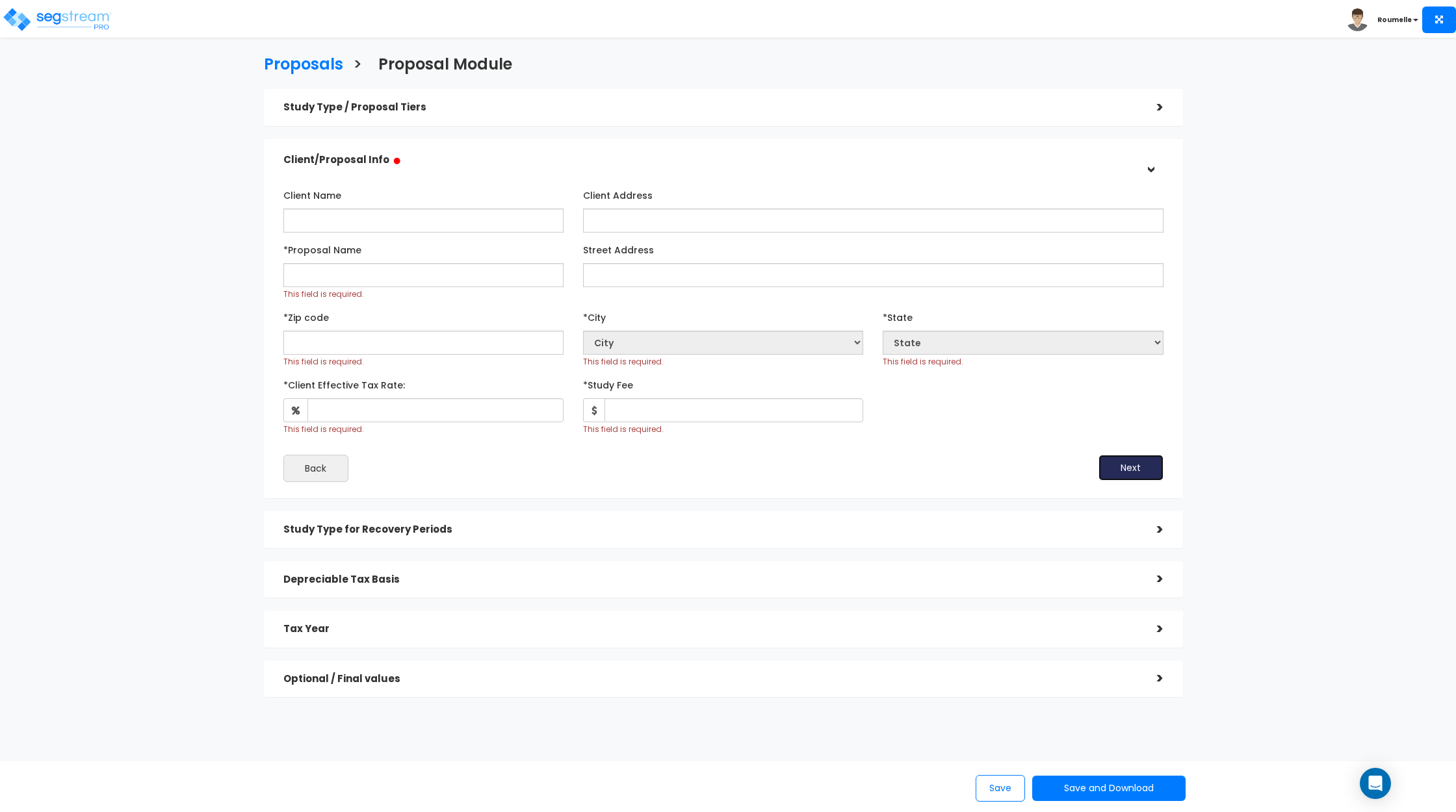
click at [1132, 468] on button "Next" at bounding box center [1131, 468] width 65 height 26
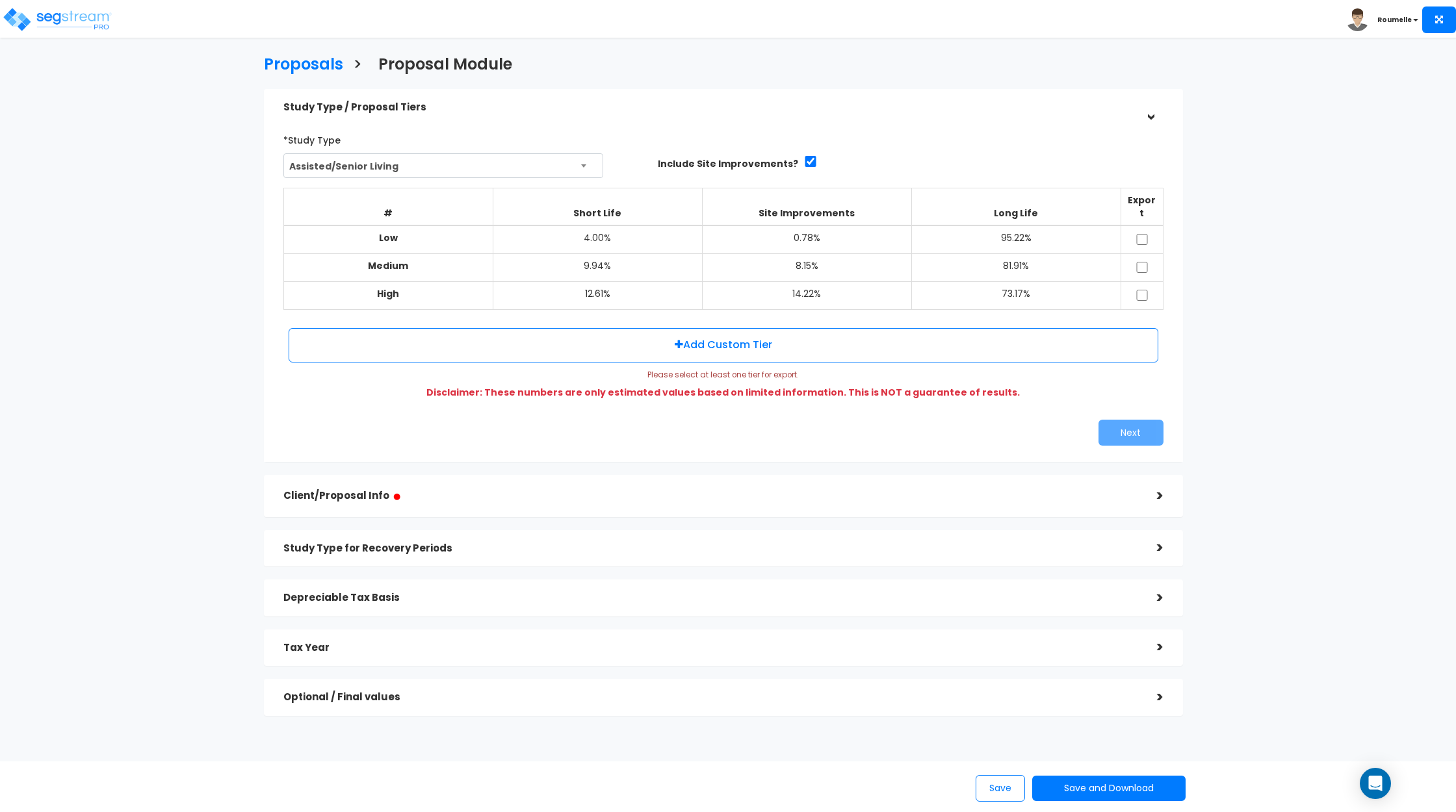
click at [1077, 544] on div "Study Type for Recovery Periods" at bounding box center [710, 549] width 854 height 24
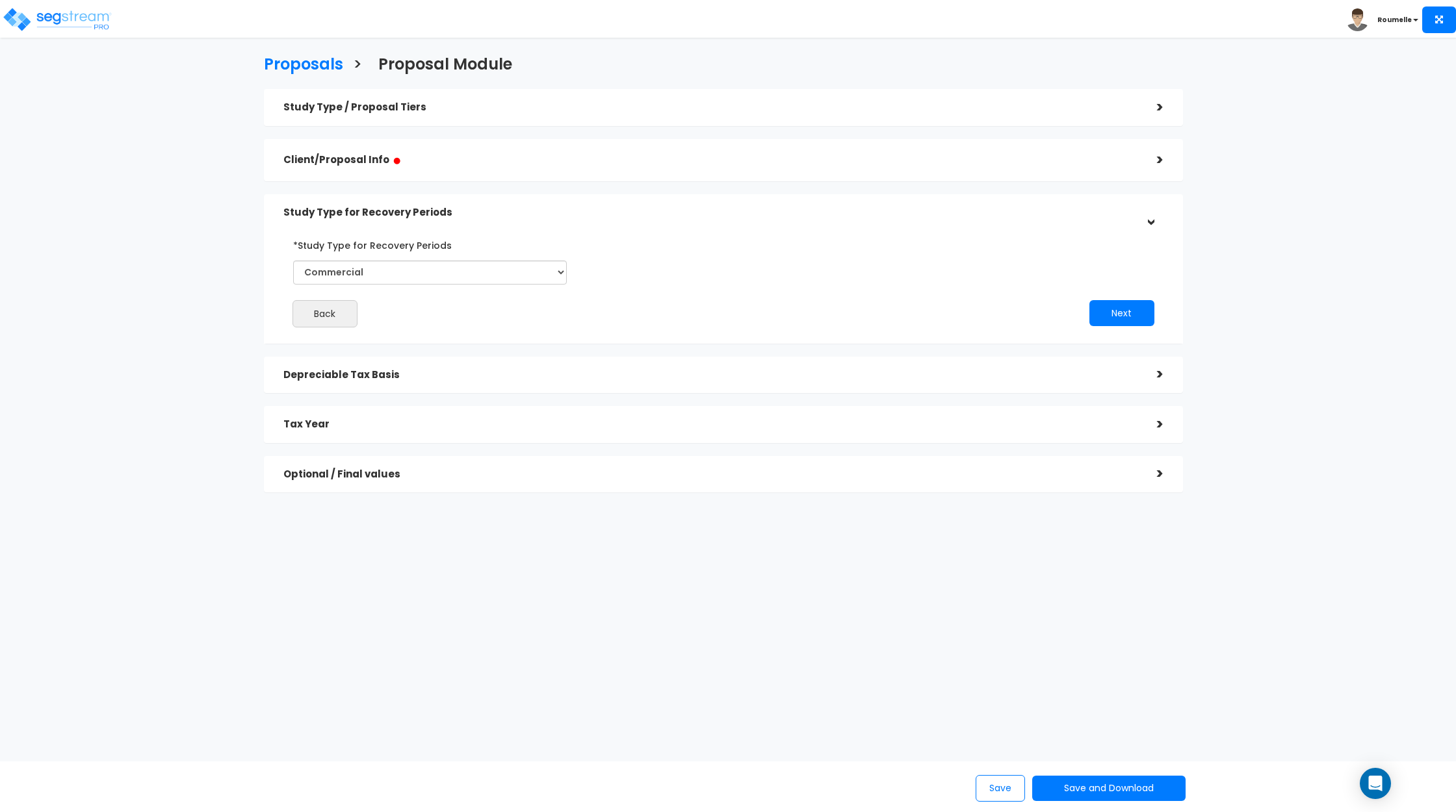
click at [1063, 475] on h5 "Optional / Final values" at bounding box center [710, 474] width 854 height 11
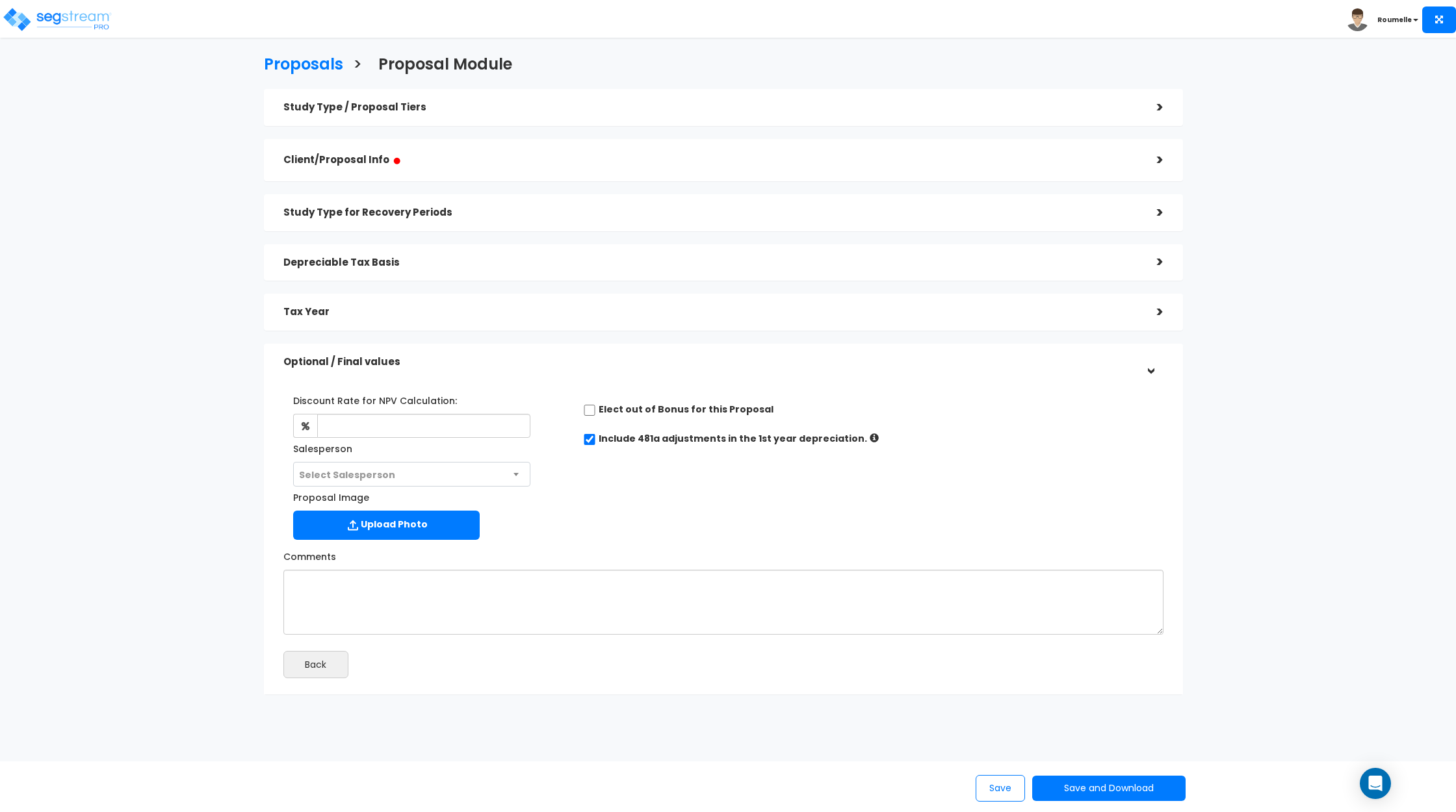
click at [423, 157] on h5 "Client/Proposal Info ●" at bounding box center [710, 160] width 854 height 16
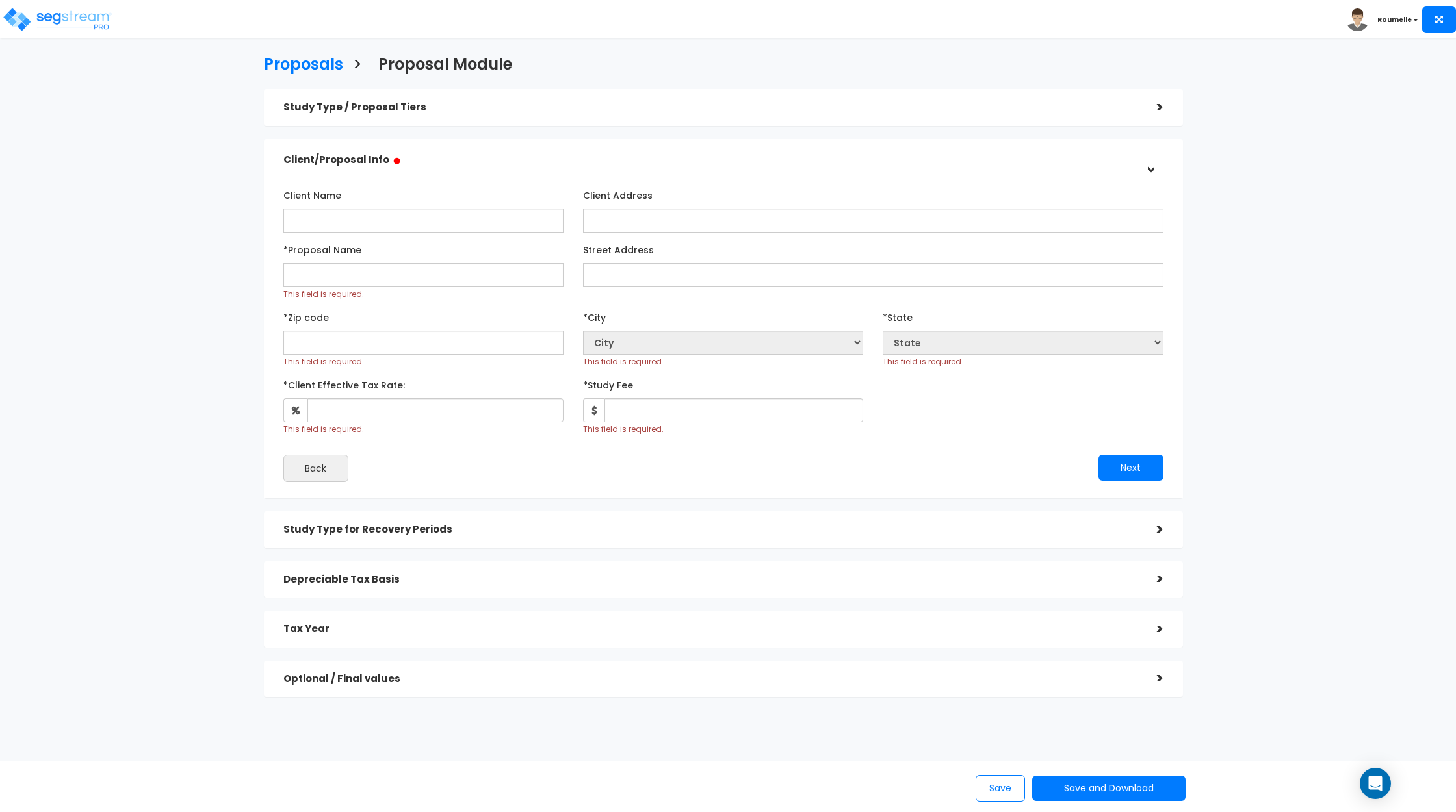
click at [426, 157] on h5 "Client/Proposal Info ●" at bounding box center [710, 160] width 854 height 16
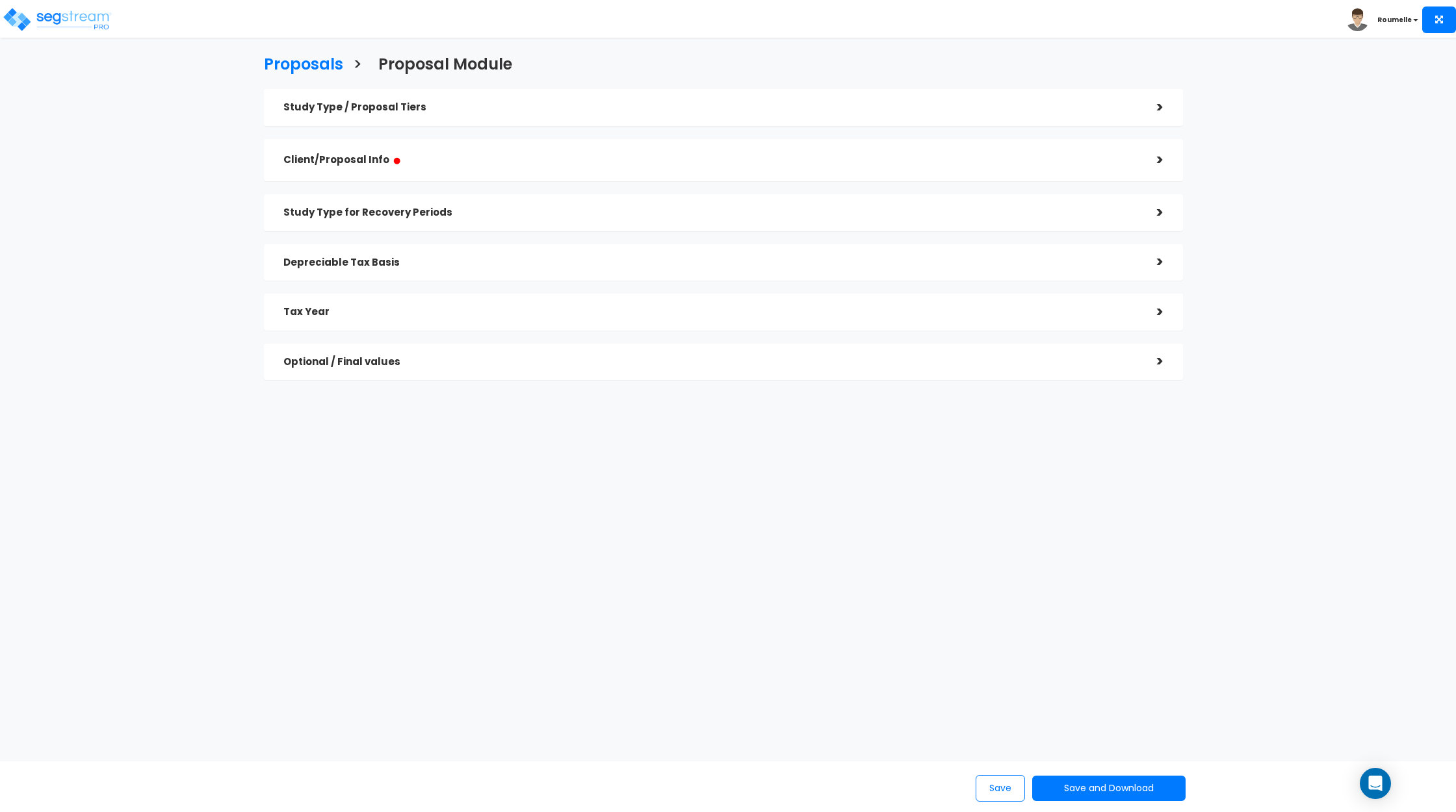
click at [461, 108] on h5 "Study Type / Proposal Tiers" at bounding box center [710, 107] width 854 height 11
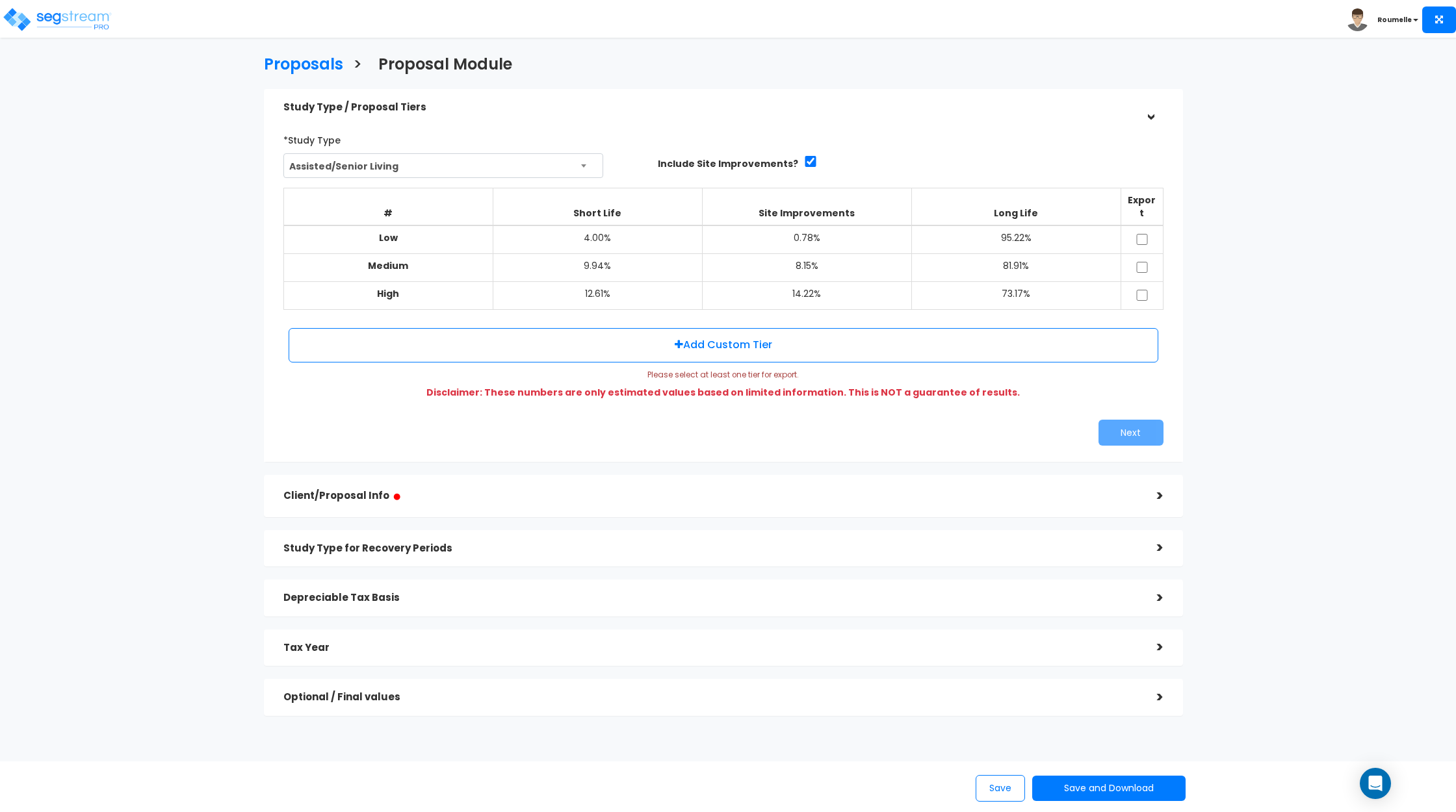
click at [461, 106] on h5 "Study Type / Proposal Tiers" at bounding box center [710, 107] width 854 height 11
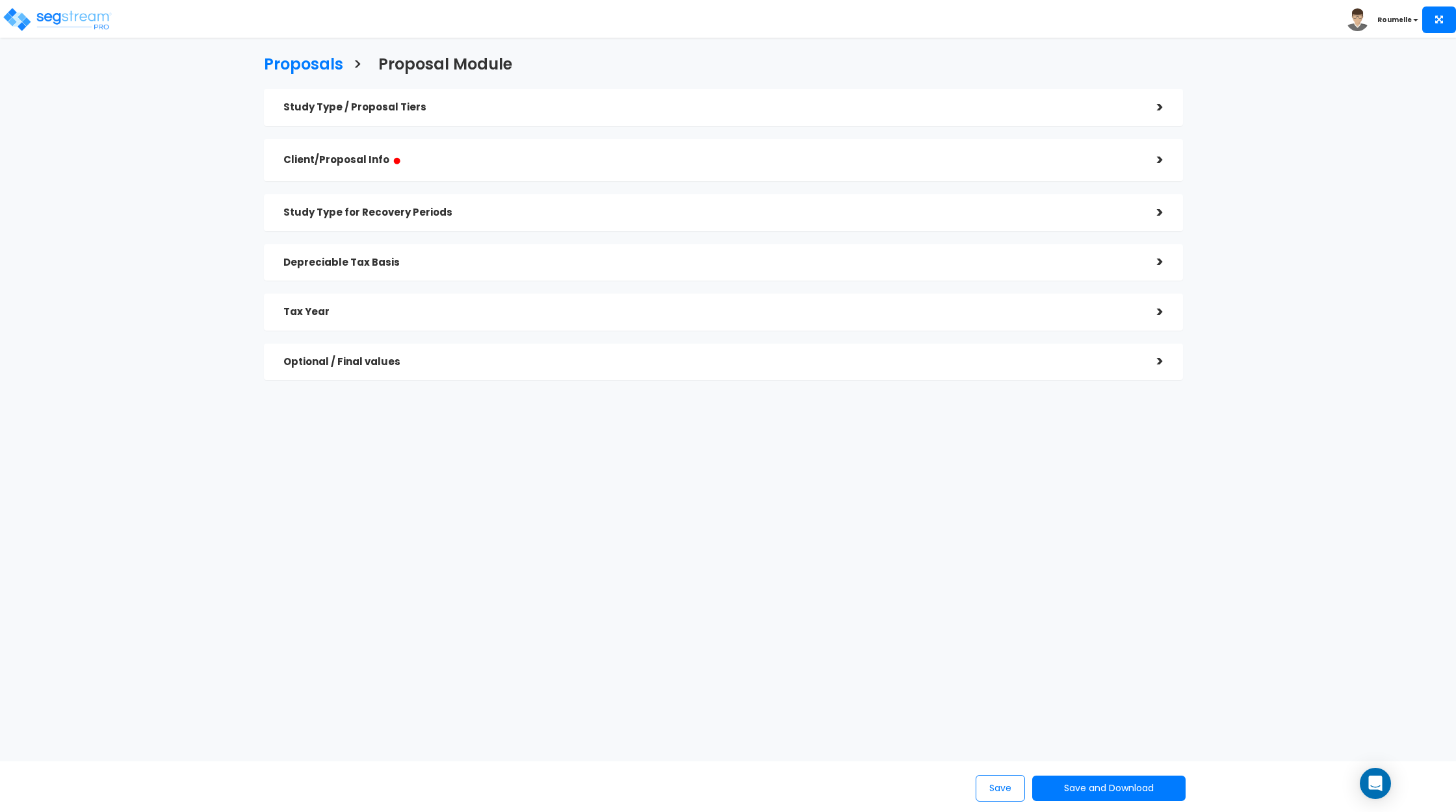
click at [439, 208] on h5 "Study Type for Recovery Periods" at bounding box center [710, 213] width 854 height 11
click at [331, 315] on button "Back" at bounding box center [325, 314] width 65 height 28
checkbox input "true"
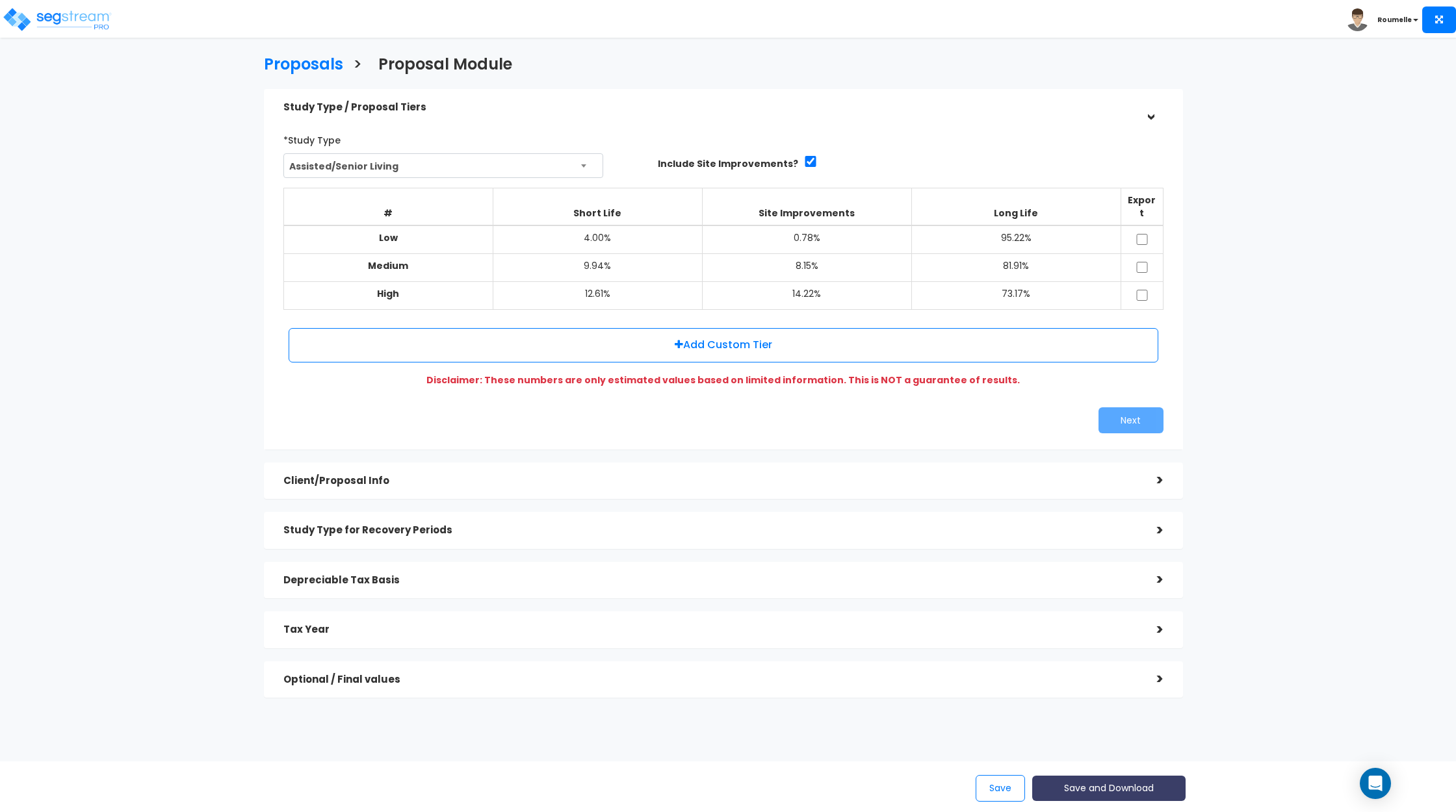
click at [1103, 787] on button "Save and Download" at bounding box center [1109, 788] width 153 height 25
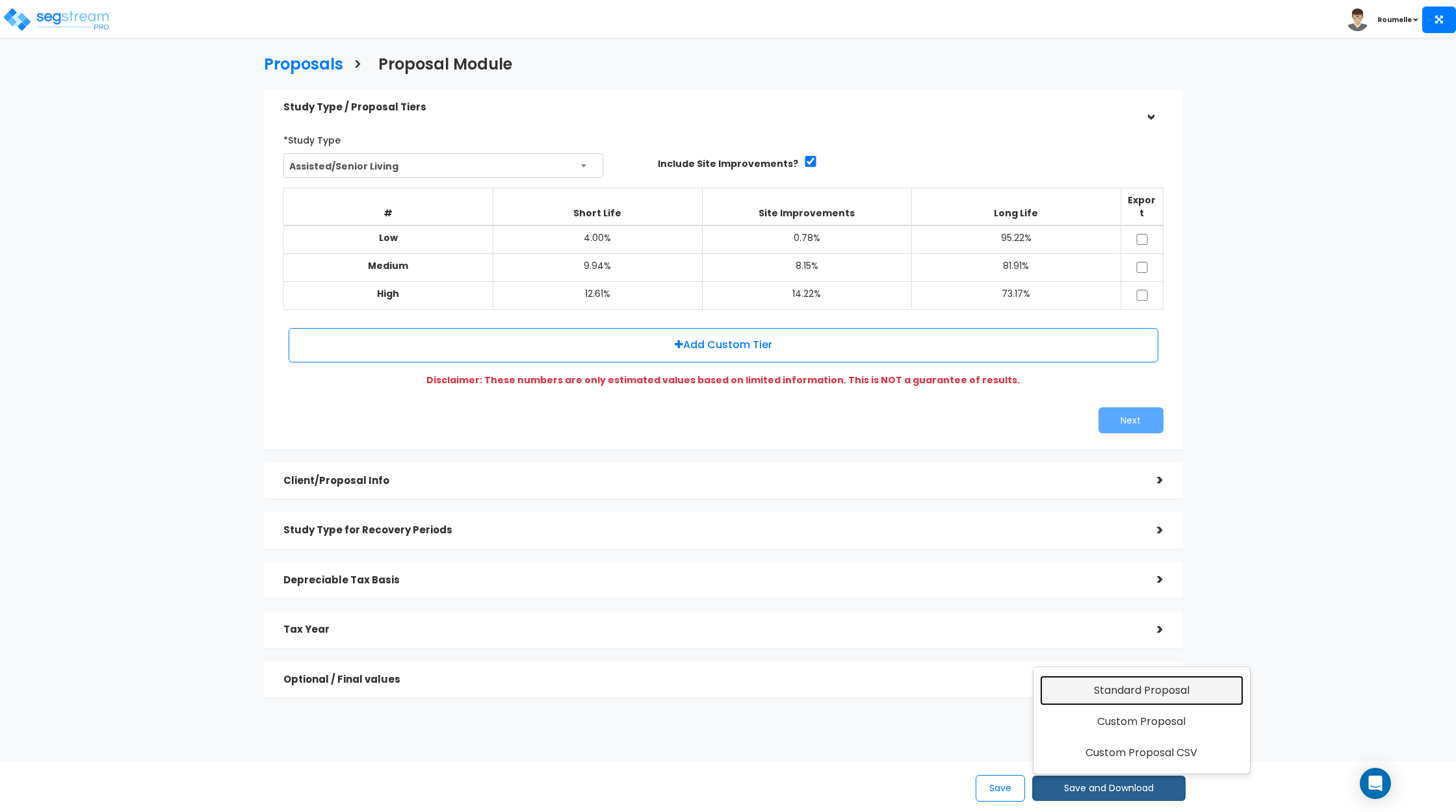
click at [1163, 694] on link "Standard Proposal" at bounding box center [1142, 691] width 203 height 30
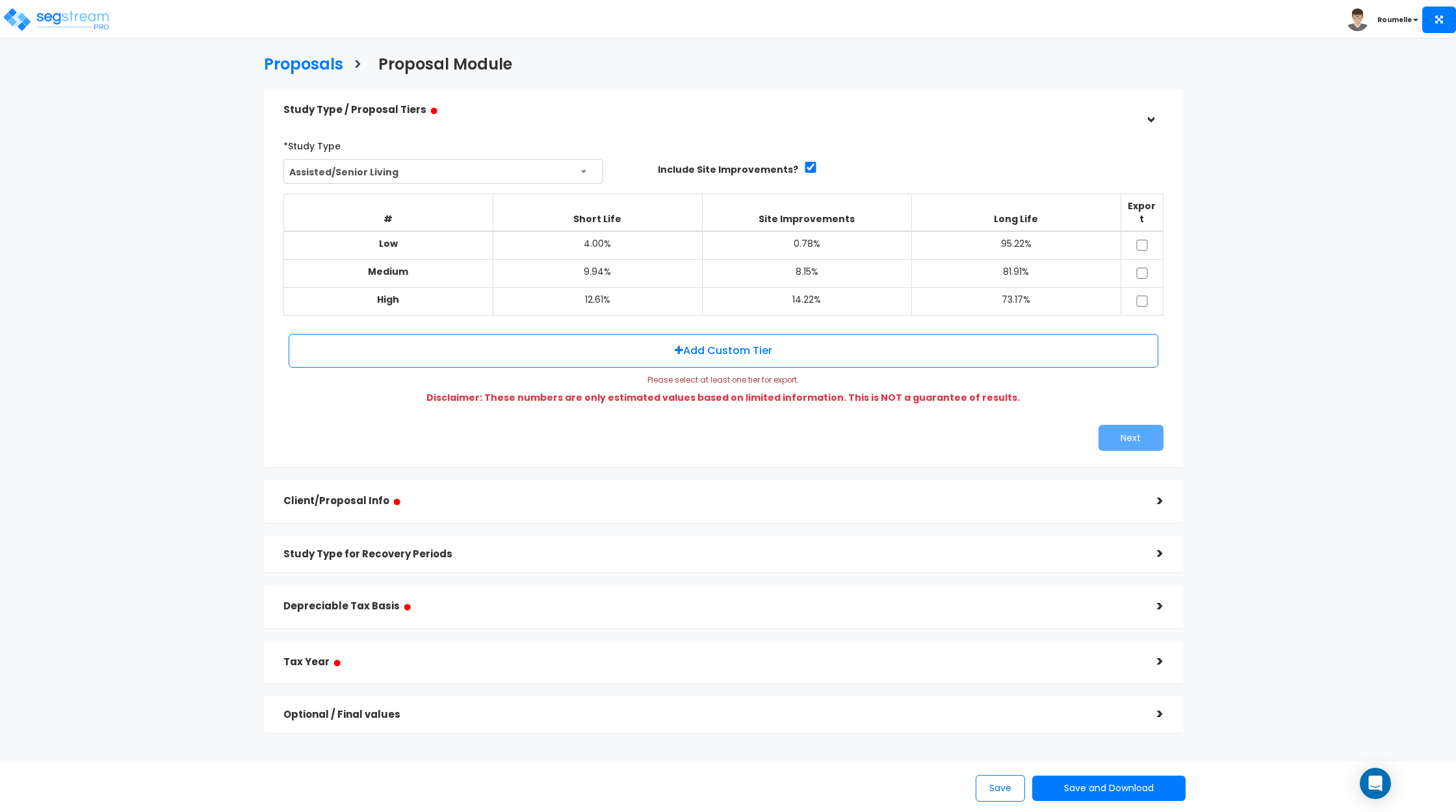
click at [1310, 384] on div "Proposals > Proposal Module Study Type / Proposal Tiers ● > *Study Type Assiste…" at bounding box center [723, 398] width 1197 height 969
click at [555, 493] on h5 "Client/Proposal Info ●" at bounding box center [710, 501] width 854 height 16
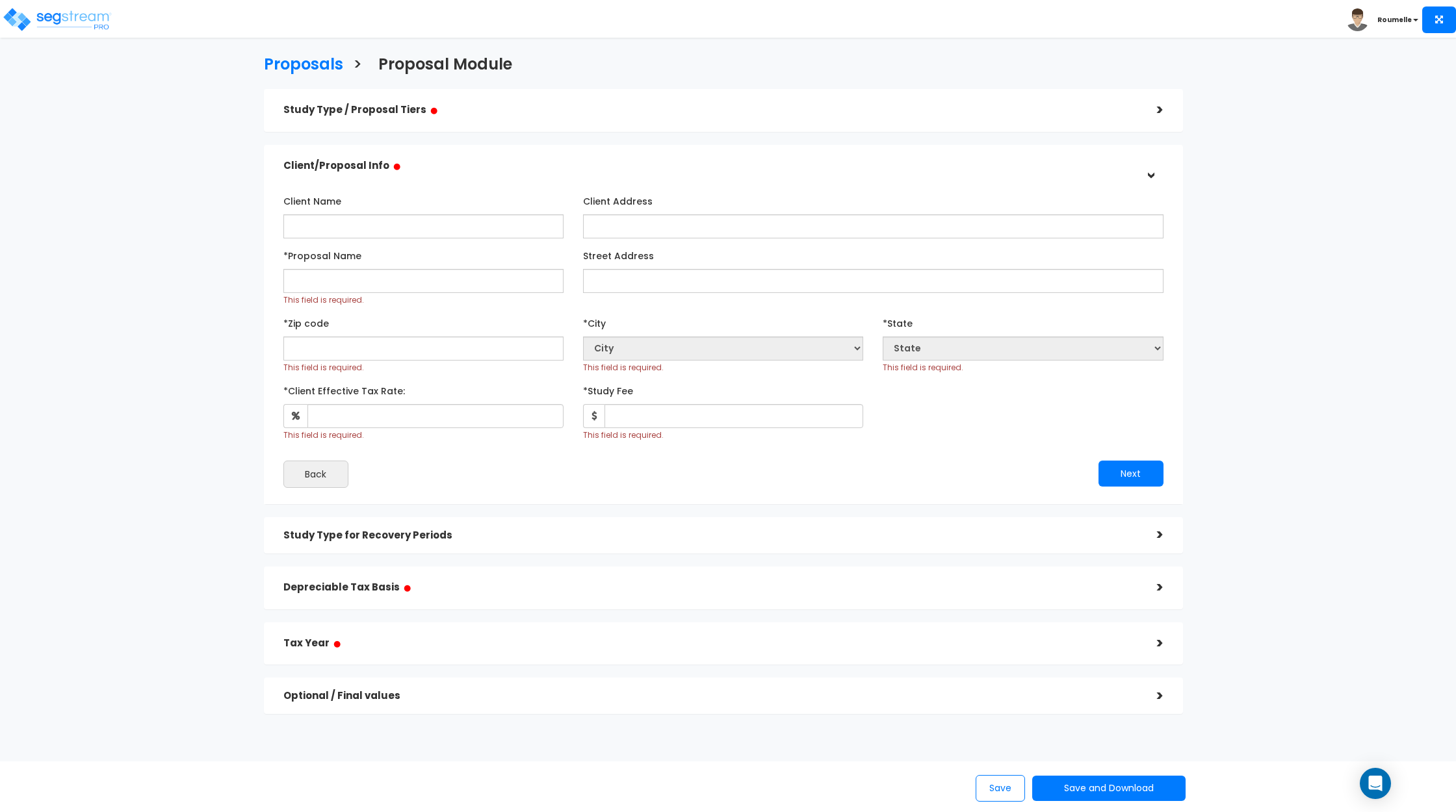
click at [536, 535] on h5 "Study Type for Recovery Periods" at bounding box center [710, 536] width 854 height 11
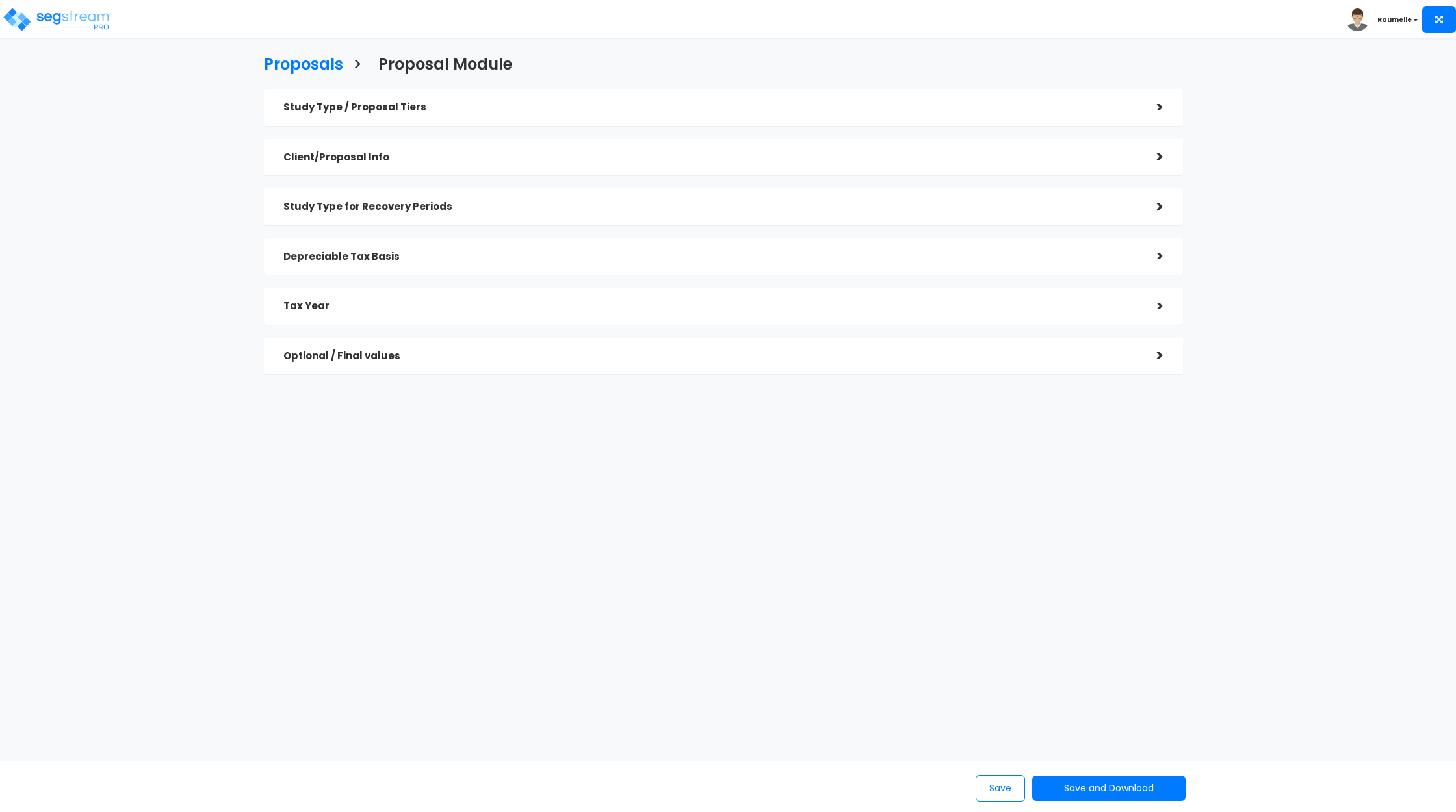
checkbox input "true"
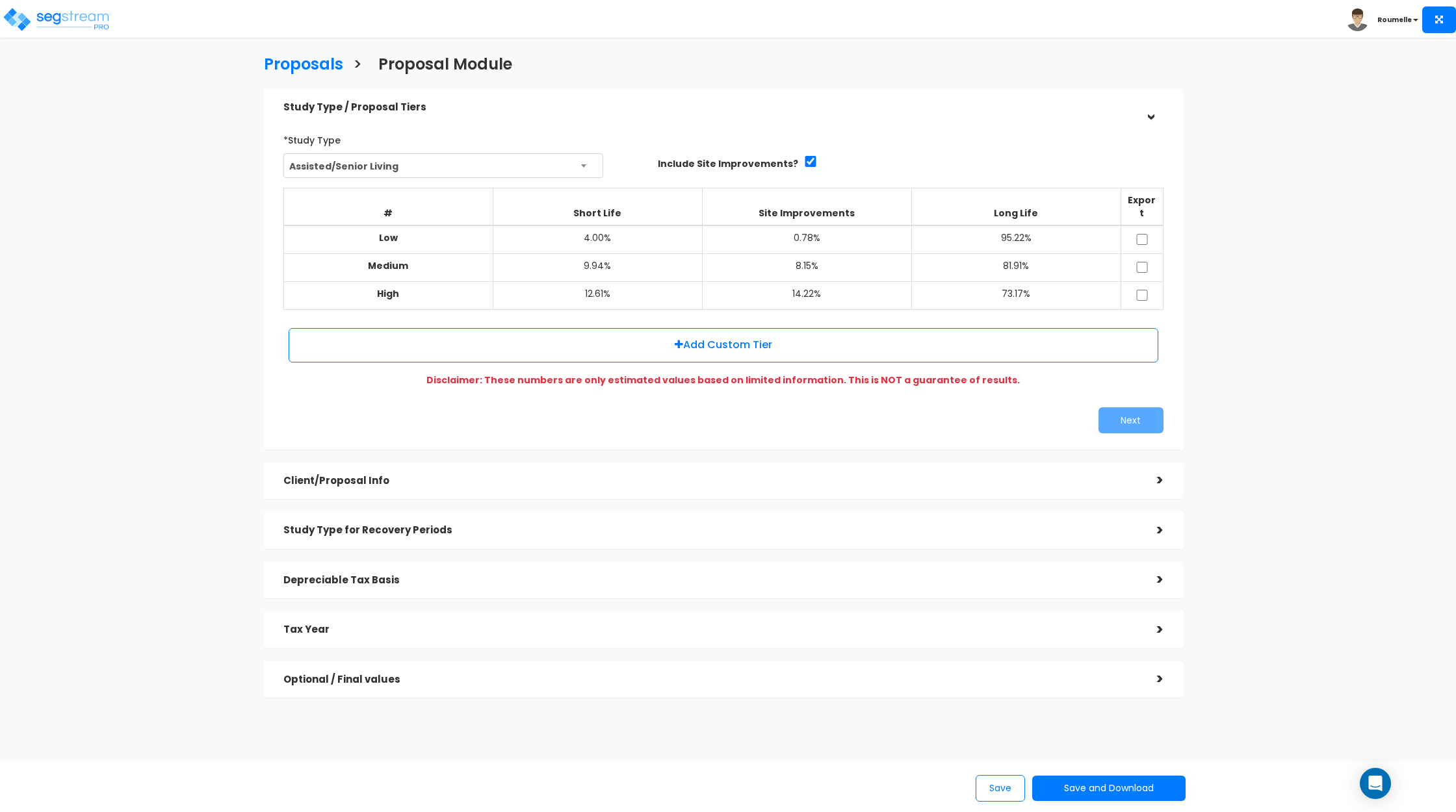
click at [473, 518] on div "Study Type for Recovery Periods" at bounding box center [710, 530] width 854 height 24
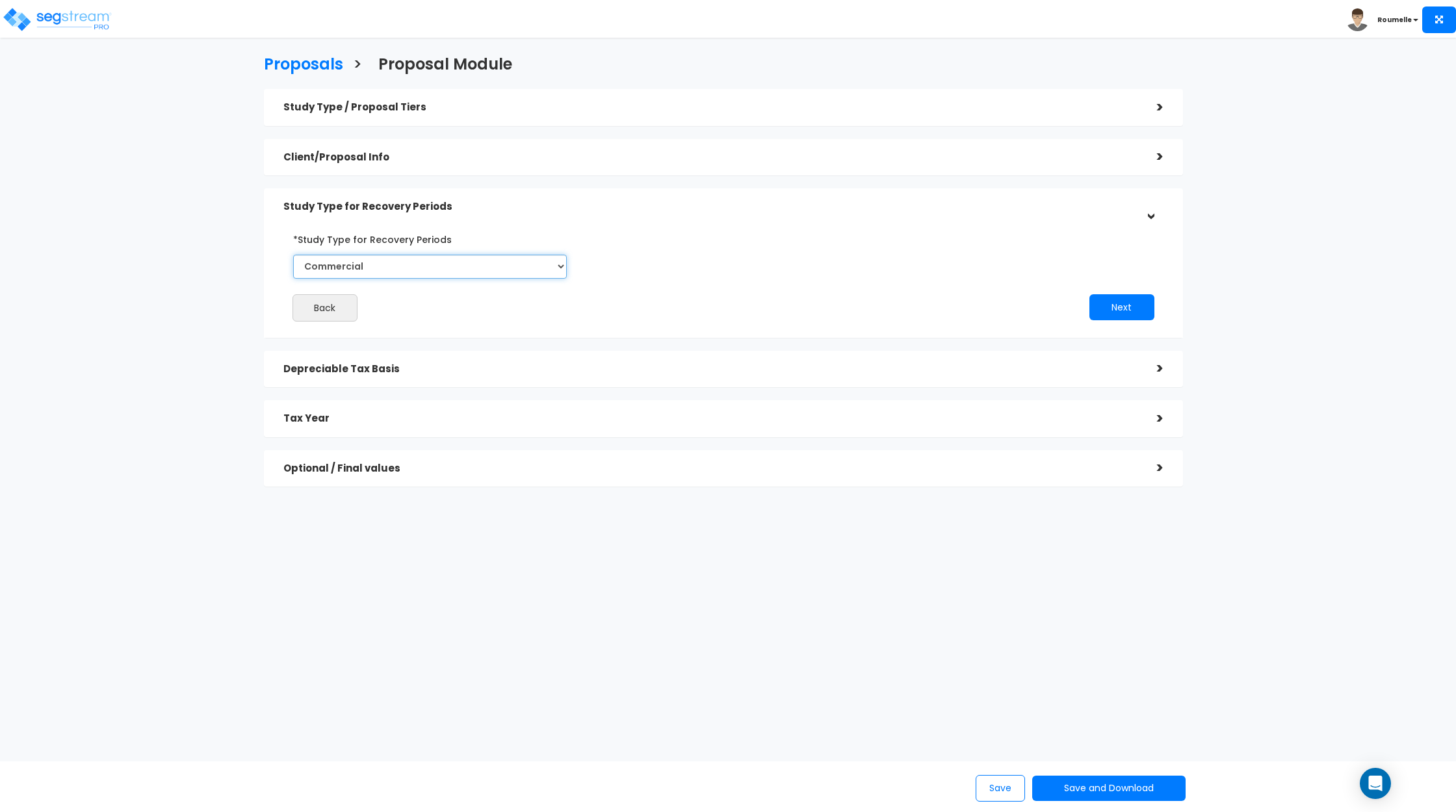
click at [516, 274] on select "Commercial Residential" at bounding box center [430, 267] width 274 height 24
click at [621, 113] on div "Study Type / Proposal Tiers" at bounding box center [710, 108] width 854 height 24
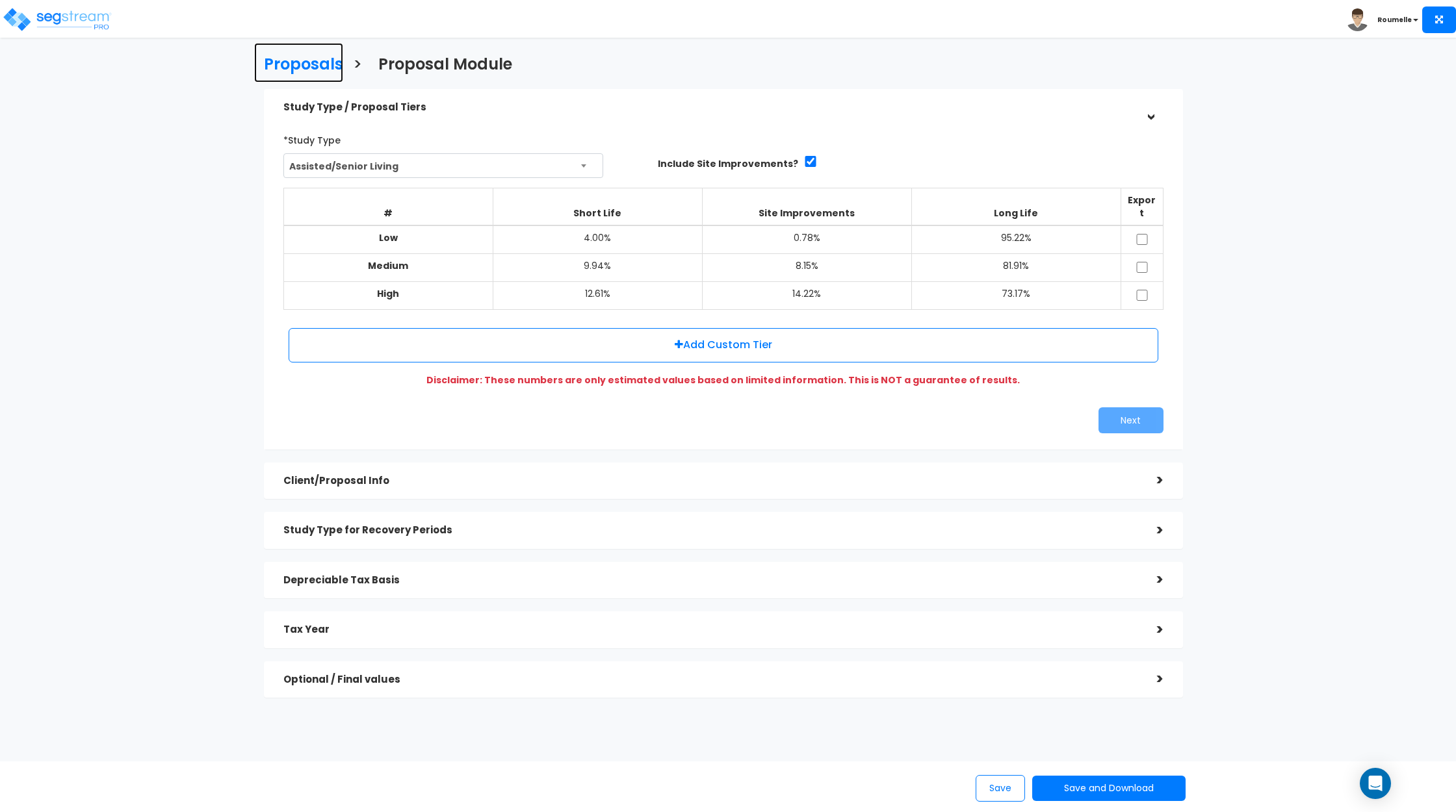
click at [317, 64] on h3 "Proposals" at bounding box center [303, 65] width 79 height 20
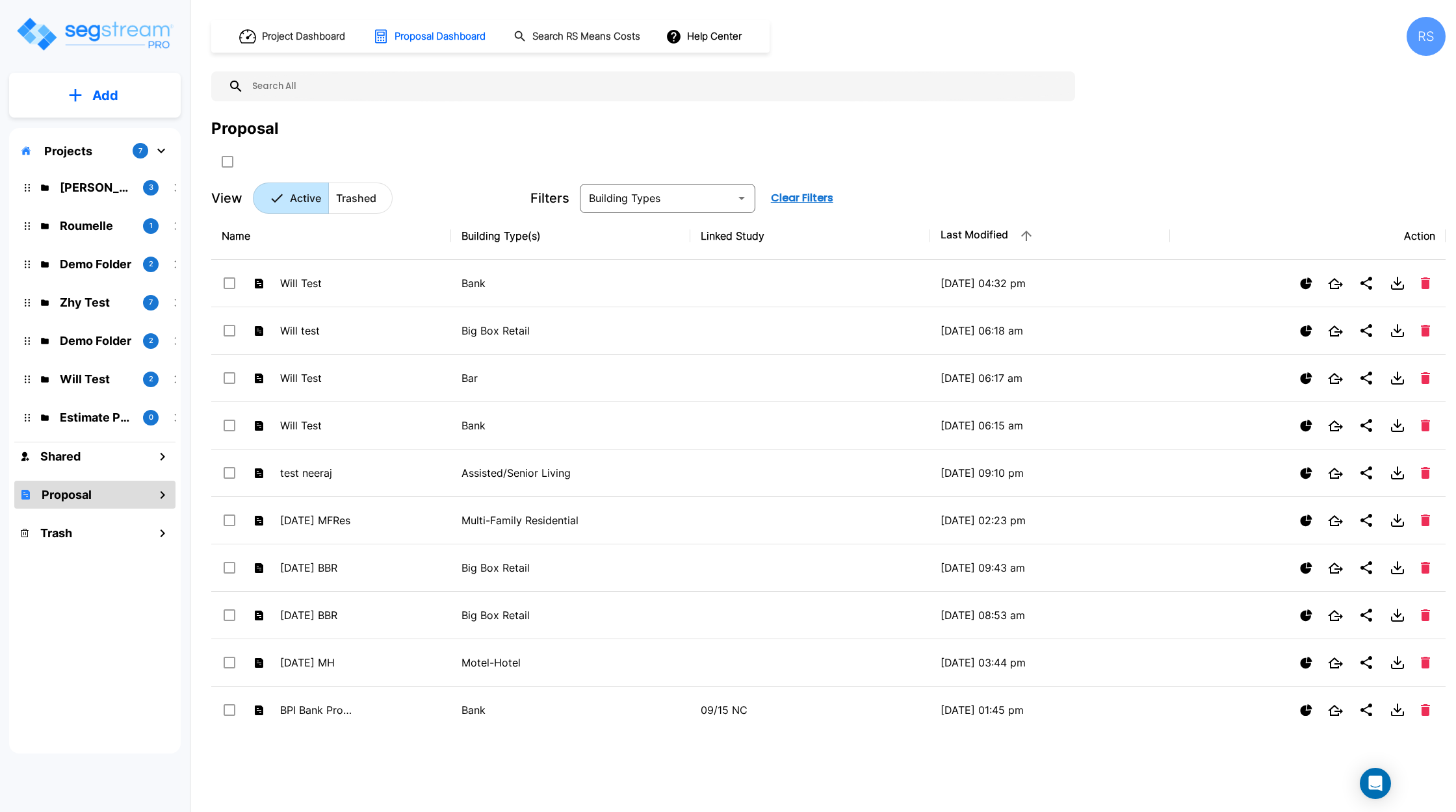
click at [139, 94] on button "Add" at bounding box center [95, 96] width 171 height 38
click at [119, 201] on p "Add Proposal" at bounding box center [103, 205] width 67 height 15
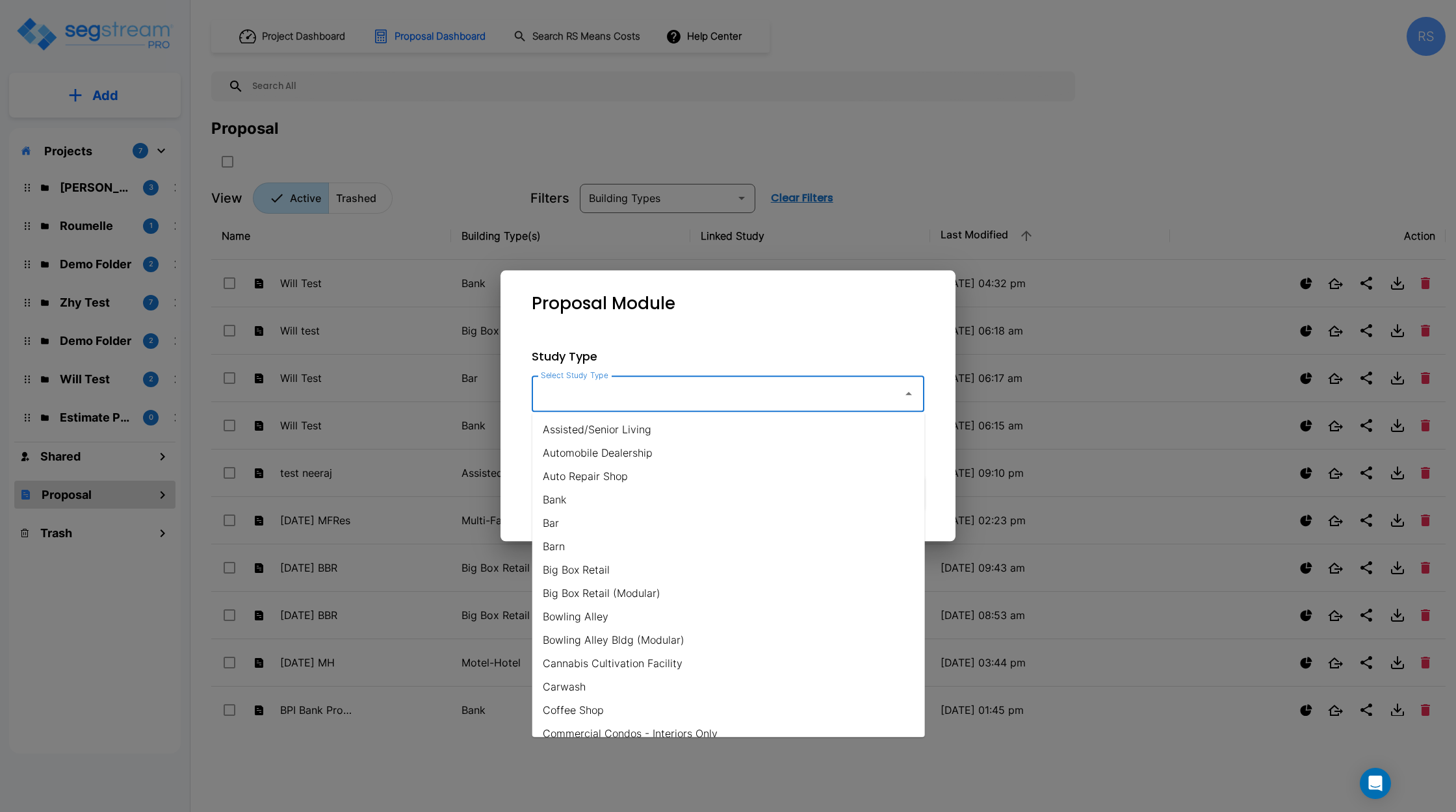
drag, startPoint x: 869, startPoint y: 394, endPoint x: 770, endPoint y: 413, distance: 100.8
click at [865, 394] on input "Select Study Type" at bounding box center [714, 394] width 353 height 25
click at [690, 425] on li "Assisted/Senior Living" at bounding box center [728, 429] width 393 height 23
type input "Assisted/Senior Living"
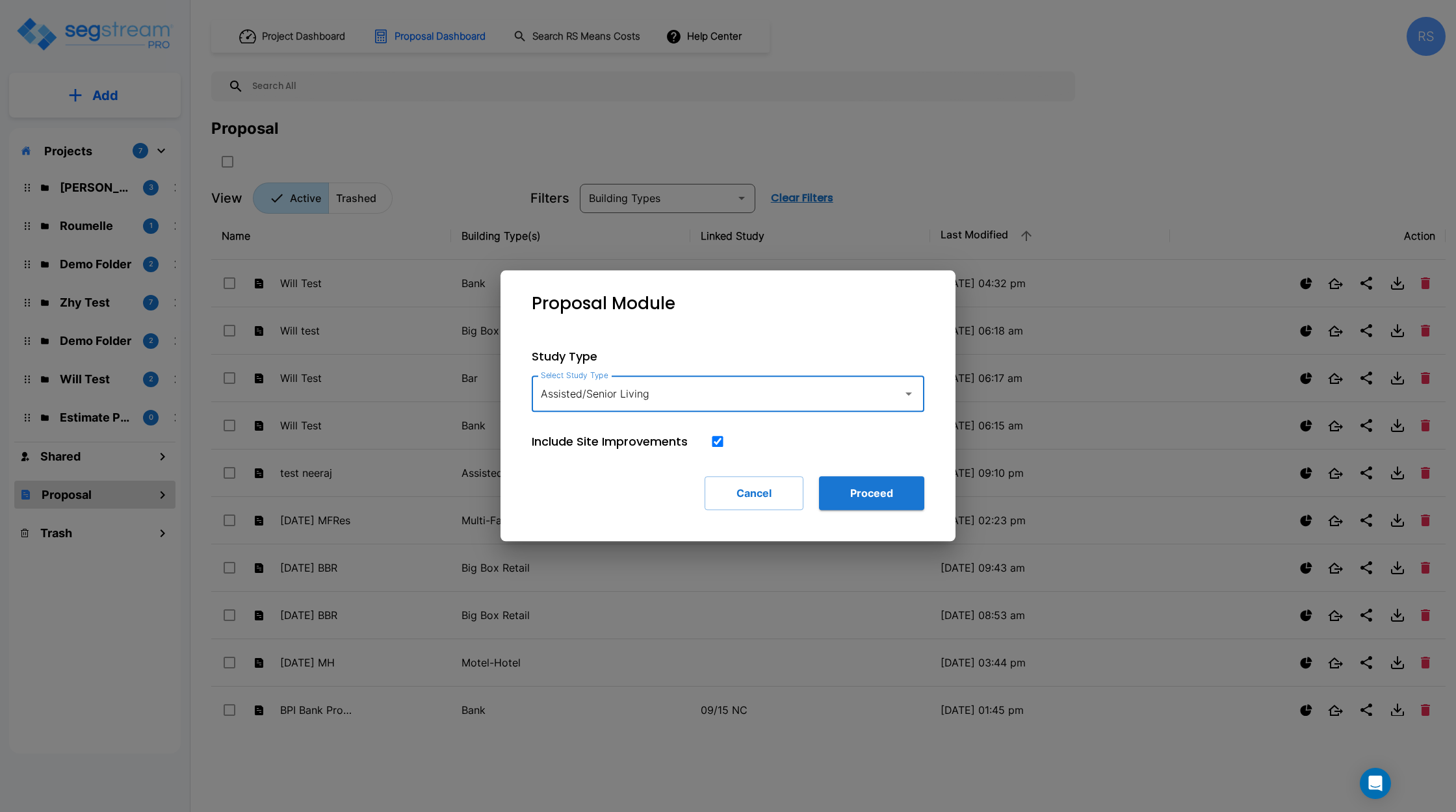
drag, startPoint x: 849, startPoint y: 487, endPoint x: 802, endPoint y: 463, distance: 52.8
click at [849, 487] on button "Proceed" at bounding box center [871, 493] width 105 height 34
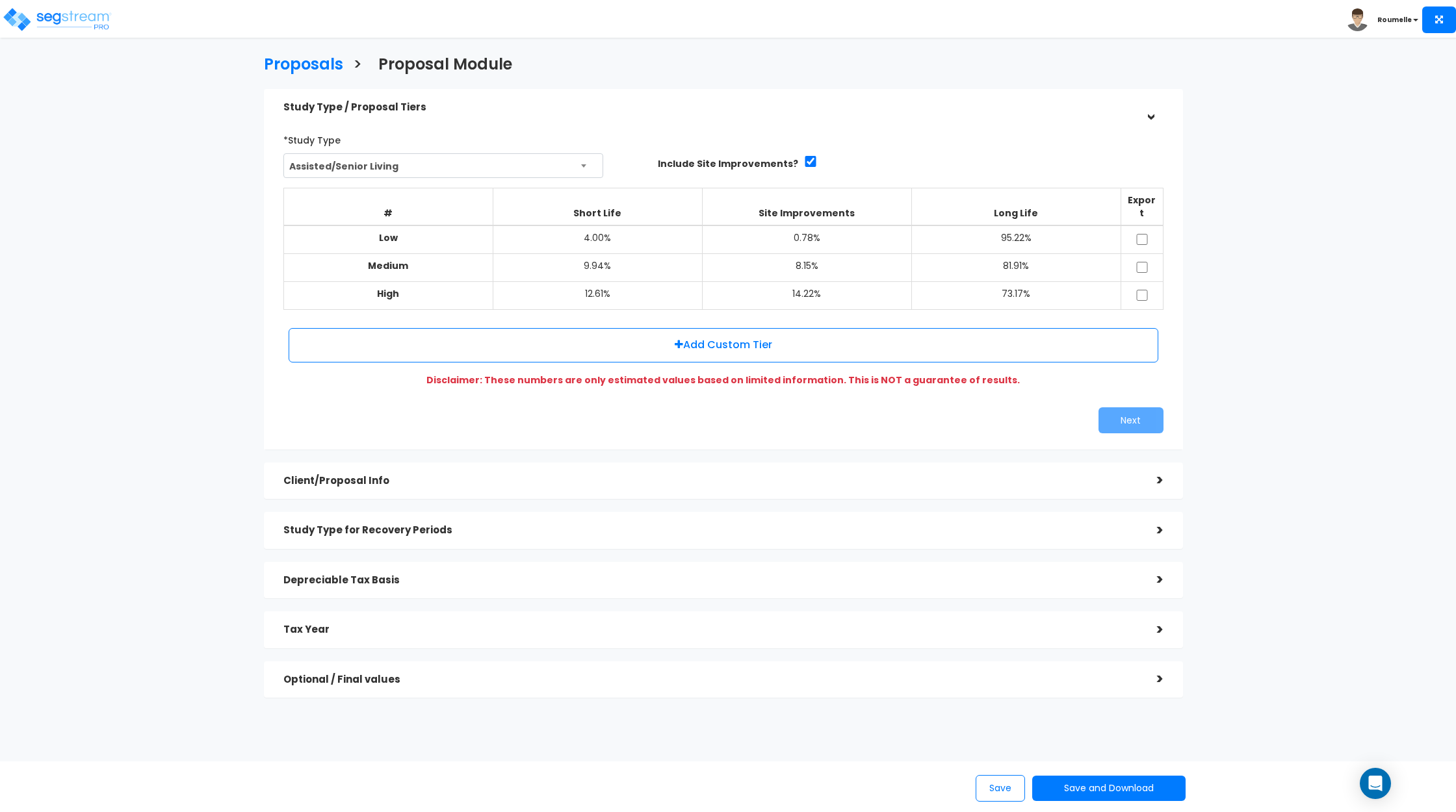
click at [398, 475] on h5 "Client/Proposal Info" at bounding box center [710, 480] width 854 height 11
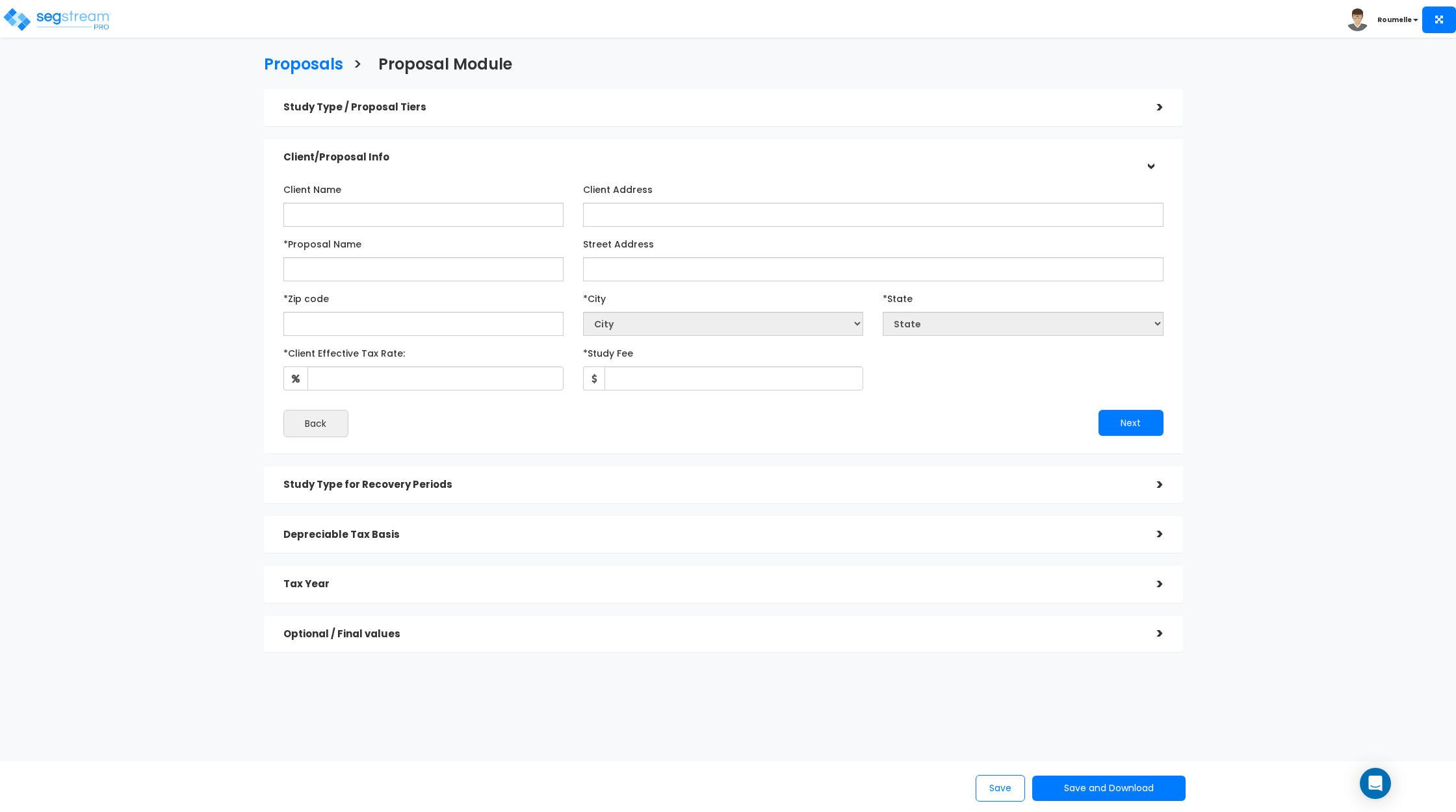
click at [375, 485] on h5 "Study Type for Recovery Periods" at bounding box center [710, 485] width 854 height 11
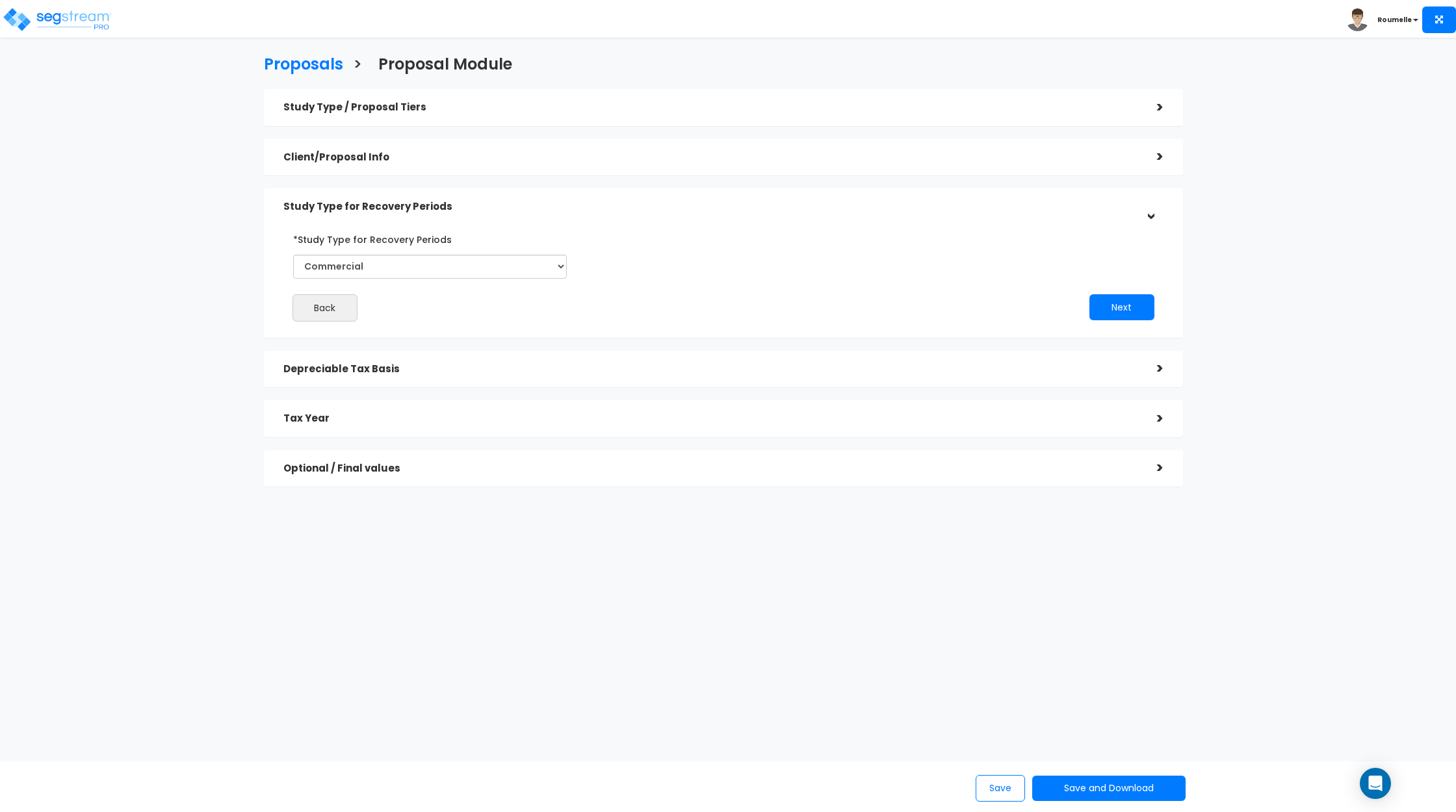
click at [375, 372] on h5 "Depreciable Tax Basis" at bounding box center [710, 369] width 854 height 11
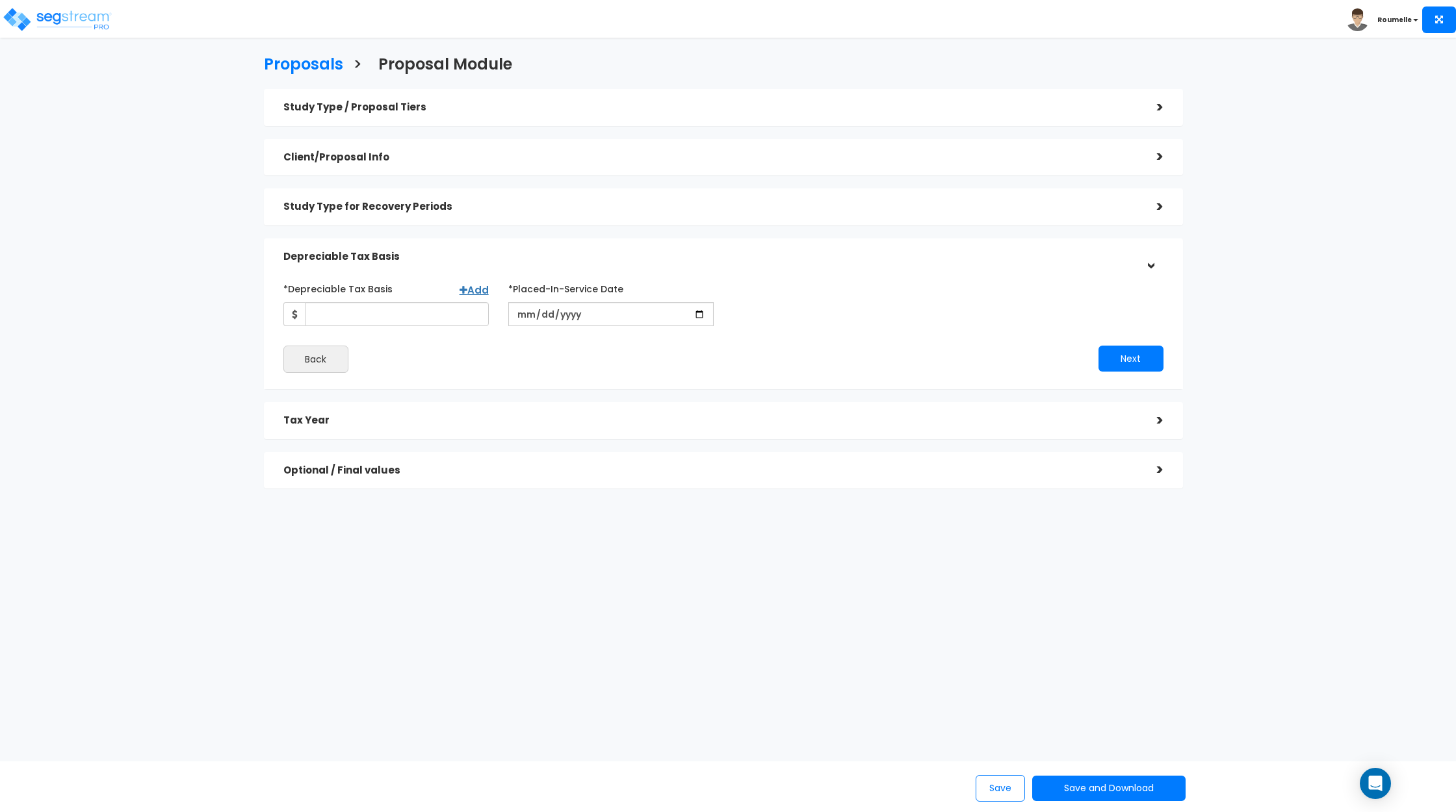
click at [363, 427] on div "Tax Year" at bounding box center [710, 421] width 854 height 24
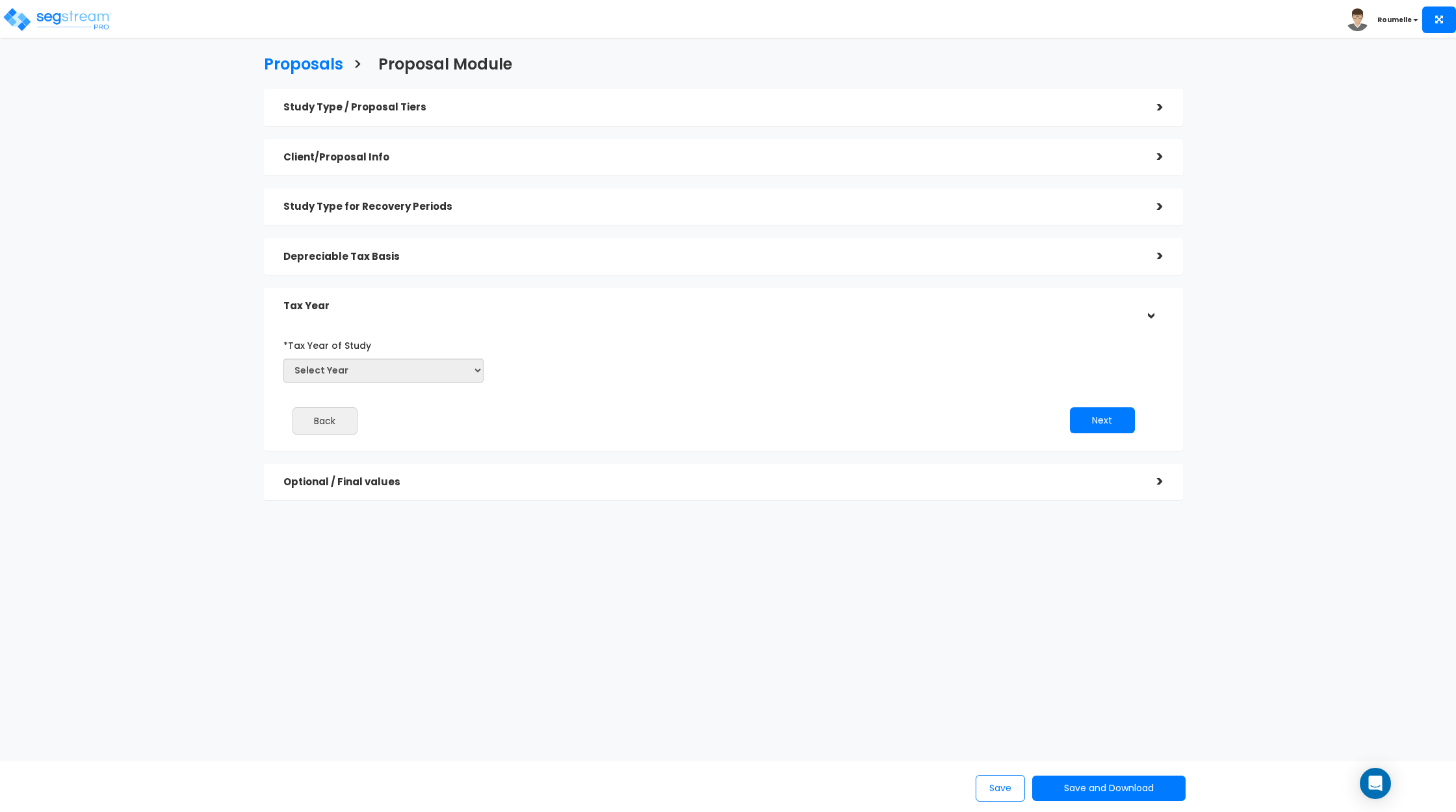
click at [378, 498] on div "Optional / Final values >" at bounding box center [722, 482] width 919 height 37
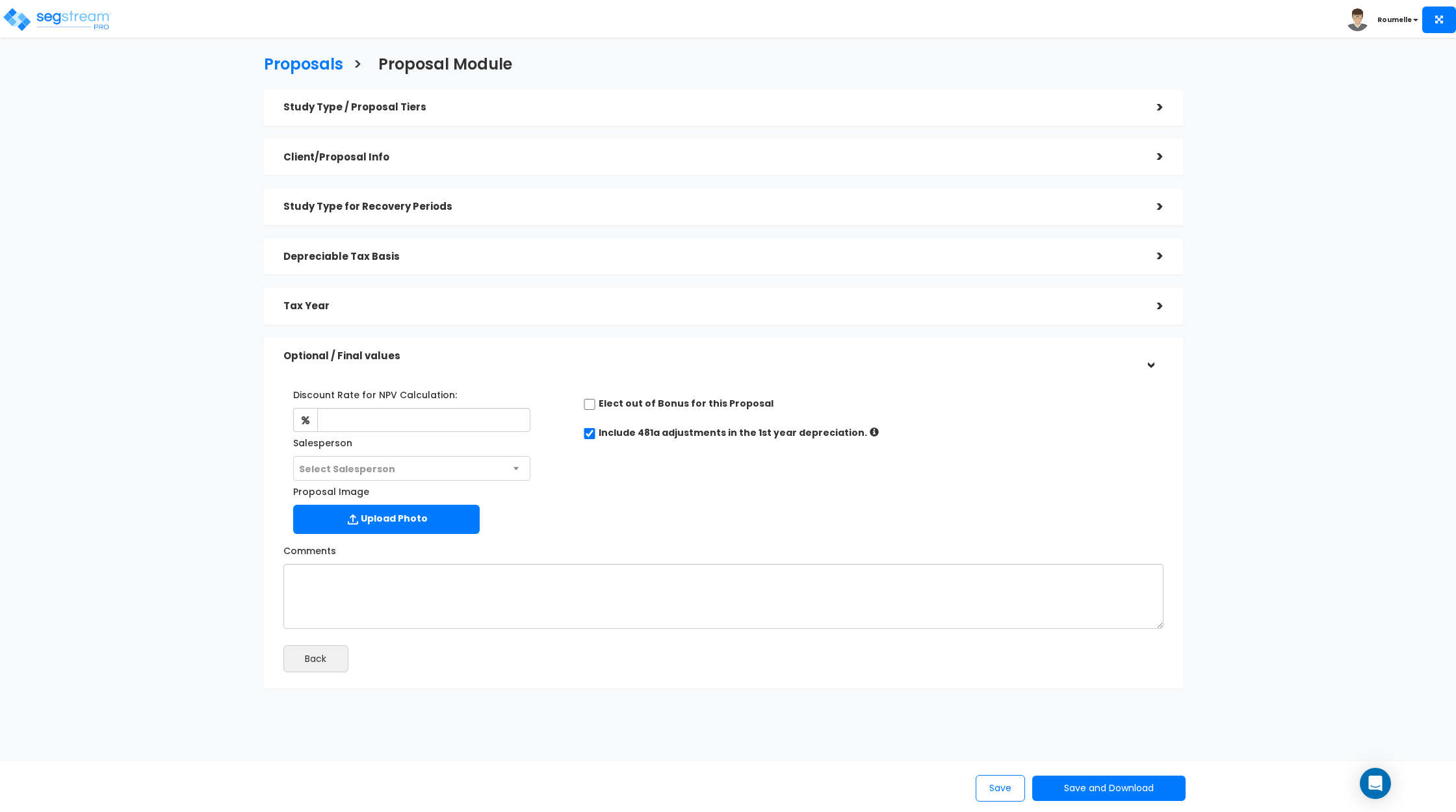
click at [387, 354] on h5 "Optional / Final values" at bounding box center [710, 356] width 854 height 11
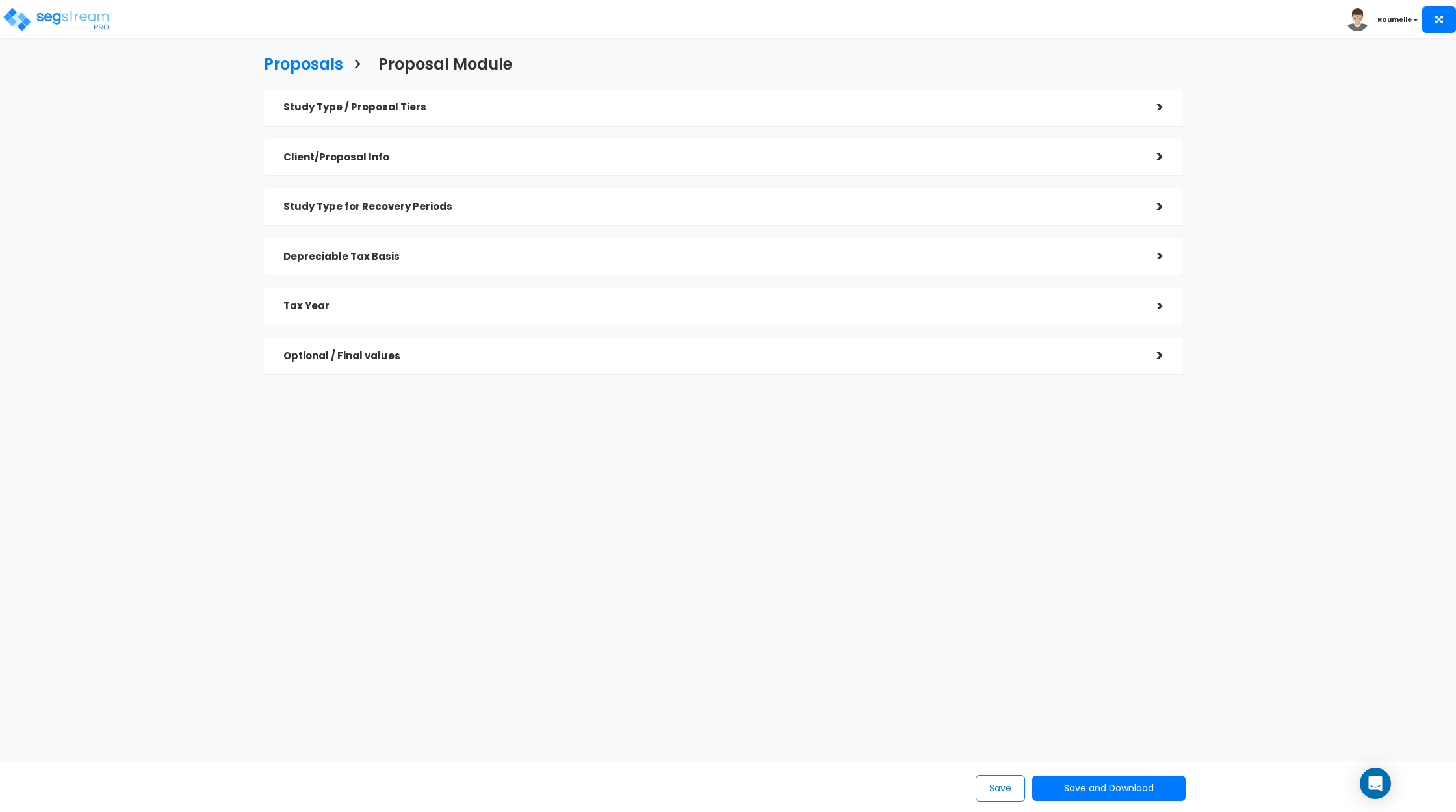
click at [446, 333] on div "Study Type / Proposal Tiers > *Study Type Assisted/Senior Living Assisted/Senio…" at bounding box center [722, 231] width 919 height 285
click at [439, 356] on h5 "Optional / Final values" at bounding box center [710, 356] width 854 height 11
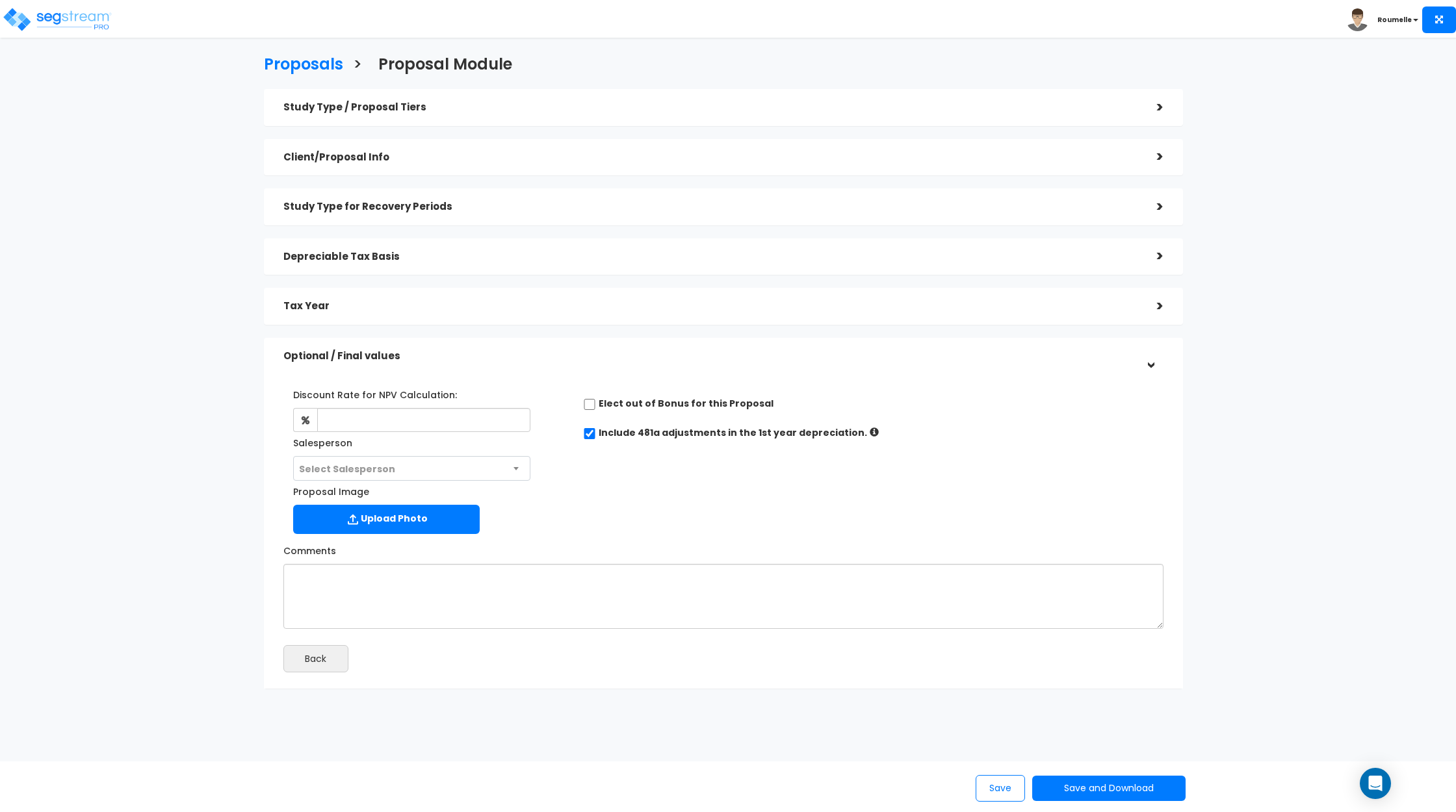
click at [439, 358] on h5 "Optional / Final values" at bounding box center [710, 356] width 854 height 11
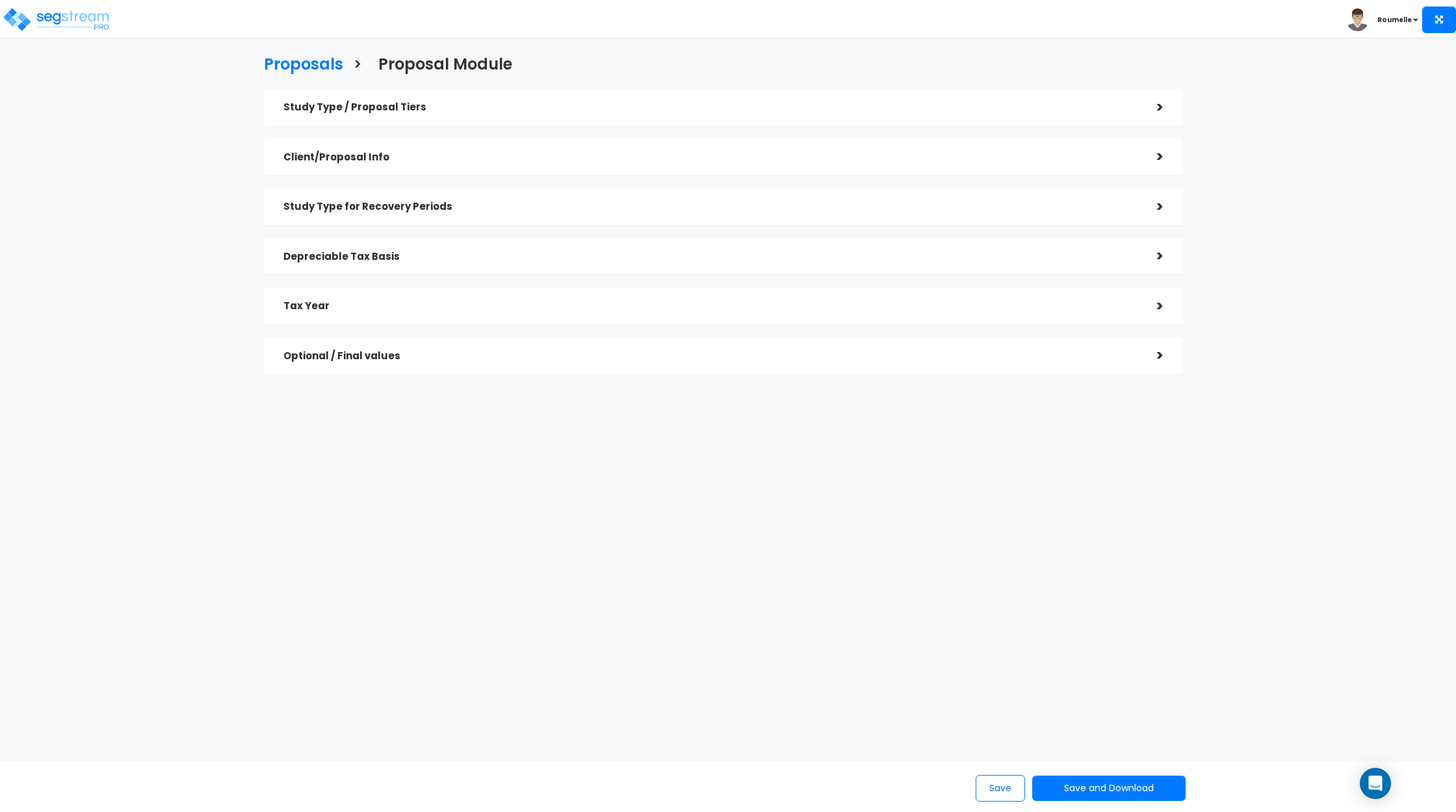
click at [402, 306] on h5 "Tax Year" at bounding box center [710, 306] width 854 height 11
click at [403, 306] on h5 "Tax Year" at bounding box center [710, 306] width 854 height 11
click at [416, 253] on h5 "Depreciable Tax Basis" at bounding box center [710, 257] width 854 height 11
click at [416, 206] on h5 "Study Type for Recovery Periods" at bounding box center [710, 207] width 854 height 11
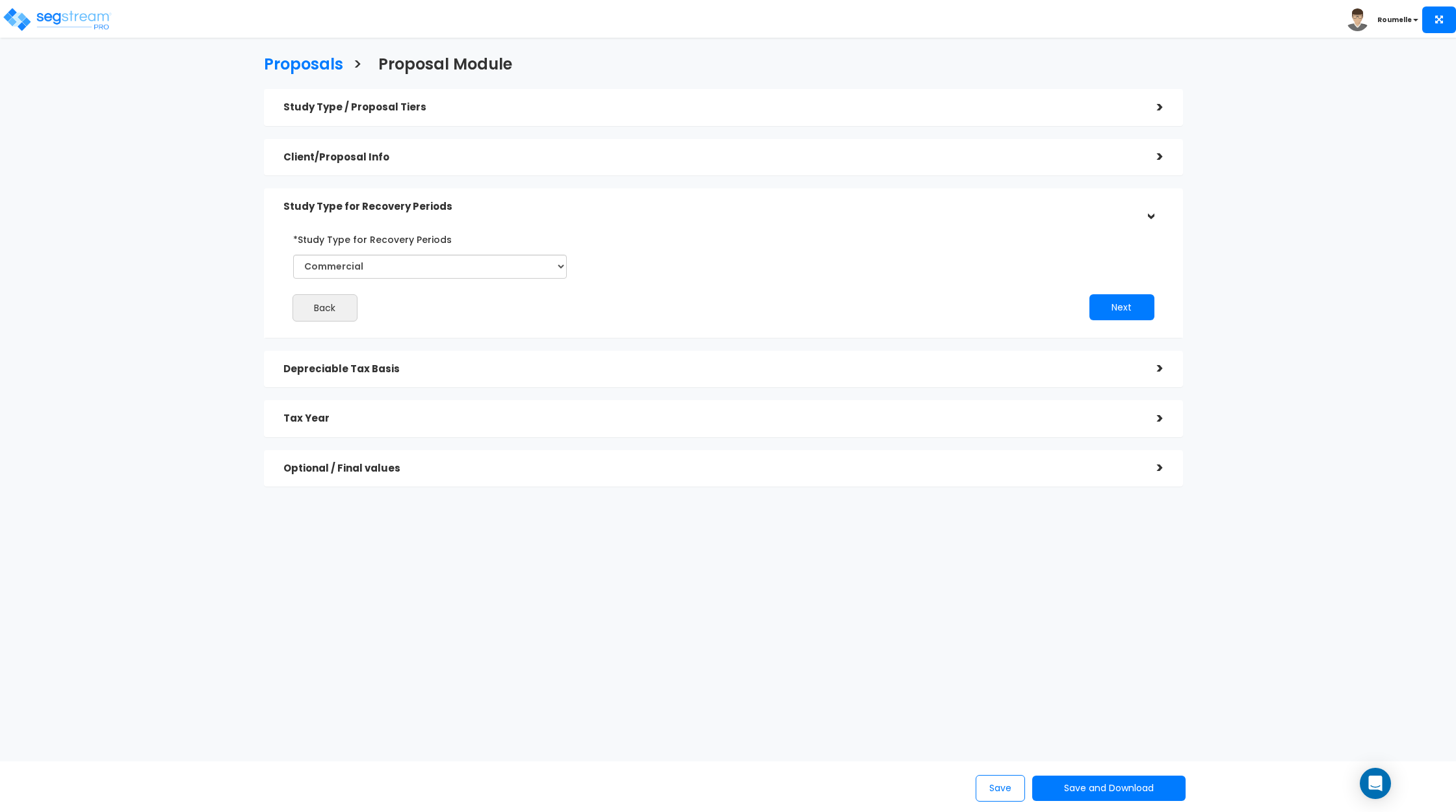
click at [449, 142] on div "Client/Proposal Info >" at bounding box center [722, 158] width 919 height 37
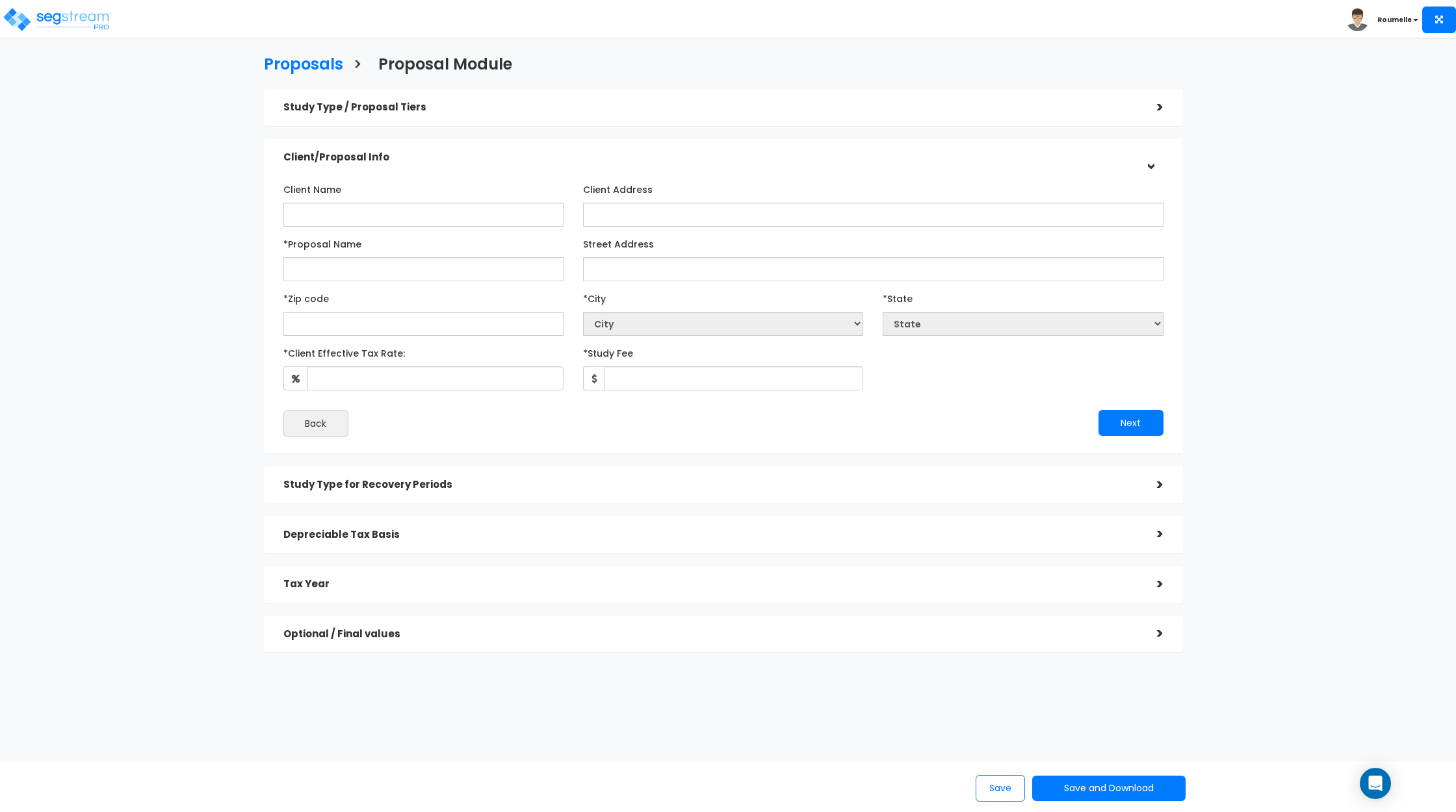
click at [438, 103] on h5 "Study Type / Proposal Tiers" at bounding box center [710, 107] width 854 height 11
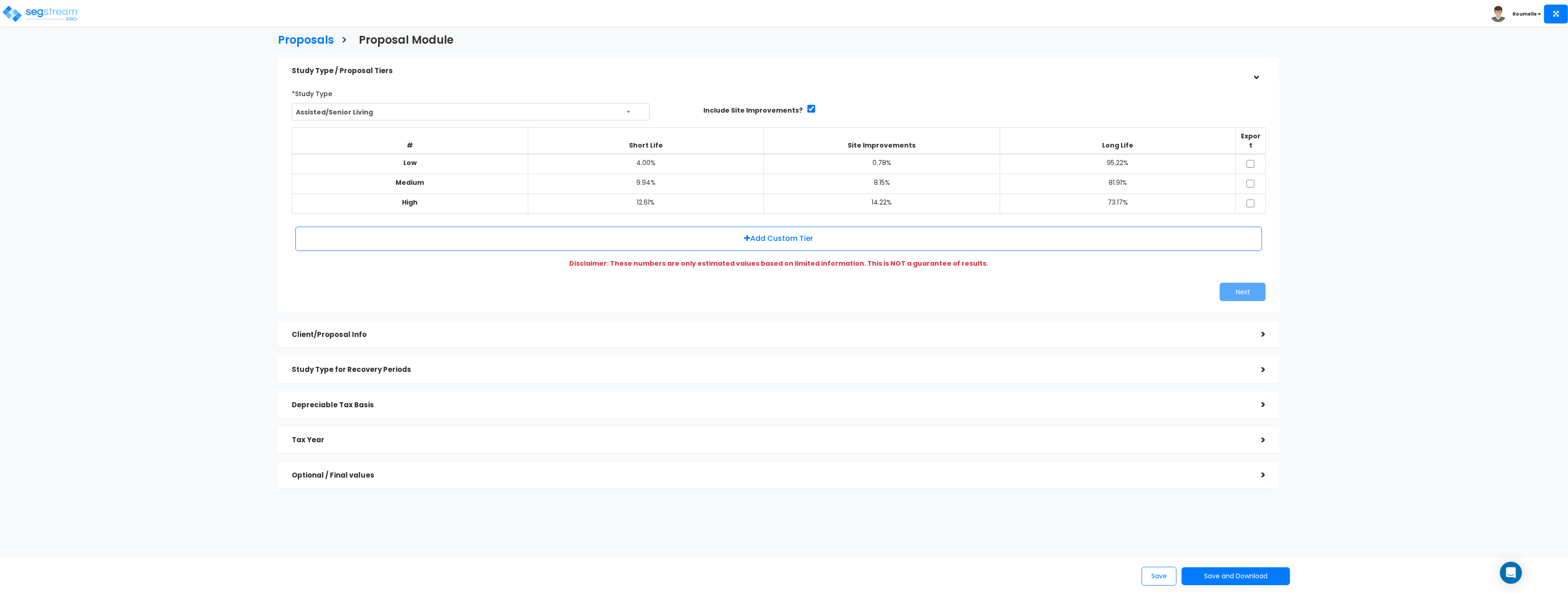
click at [430, 332] on div "Client/Proposal Info" at bounding box center [769, 335] width 956 height 17
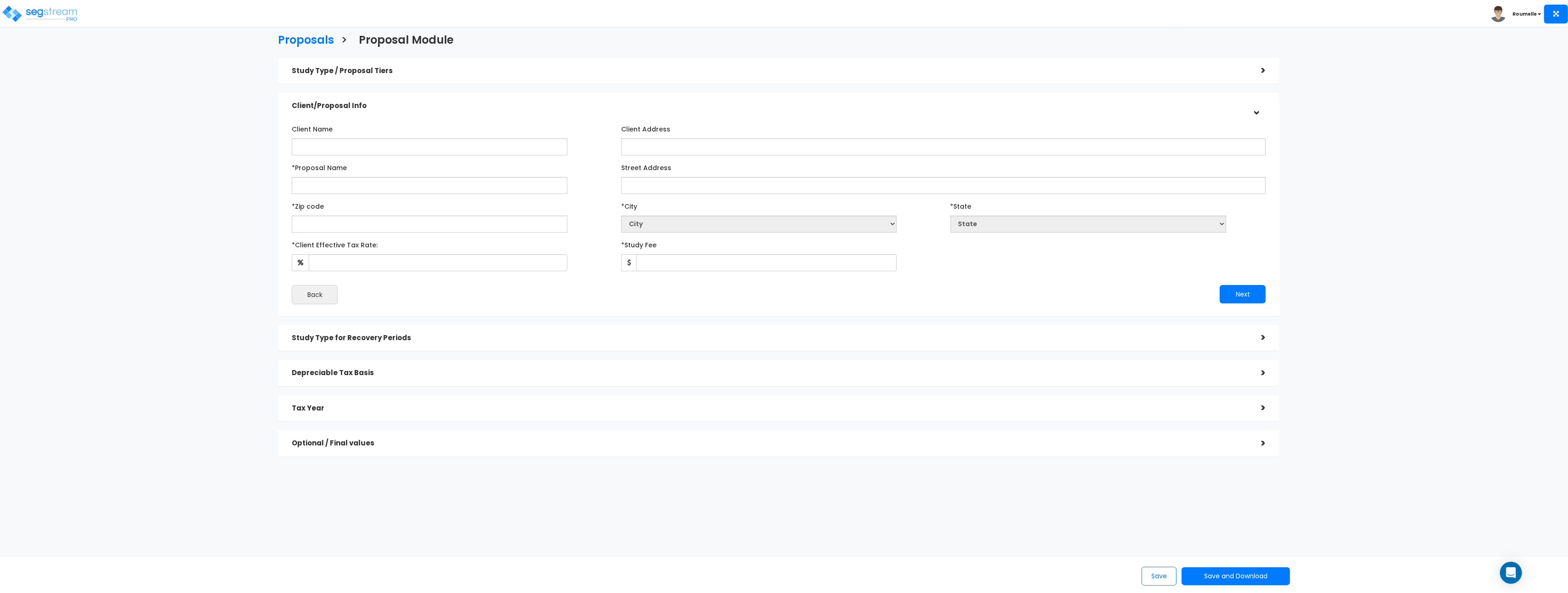
click at [398, 337] on h5 "Study Type for Recovery Periods" at bounding box center [769, 338] width 956 height 8
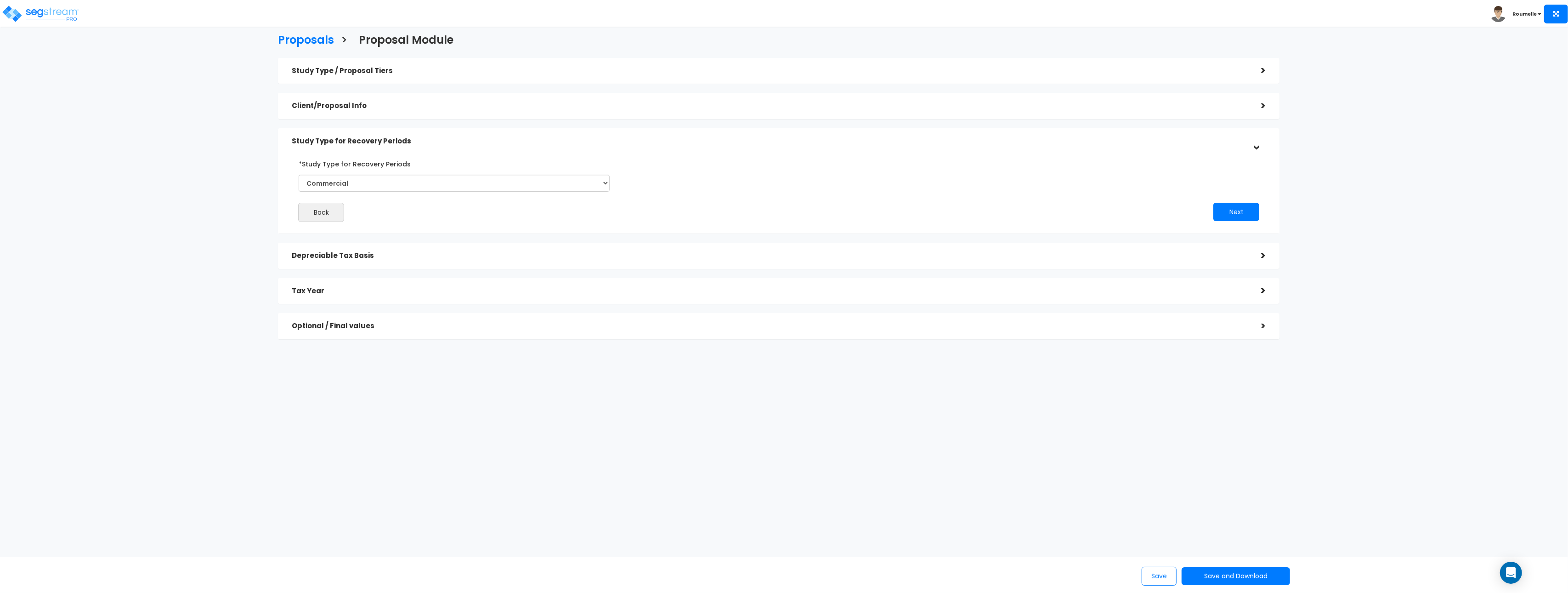
click at [394, 253] on h5 "Depreciable Tax Basis" at bounding box center [769, 256] width 956 height 8
drag, startPoint x: 1162, startPoint y: 576, endPoint x: 1061, endPoint y: 529, distance: 111.4
click at [1029, 574] on button "Save" at bounding box center [1159, 576] width 35 height 19
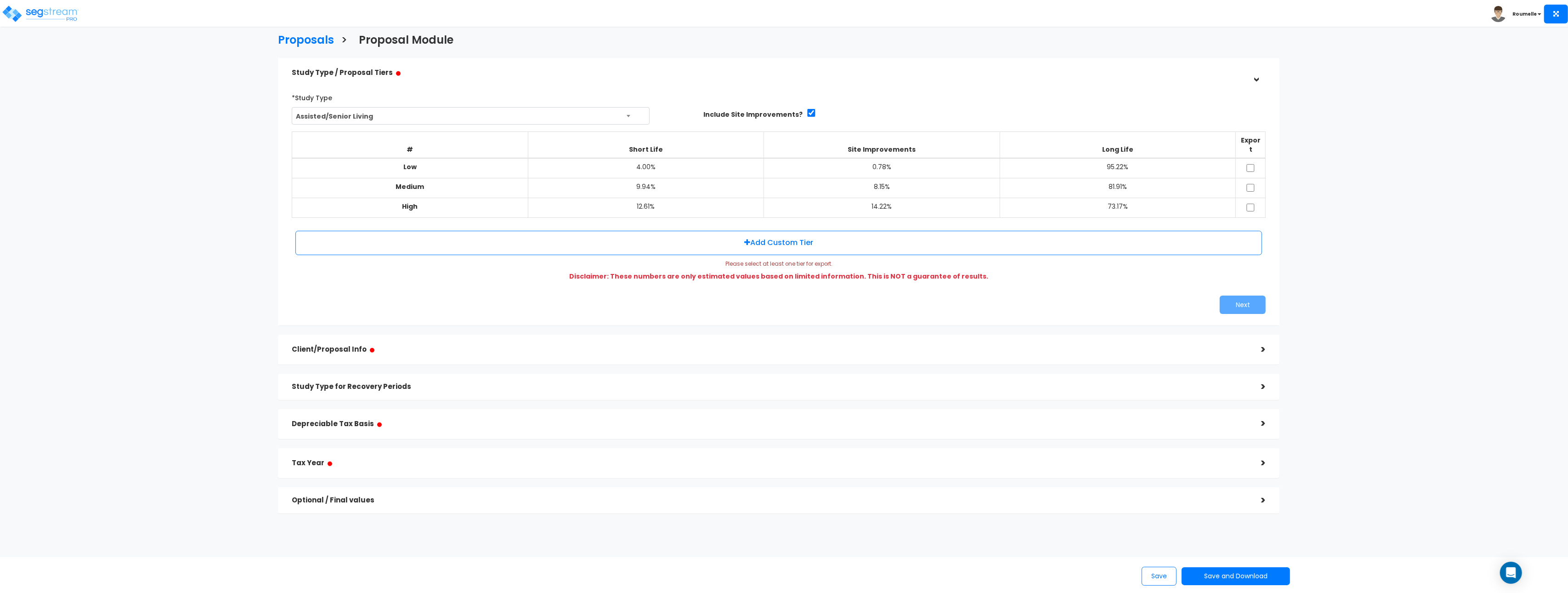
click at [368, 496] on h5 "Optional / Final values" at bounding box center [769, 500] width 956 height 8
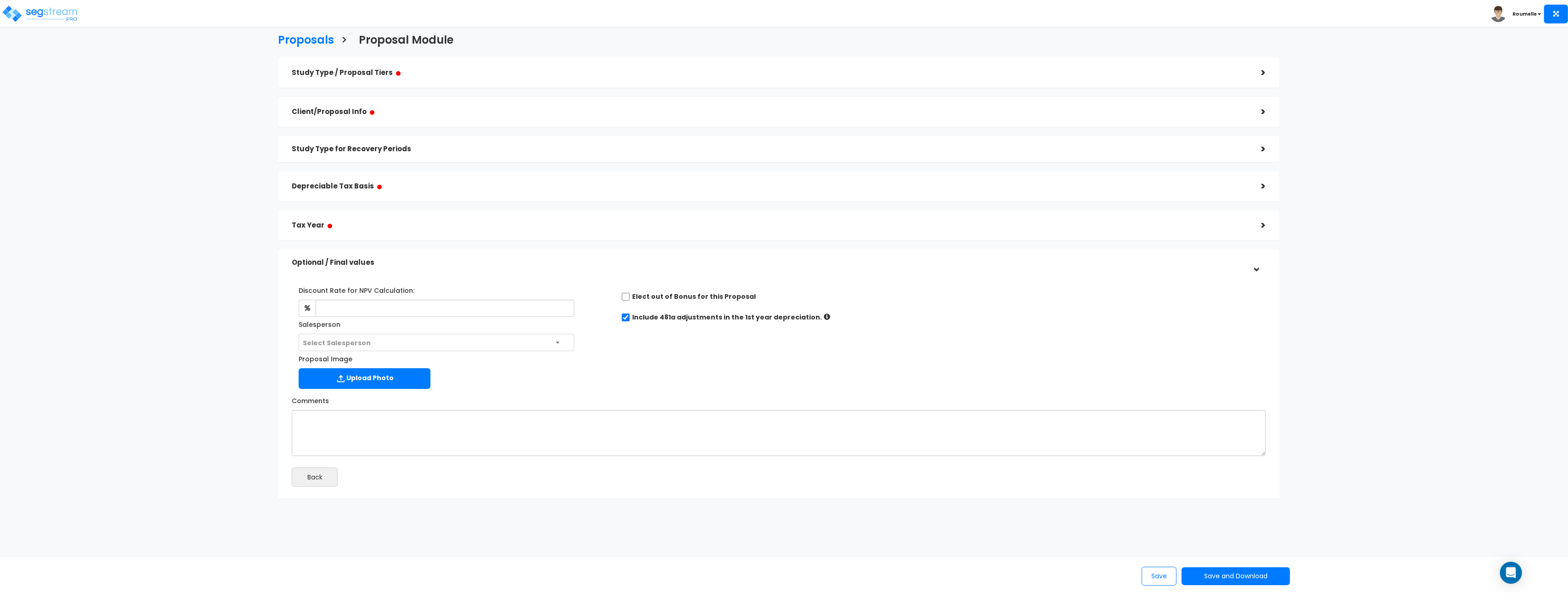
scroll to position [2, 0]
click at [431, 146] on h5 "Study Type for Recovery Periods" at bounding box center [769, 147] width 956 height 8
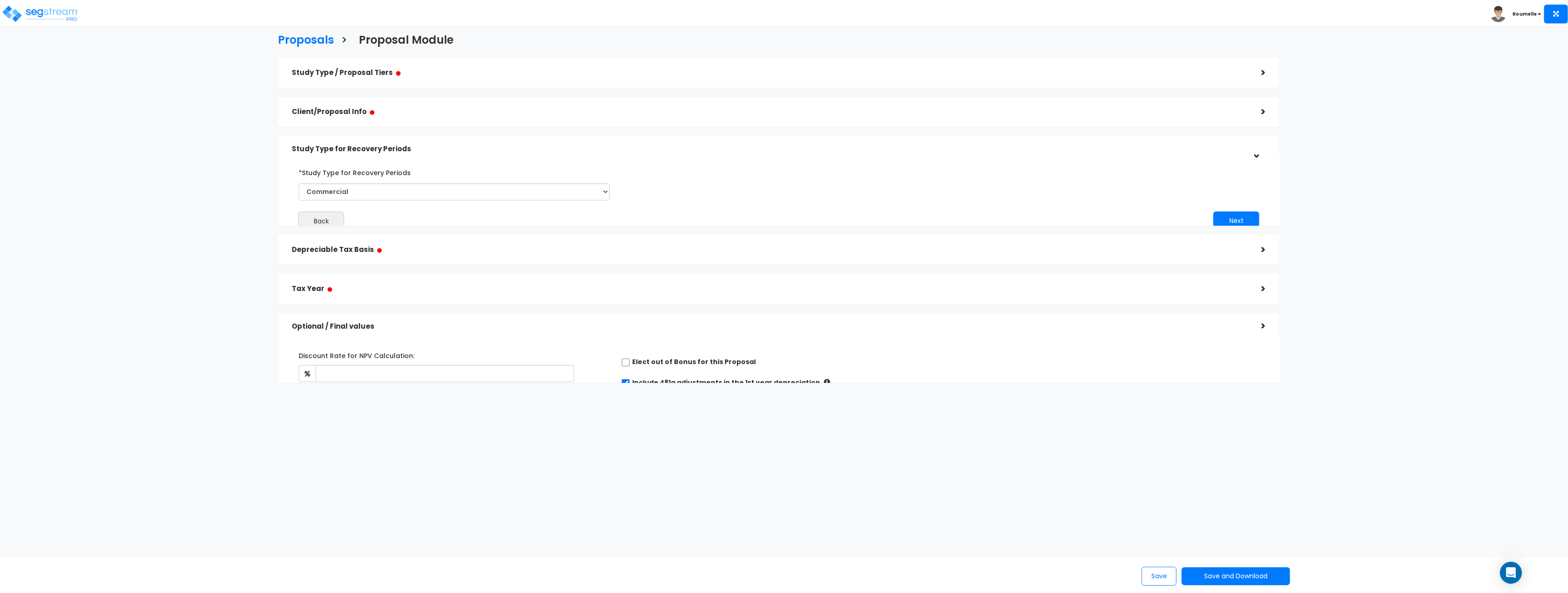
scroll to position [0, 0]
drag, startPoint x: 442, startPoint y: 127, endPoint x: 438, endPoint y: 123, distance: 5.7
click at [441, 127] on div "Study Type / Proposal Tiers ● > *Study Type Assisted/Senior Living Assisted/Sen…" at bounding box center [779, 206] width 1001 height 297
click at [436, 112] on h5 "Client/Proposal Info ●" at bounding box center [769, 111] width 956 height 12
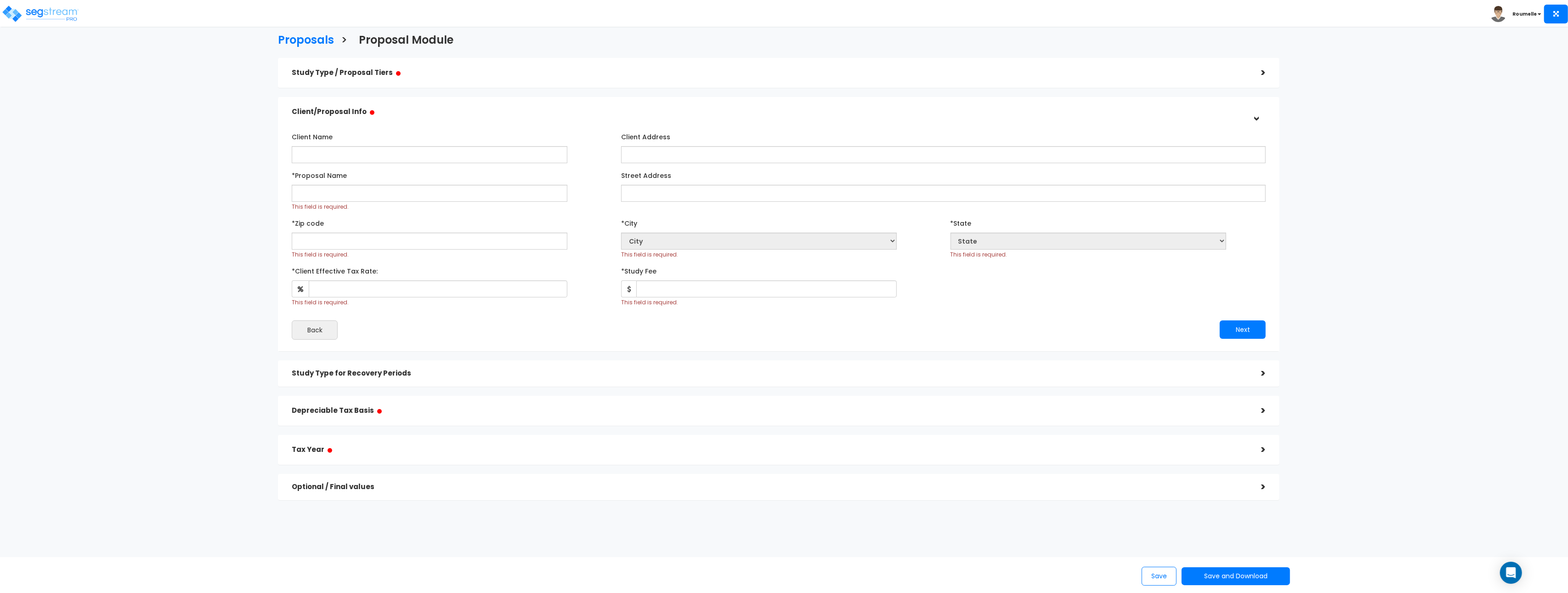
click at [436, 112] on h5 "Client/Proposal Info ●" at bounding box center [769, 111] width 956 height 12
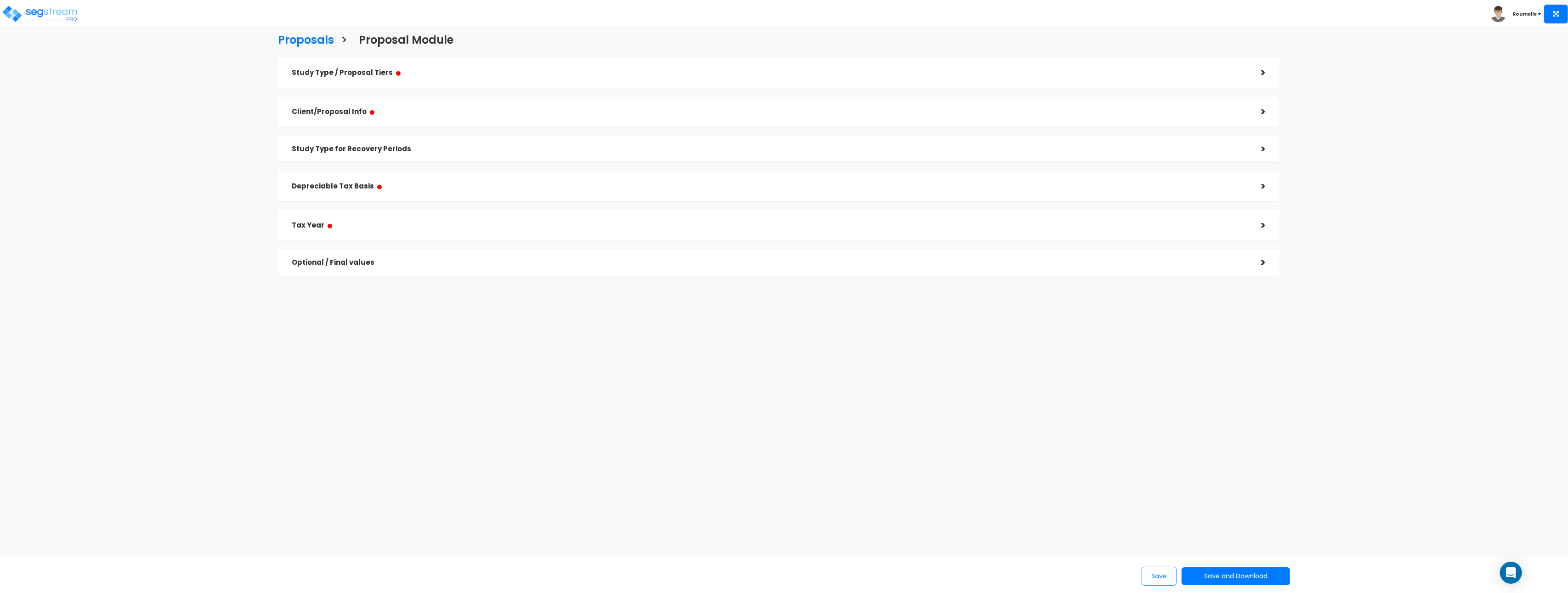
click at [407, 181] on h5 "Depreciable Tax Basis ●" at bounding box center [769, 186] width 956 height 12
drag, startPoint x: 408, startPoint y: 181, endPoint x: 411, endPoint y: 212, distance: 31.1
click at [408, 181] on h5 "Depreciable Tax Basis ●" at bounding box center [769, 186] width 956 height 12
click at [410, 228] on h5 "Tax Year ●" at bounding box center [769, 225] width 956 height 12
click at [424, 146] on h5 "Study Type for Recovery Periods" at bounding box center [769, 149] width 956 height 8
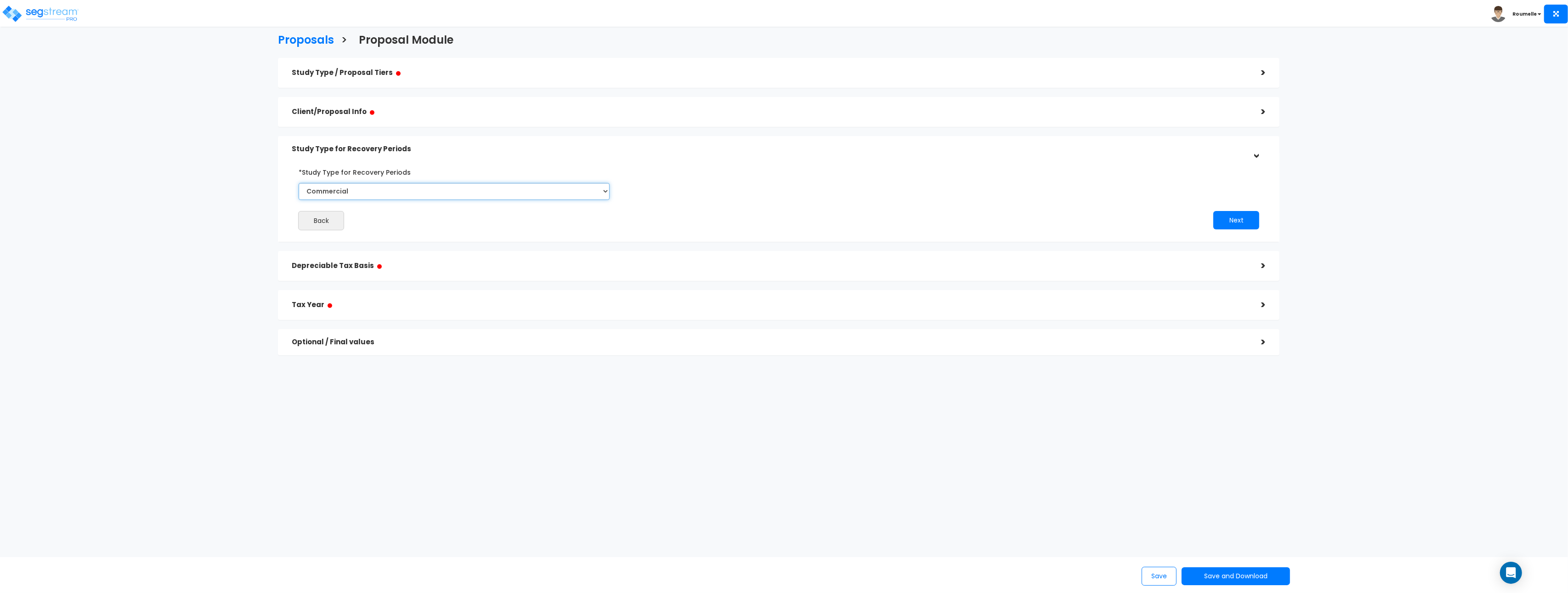
click at [443, 189] on select "Commercial Residential" at bounding box center [454, 191] width 311 height 17
click at [431, 189] on select "Commercial Residential" at bounding box center [454, 191] width 311 height 17
click at [467, 108] on h5 "Client/Proposal Info ●" at bounding box center [769, 111] width 956 height 12
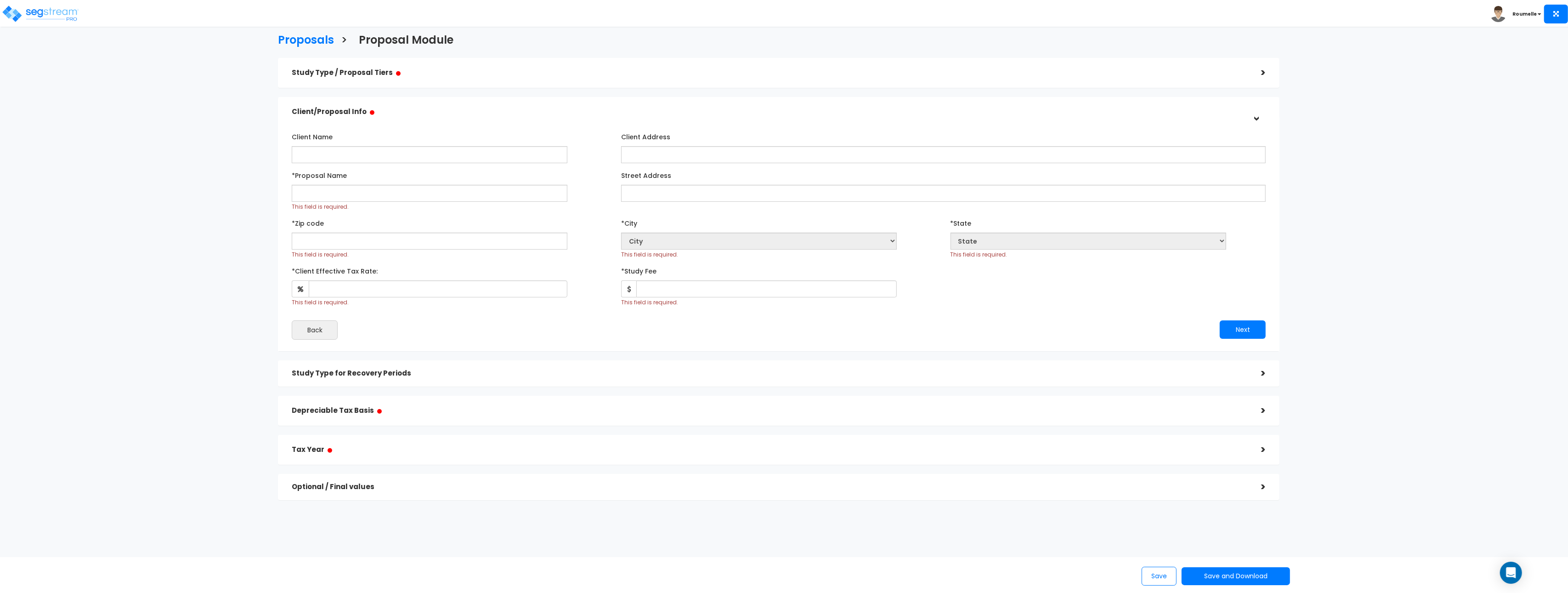
click at [486, 75] on h5 "Study Type / Proposal Tiers ●" at bounding box center [769, 72] width 956 height 12
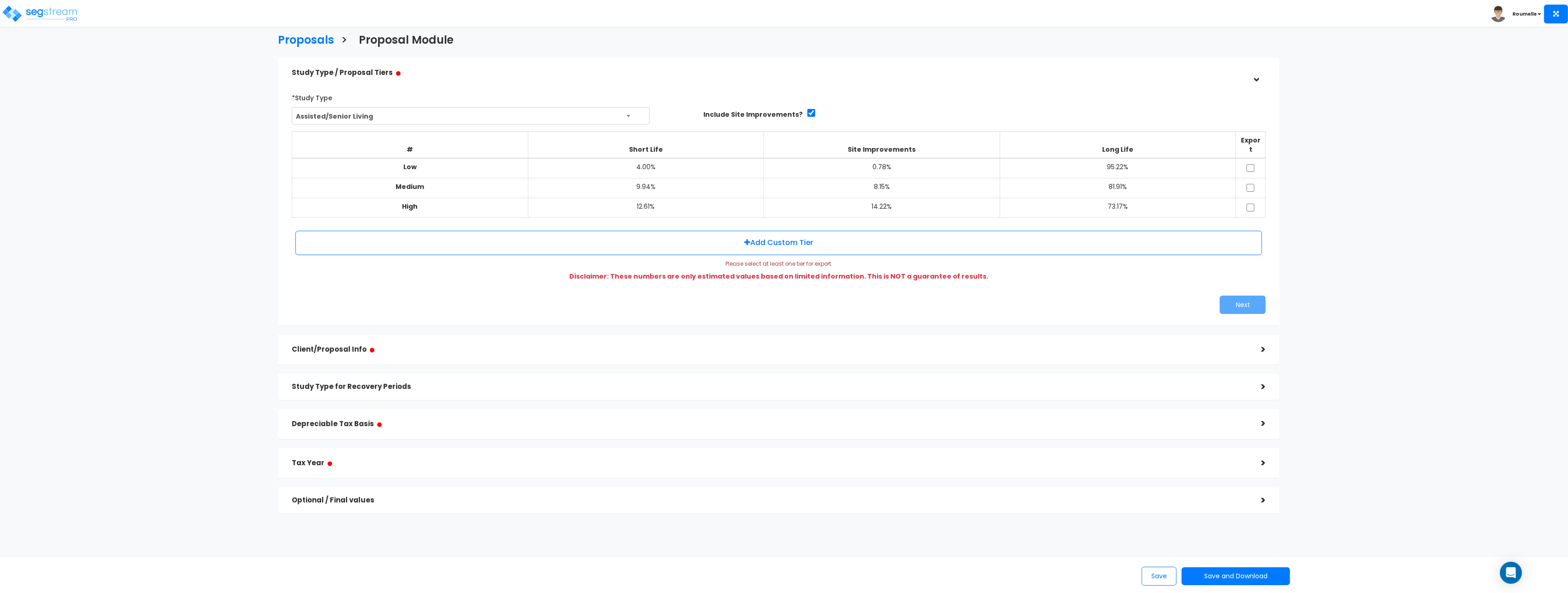
click at [1029, 344] on h5 "Client/Proposal Info ●" at bounding box center [769, 349] width 956 height 12
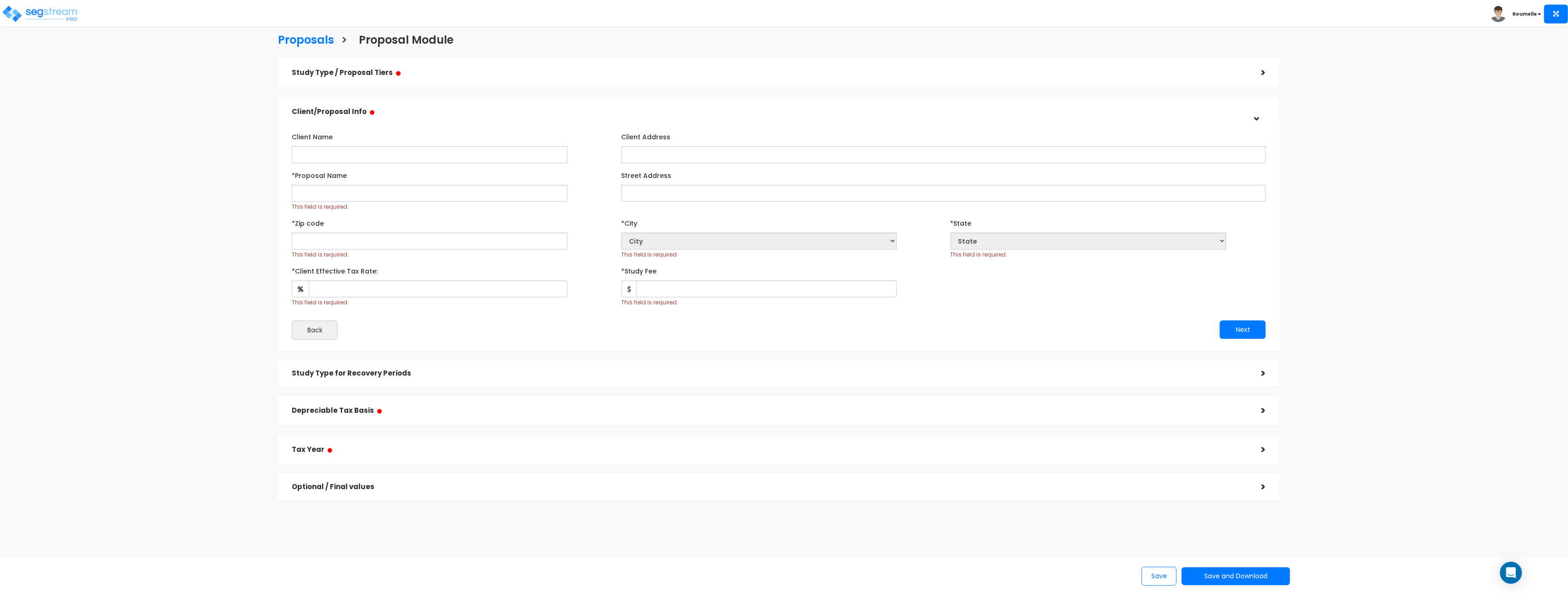
click at [1029, 376] on h5 "Study Type for Recovery Periods" at bounding box center [769, 373] width 956 height 8
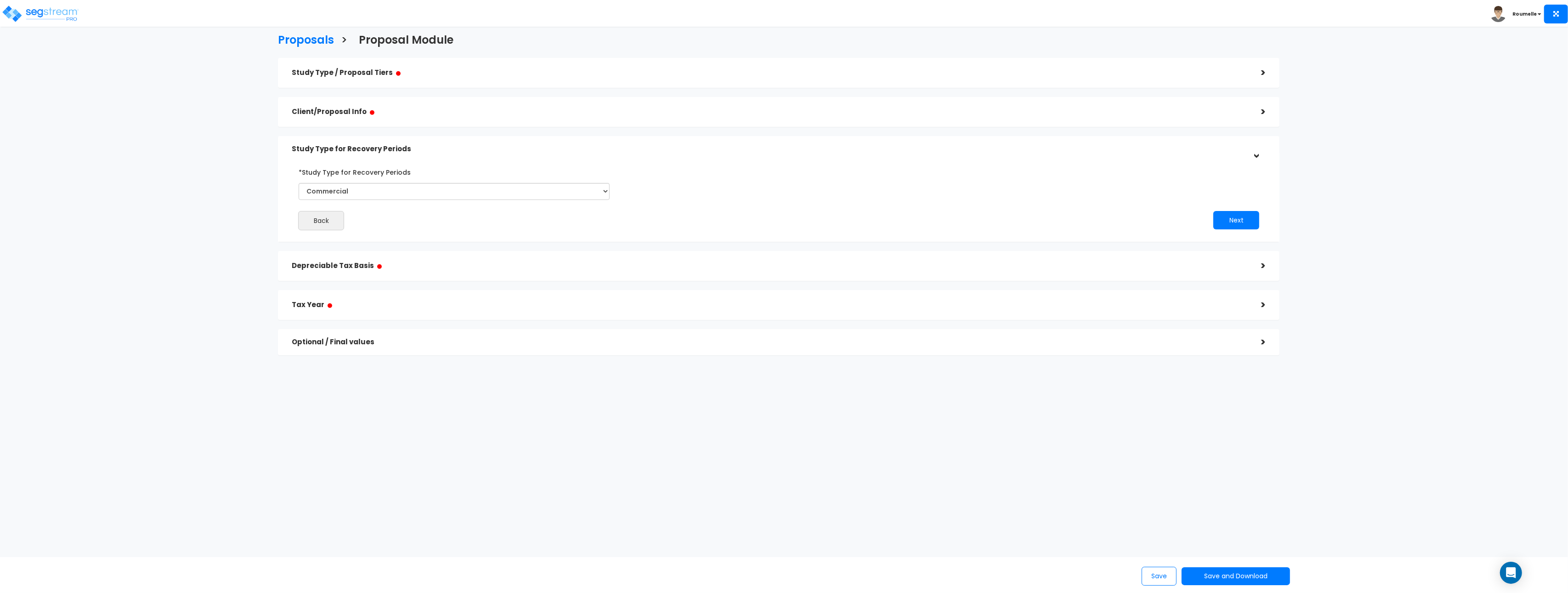
click at [1029, 256] on div "Depreciable Tax Basis ●" at bounding box center [769, 266] width 956 height 21
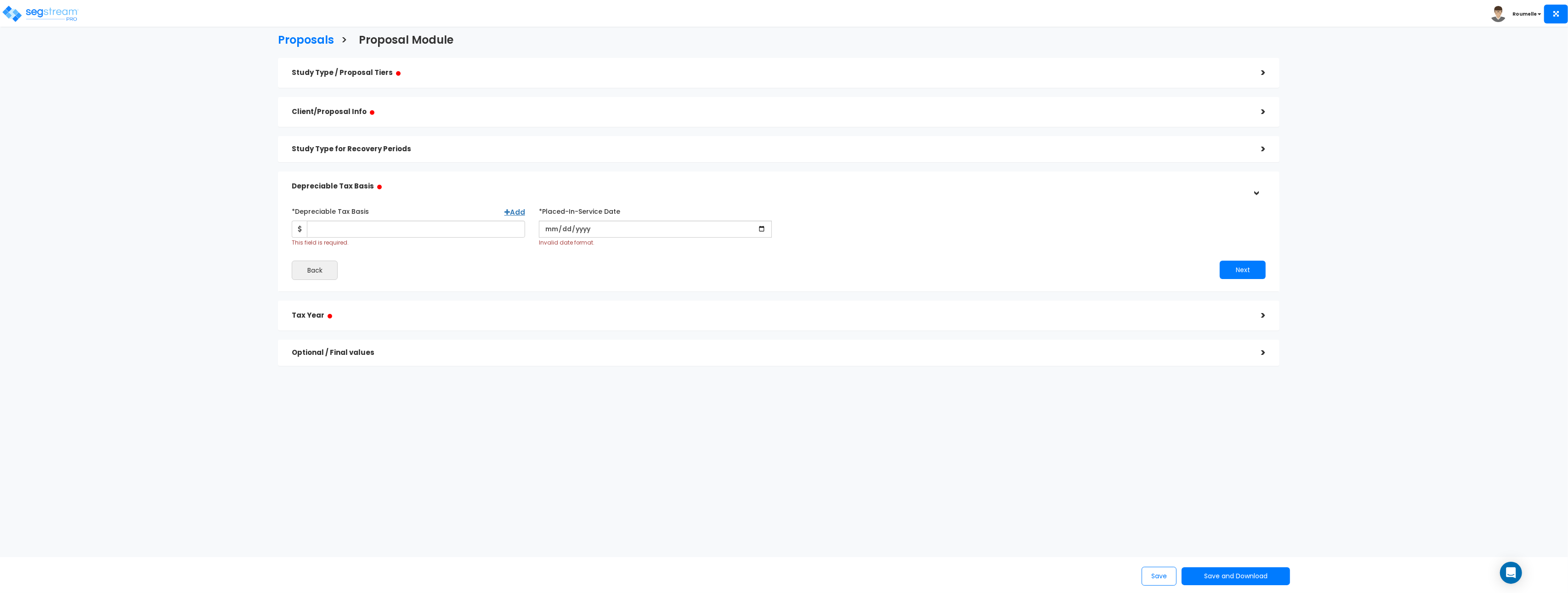
click at [1029, 316] on h5 "Tax Year ●" at bounding box center [769, 315] width 956 height 12
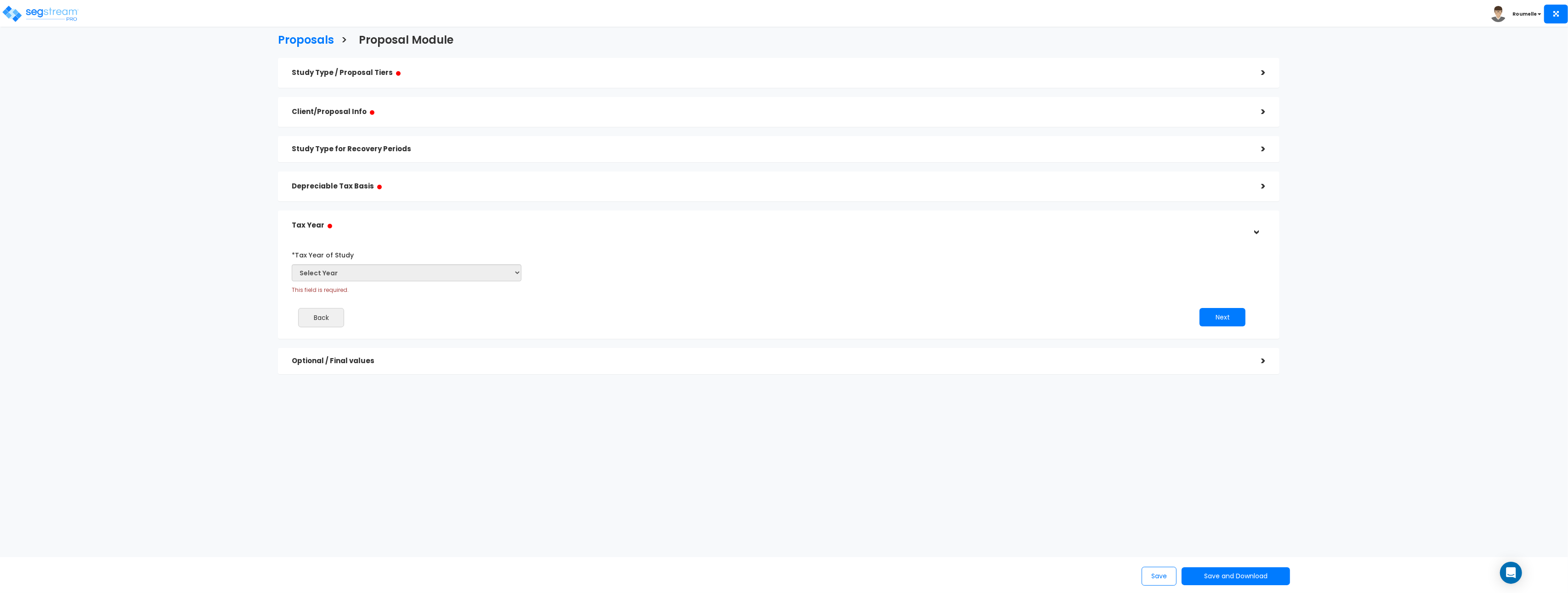
click at [1029, 362] on h5 "Optional / Final values" at bounding box center [769, 360] width 956 height 8
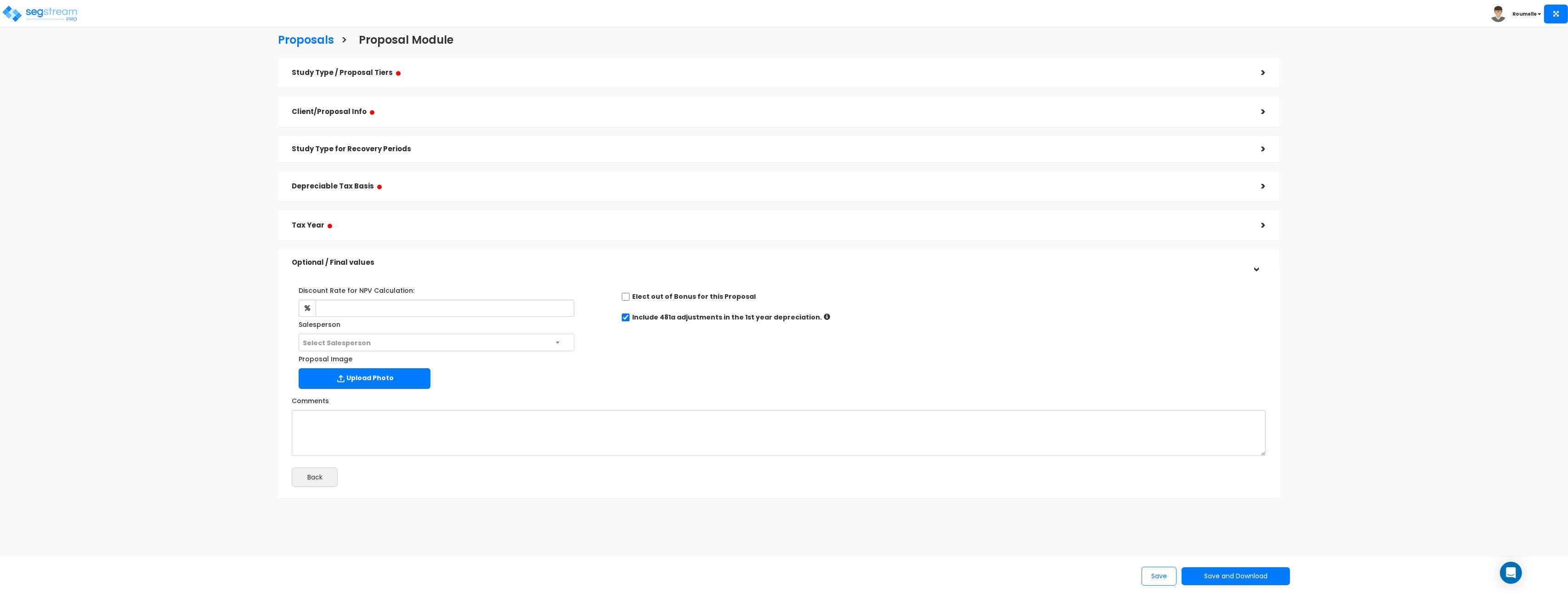
click at [407, 219] on div "Tax Year ●" at bounding box center [769, 225] width 956 height 21
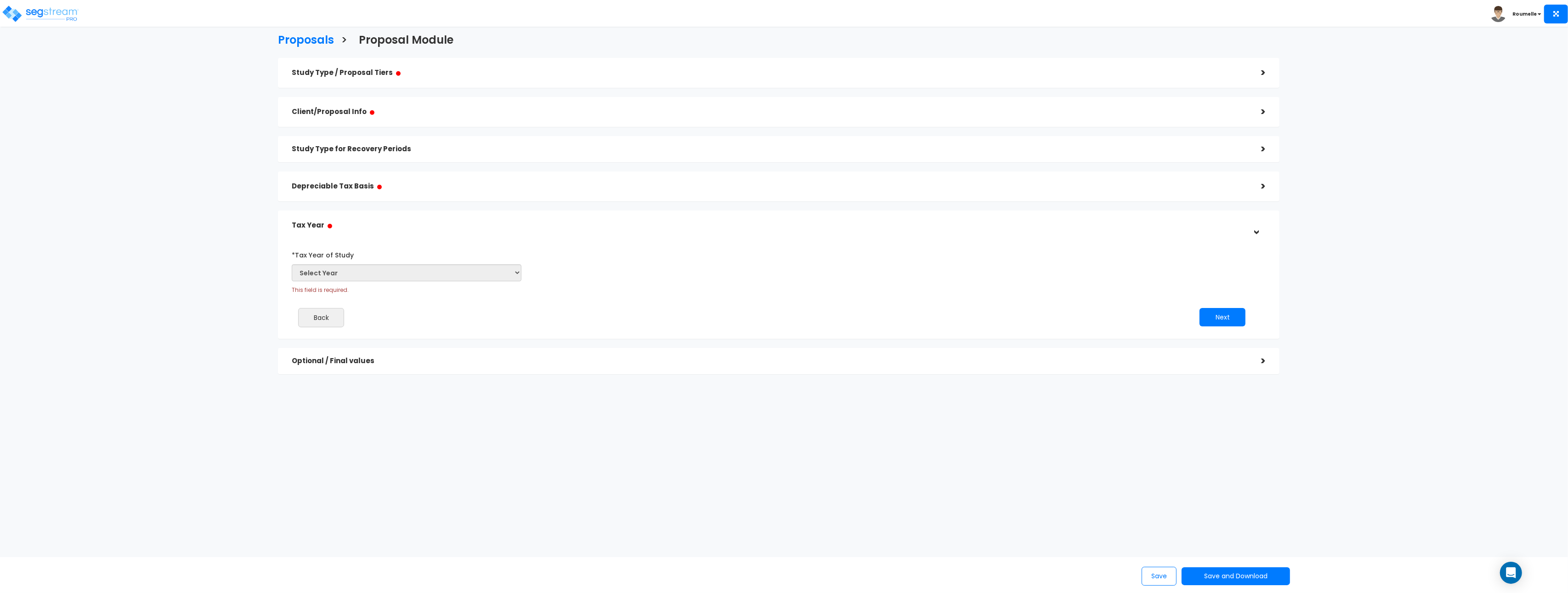
click at [422, 151] on h5 "Study Type for Recovery Periods" at bounding box center [769, 149] width 956 height 8
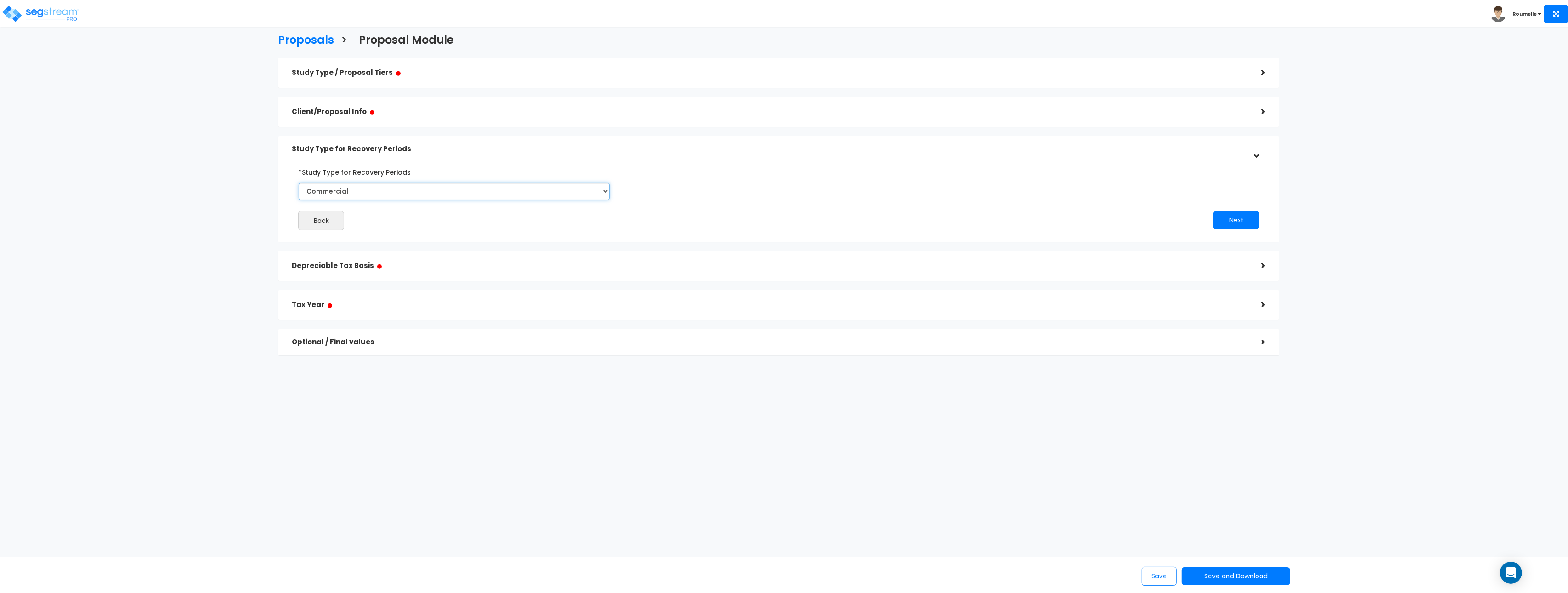
click at [438, 194] on select "Commercial Residential" at bounding box center [454, 191] width 311 height 17
click at [310, 171] on label "*Study Type for Recovery Periods" at bounding box center [355, 170] width 112 height 12
click at [310, 183] on select "Commercial Residential" at bounding box center [454, 191] width 311 height 17
drag, startPoint x: 310, startPoint y: 171, endPoint x: 423, endPoint y: 171, distance: 113.0
click at [315, 171] on label "*Study Type for Recovery Periods" at bounding box center [355, 170] width 112 height 12
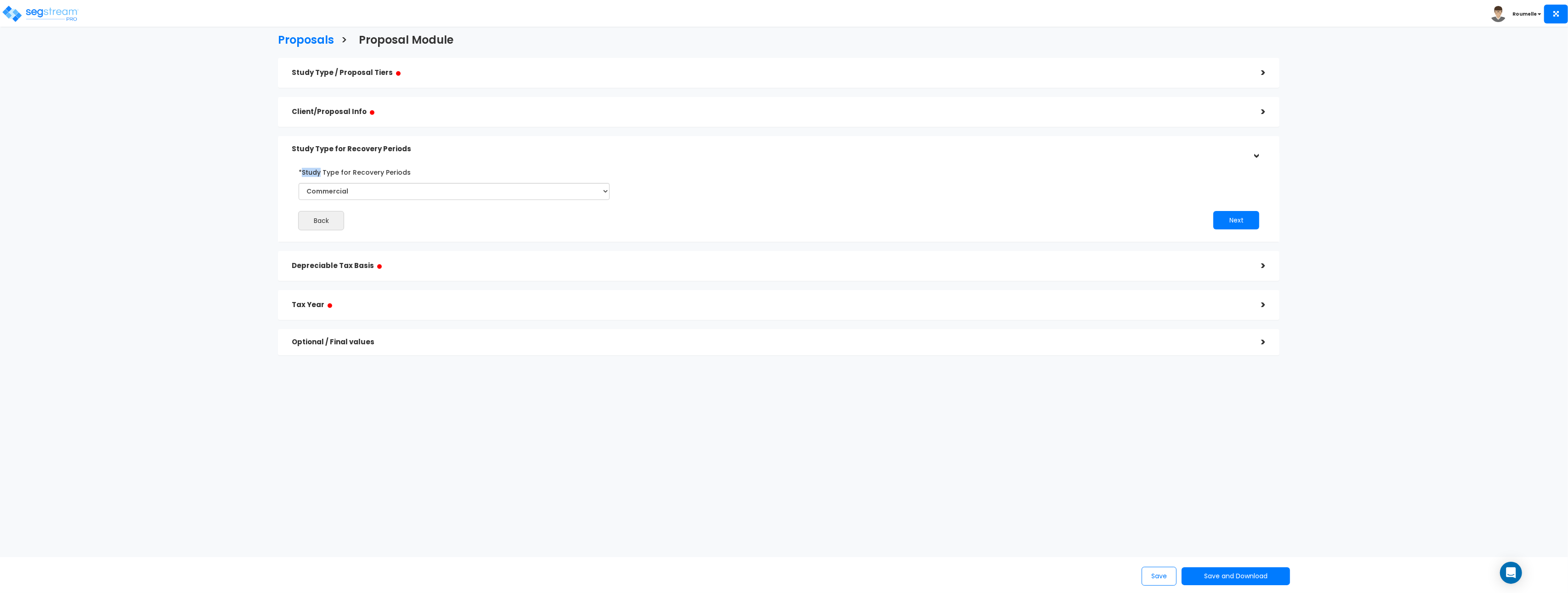
click at [315, 183] on select "Commercial Residential" at bounding box center [454, 191] width 311 height 17
click at [423, 171] on div "*Study Type for Recovery Periods Commercial Residential" at bounding box center [454, 182] width 311 height 35
copy div "Study Type for Recovery Periods"
click at [333, 311] on div "Tax Year ●" at bounding box center [769, 305] width 956 height 21
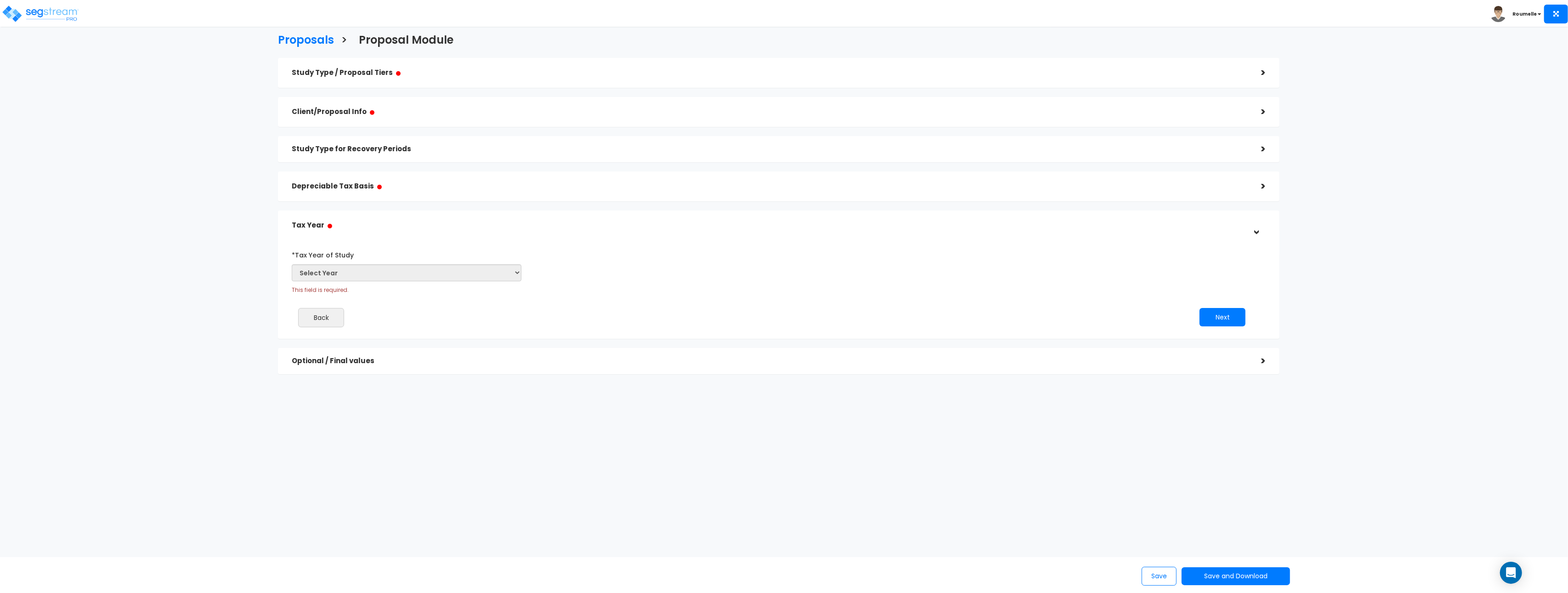
click at [344, 148] on h5 "Study Type for Recovery Periods" at bounding box center [769, 149] width 956 height 8
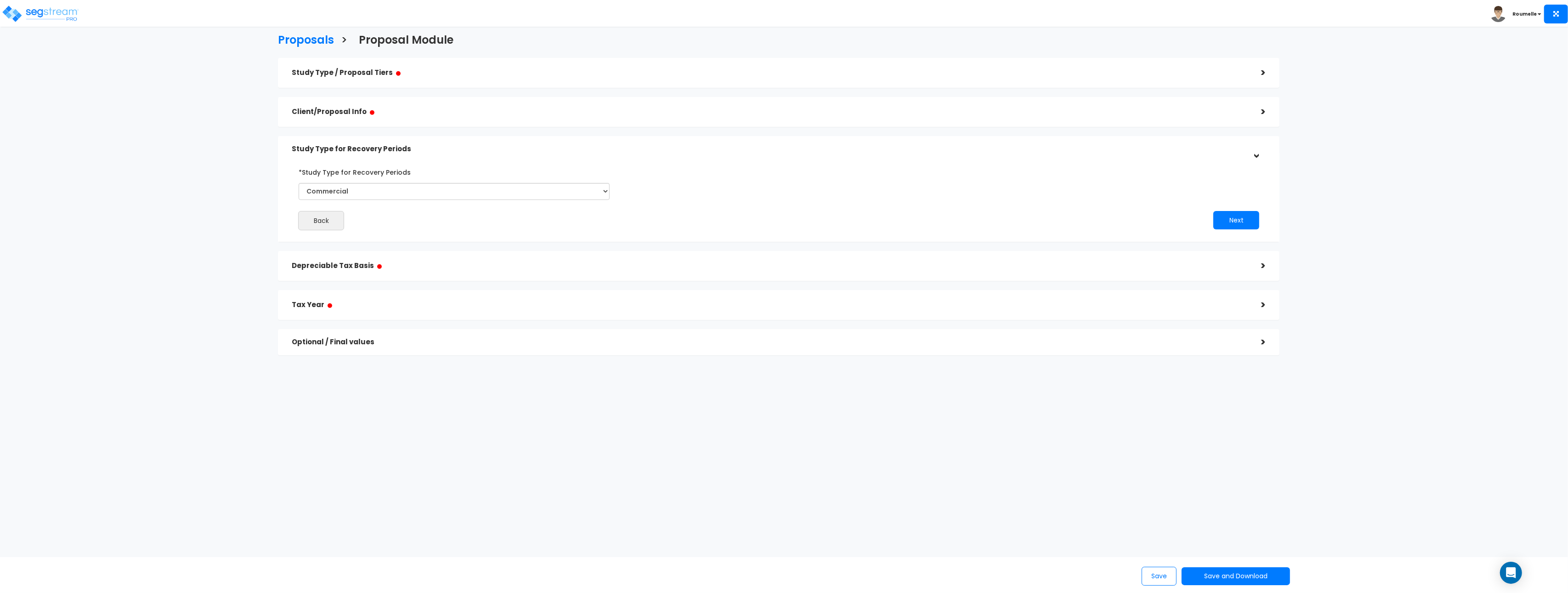
click at [332, 303] on h5 "Tax Year ●" at bounding box center [769, 304] width 956 height 12
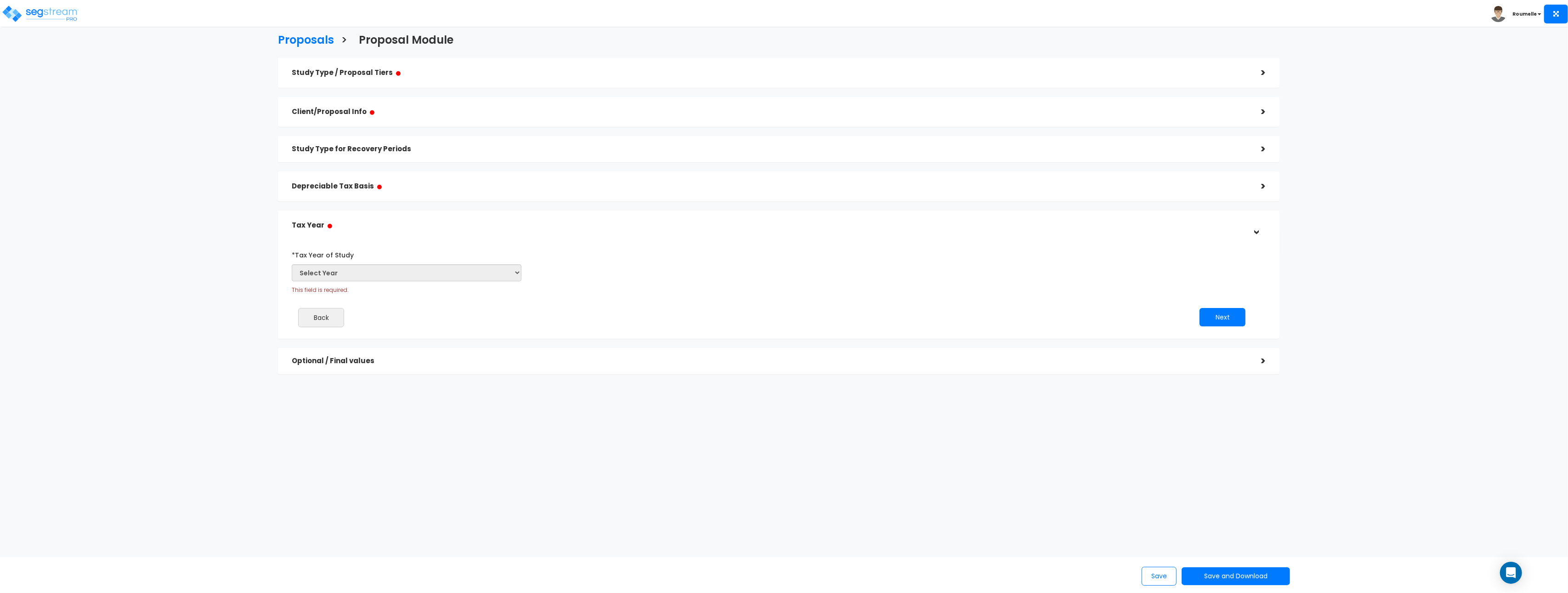
drag, startPoint x: 559, startPoint y: 281, endPoint x: 494, endPoint y: 278, distance: 65.1
click at [556, 282] on div "*Tax Year of Study Select Year This is the year of the tax return on which the …" at bounding box center [772, 270] width 974 height 47
drag, startPoint x: 449, startPoint y: 301, endPoint x: 430, endPoint y: 304, distance: 19.2
click at [447, 301] on div "*Tax Year of Study Select Year This is the year of the tax return on which the …" at bounding box center [772, 291] width 974 height 96
drag, startPoint x: 847, startPoint y: 275, endPoint x: 826, endPoint y: 281, distance: 21.8
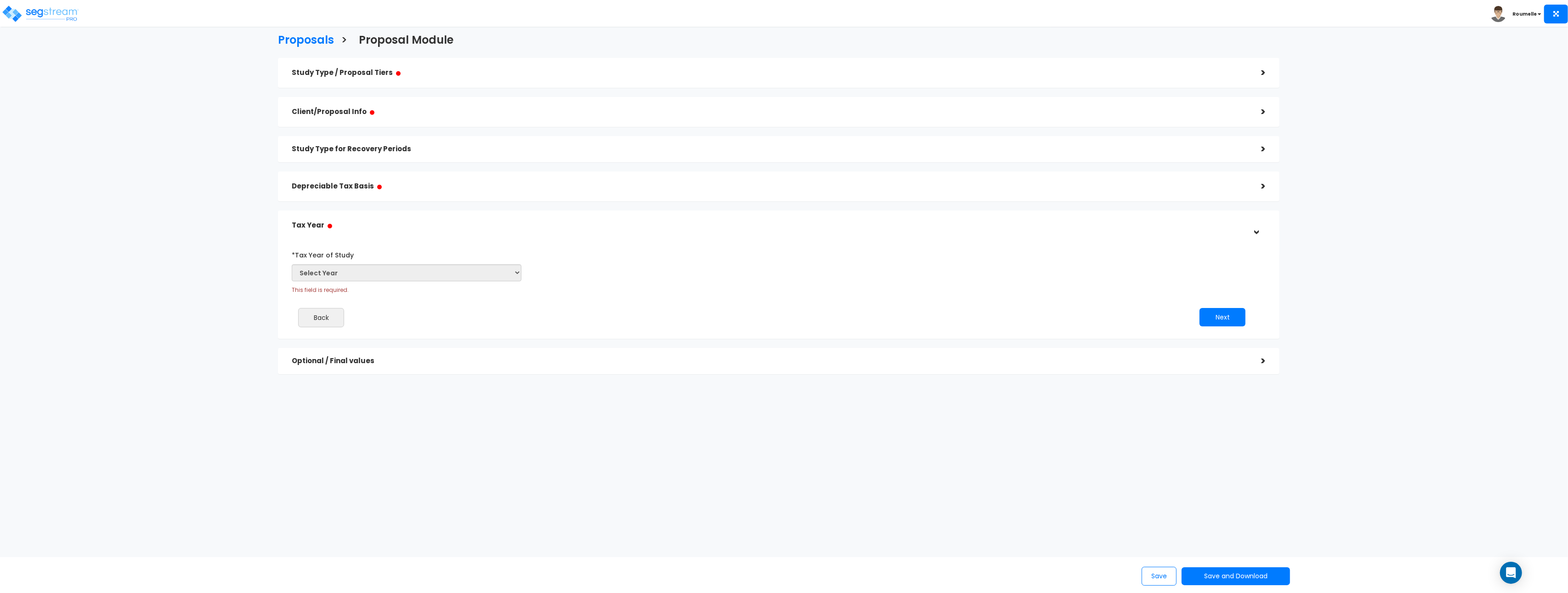
click at [846, 275] on div "*Tax Year of Study Select Year This field is required. Prior Accumulated Deprec…" at bounding box center [772, 270] width 974 height 47
drag, startPoint x: 526, startPoint y: 275, endPoint x: 516, endPoint y: 275, distance: 10.0
click at [525, 275] on div "*Tax Year of Study Select Year This is the year of the tax return on which the …" at bounding box center [407, 270] width 243 height 47
drag, startPoint x: 598, startPoint y: 270, endPoint x: 478, endPoint y: 180, distance: 150.0
click at [592, 265] on div "*Tax Year of Study Select Year This field is required. Prior Accumulated Deprec…" at bounding box center [772, 270] width 974 height 47
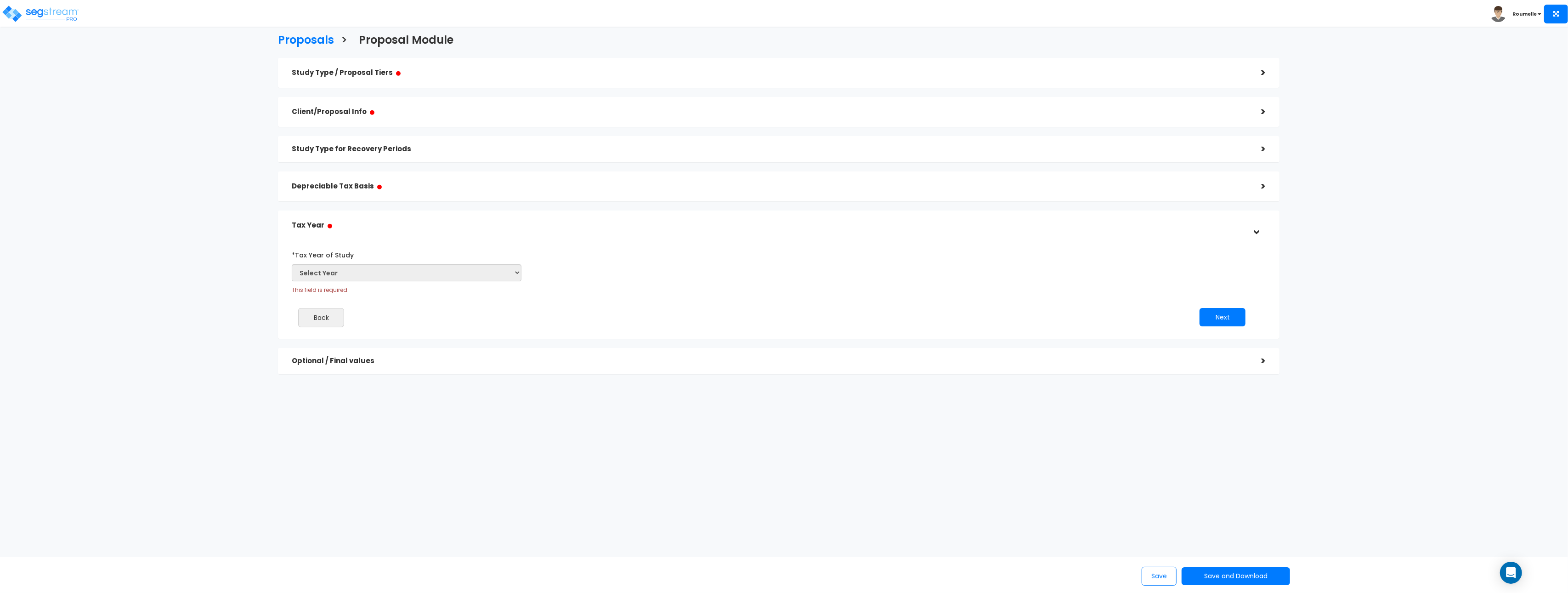
click at [352, 149] on h5 "Study Type for Recovery Periods" at bounding box center [769, 149] width 956 height 8
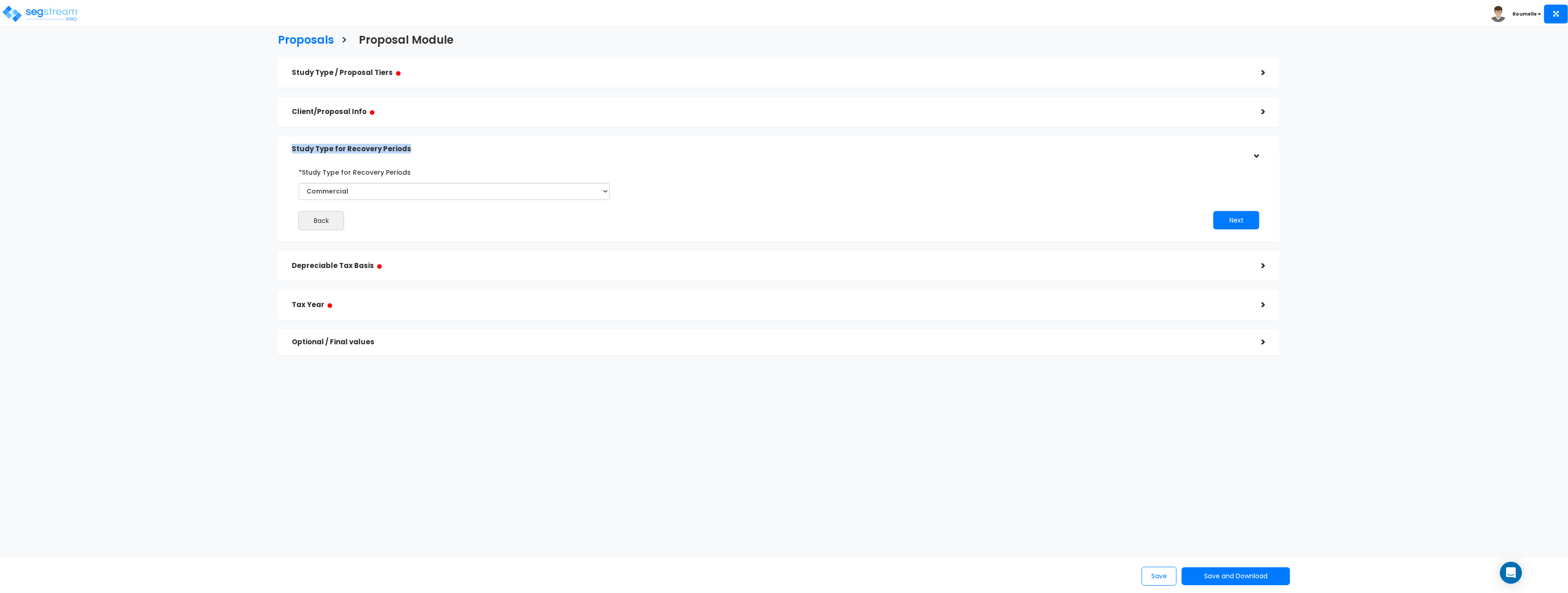
drag, startPoint x: 415, startPoint y: 149, endPoint x: 291, endPoint y: 146, distance: 124.0
click at [292, 146] on h5 "Study Type for Recovery Periods" at bounding box center [769, 149] width 956 height 8
copy h5 "Study Type for Recovery Periods"
click at [469, 38] on div "Proposals > Proposal Module" at bounding box center [779, 39] width 1015 height 28
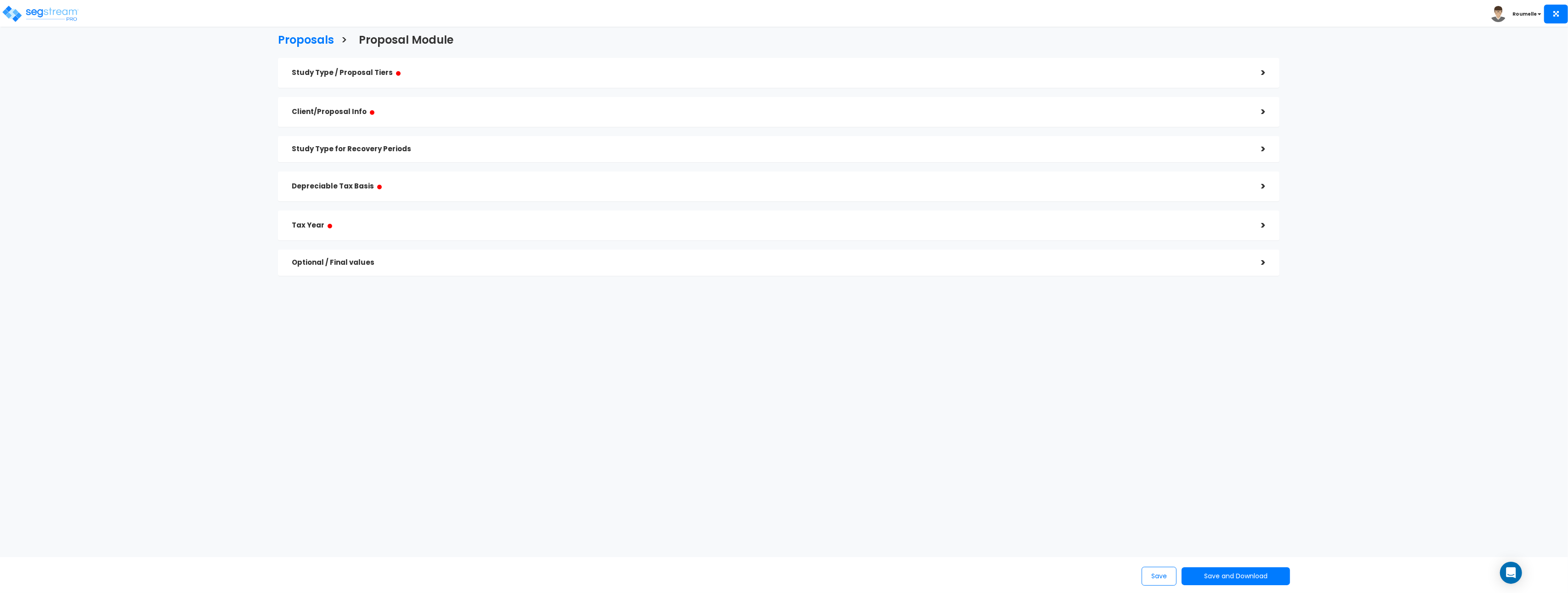
click at [469, 38] on div "Proposals > Proposal Module" at bounding box center [779, 39] width 1015 height 28
copy div "Proposal Module"
click at [444, 149] on h5 "Study Type for Recovery Periods" at bounding box center [769, 149] width 956 height 8
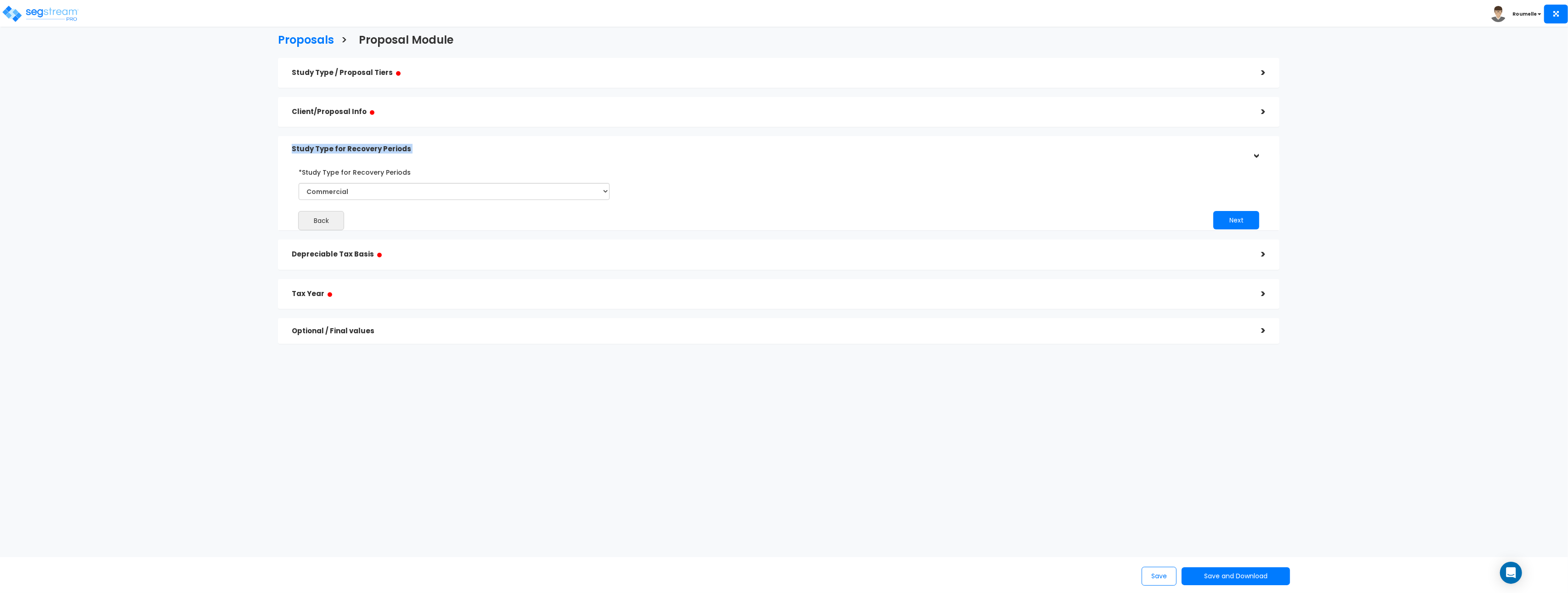
copy div "Study Type for Recovery Periods"
click at [563, 192] on select "Commercial Residential" at bounding box center [454, 191] width 311 height 17
click at [396, 267] on h5 "Depreciable Tax Basis ●" at bounding box center [769, 265] width 956 height 12
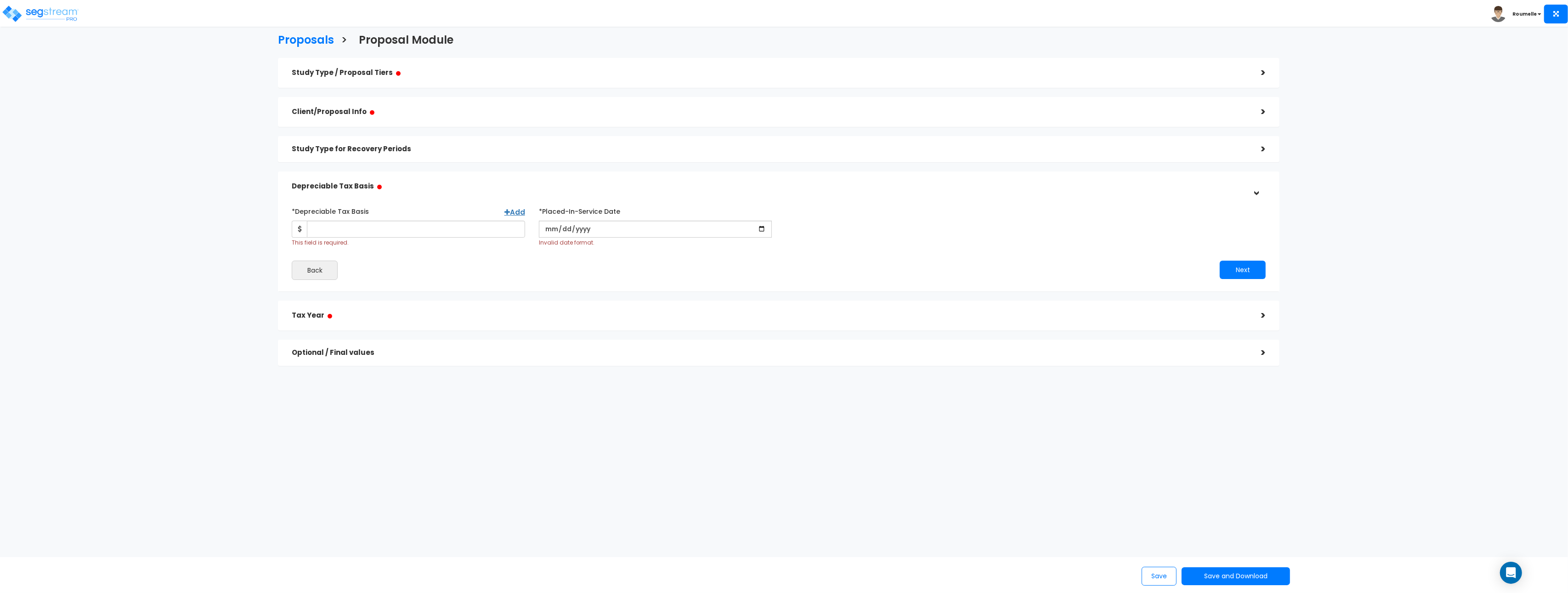
click at [374, 54] on div "Study Type / Proposal Tiers ● > *Study Type Assisted/Senior Living Assisted/Sen…" at bounding box center [779, 217] width 1015 height 326
click at [371, 67] on h5 "Study Type / Proposal Tiers ●" at bounding box center [769, 72] width 956 height 12
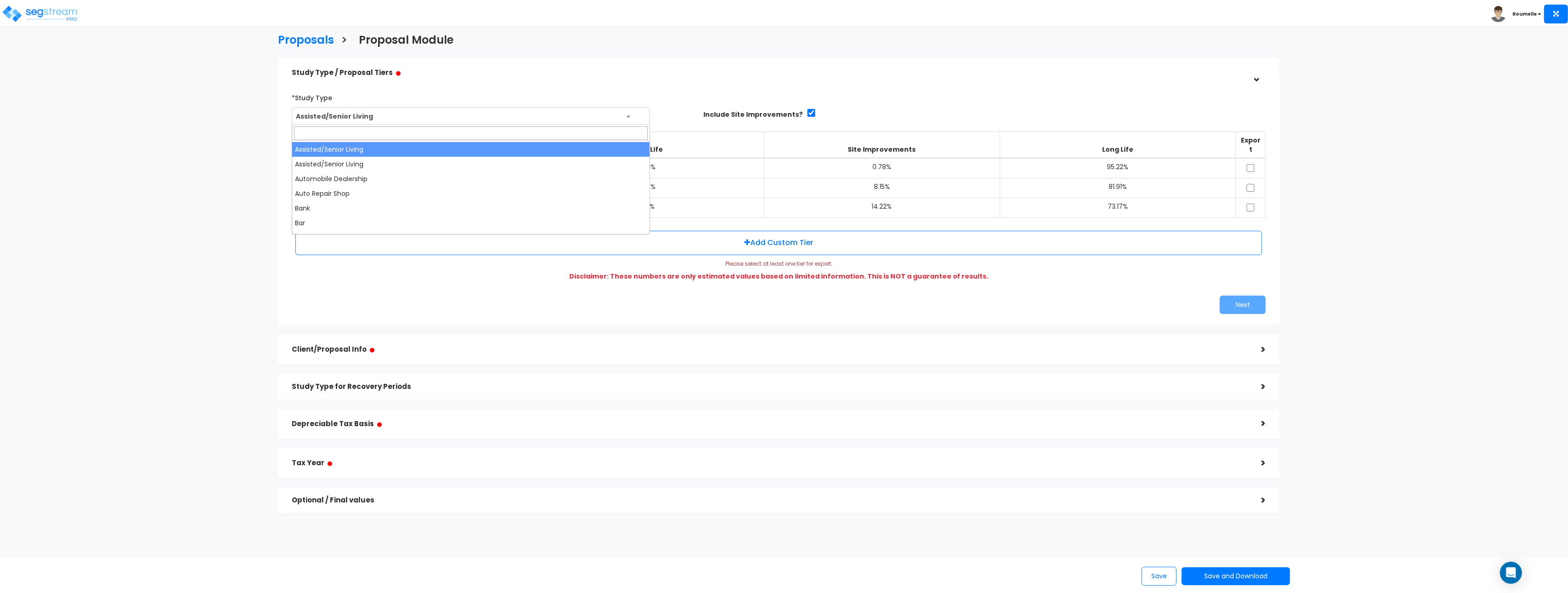
click at [424, 115] on span "Assisted/Senior Living" at bounding box center [471, 116] width 357 height 18
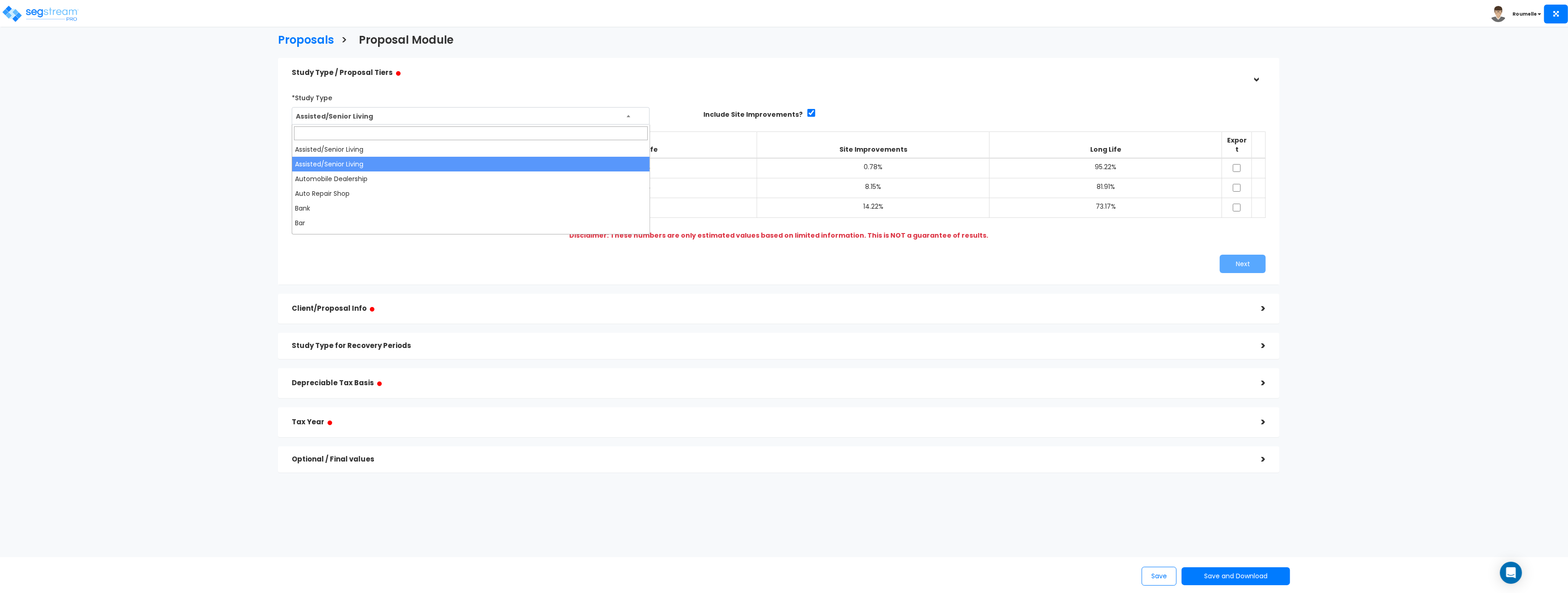
drag, startPoint x: 421, startPoint y: 113, endPoint x: 411, endPoint y: 147, distance: 35.4
click at [421, 113] on span "Assisted/Senior Living" at bounding box center [471, 116] width 357 height 18
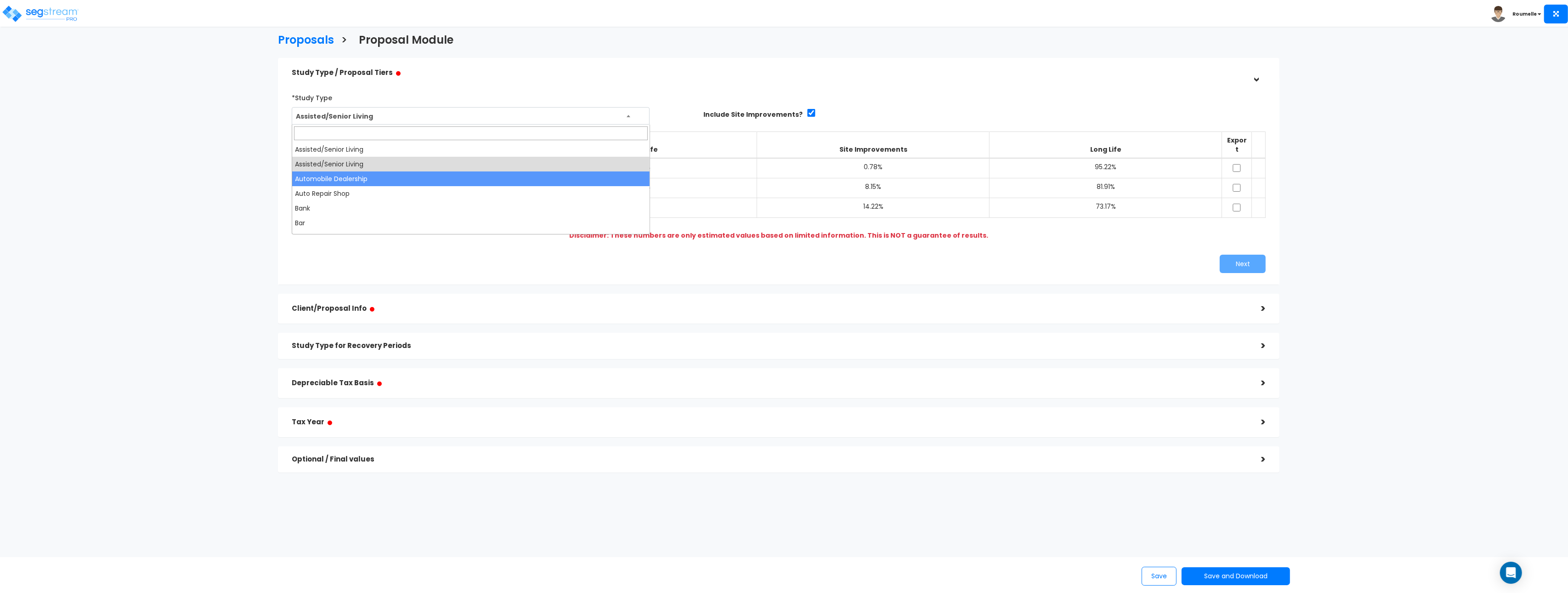
drag, startPoint x: 394, startPoint y: 179, endPoint x: 405, endPoint y: 150, distance: 31.0
click at [415, 116] on span "Automobile Dealership" at bounding box center [471, 116] width 357 height 18
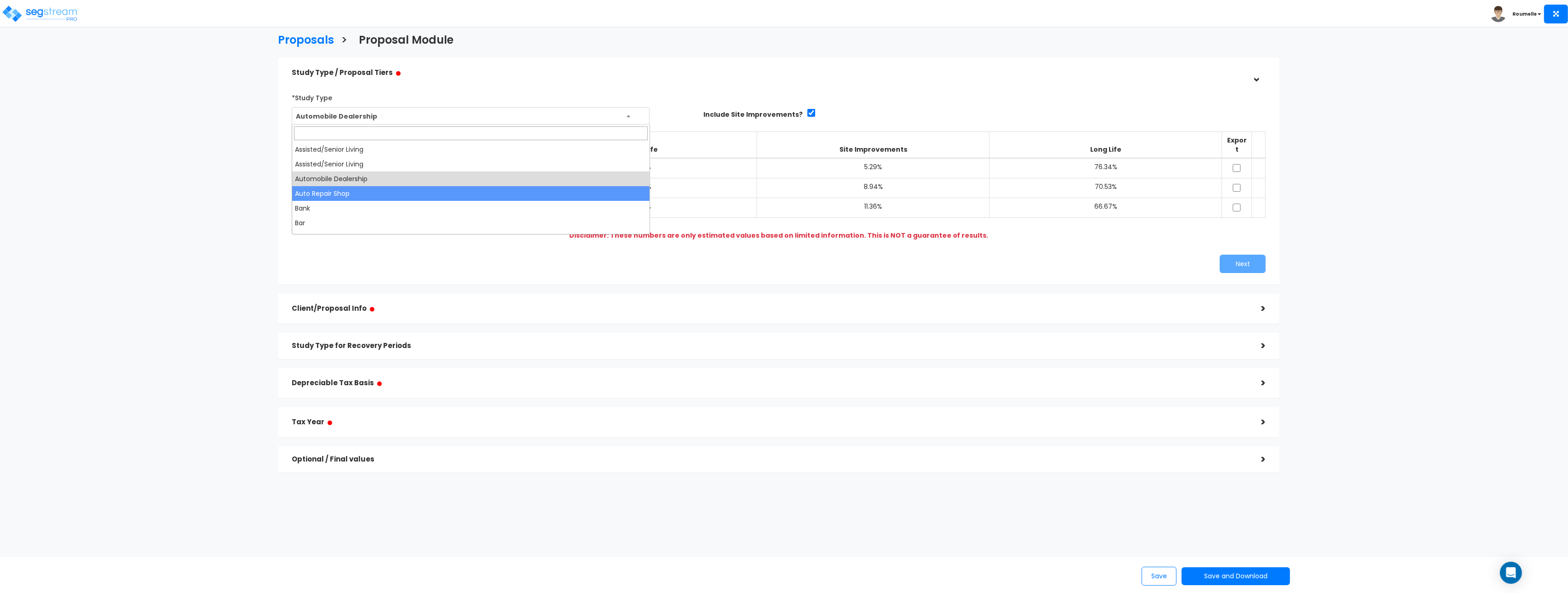
drag, startPoint x: 385, startPoint y: 192, endPoint x: 397, endPoint y: 147, distance: 46.6
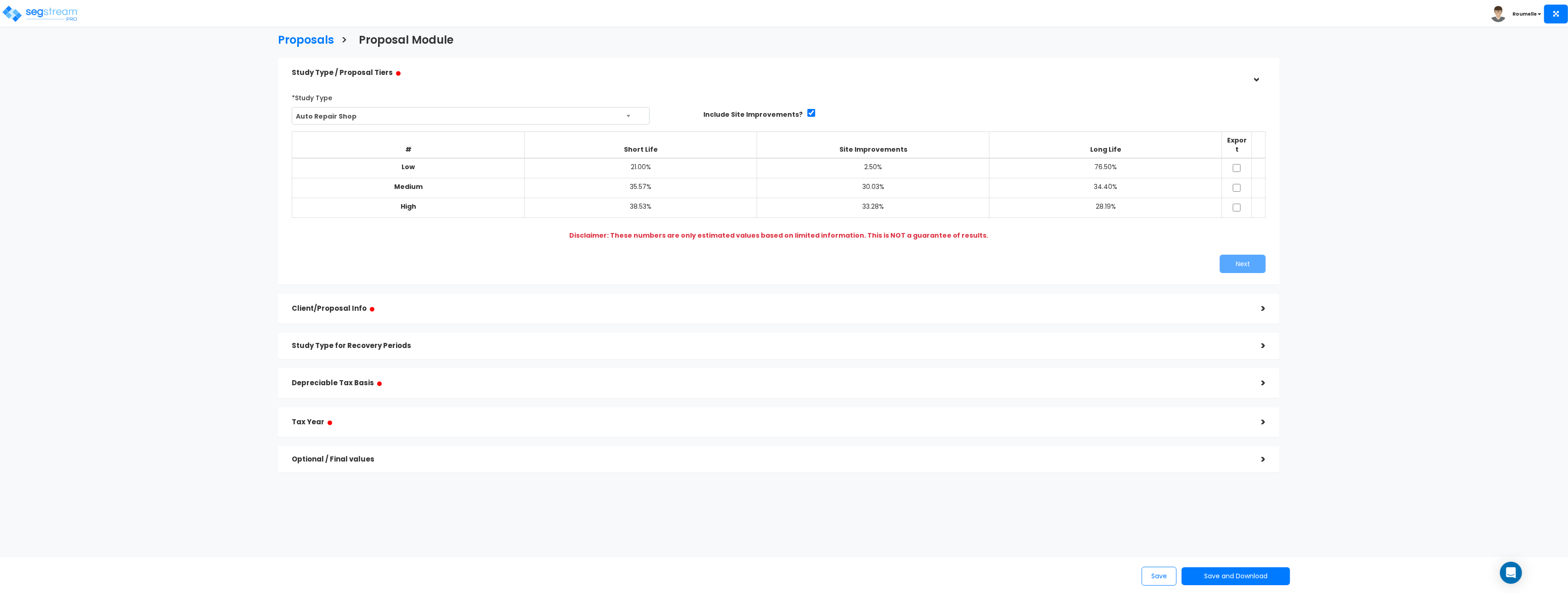
click at [410, 113] on span "Auto Repair Shop" at bounding box center [471, 116] width 357 height 18
click at [413, 111] on span "Bank" at bounding box center [471, 116] width 357 height 18
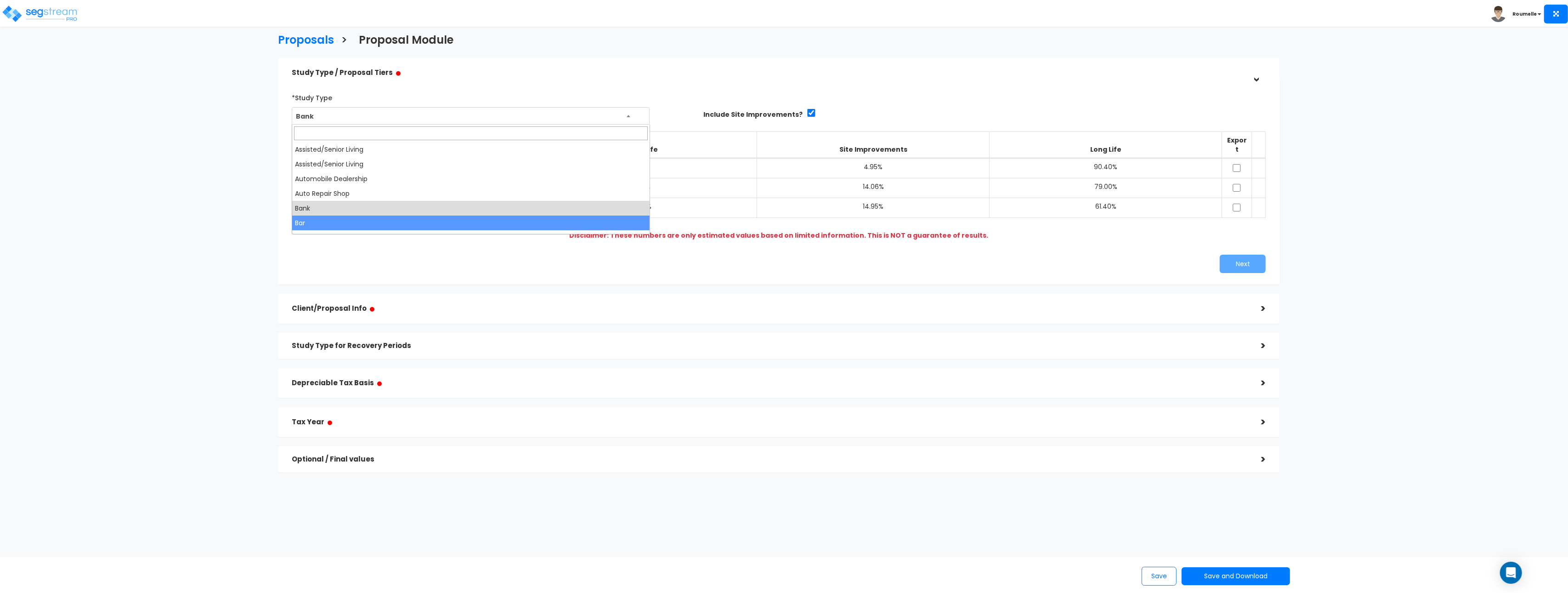
scroll to position [75, 0]
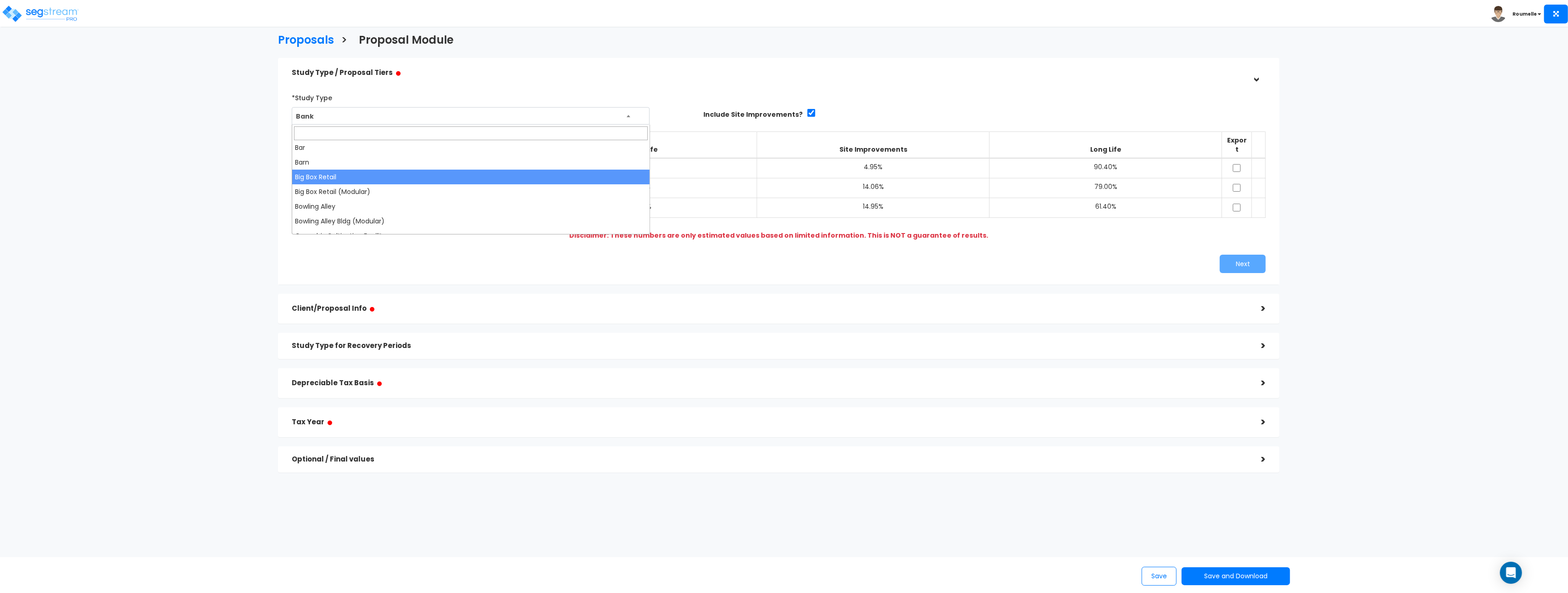
select select "109"
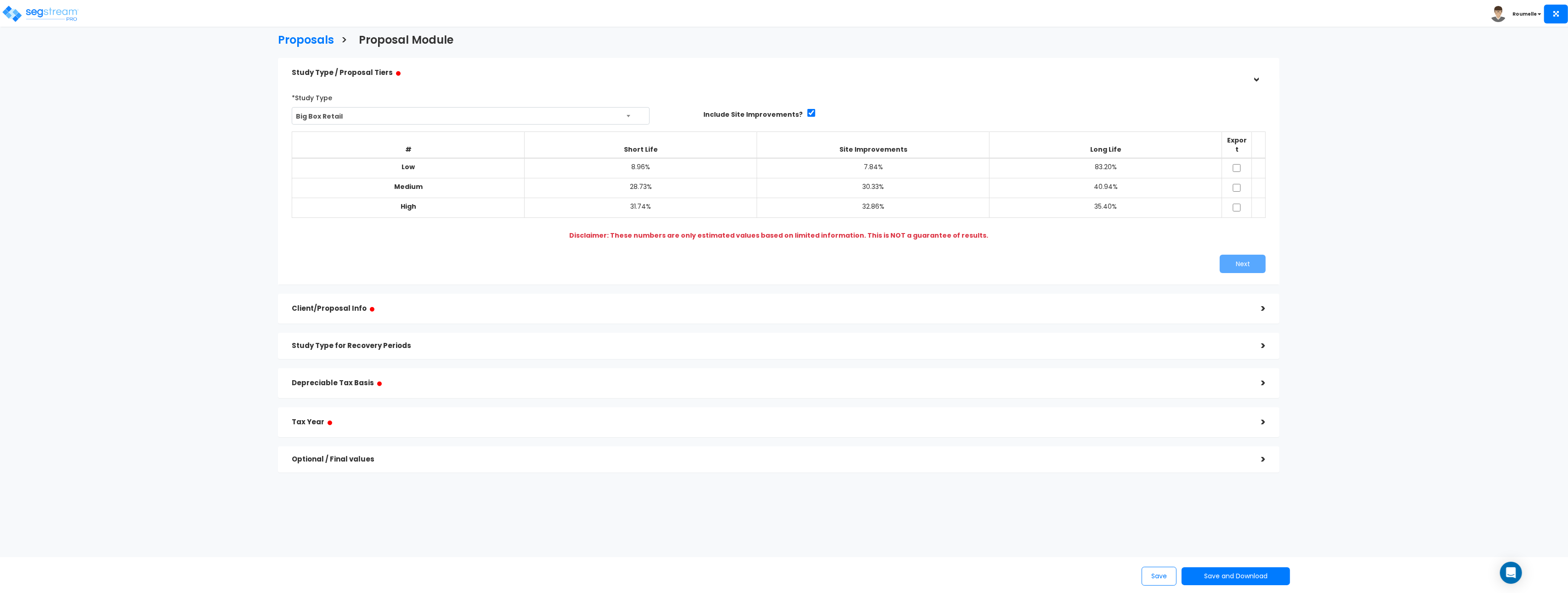
click at [397, 112] on span "Big Box Retail" at bounding box center [471, 116] width 357 height 18
drag, startPoint x: 181, startPoint y: 152, endPoint x: 175, endPoint y: 1, distance: 151.1
click at [179, 141] on div "Proposals > Proposal Module Study Type / Proposal Tiers ● > *Study Type Assiste…" at bounding box center [779, 255] width 1295 height 741
